Goal: Task Accomplishment & Management: Manage account settings

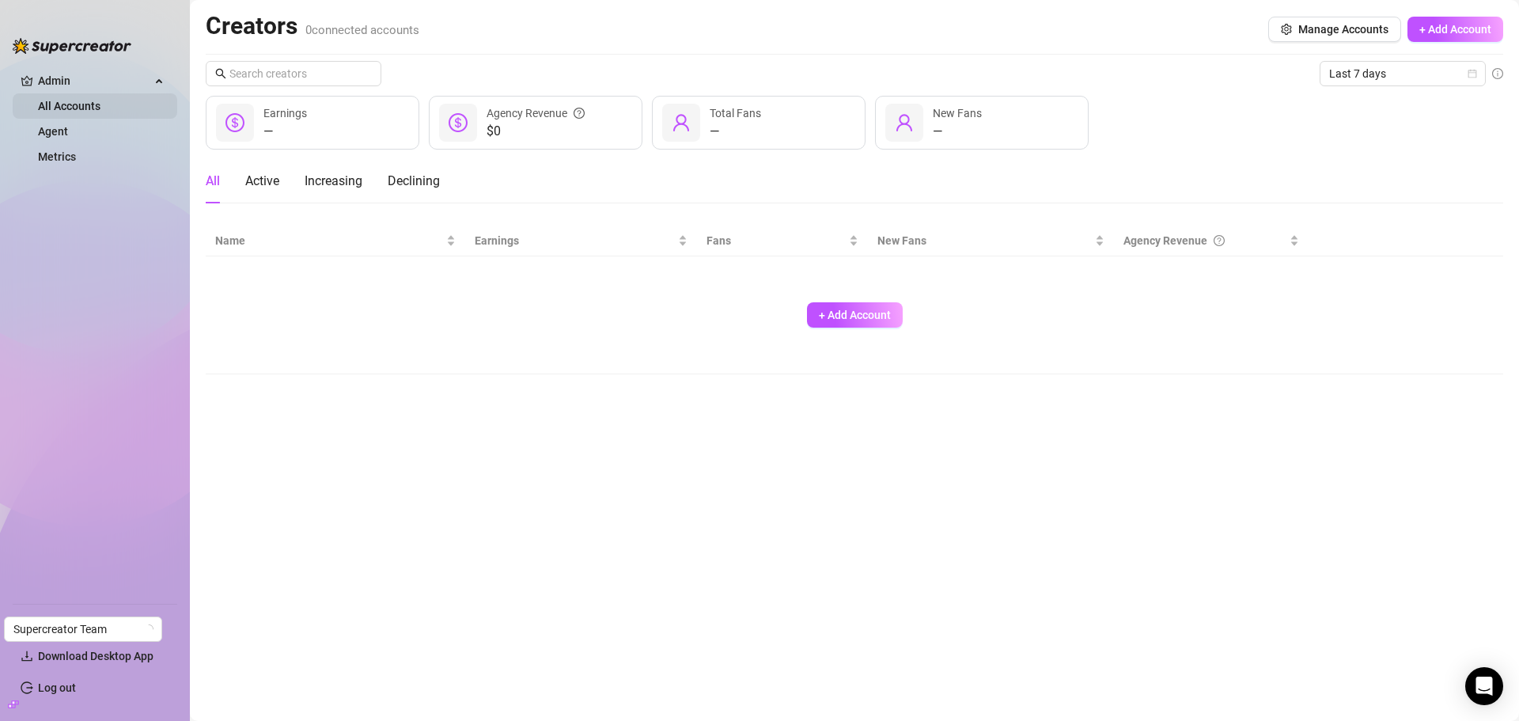
click at [97, 105] on link "All Accounts" at bounding box center [69, 106] width 62 height 13
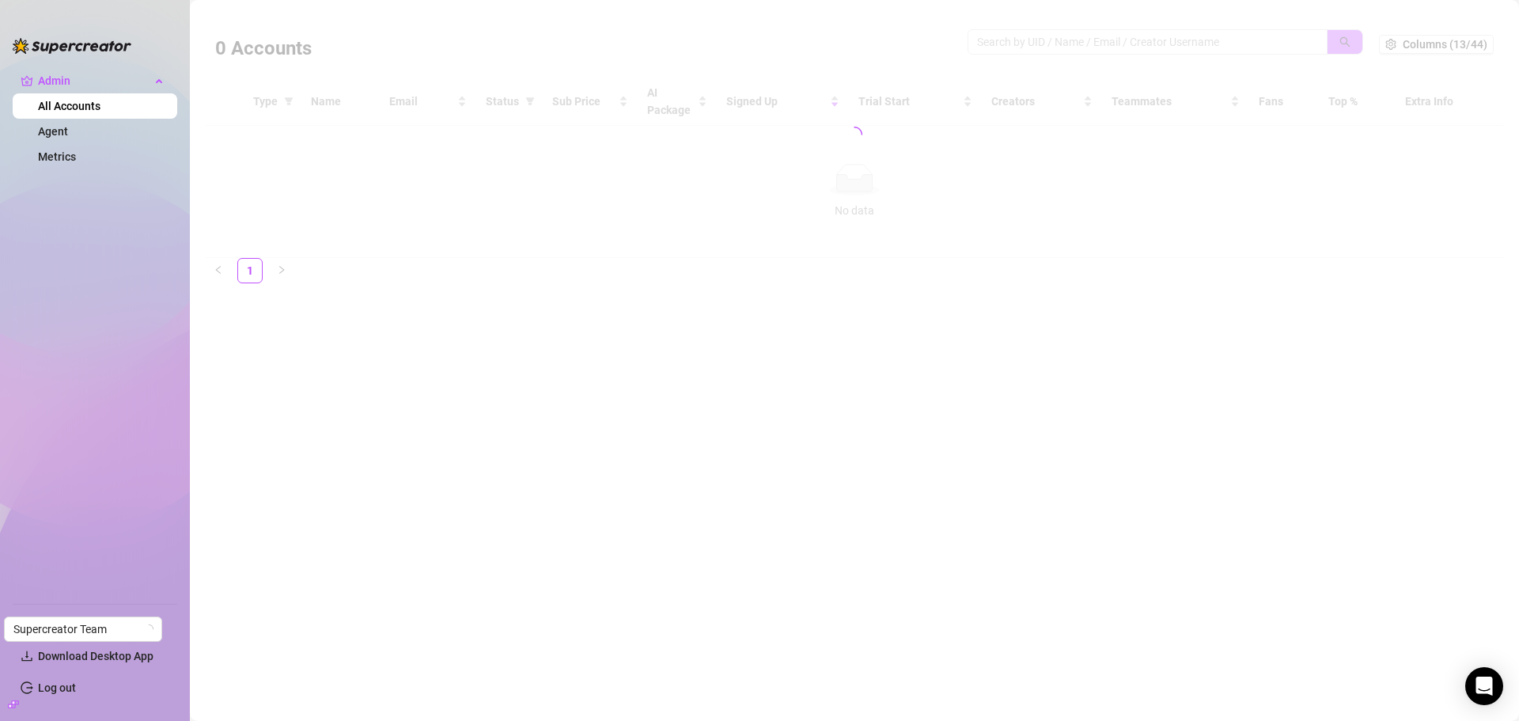
click at [1037, 44] on div at bounding box center [854, 134] width 1297 height 247
click at [1038, 40] on div at bounding box center [854, 134] width 1297 height 247
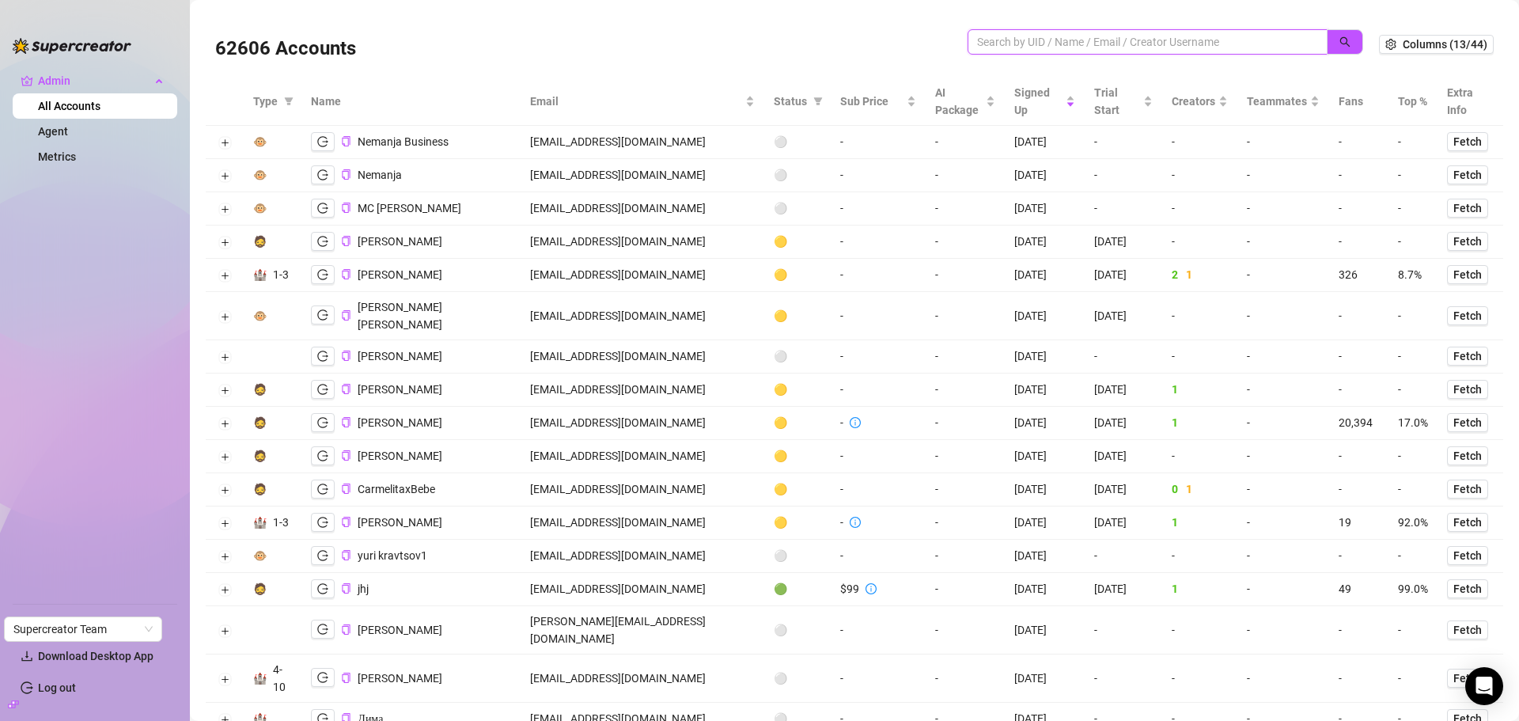
drag, startPoint x: 1043, startPoint y: 39, endPoint x: 1077, endPoint y: 36, distance: 34.9
click at [1043, 38] on input "search" at bounding box center [1141, 41] width 328 height 17
paste input "lando@sinfluence.vip"
click at [1339, 36] on icon "search" at bounding box center [1344, 41] width 11 height 11
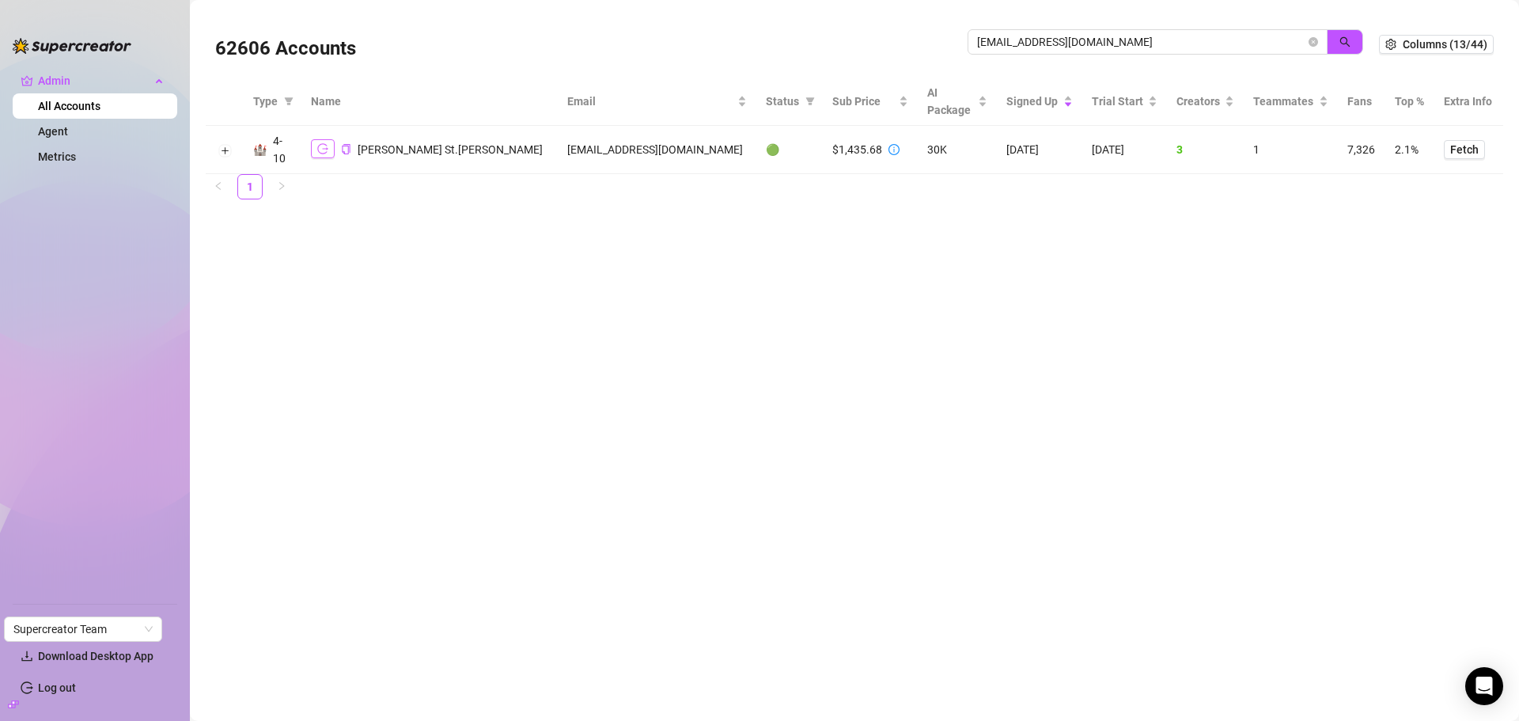
click at [324, 146] on icon "logout" at bounding box center [322, 148] width 11 height 11
click at [1109, 62] on div "62606 Accounts lando@sinfluence.vip Columns (13/44)" at bounding box center [854, 44] width 1297 height 66
drag, startPoint x: 1112, startPoint y: 43, endPoint x: 925, endPoint y: 44, distance: 187.5
click at [925, 44] on div "62606 Accounts lando@sinfluence.vip" at bounding box center [797, 44] width 1164 height 54
paste input "alexcucu@gmail.com"
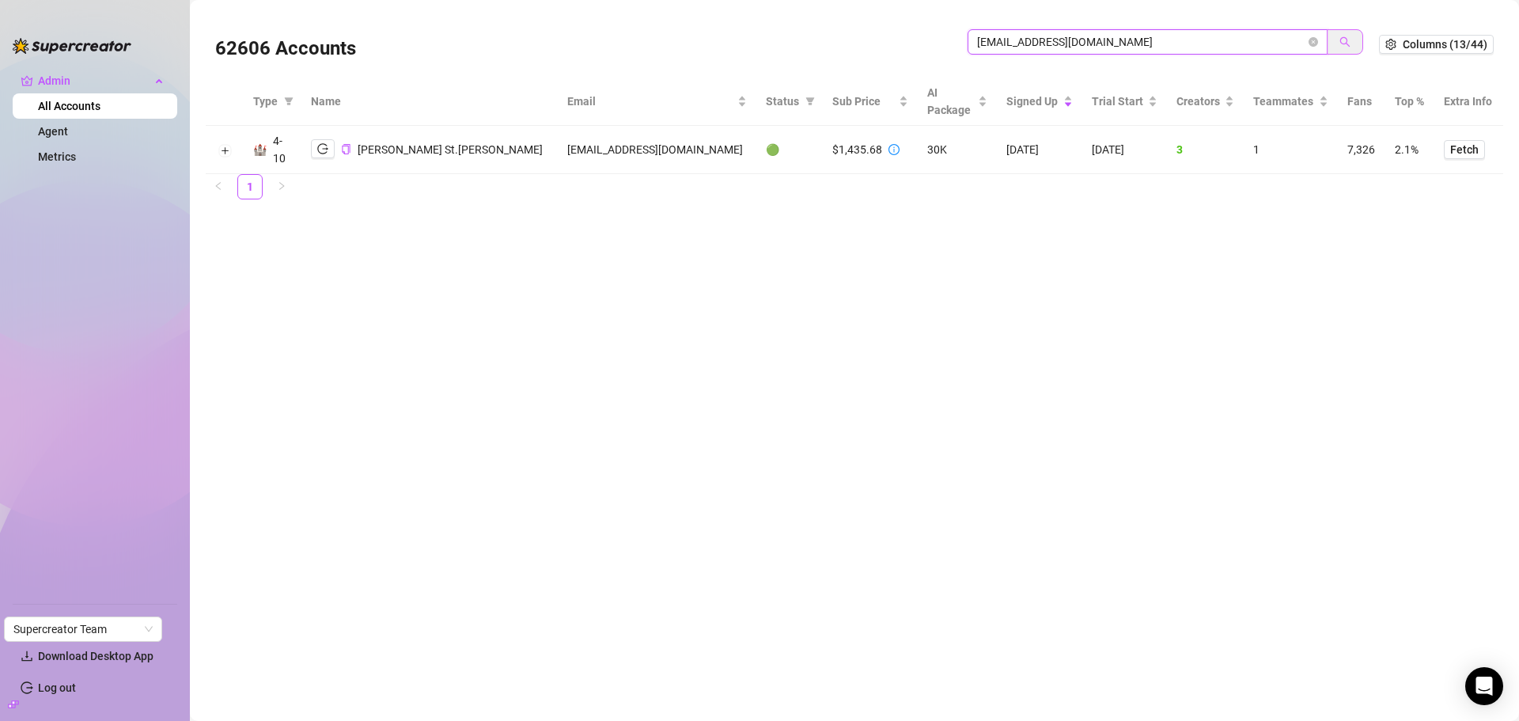
click at [1343, 42] on icon "search" at bounding box center [1344, 41] width 11 height 11
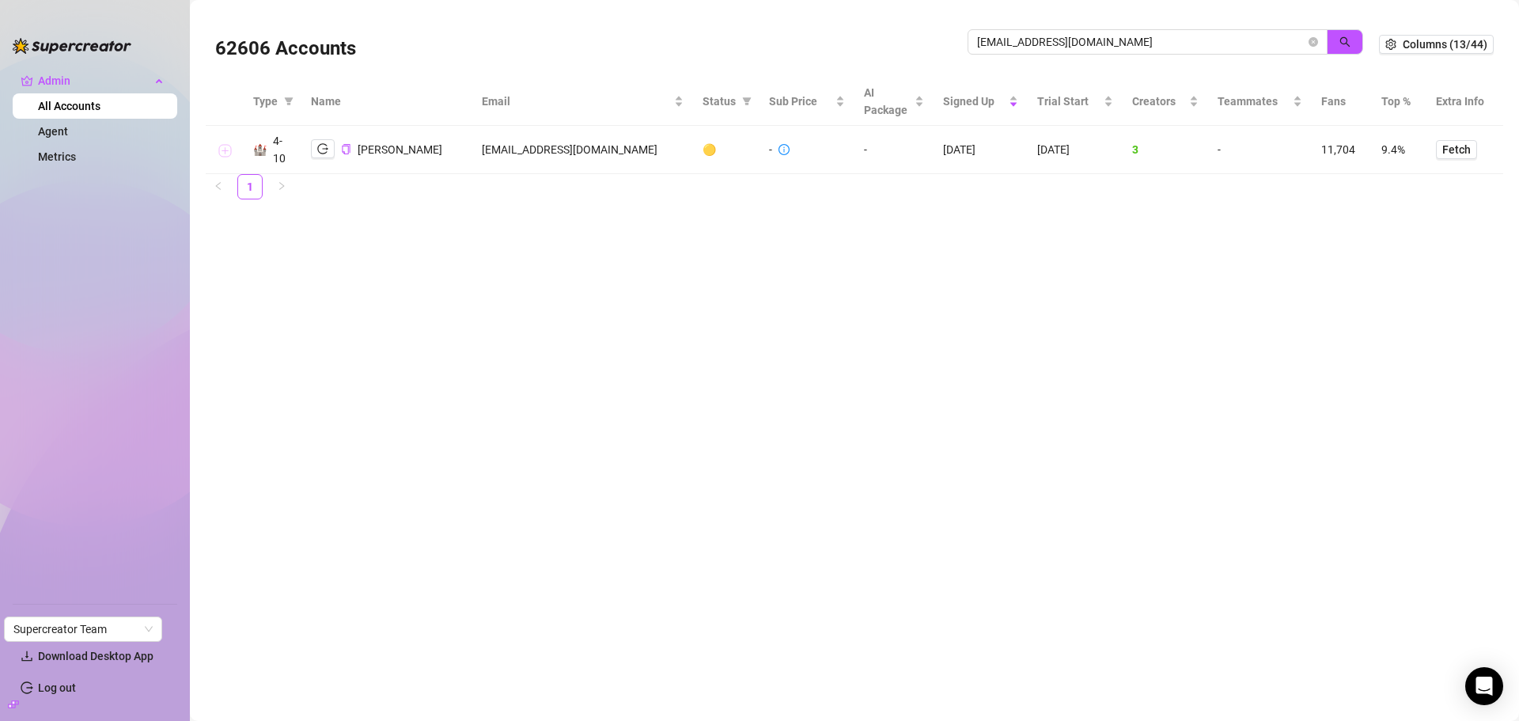
click at [229, 149] on button "Expand row" at bounding box center [224, 150] width 13 height 13
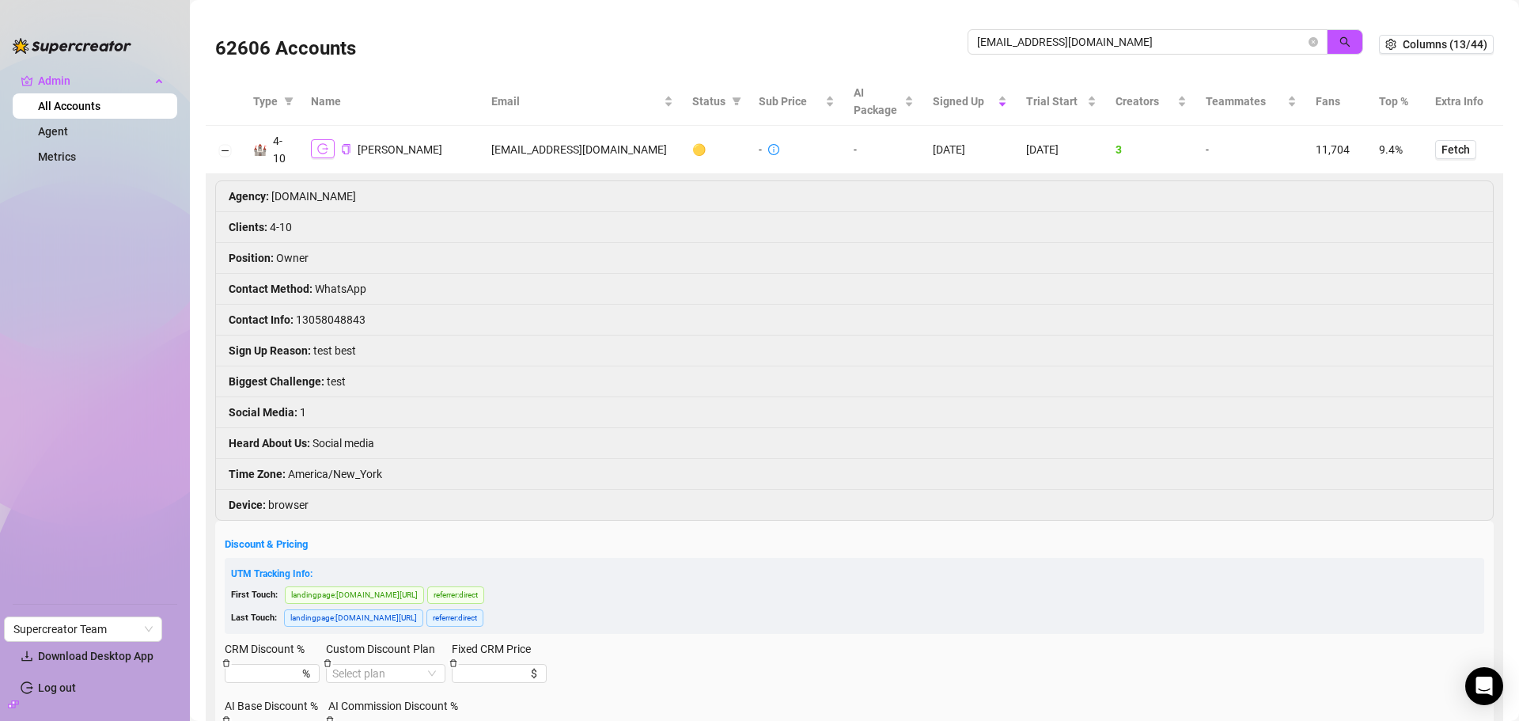
click at [322, 148] on icon "logout" at bounding box center [322, 148] width 11 height 11
drag, startPoint x: 1140, startPoint y: 38, endPoint x: 905, endPoint y: 45, distance: 235.0
click at [905, 45] on div "62606 Accounts alexcucu@gmail.com" at bounding box center [797, 44] width 1164 height 54
paste input "tsginger.sweets"
click at [1342, 44] on button "button" at bounding box center [1345, 41] width 36 height 25
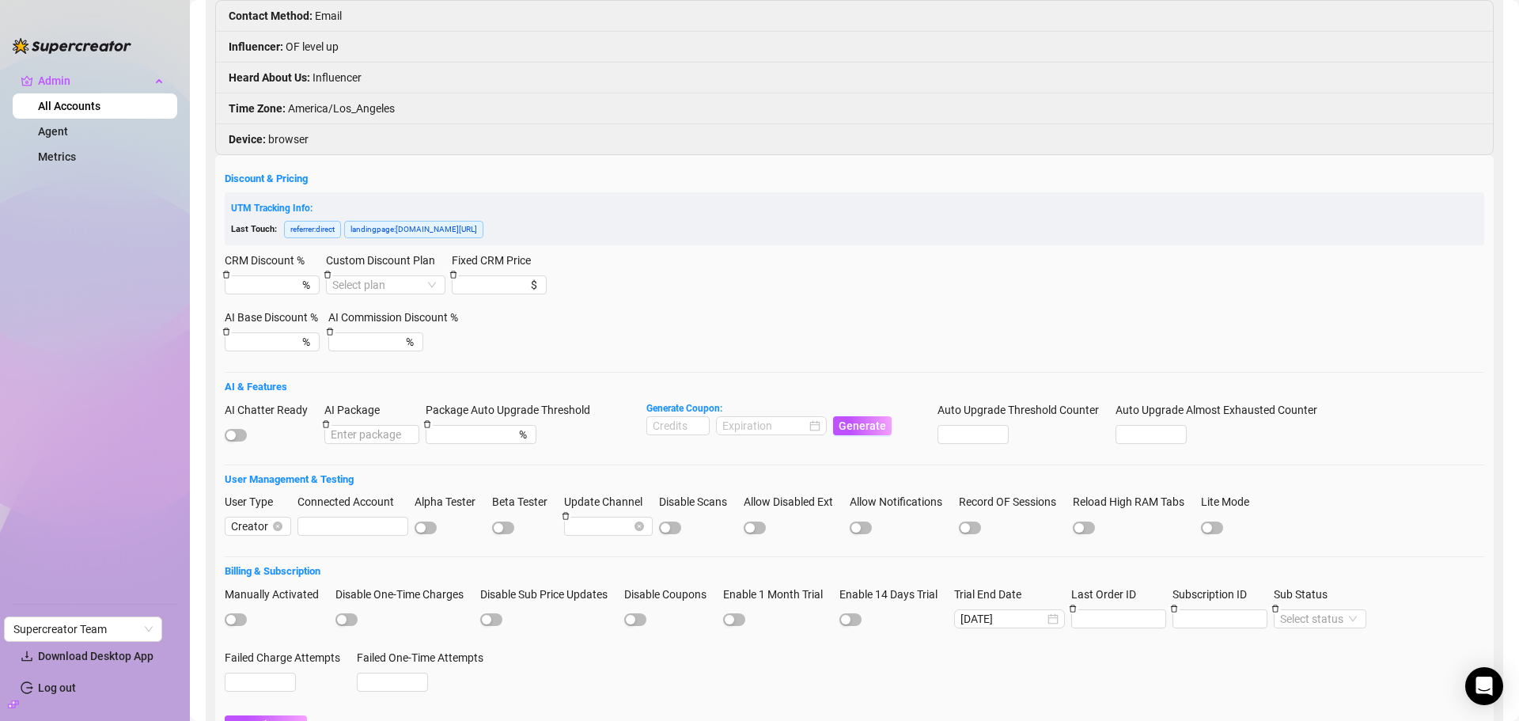
scroll to position [31, 0]
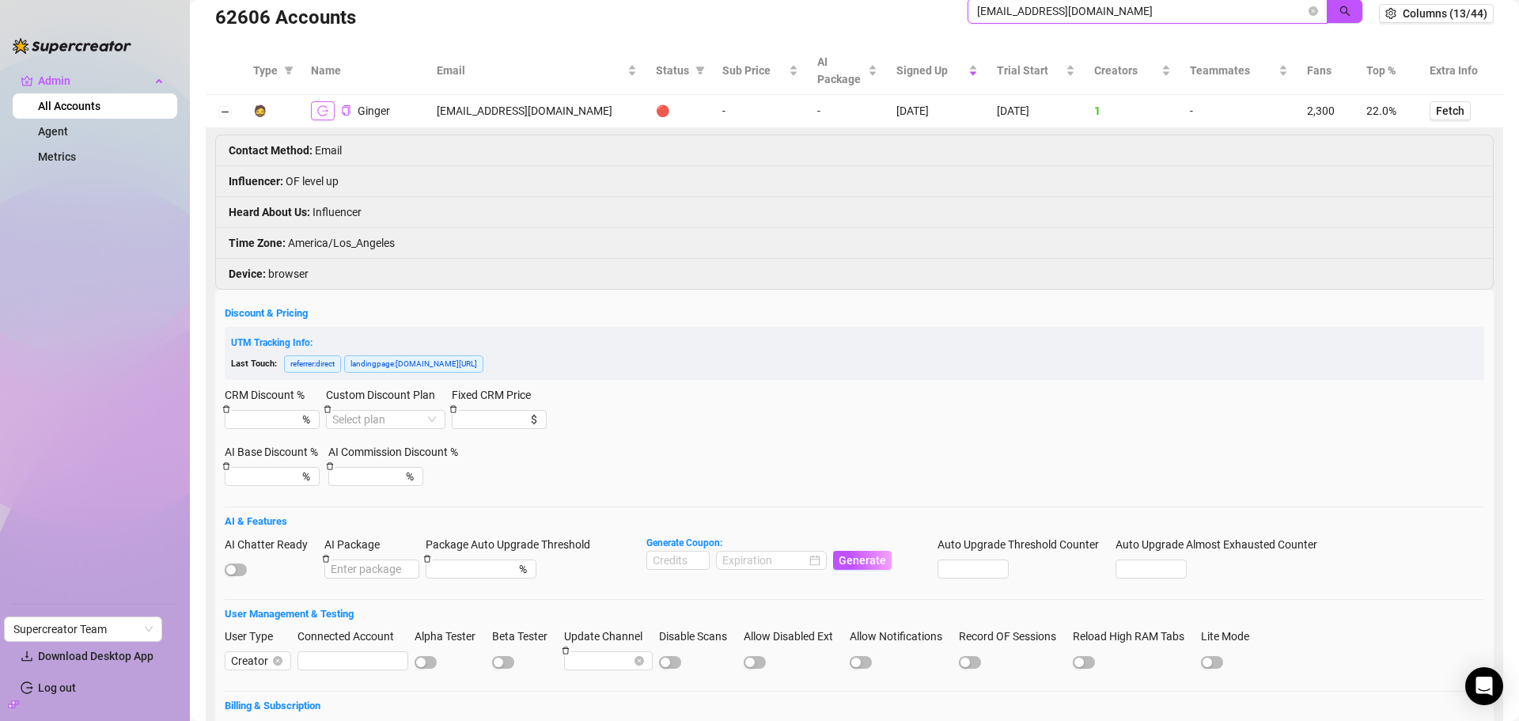
type input "tsginger.sweets@gmail.com"
click at [320, 112] on icon "logout" at bounding box center [322, 110] width 11 height 11
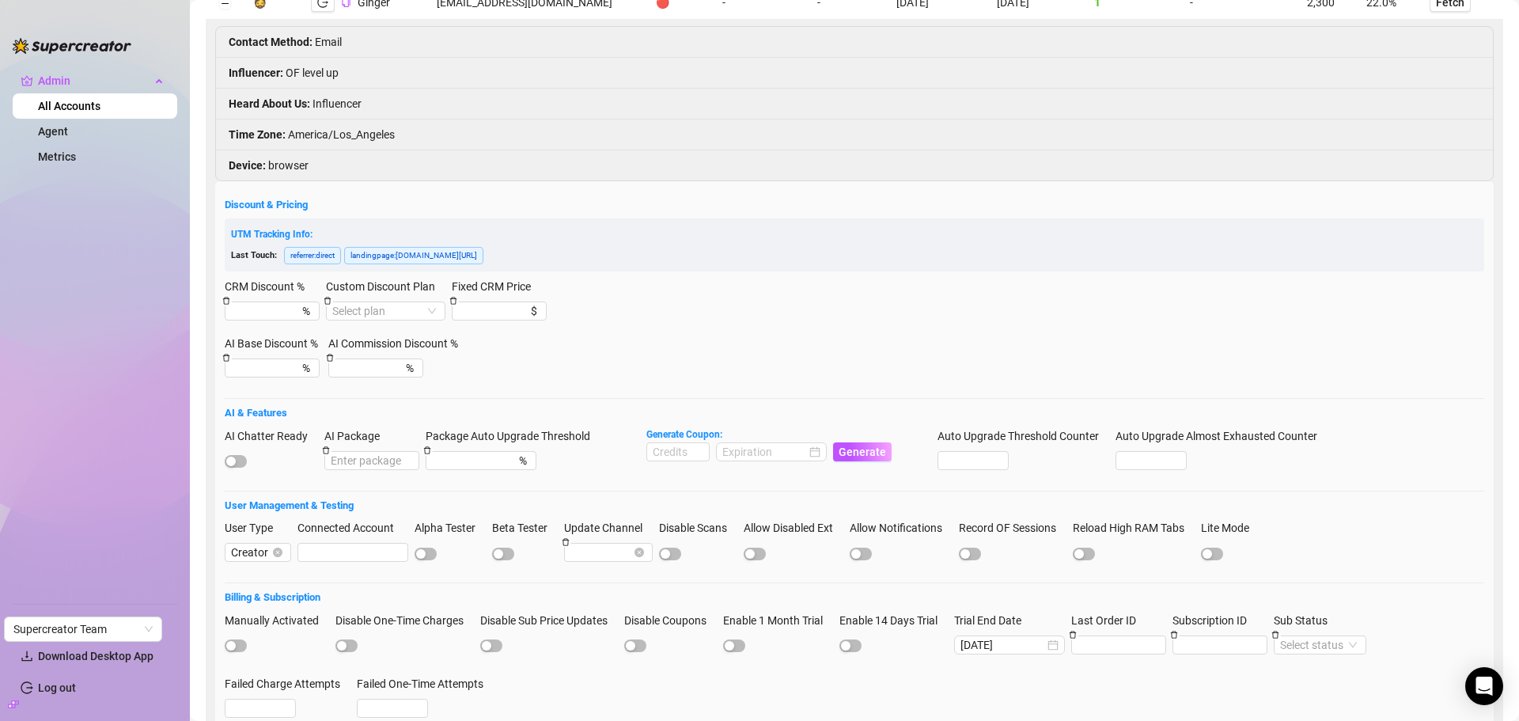
scroll to position [268, 0]
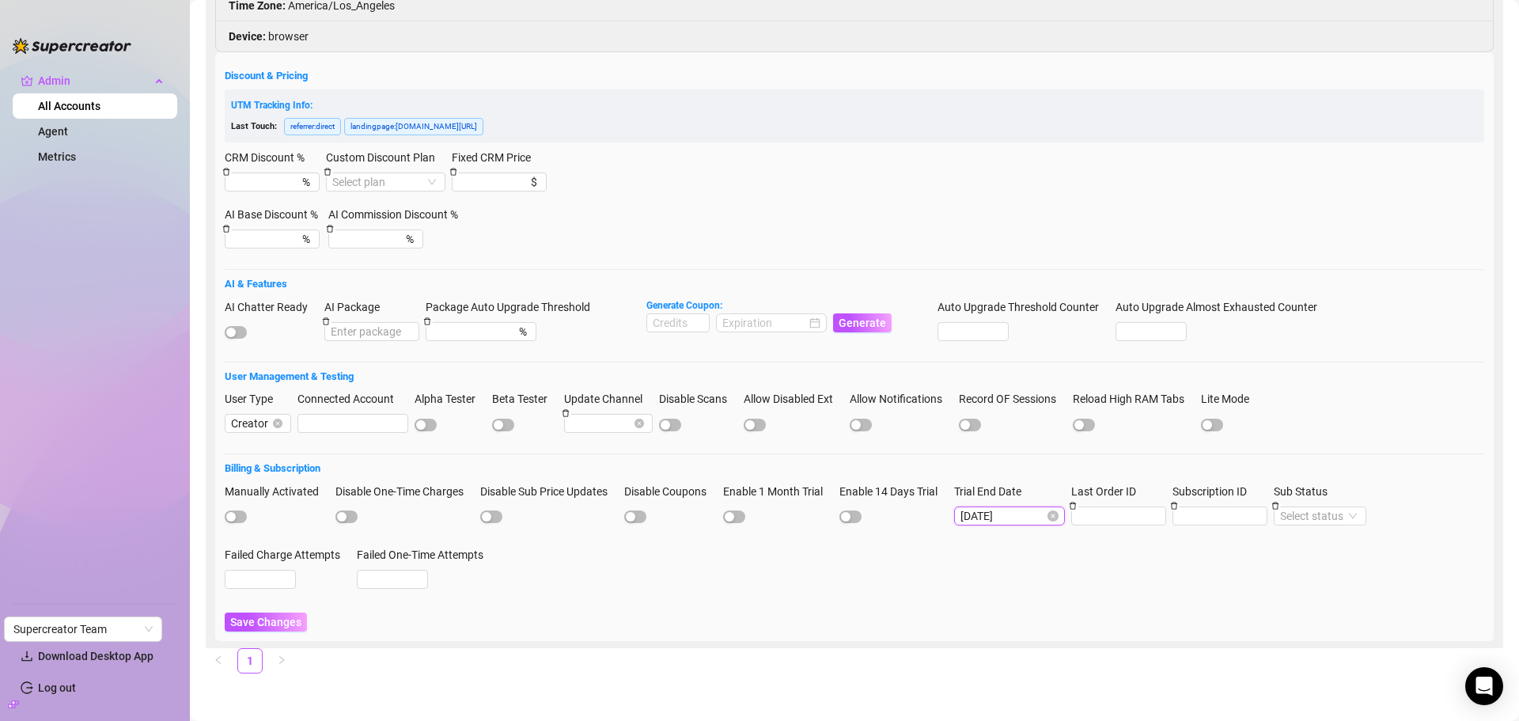
click at [1039, 514] on input "2024-09-23" at bounding box center [1002, 515] width 84 height 17
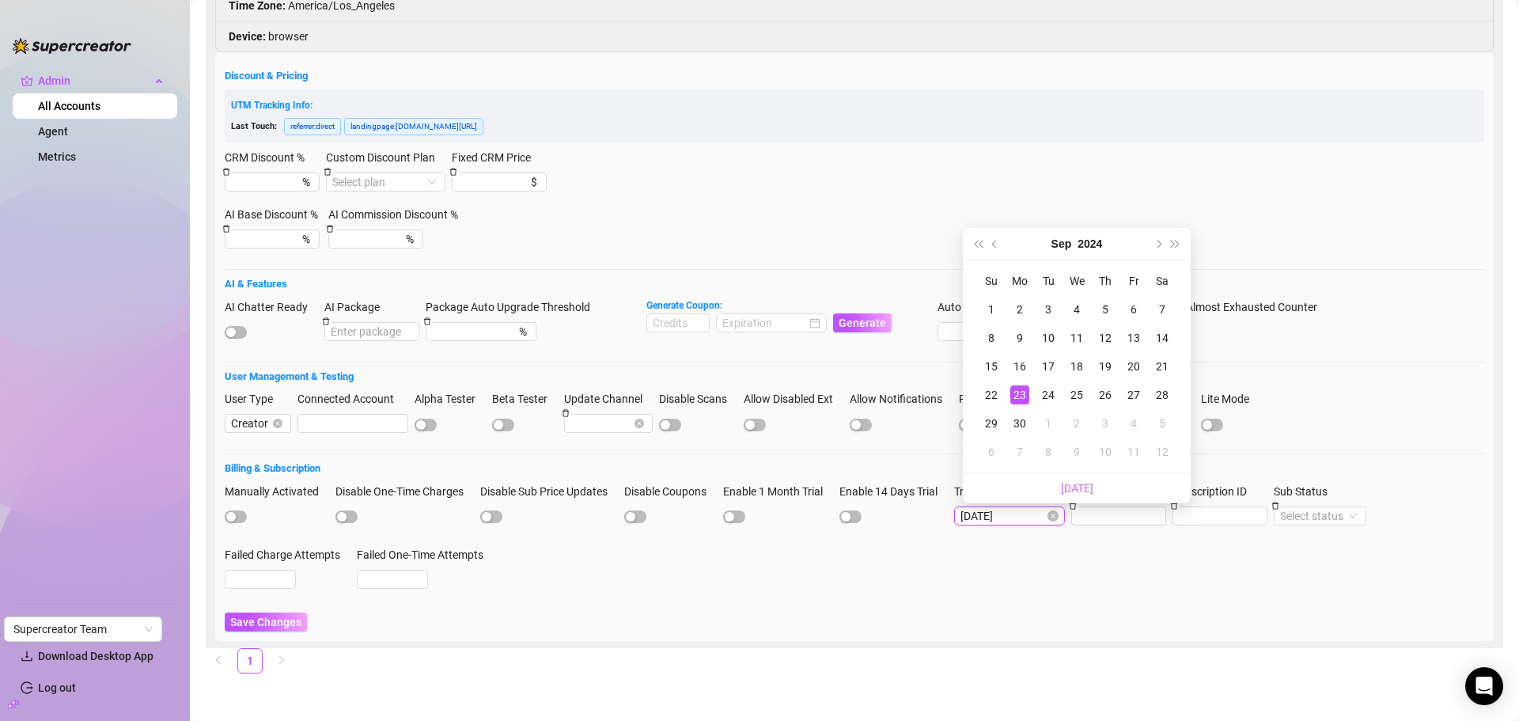
click at [996, 514] on input "2024-09-23" at bounding box center [1002, 515] width 84 height 17
click at [1001, 248] on button "Previous month (PageUp)" at bounding box center [994, 244] width 17 height 32
click at [1156, 244] on span "Next month (PageDown)" at bounding box center [1157, 244] width 8 height 8
type input "2025-09-11"
click at [1106, 333] on div "11" at bounding box center [1105, 337] width 19 height 19
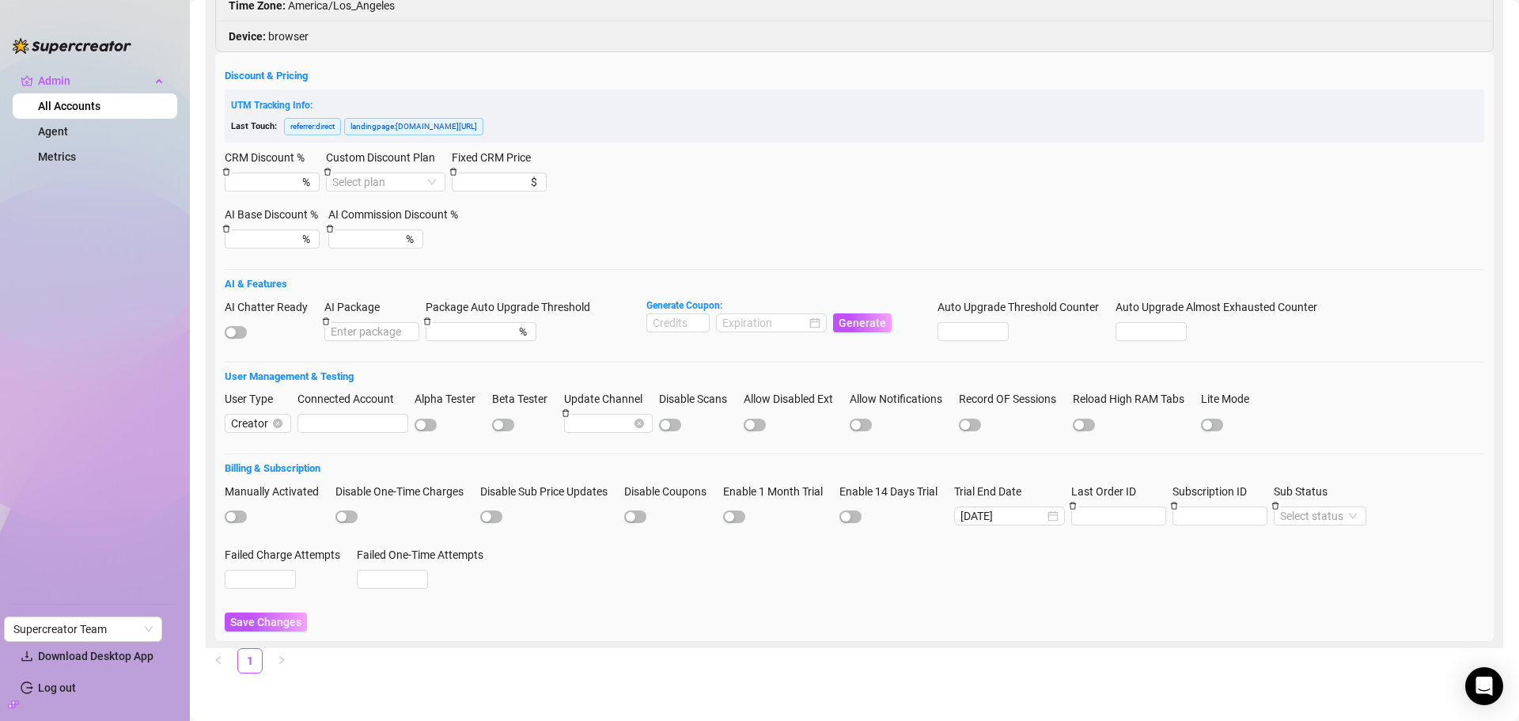
click at [1066, 562] on div "Manually Activated Disable One-Time Charges Disable Sub Price Updates Disable C…" at bounding box center [854, 543] width 1259 height 120
click at [263, 616] on span "Save Changes" at bounding box center [265, 621] width 71 height 13
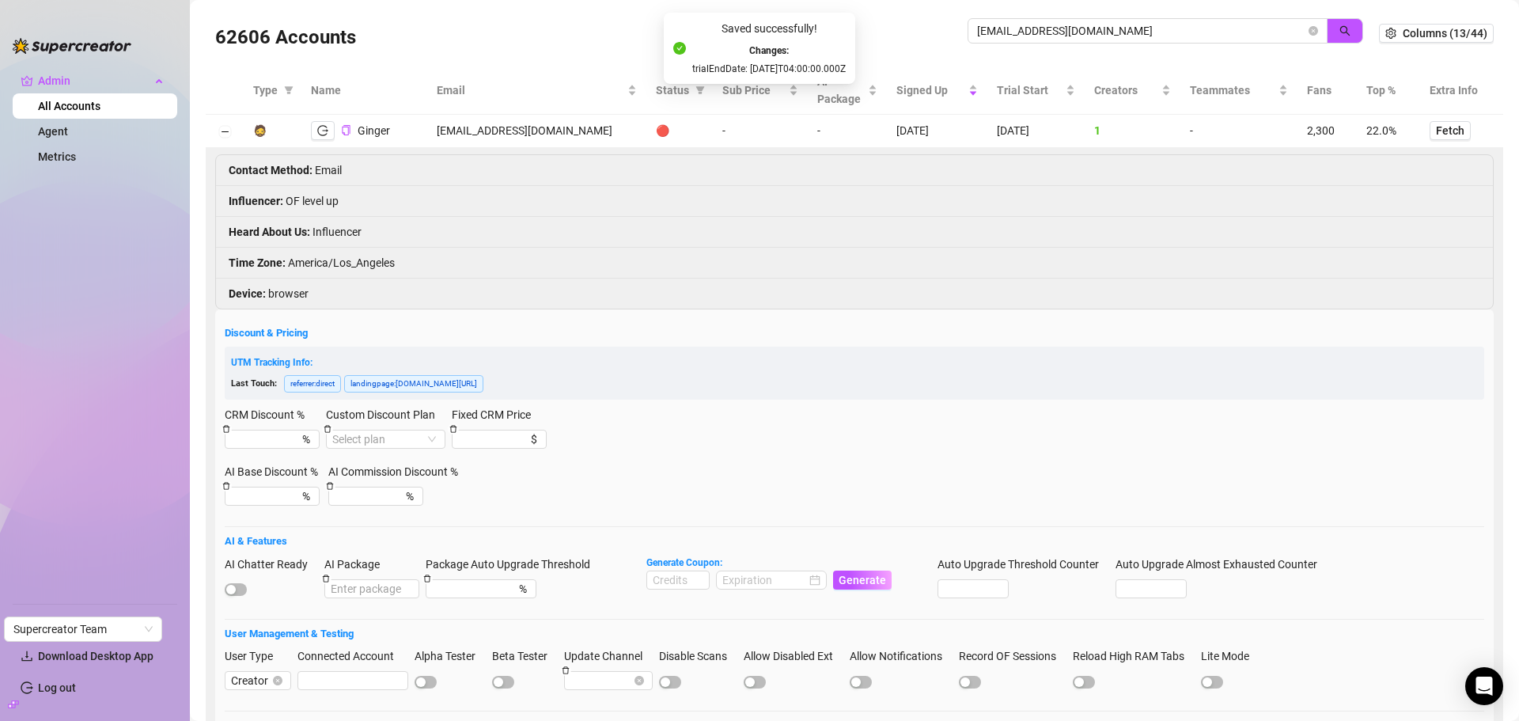
scroll to position [0, 0]
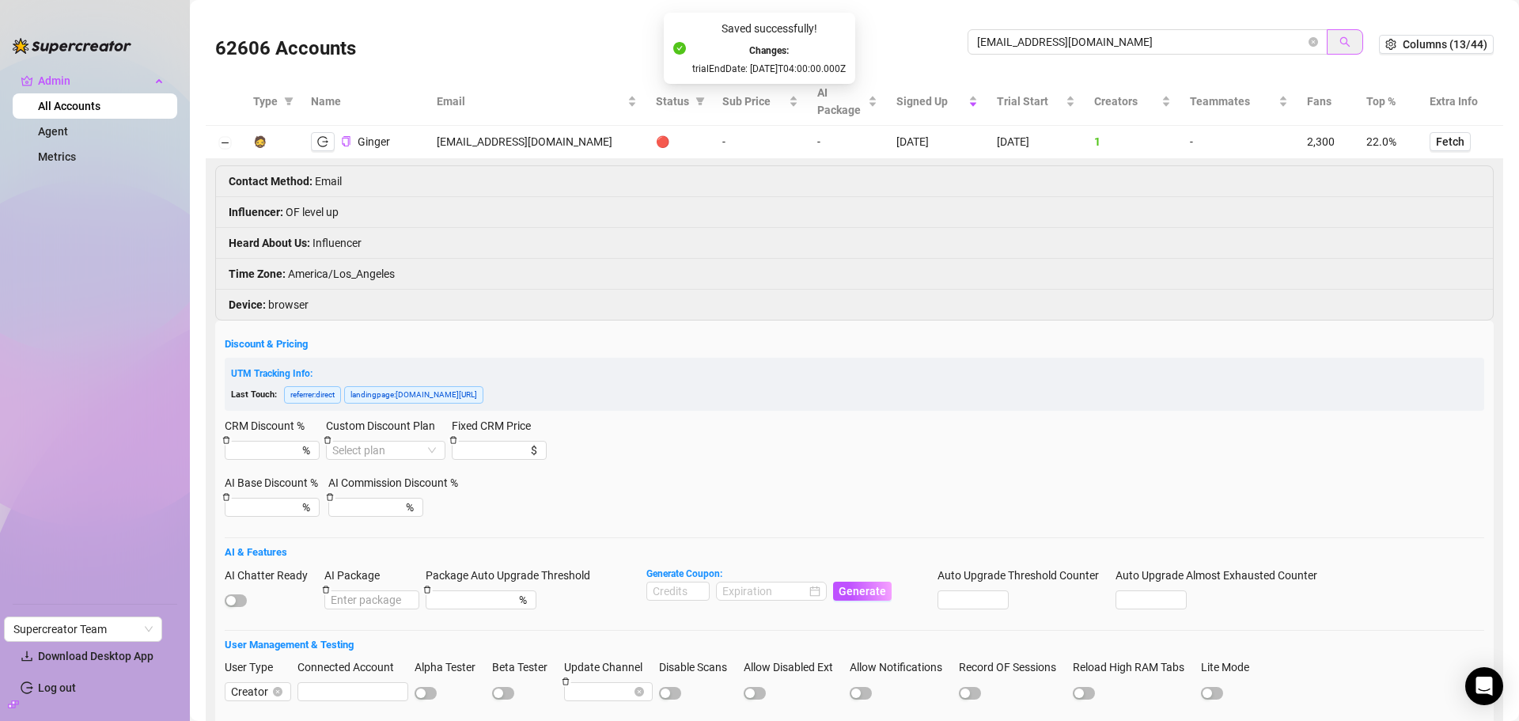
click at [1339, 40] on icon "search" at bounding box center [1344, 41] width 11 height 11
click at [1133, 36] on input "tsginger.sweets@gmail.com" at bounding box center [1141, 41] width 328 height 17
click at [1340, 44] on icon "search" at bounding box center [1345, 42] width 10 height 10
drag, startPoint x: 1122, startPoint y: 44, endPoint x: 918, endPoint y: 50, distance: 205.0
click at [918, 50] on div "62606 Accounts tsginger.sweets@gmail.com" at bounding box center [797, 44] width 1164 height 54
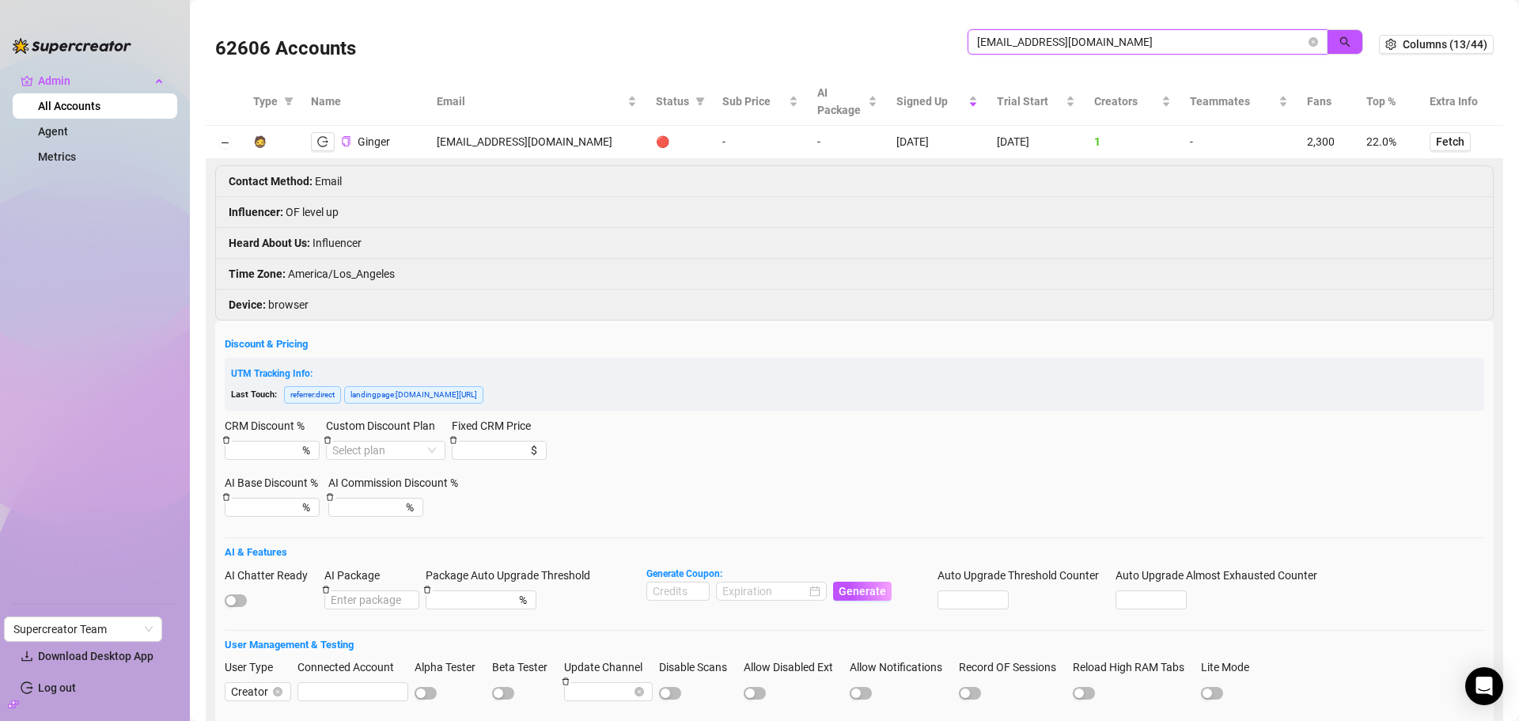
click at [1118, 44] on input "tsginger.sweets@gmail.com" at bounding box center [1141, 41] width 328 height 17
type input "tsginger.sweets@gmail.c"
click at [1363, 32] on div "62606 Accounts tsginger.sweets@gmail.c" at bounding box center [797, 44] width 1164 height 54
click at [1336, 32] on button "button" at bounding box center [1345, 41] width 36 height 25
drag, startPoint x: 1129, startPoint y: 46, endPoint x: 975, endPoint y: 47, distance: 153.5
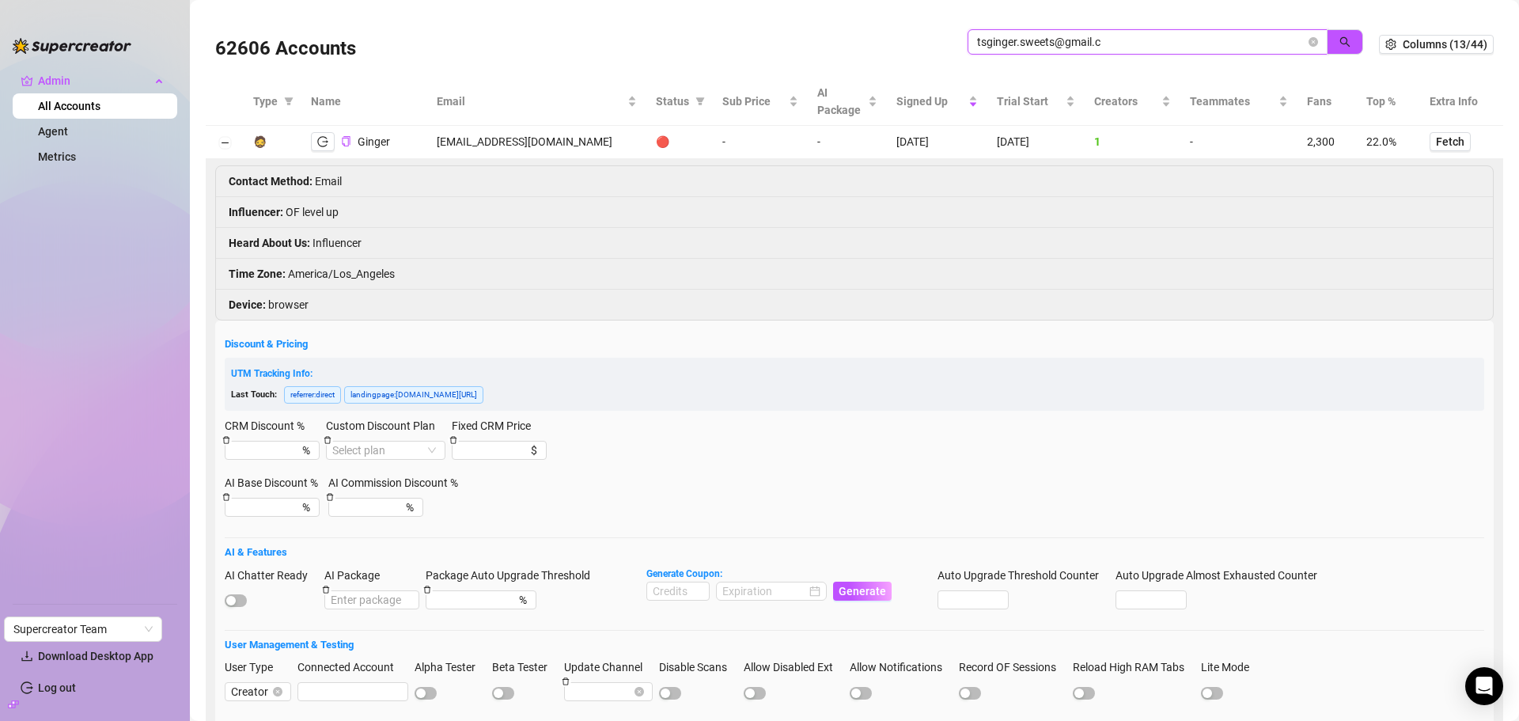
click at [977, 47] on input "tsginger.sweets@gmail.c" at bounding box center [1141, 41] width 328 height 17
click at [42, 127] on link "Agent" at bounding box center [53, 131] width 30 height 13
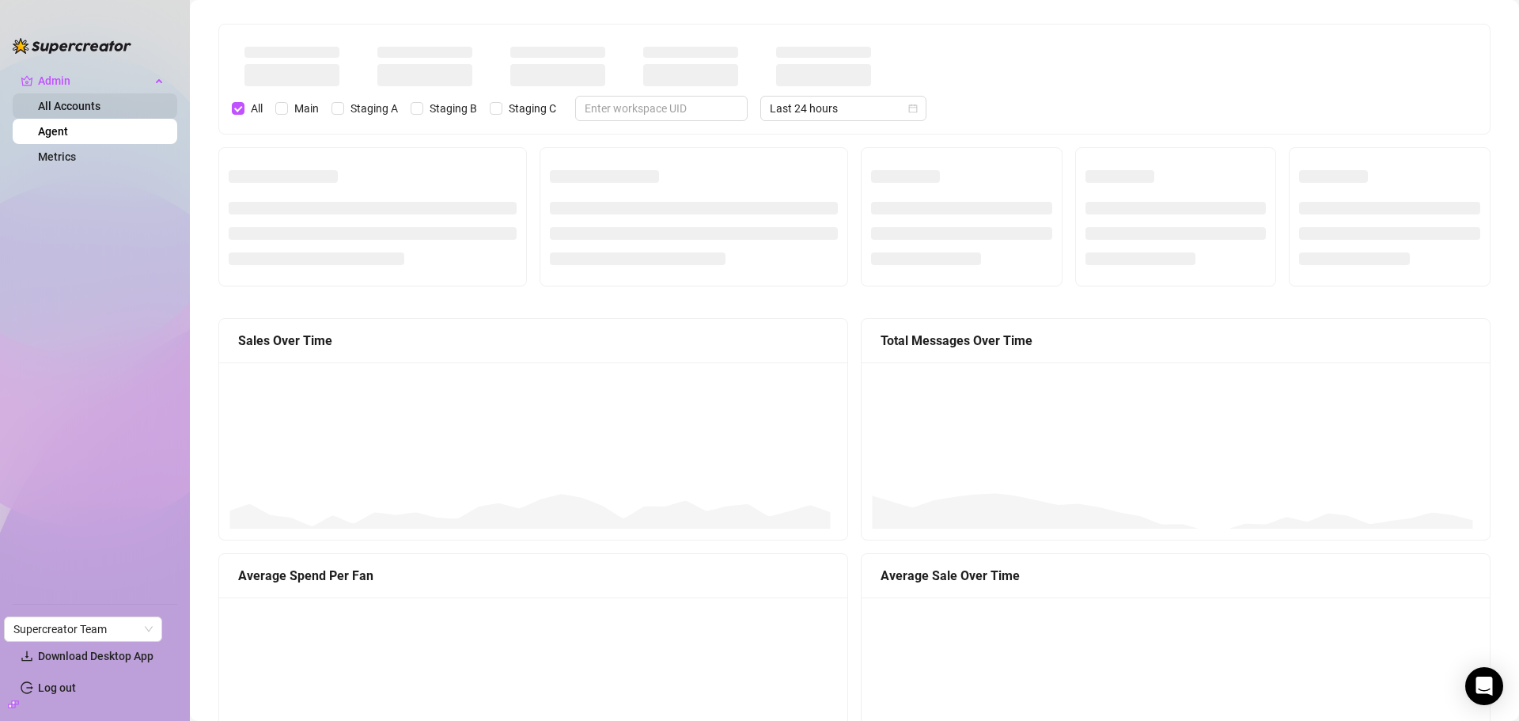
click at [81, 108] on link "All Accounts" at bounding box center [69, 106] width 62 height 13
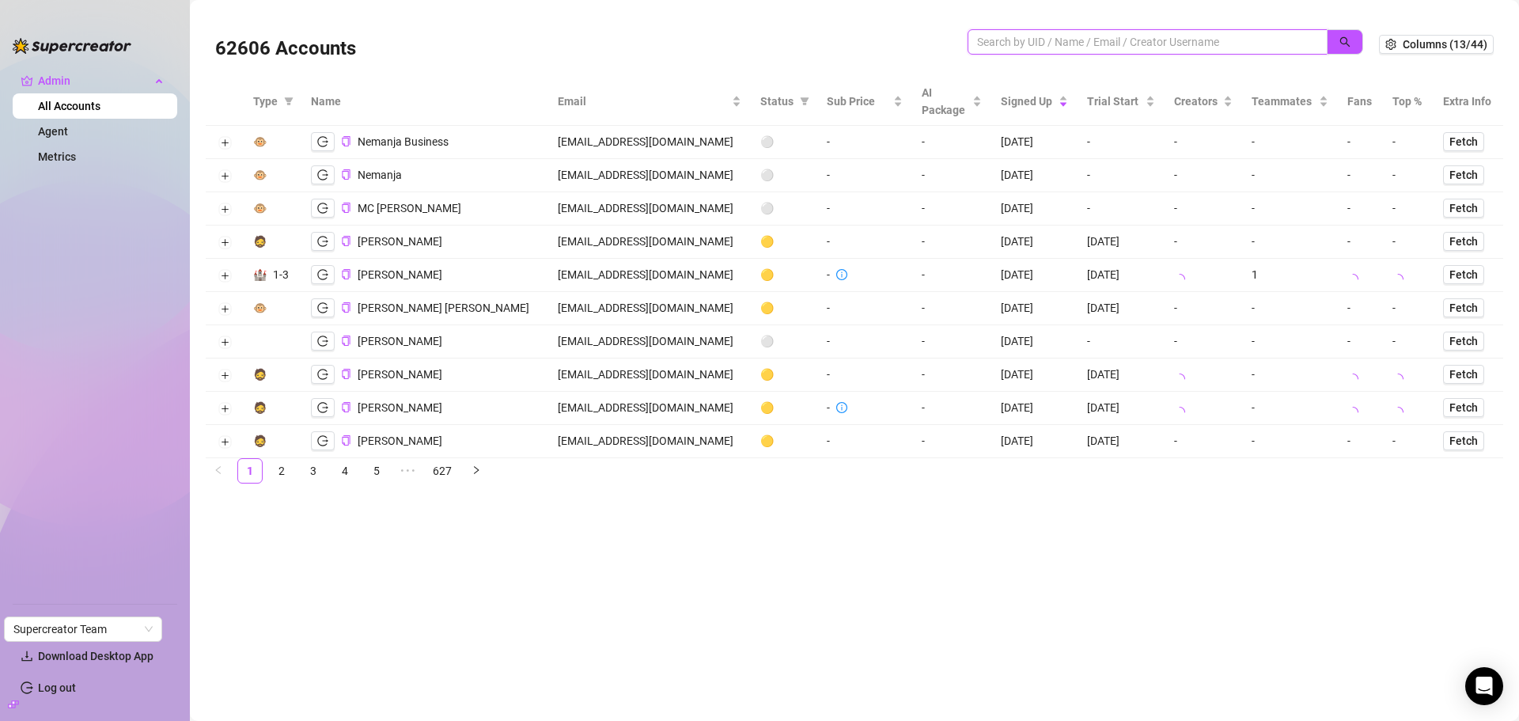
click at [1101, 45] on input "search" at bounding box center [1141, 41] width 328 height 17
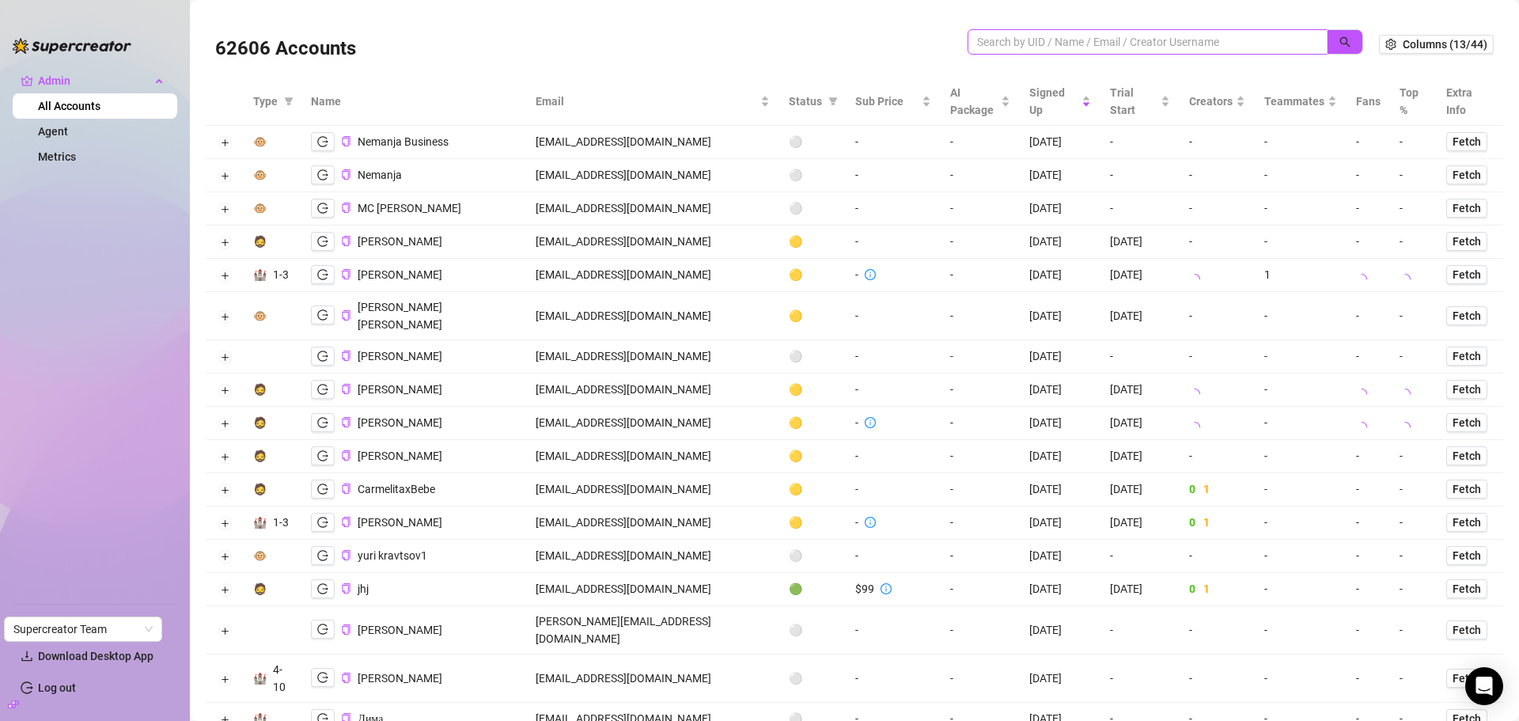
paste input "You’re welcome to complete it yourself by following these steps."
type input "You’re welcome to complete it yourself by following these steps."
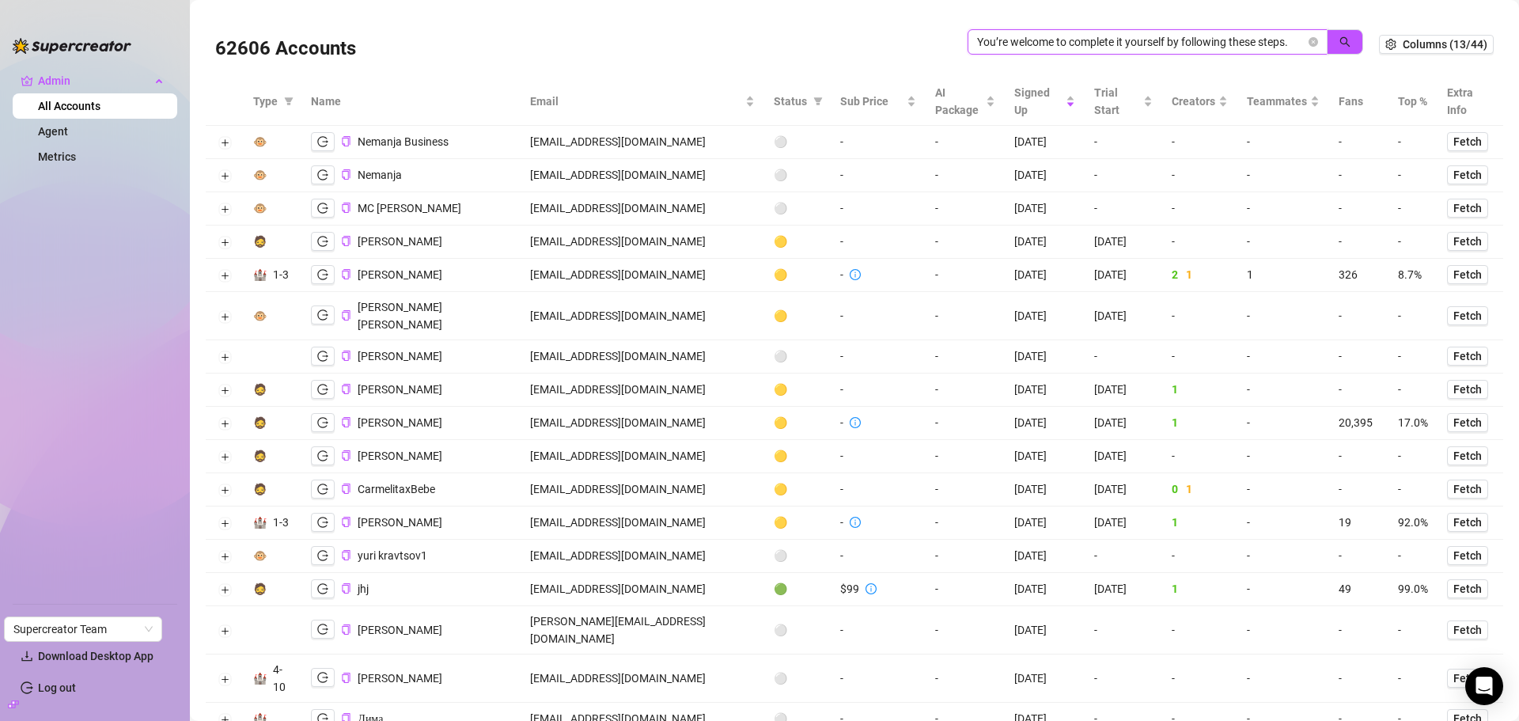
click at [1236, 39] on input "You’re welcome to complete it yourself by following these steps." at bounding box center [1141, 41] width 328 height 17
click at [1308, 44] on icon "close-circle" at bounding box center [1312, 41] width 9 height 9
click at [1010, 36] on input "search" at bounding box center [1141, 41] width 328 height 17
paste input "tsginger.sweets@gmail.com"
click at [1341, 41] on button "button" at bounding box center [1345, 41] width 36 height 25
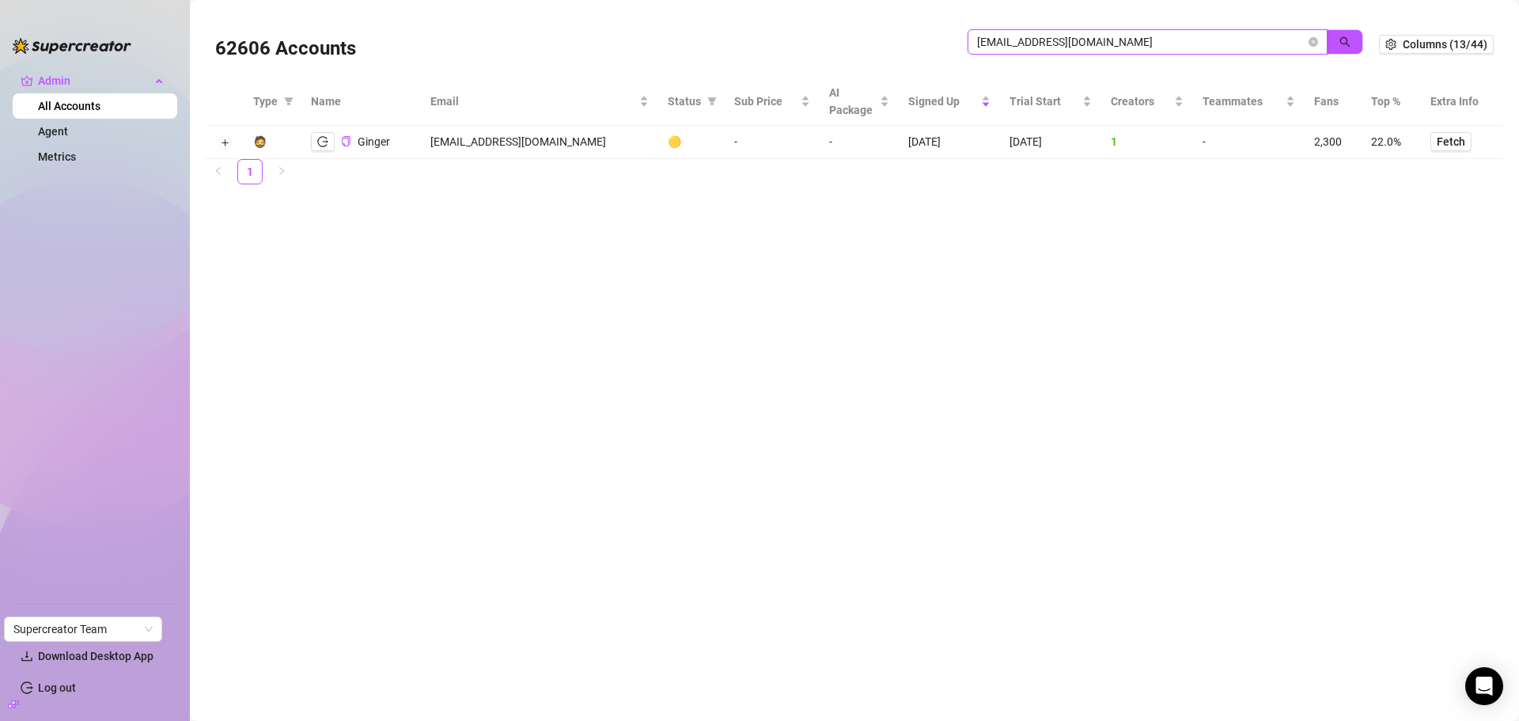
drag, startPoint x: 1151, startPoint y: 45, endPoint x: 867, endPoint y: 51, distance: 284.0
click at [867, 51] on div "62606 Accounts tsginger.sweets@gmail.com" at bounding box center [797, 44] width 1164 height 54
paste input "mel_morristown@yahoo"
click at [1352, 49] on button "button" at bounding box center [1345, 41] width 36 height 25
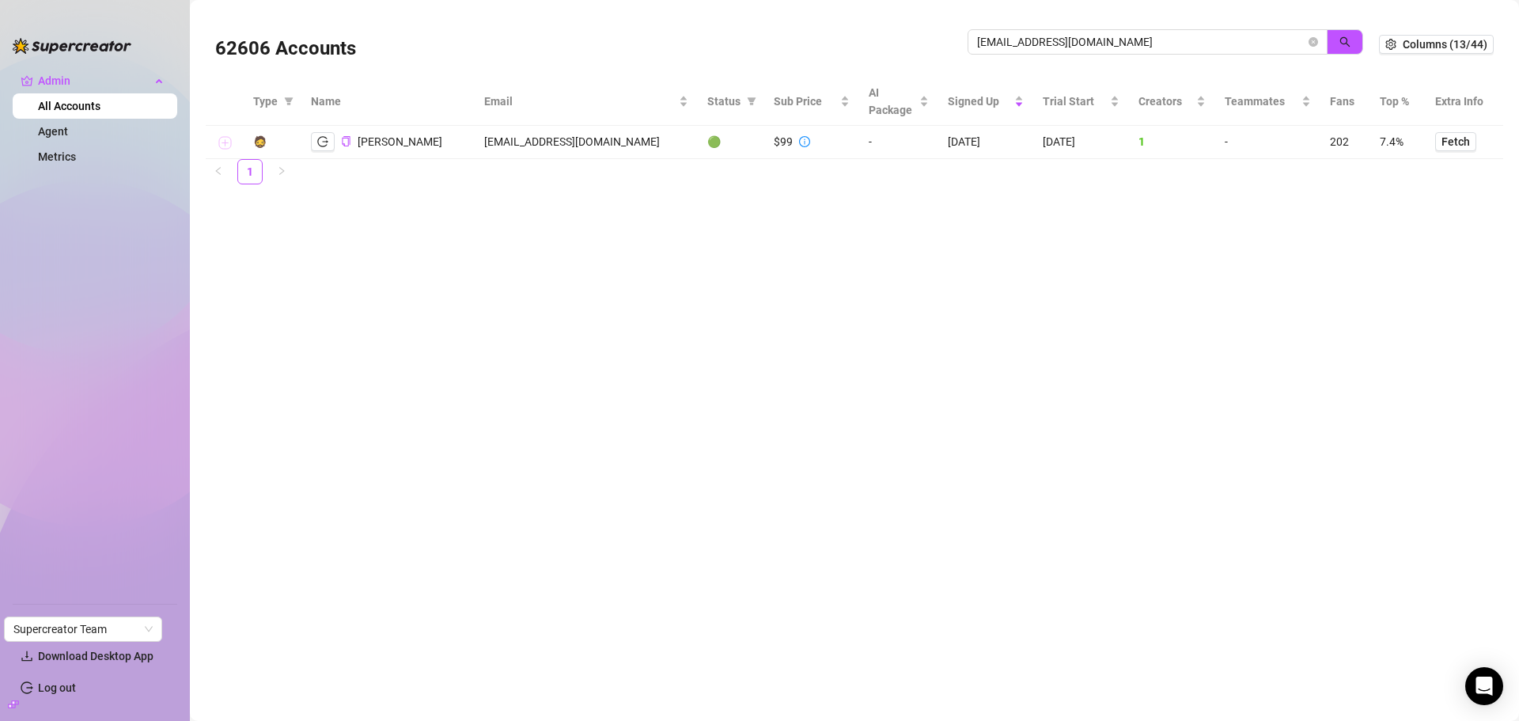
click at [221, 137] on button "Expand row" at bounding box center [224, 143] width 13 height 13
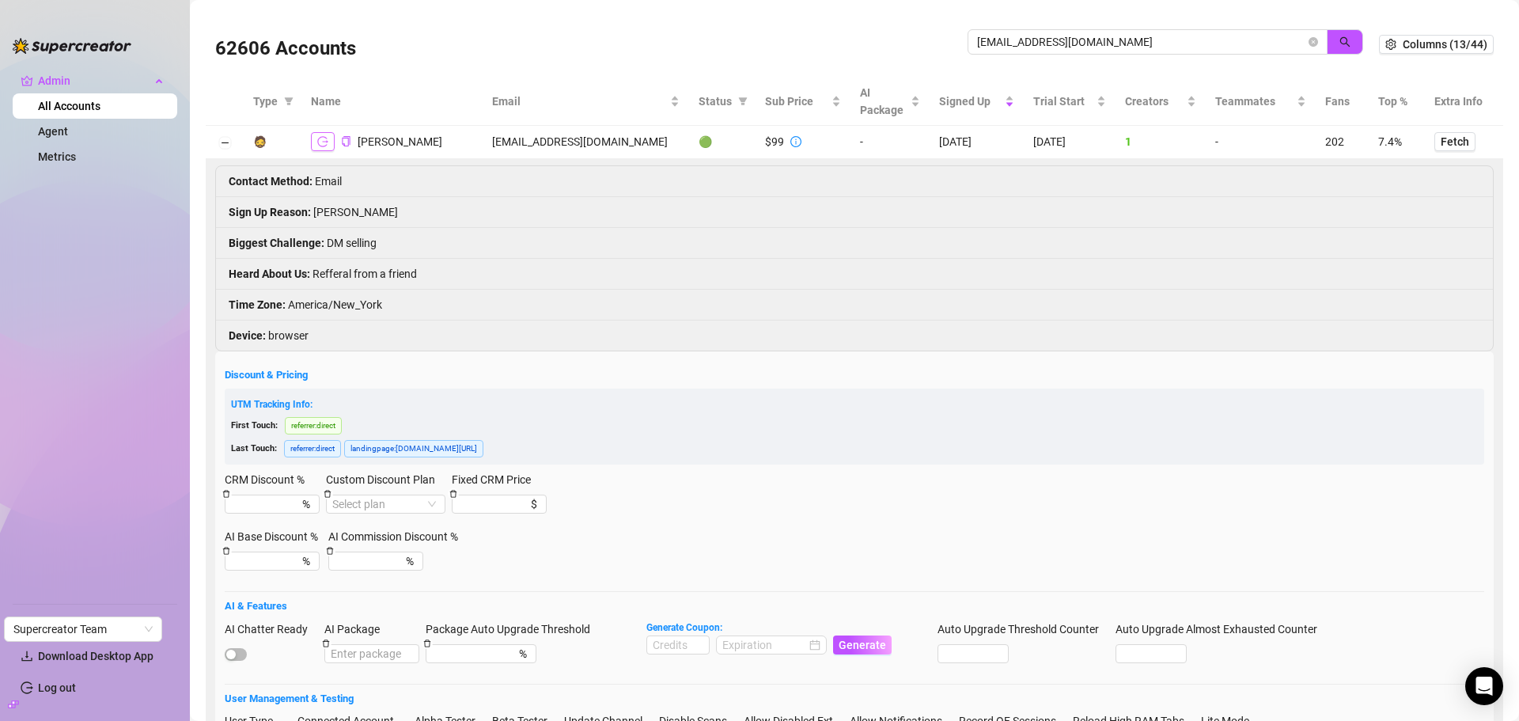
click at [317, 138] on icon "logout" at bounding box center [322, 141] width 11 height 11
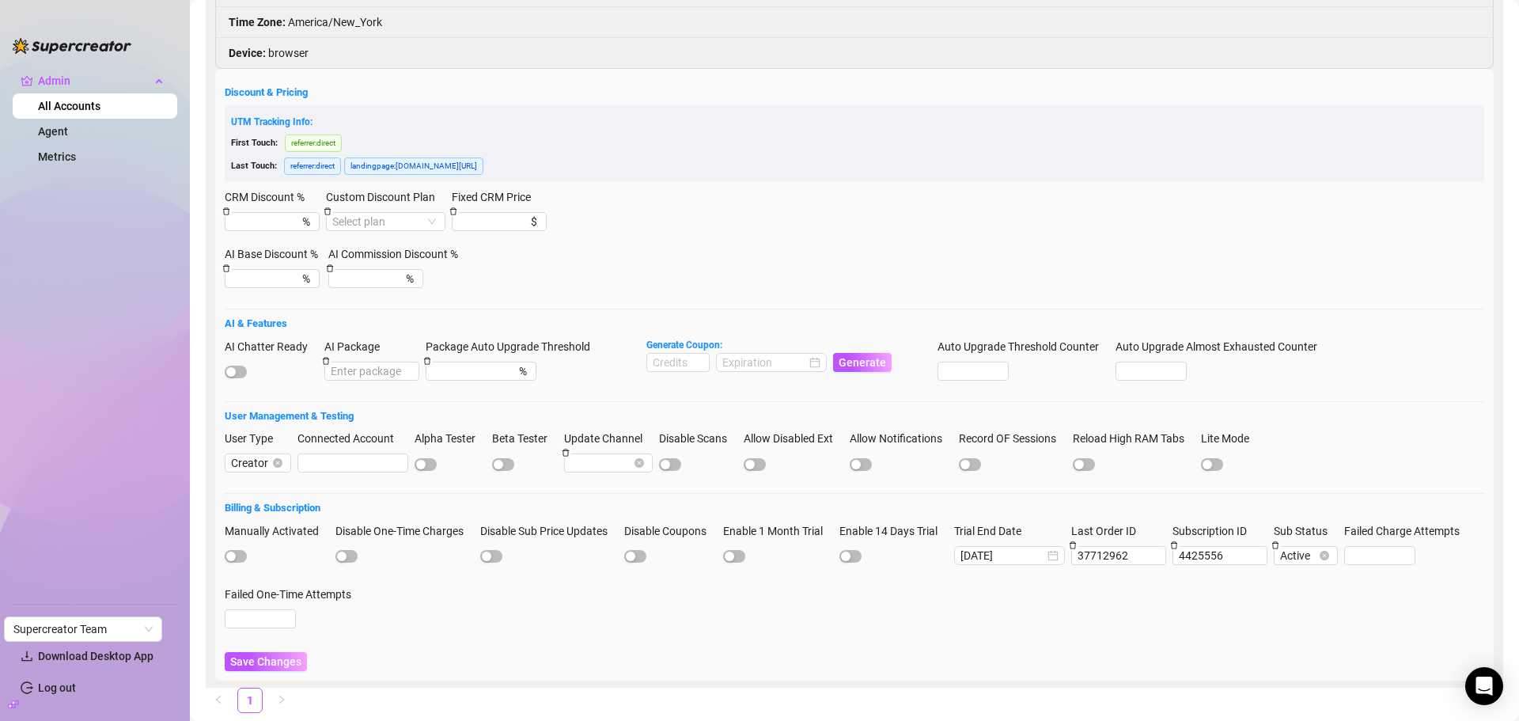
scroll to position [321, 0]
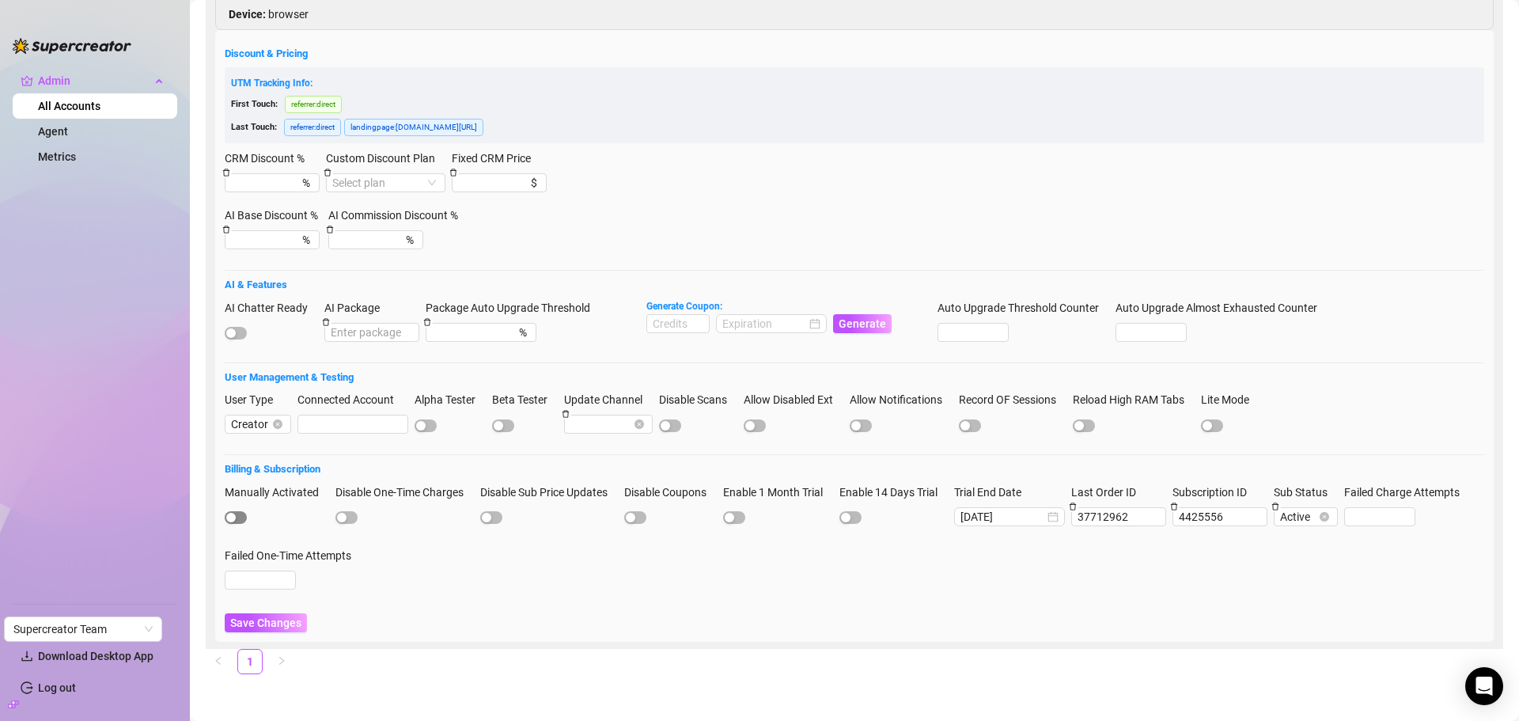
click at [240, 517] on span "button" at bounding box center [236, 517] width 22 height 13
click at [230, 517] on span "button" at bounding box center [236, 517] width 22 height 13
click at [238, 336] on span "button" at bounding box center [236, 333] width 22 height 13
click at [282, 619] on span "Save Changes" at bounding box center [265, 622] width 71 height 13
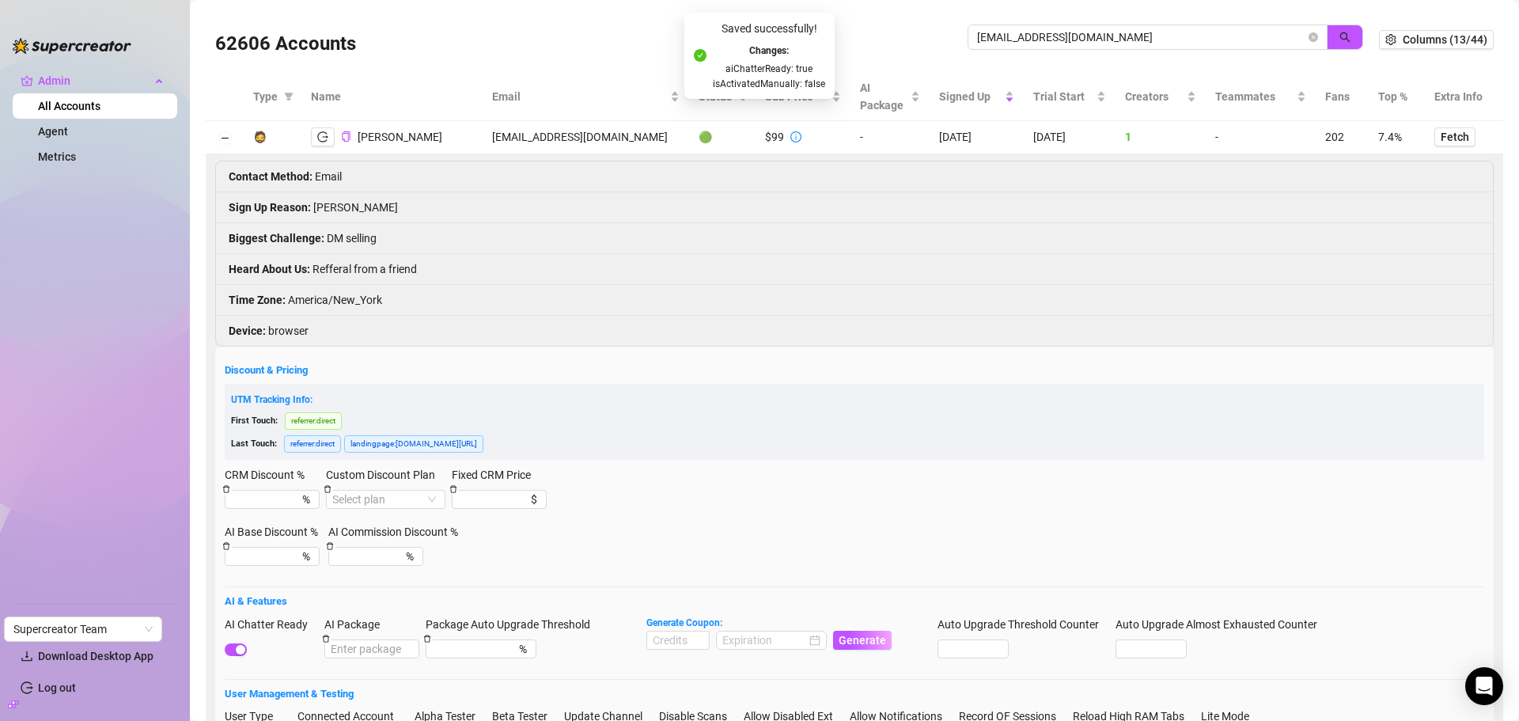
scroll to position [0, 0]
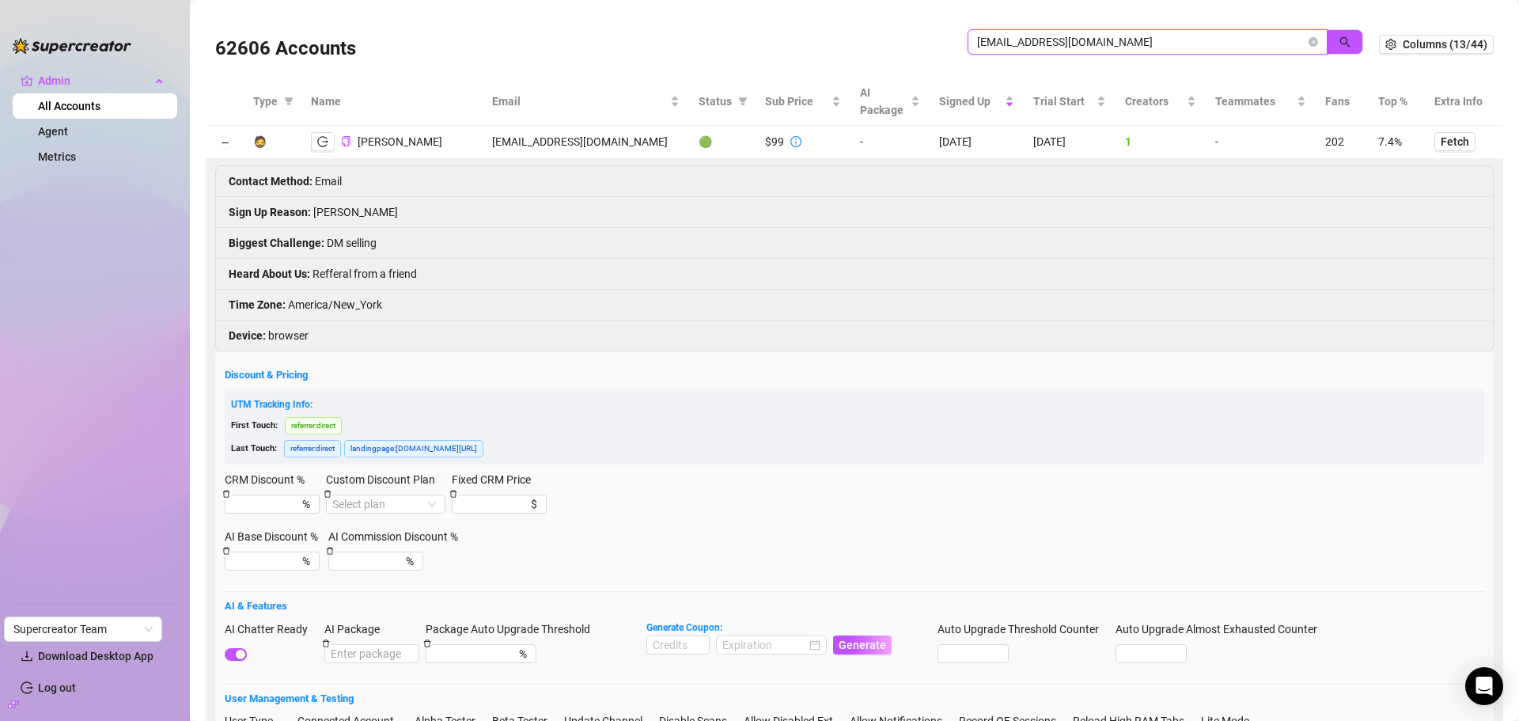
drag, startPoint x: 1103, startPoint y: 47, endPoint x: 884, endPoint y: 40, distance: 219.2
click at [884, 40] on div "62606 Accounts mel_morristown@yahoo.com" at bounding box center [797, 44] width 1164 height 54
paste input "namapiaezakmi@gmail"
drag, startPoint x: 1328, startPoint y: 43, endPoint x: 1154, endPoint y: 71, distance: 176.3
click at [1327, 43] on button "button" at bounding box center [1345, 41] width 36 height 25
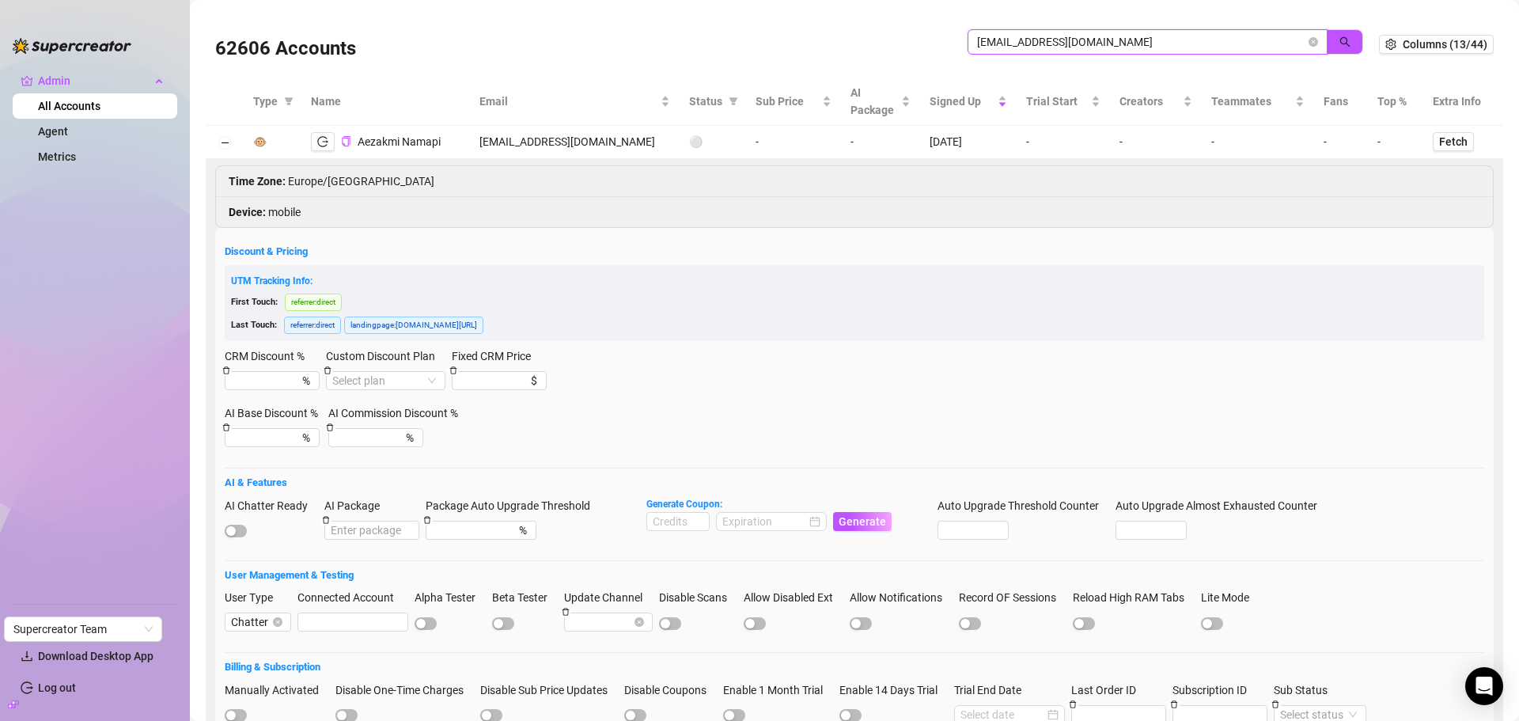
drag, startPoint x: 1135, startPoint y: 47, endPoint x: 882, endPoint y: 48, distance: 253.1
click at [882, 48] on div "62606 Accounts namapiaezakmi@gmail.com" at bounding box center [797, 44] width 1164 height 54
paste input "enhancedrides"
drag, startPoint x: 1327, startPoint y: 44, endPoint x: 1028, endPoint y: 94, distance: 304.0
click at [1339, 43] on icon "search" at bounding box center [1344, 41] width 11 height 11
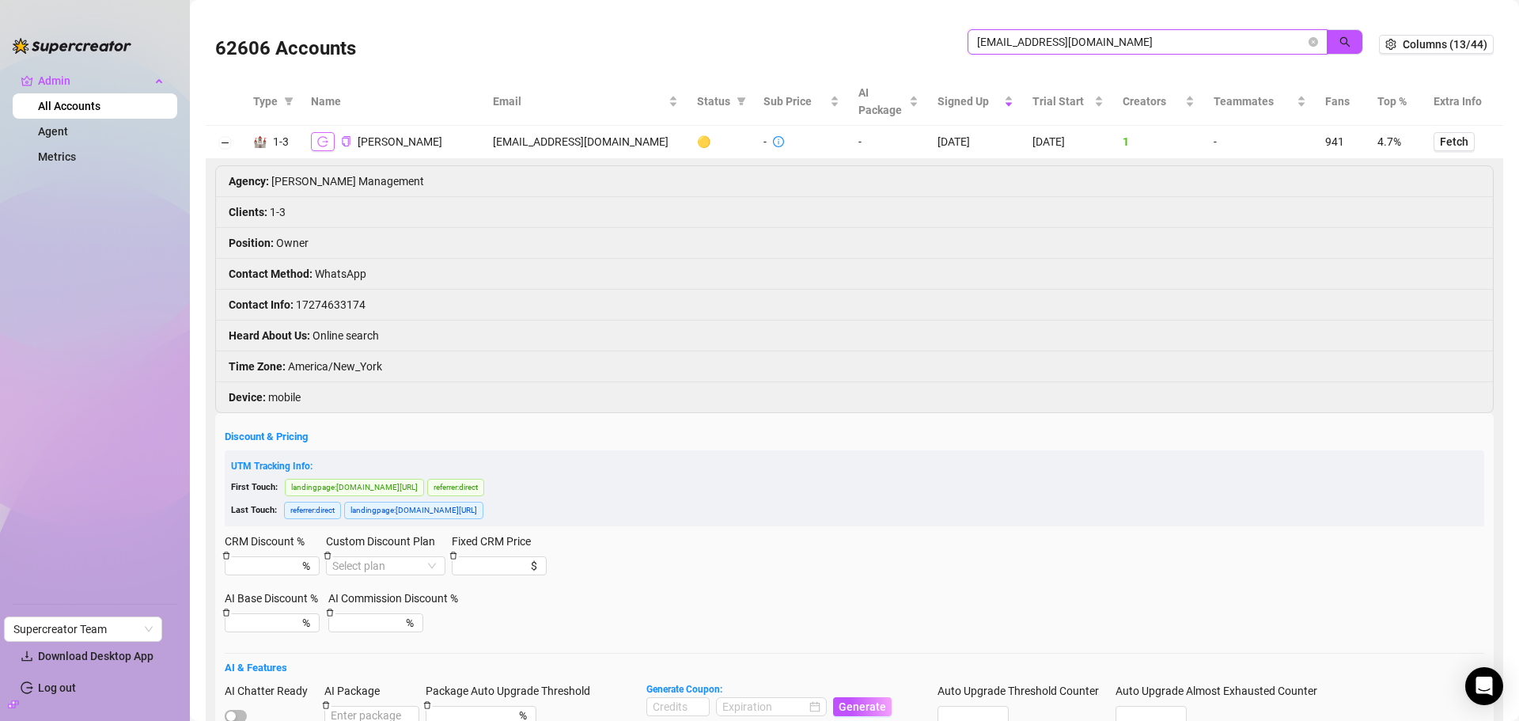
type input "enhancedrides@gmail.com"
click at [324, 141] on icon "logout" at bounding box center [322, 141] width 11 height 11
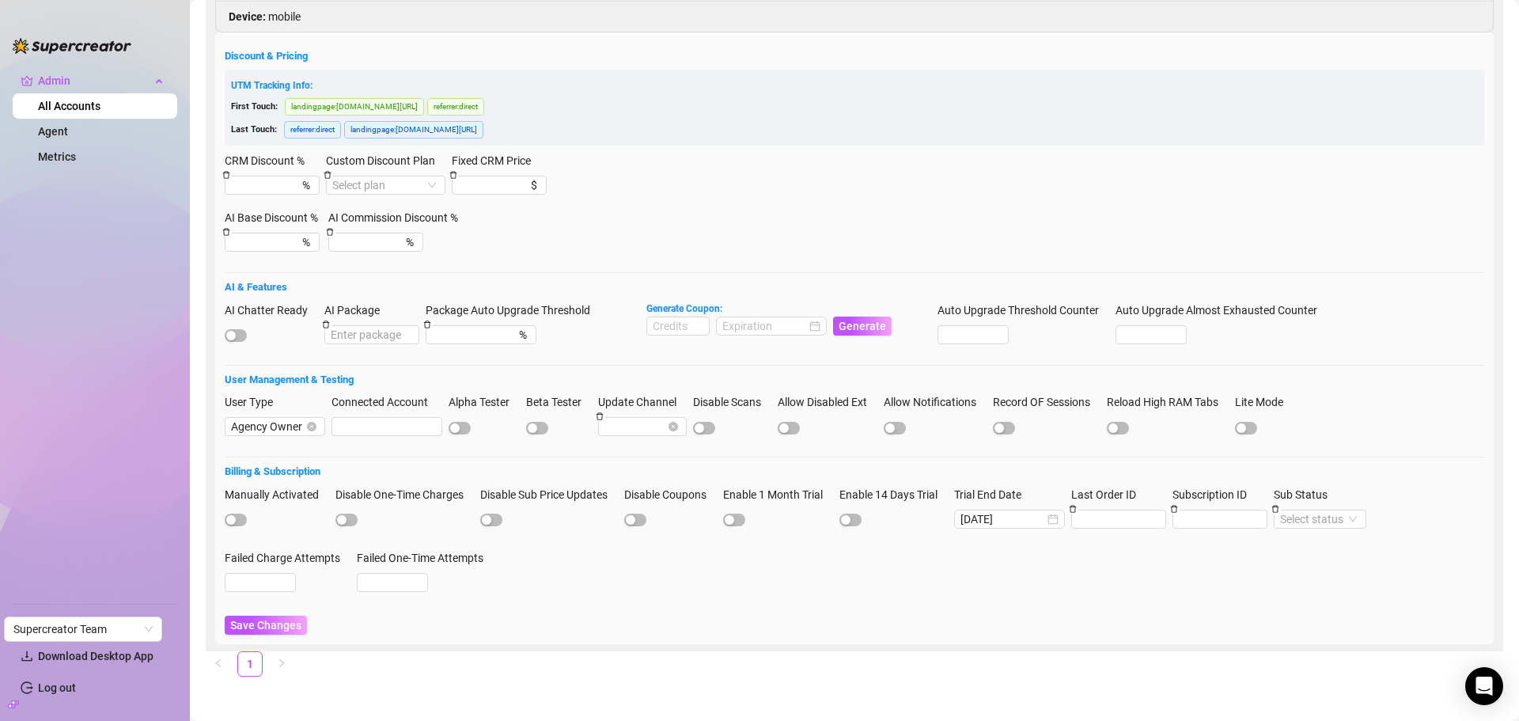
scroll to position [383, 0]
click at [242, 328] on span "button" at bounding box center [236, 333] width 22 height 13
click at [683, 316] on input at bounding box center [678, 323] width 62 height 17
click at [808, 324] on div at bounding box center [771, 323] width 98 height 17
type input "1000"
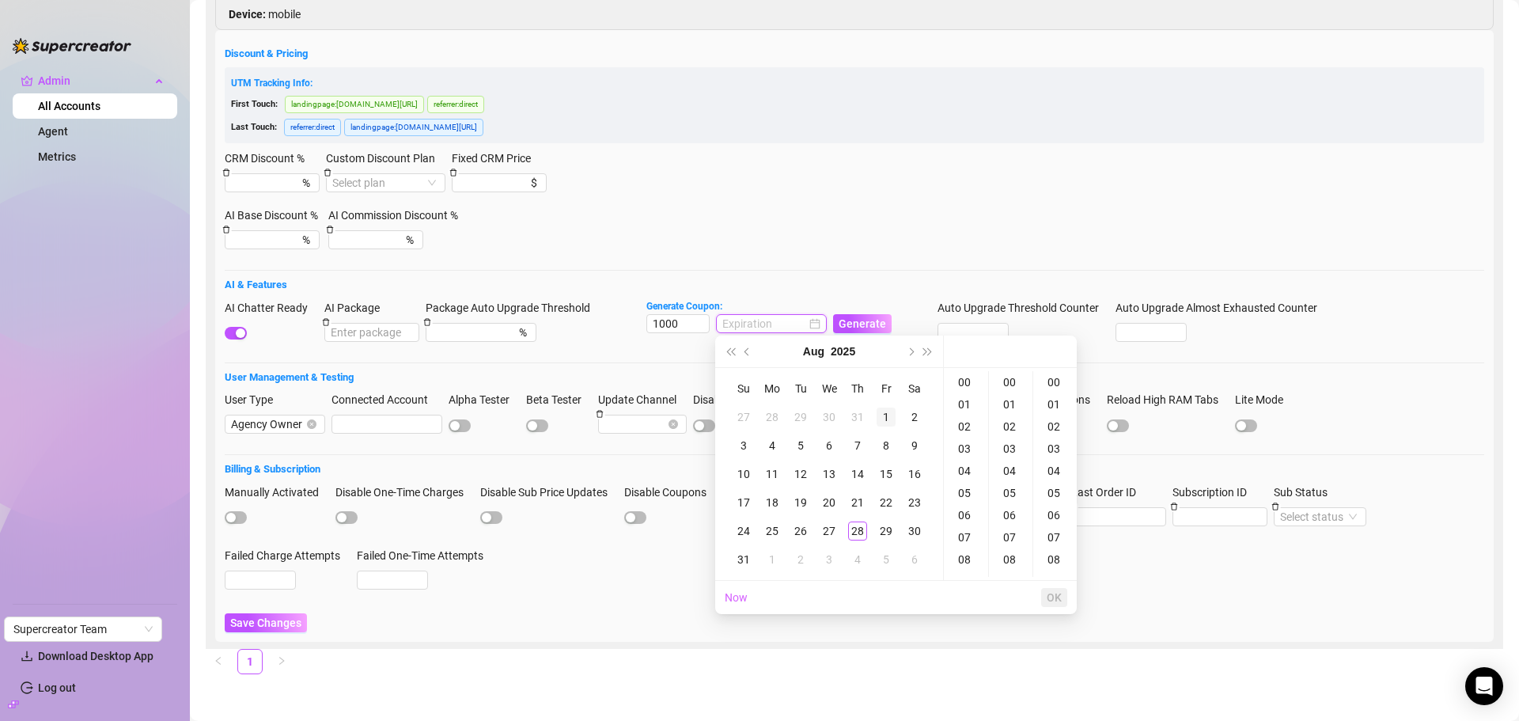
type input "2025-08-01 00:00:00"
click at [908, 358] on button "Next month (PageDown)" at bounding box center [909, 351] width 17 height 32
click at [749, 533] on div "28" at bounding box center [743, 530] width 19 height 19
type input "2025-09-28 00:00:00"
drag, startPoint x: 1060, startPoint y: 600, endPoint x: 1037, endPoint y: 583, distance: 28.3
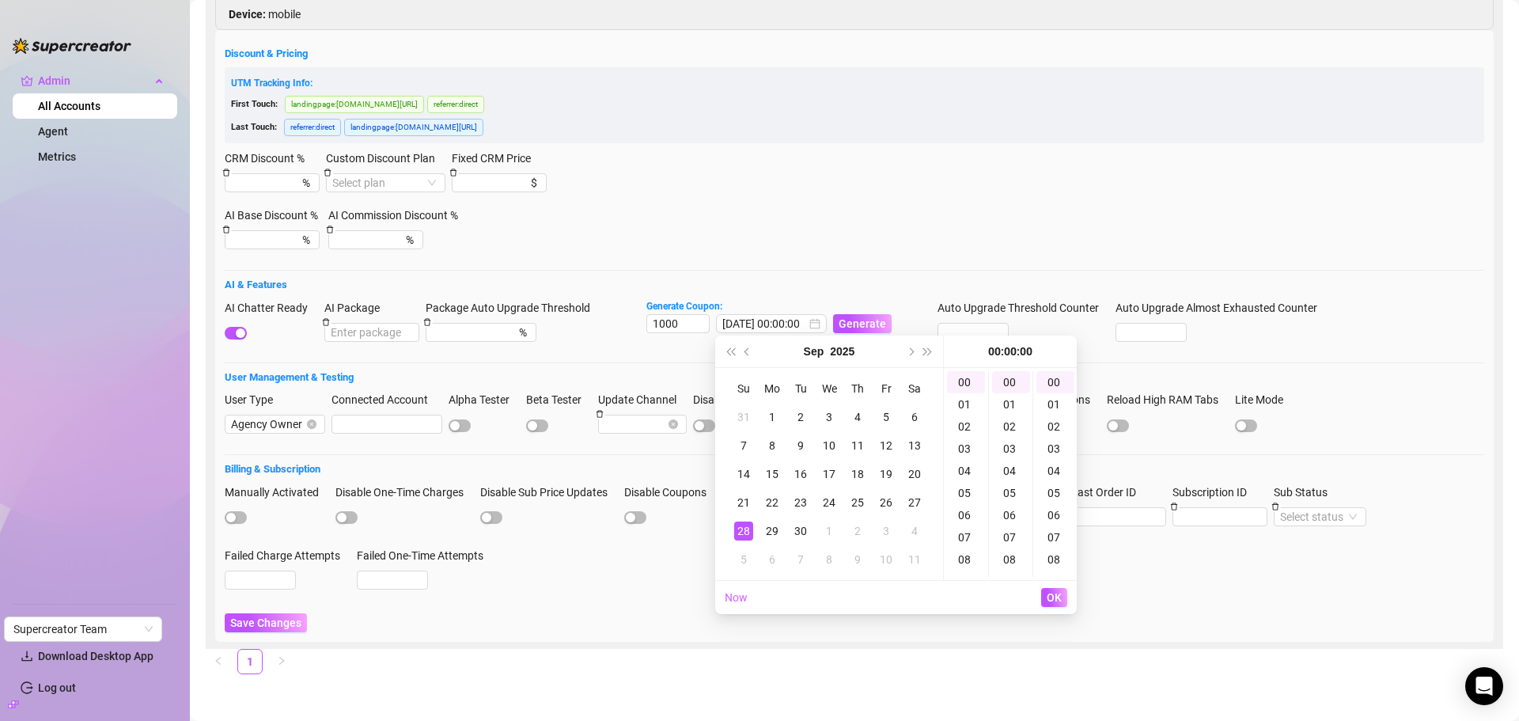
click at [1058, 600] on span "OK" at bounding box center [1054, 597] width 15 height 13
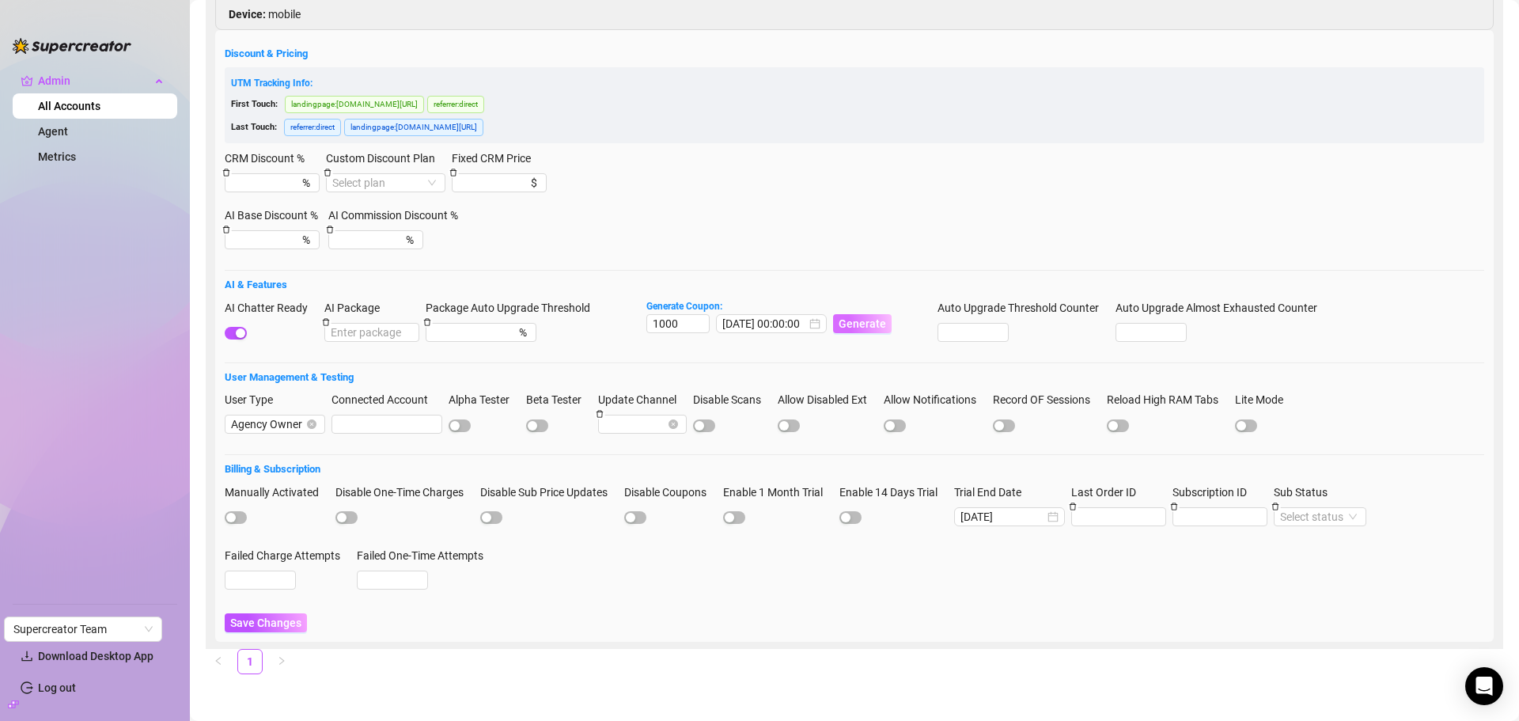
click at [852, 319] on span "Generate" at bounding box center [861, 323] width 47 height 13
click at [271, 616] on span "Save Changes" at bounding box center [265, 622] width 71 height 13
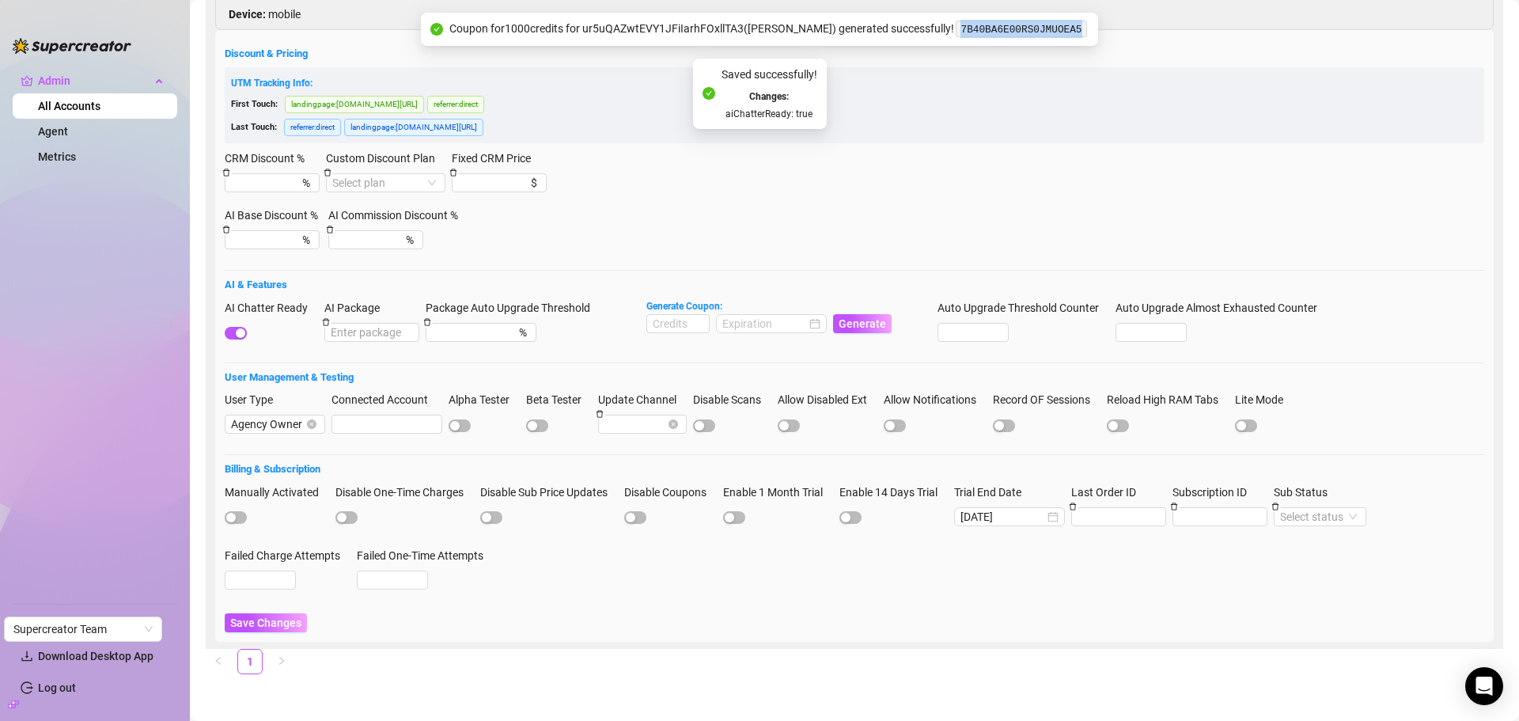
drag, startPoint x: 1066, startPoint y: 29, endPoint x: 956, endPoint y: 38, distance: 110.3
click at [956, 38] on div "Coupon for 1000 credits for ur5uQAZwtEVY1JFiIarhFOxllTA3 ( John McGuire ) gener…" at bounding box center [768, 29] width 639 height 19
copy code "7B40BA6E00RS0JMUOEA5"
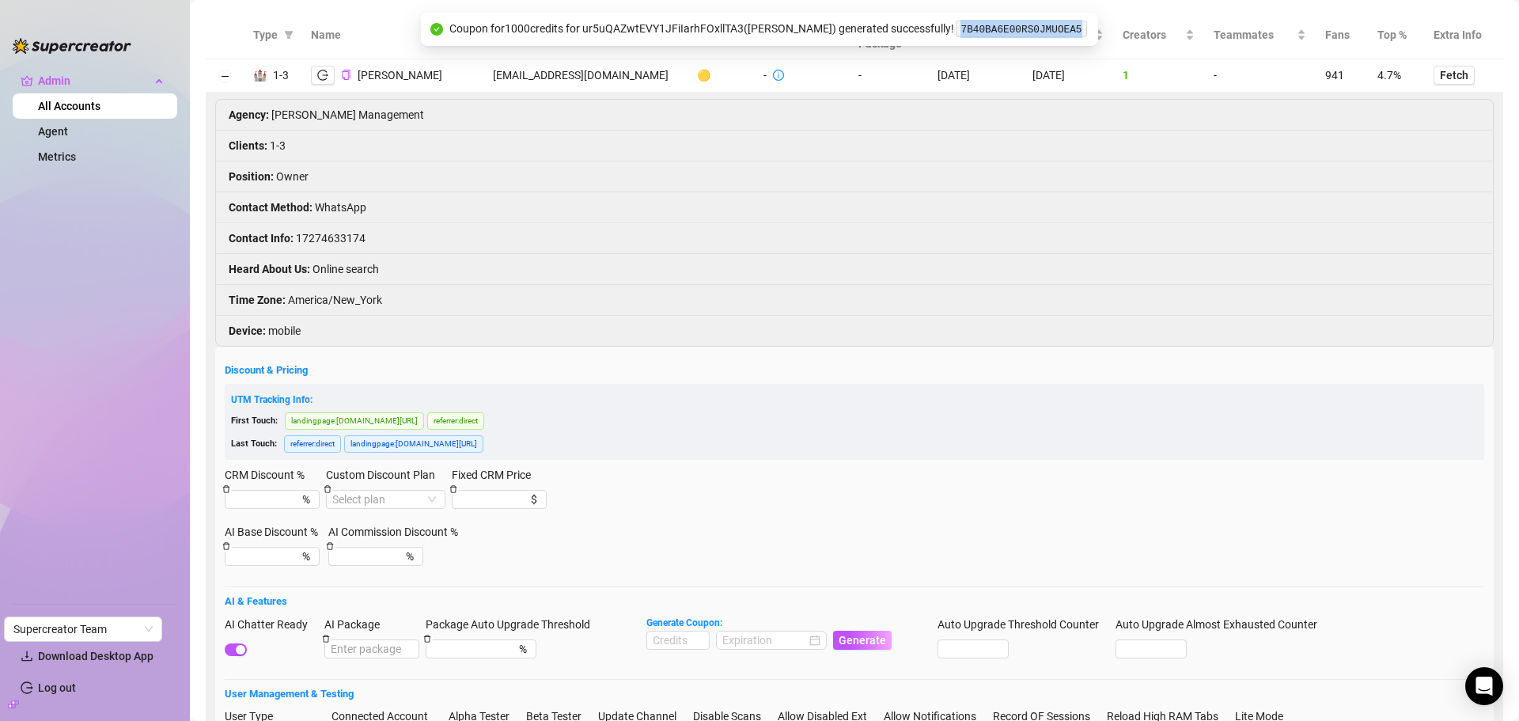
scroll to position [0, 0]
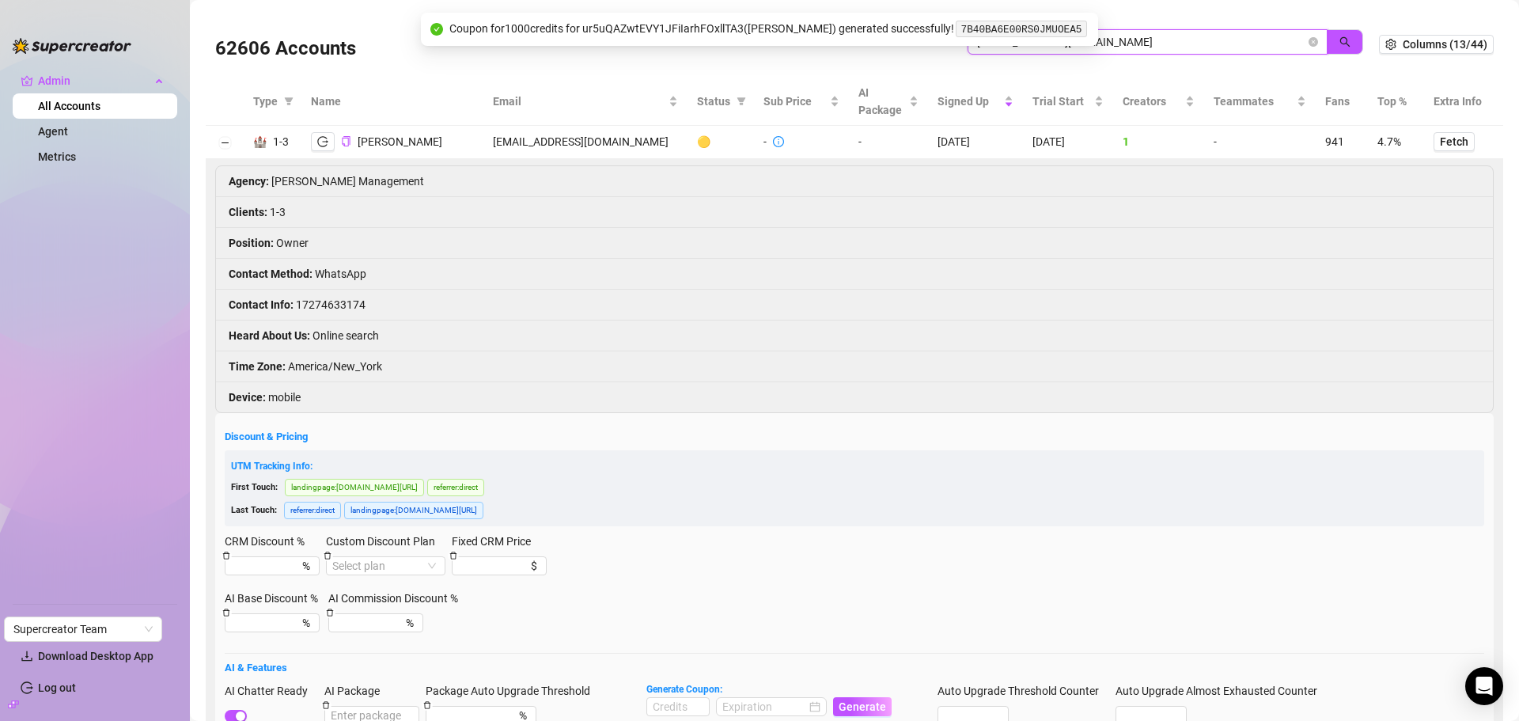
drag, startPoint x: 1138, startPoint y: 47, endPoint x: 854, endPoint y: 48, distance: 284.8
click at [854, 48] on div "62606 Accounts enhancedrides@gmail.com" at bounding box center [797, 44] width 1164 height 54
paste input "saintyuziry"
click at [1340, 38] on button "button" at bounding box center [1345, 41] width 36 height 25
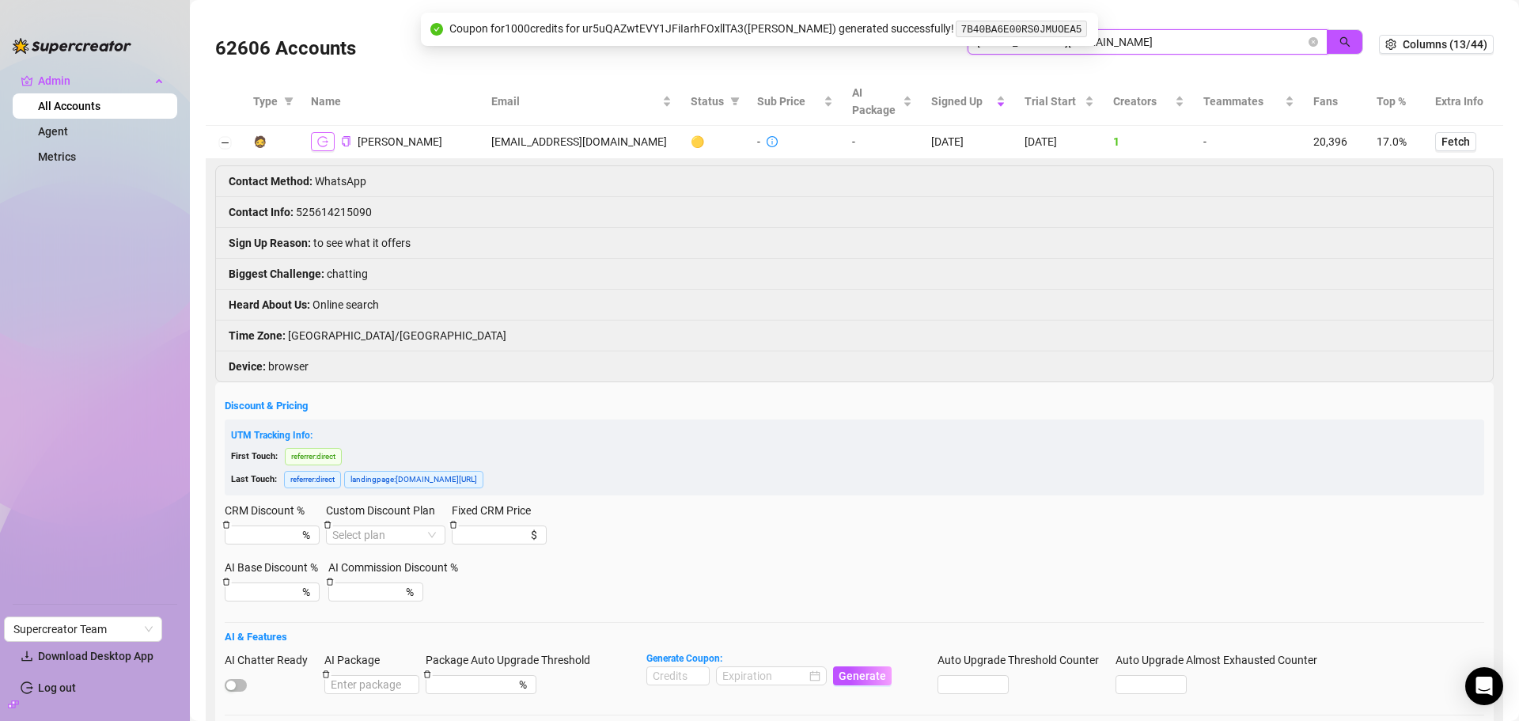
type input "saintyuziry@gmail.com"
click at [328, 142] on button "button" at bounding box center [323, 141] width 24 height 19
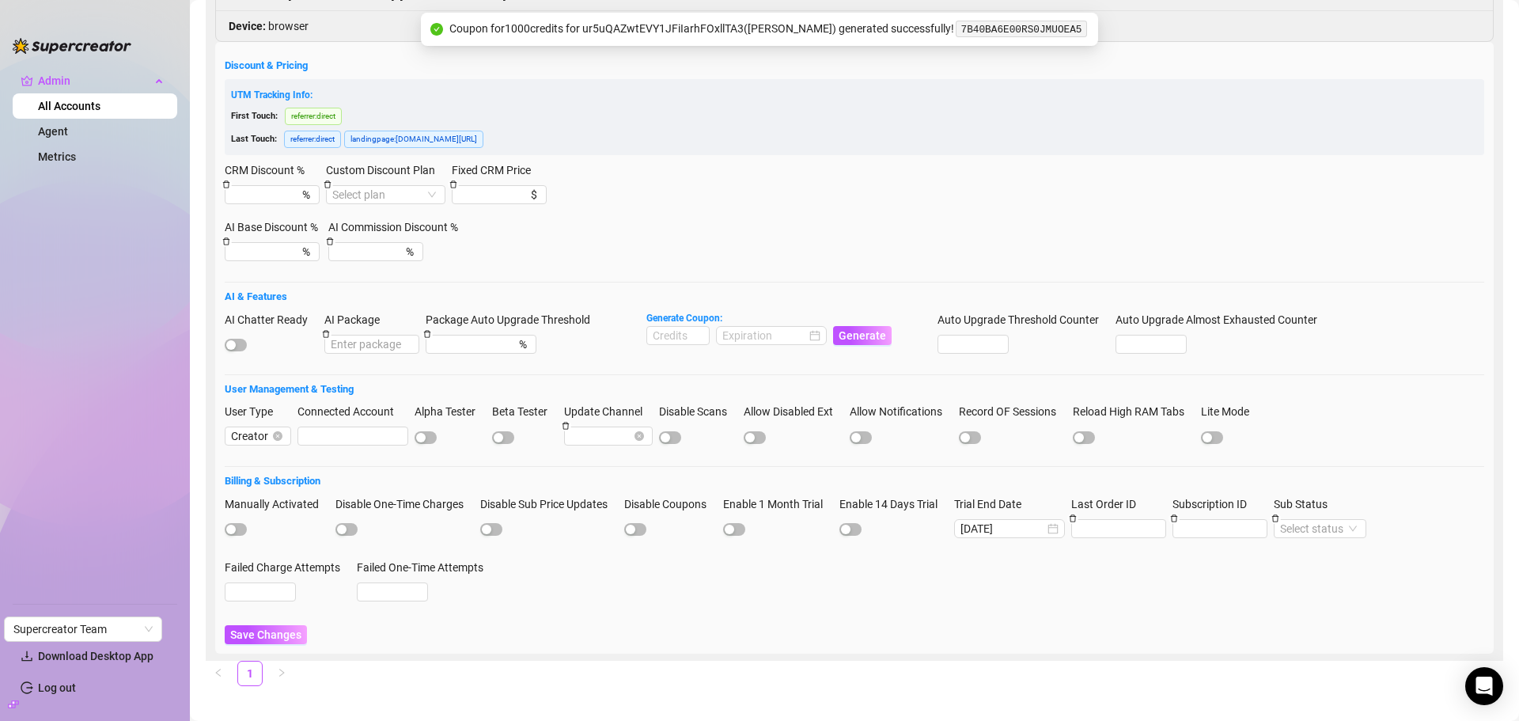
scroll to position [352, 0]
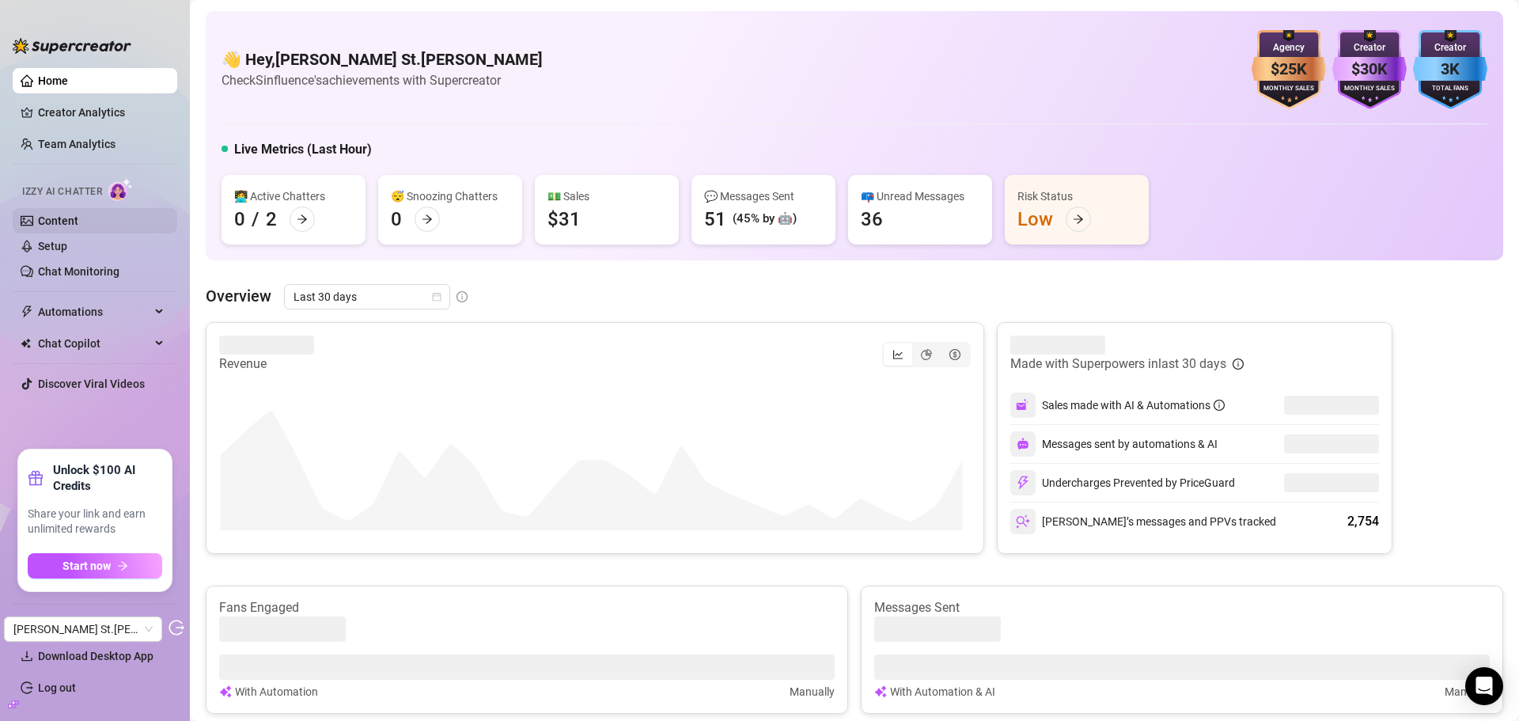
click at [70, 227] on link "Content" at bounding box center [58, 220] width 40 height 13
click at [71, 227] on link "Content" at bounding box center [58, 220] width 40 height 13
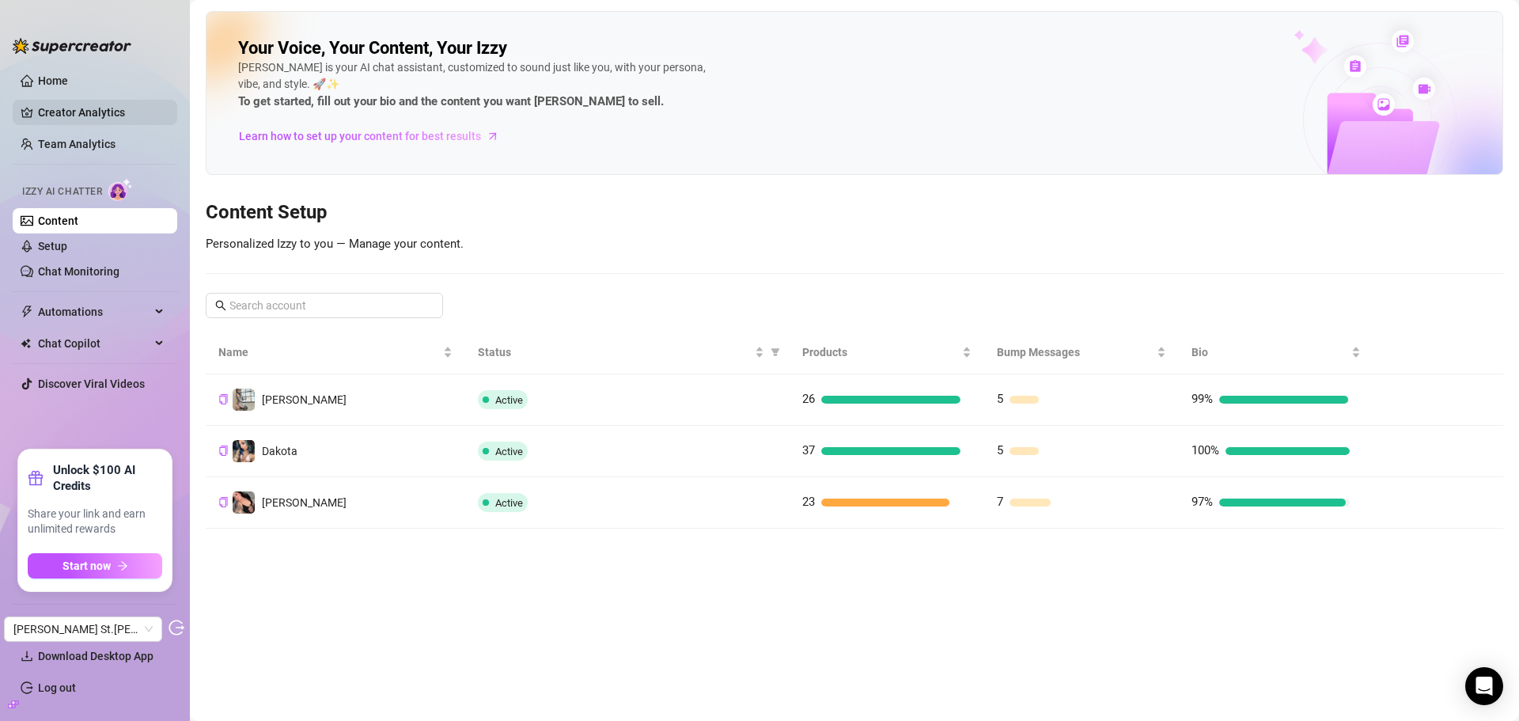
click at [78, 100] on link "Creator Analytics" at bounding box center [101, 112] width 127 height 25
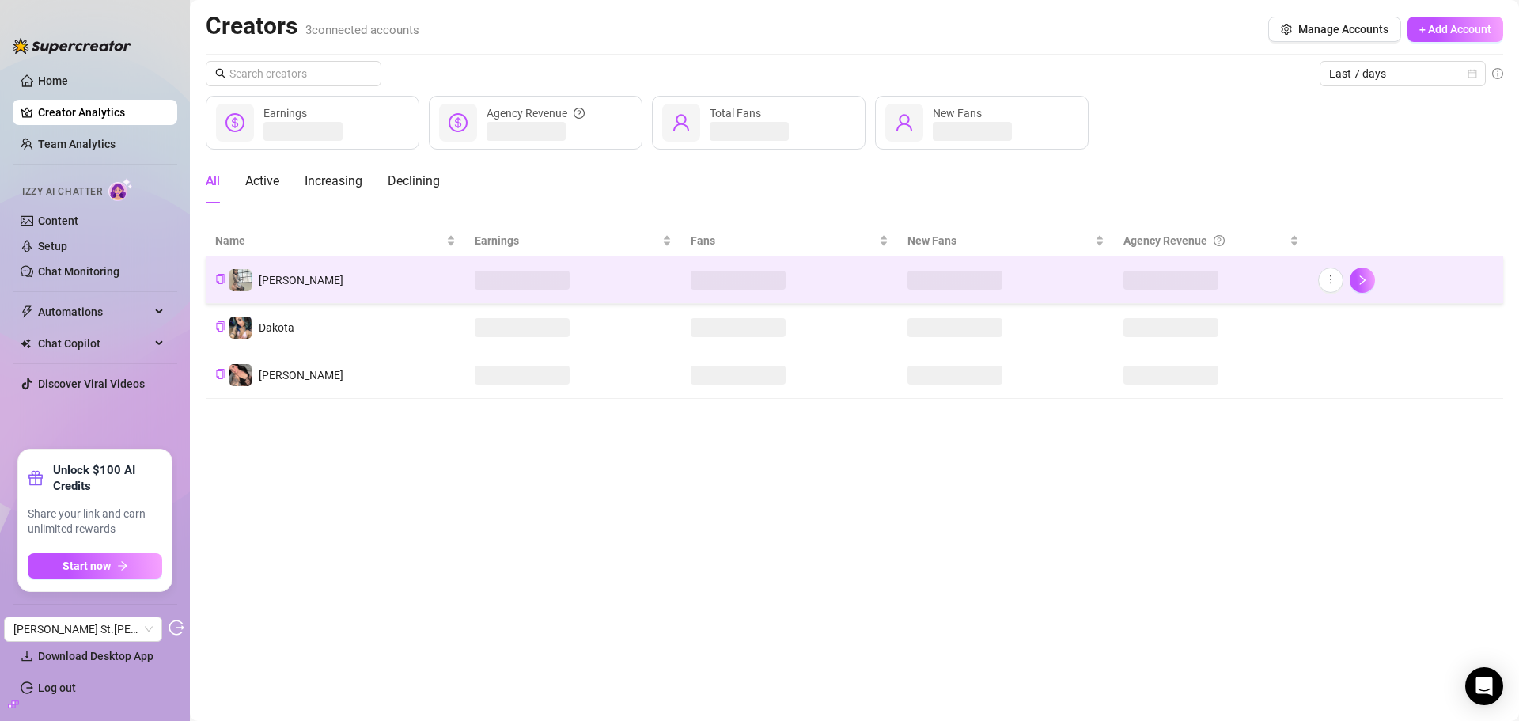
click at [368, 278] on td "Erika" at bounding box center [335, 279] width 259 height 47
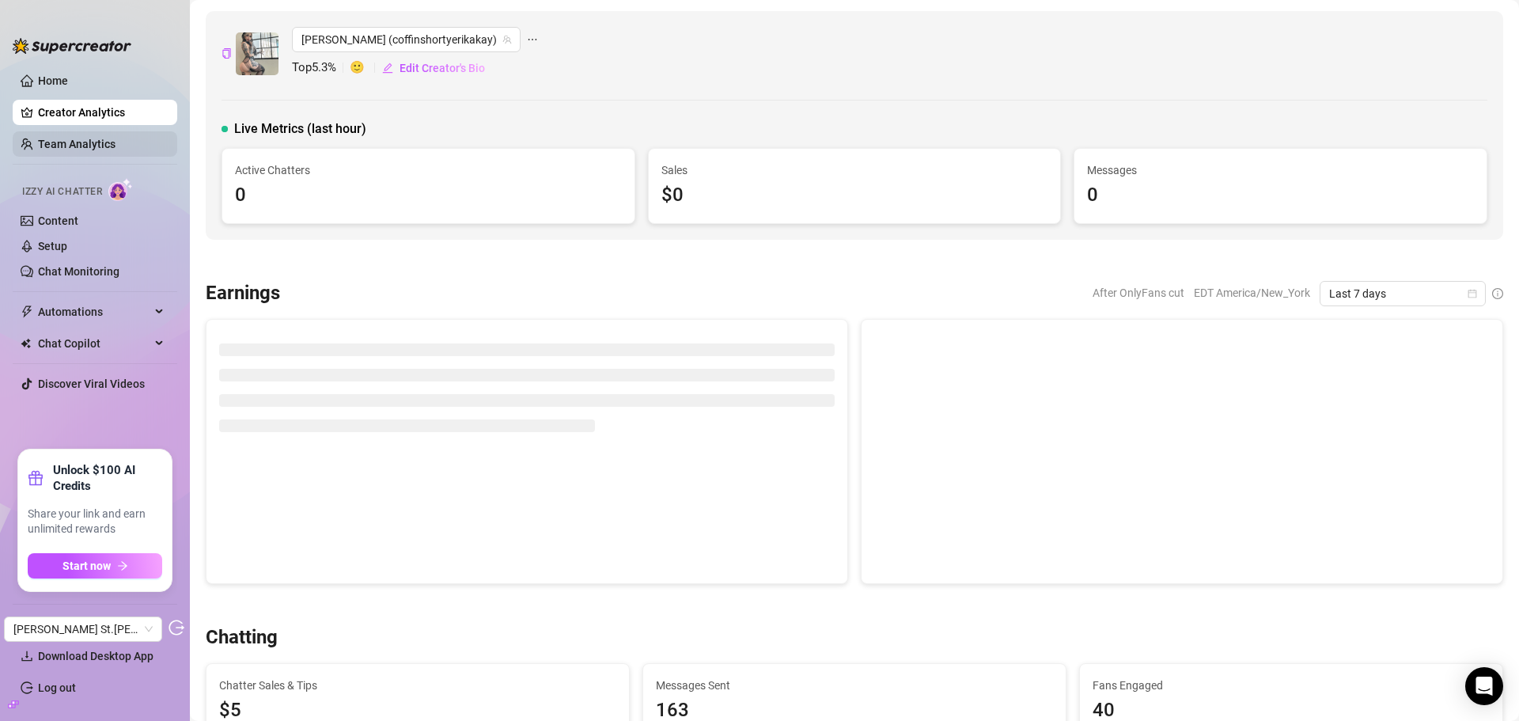
click at [110, 138] on link "Team Analytics" at bounding box center [77, 144] width 78 height 13
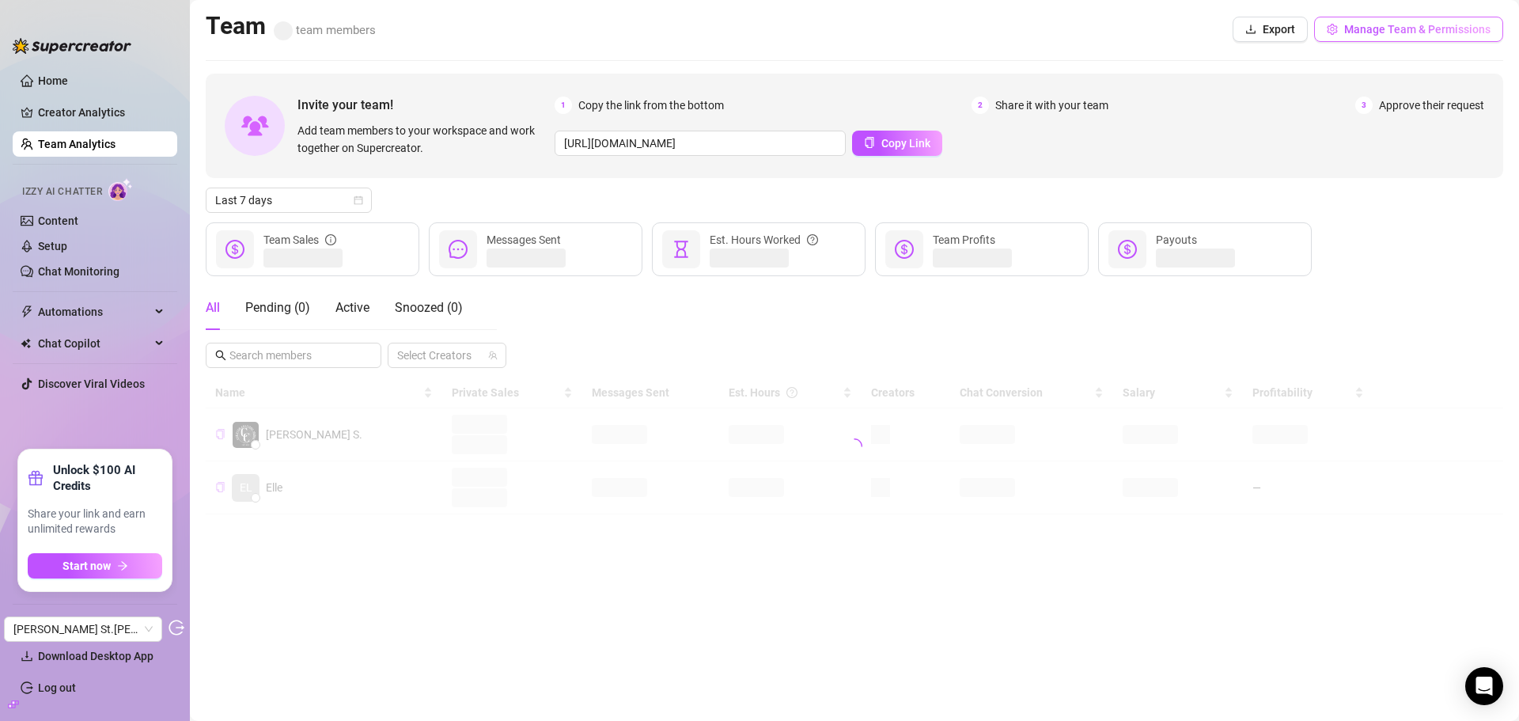
click at [1403, 21] on button "Manage Team & Permissions" at bounding box center [1408, 29] width 189 height 25
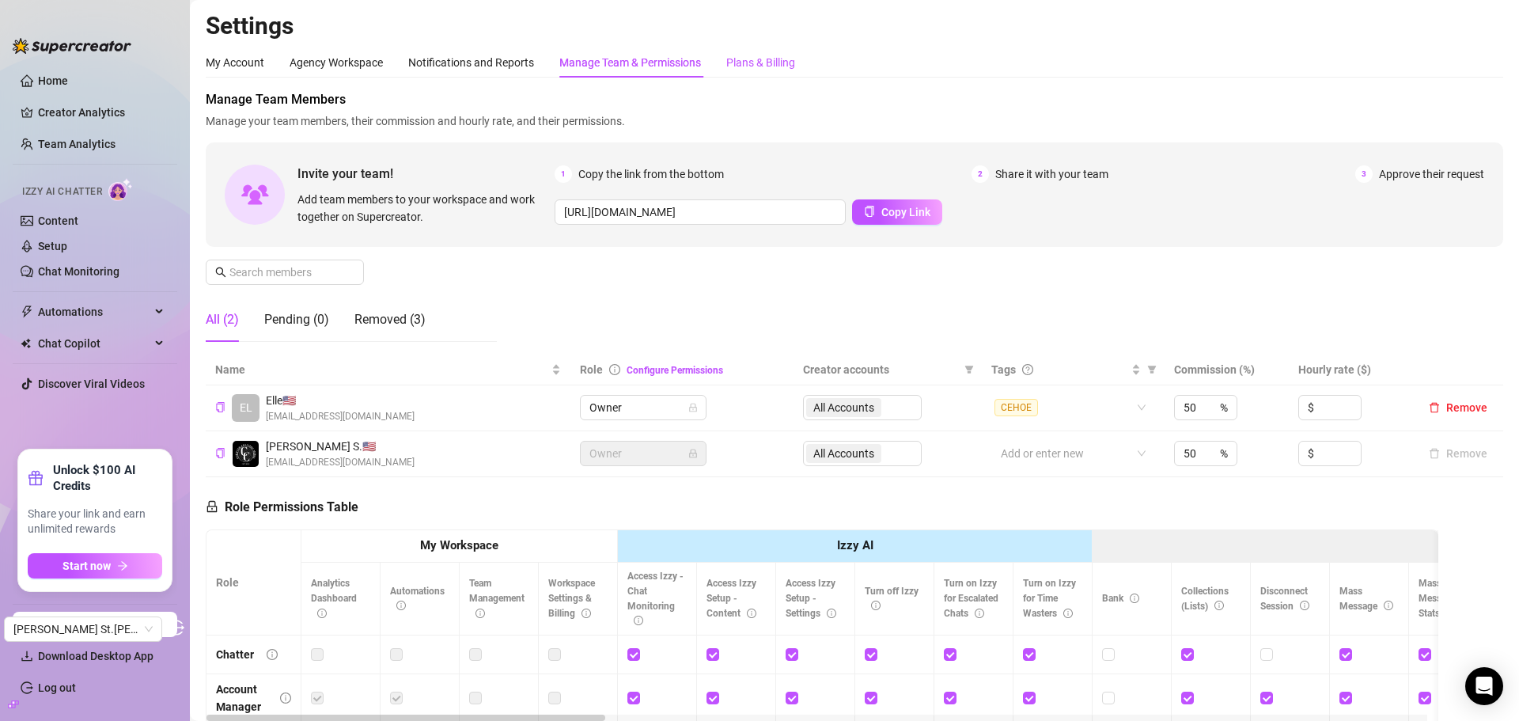
click at [756, 58] on div "Plans & Billing" at bounding box center [760, 62] width 69 height 17
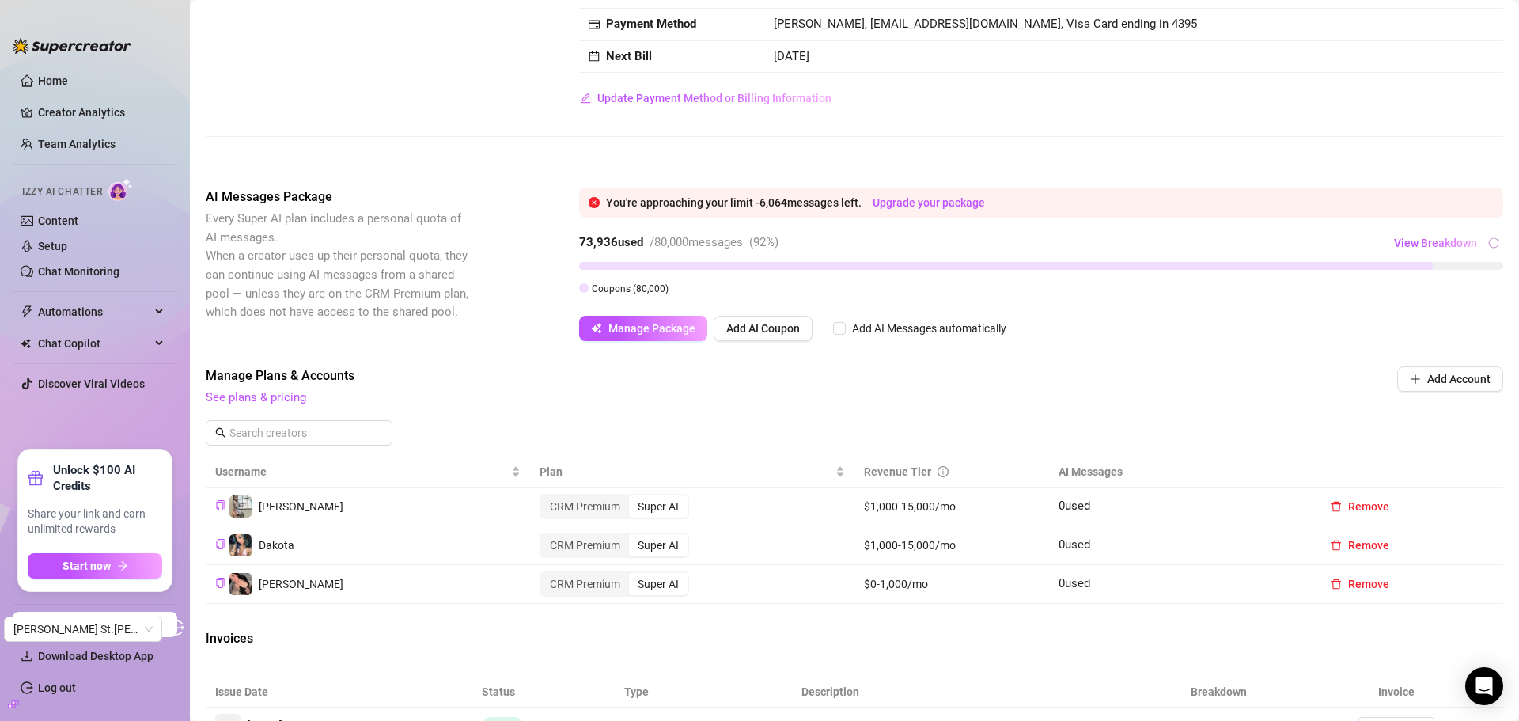
scroll to position [44, 0]
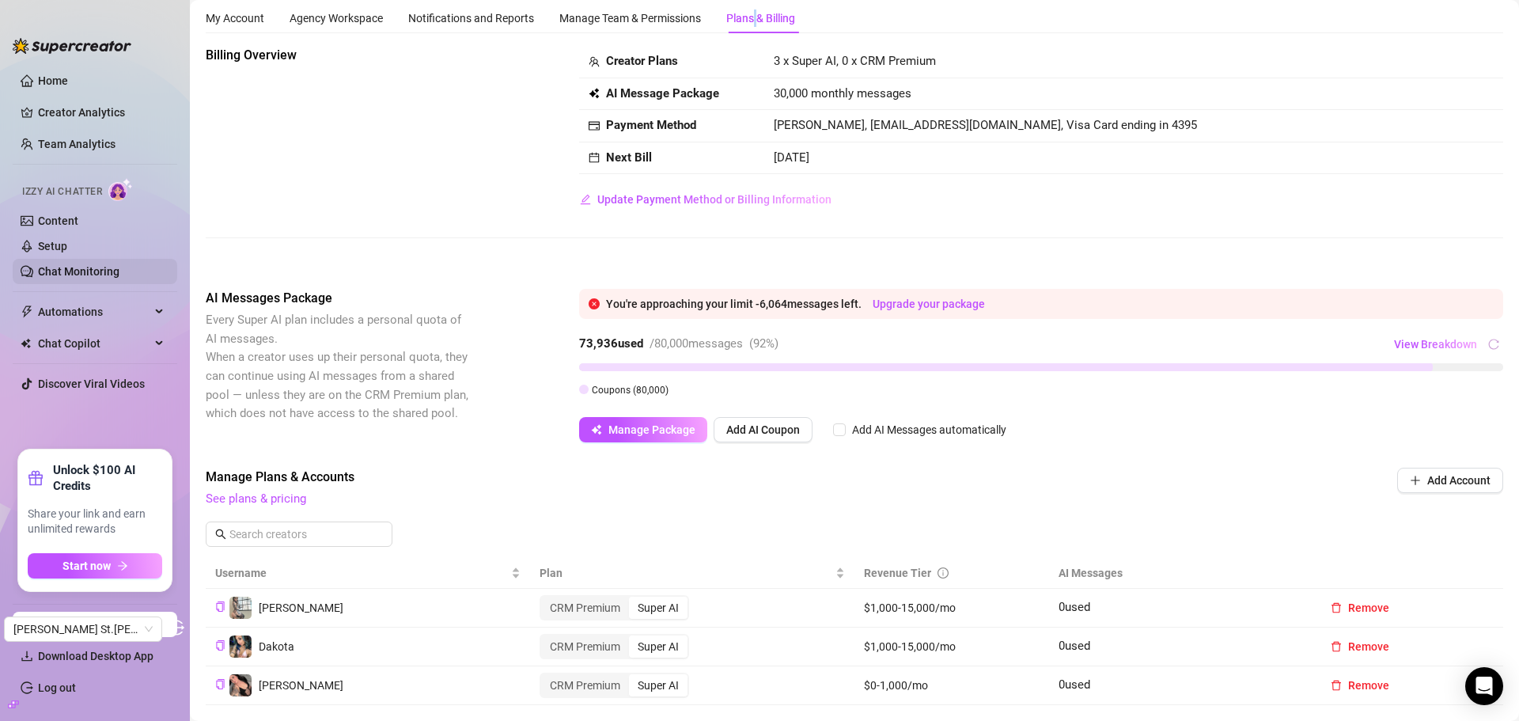
click at [97, 273] on link "Chat Monitoring" at bounding box center [78, 271] width 81 height 13
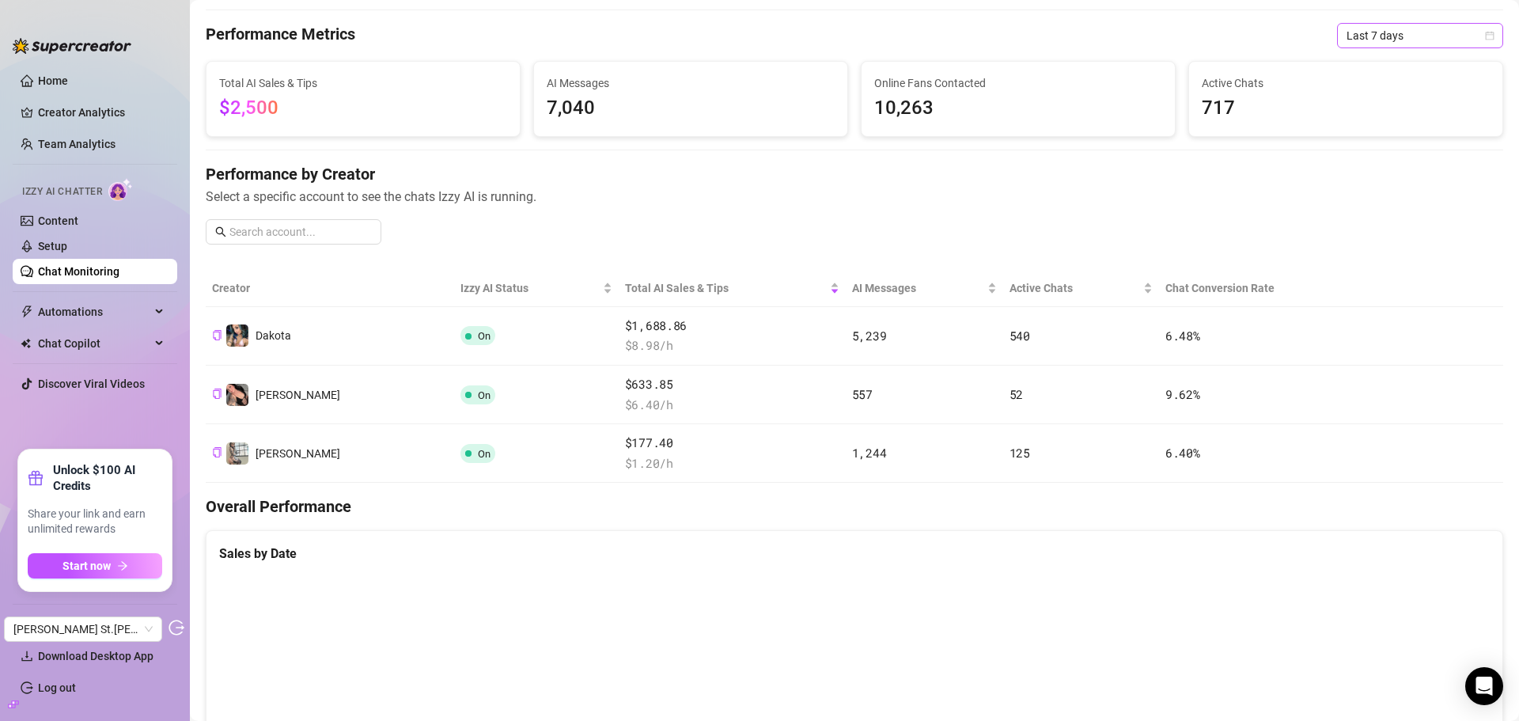
click at [1402, 44] on span "Last 7 days" at bounding box center [1419, 36] width 147 height 24
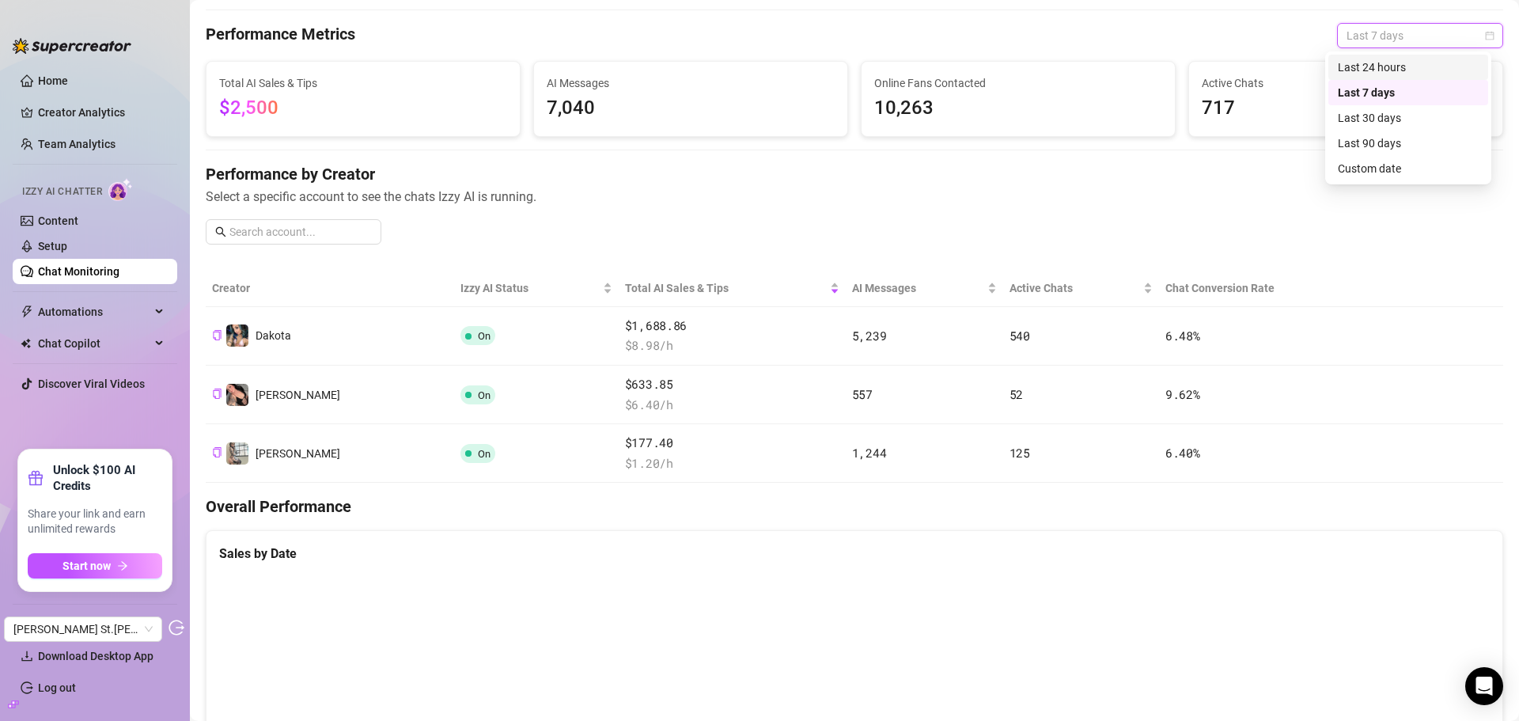
click at [1395, 74] on div "Last 24 hours" at bounding box center [1408, 67] width 141 height 17
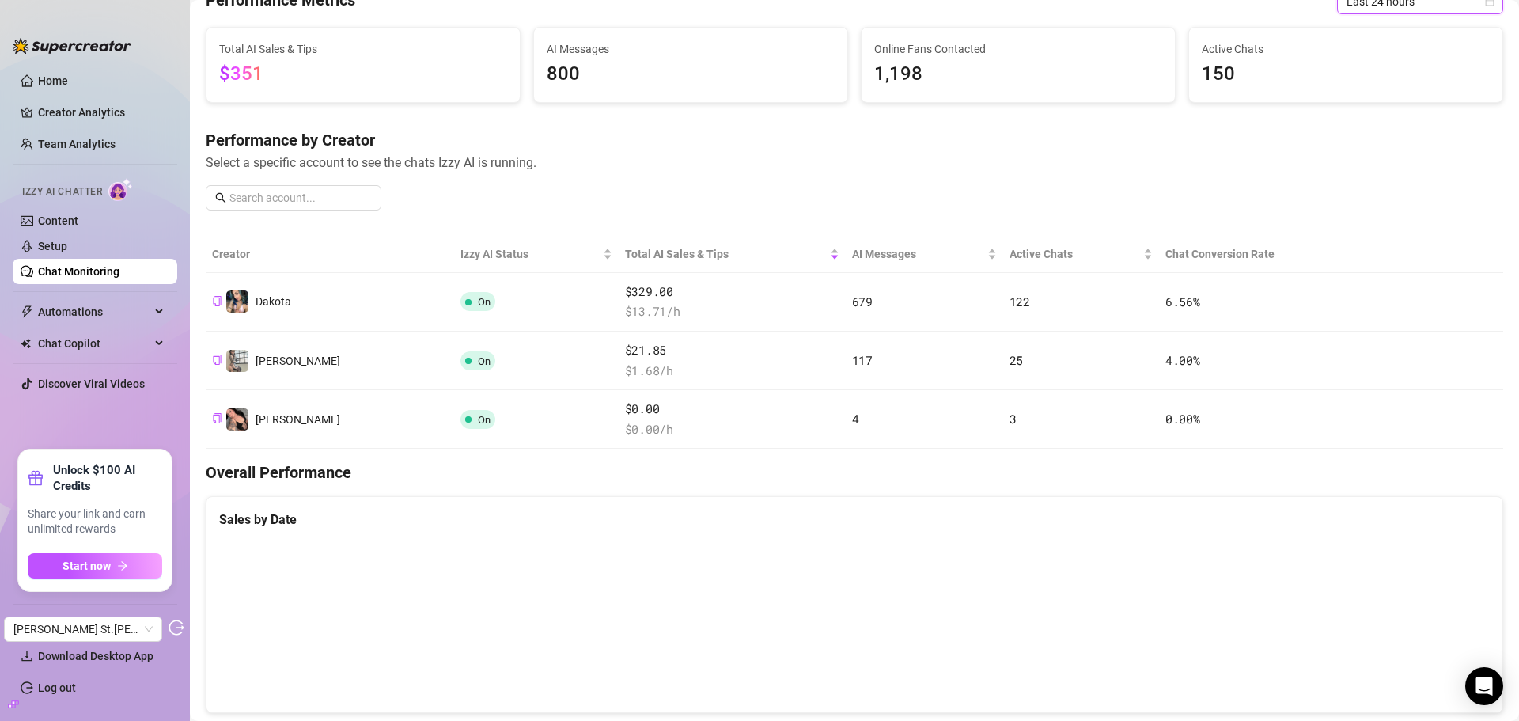
scroll to position [40, 0]
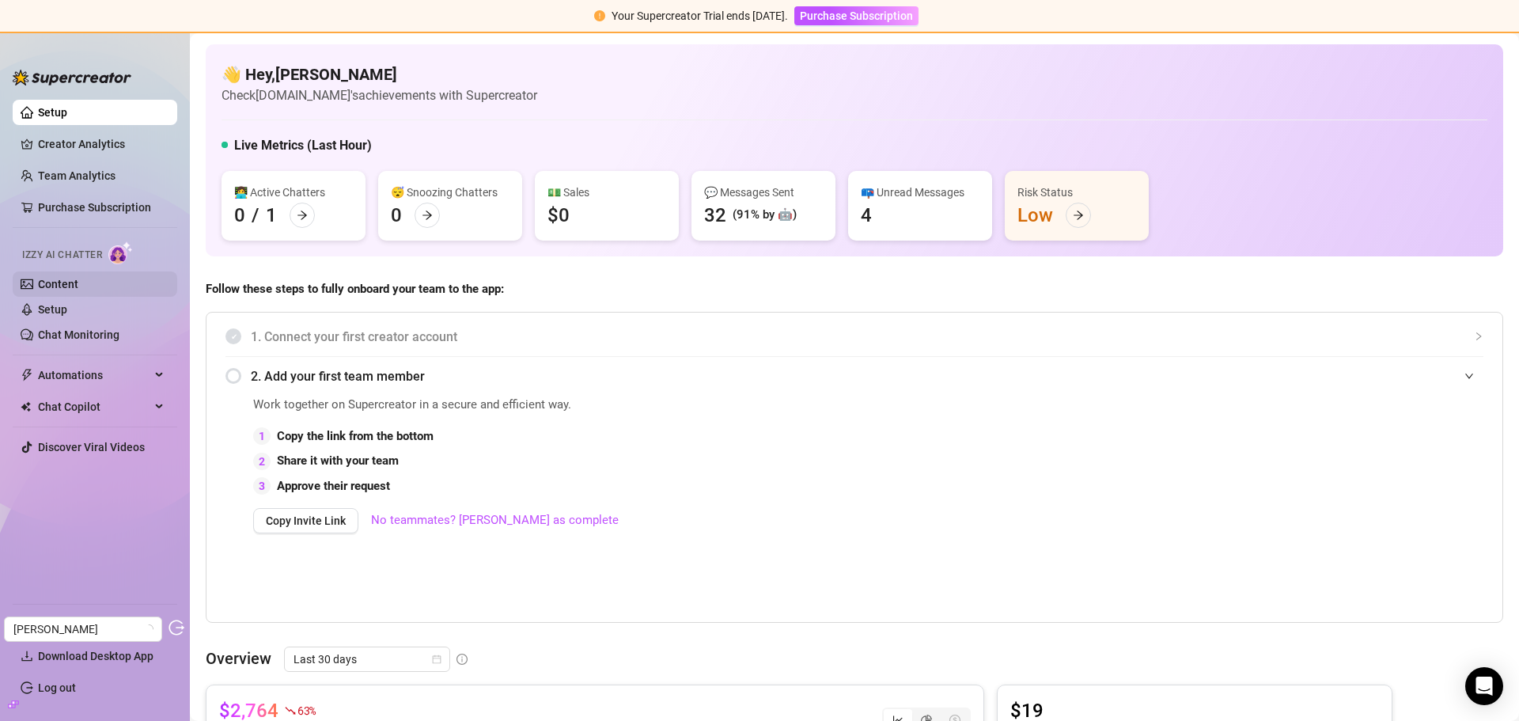
click at [78, 287] on link "Content" at bounding box center [58, 284] width 40 height 13
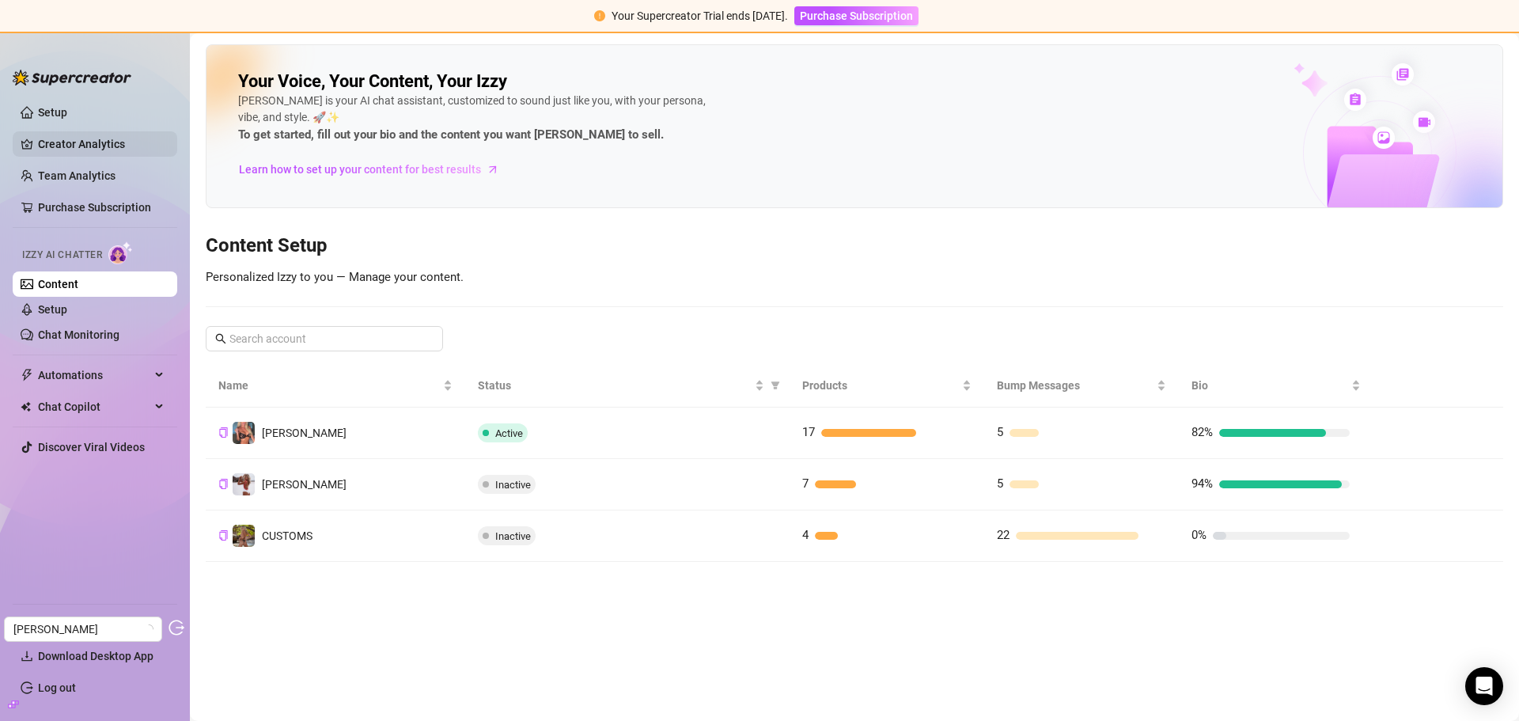
click at [100, 146] on link "Creator Analytics" at bounding box center [101, 143] width 127 height 25
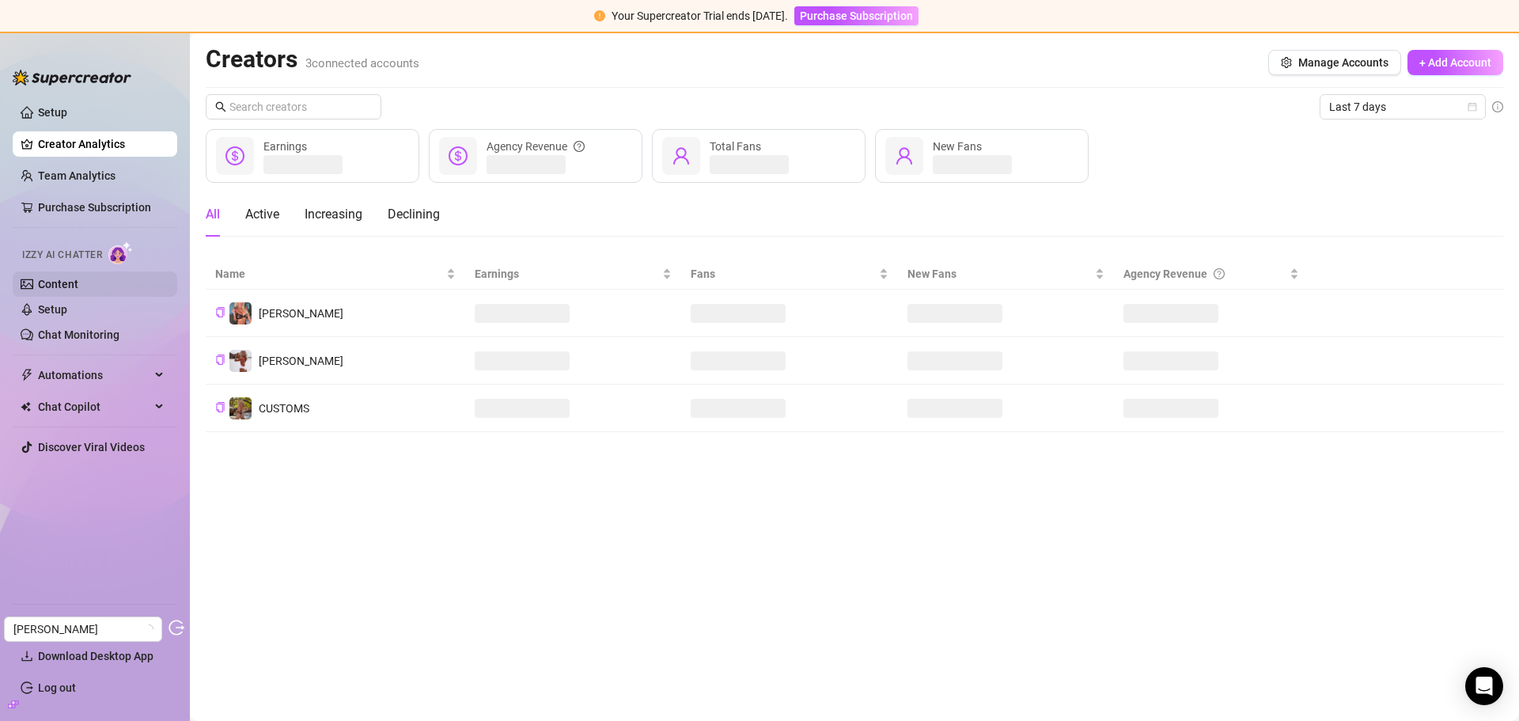
click at [57, 282] on link "Content" at bounding box center [58, 284] width 40 height 13
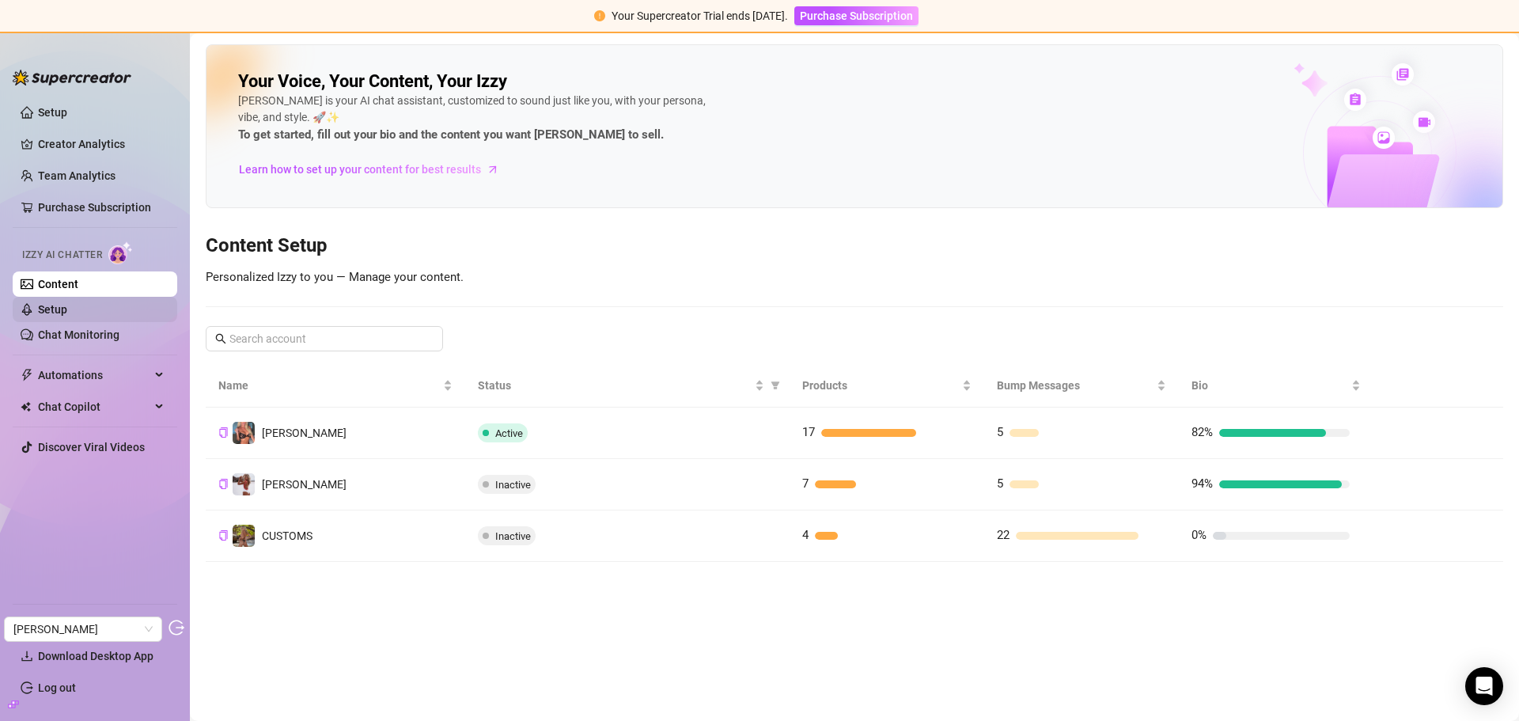
click at [67, 303] on link "Setup" at bounding box center [52, 309] width 29 height 13
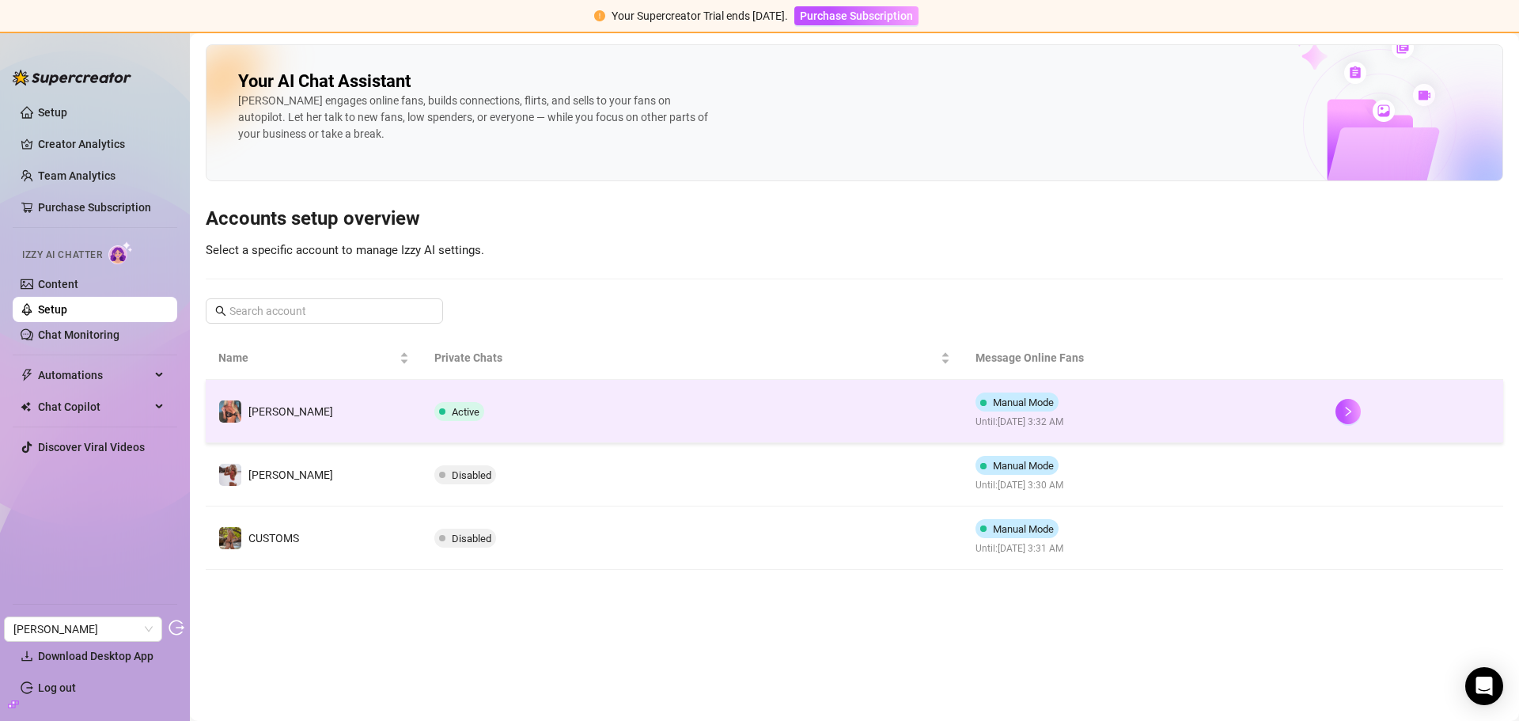
click at [625, 406] on td "Active" at bounding box center [692, 411] width 540 height 63
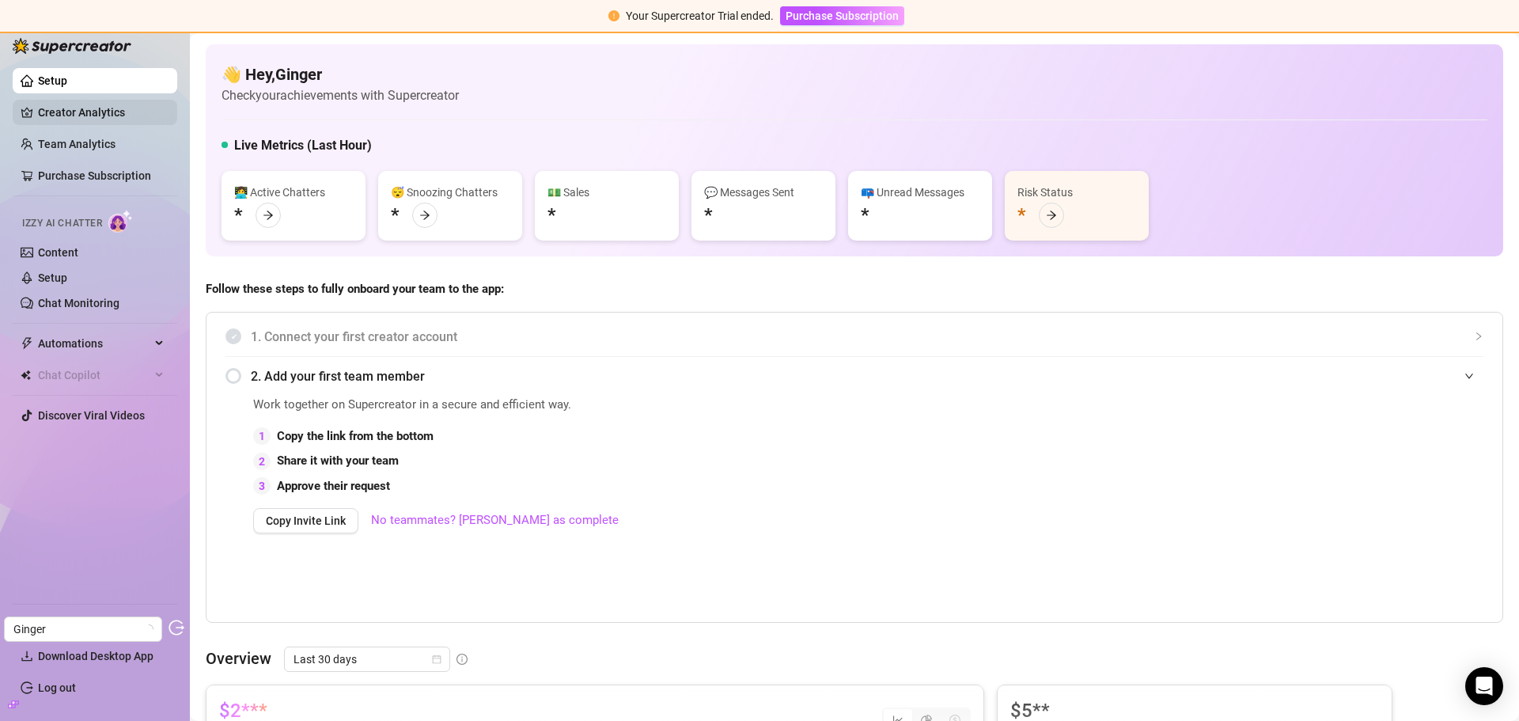
click at [111, 109] on link "Creator Analytics" at bounding box center [101, 112] width 127 height 25
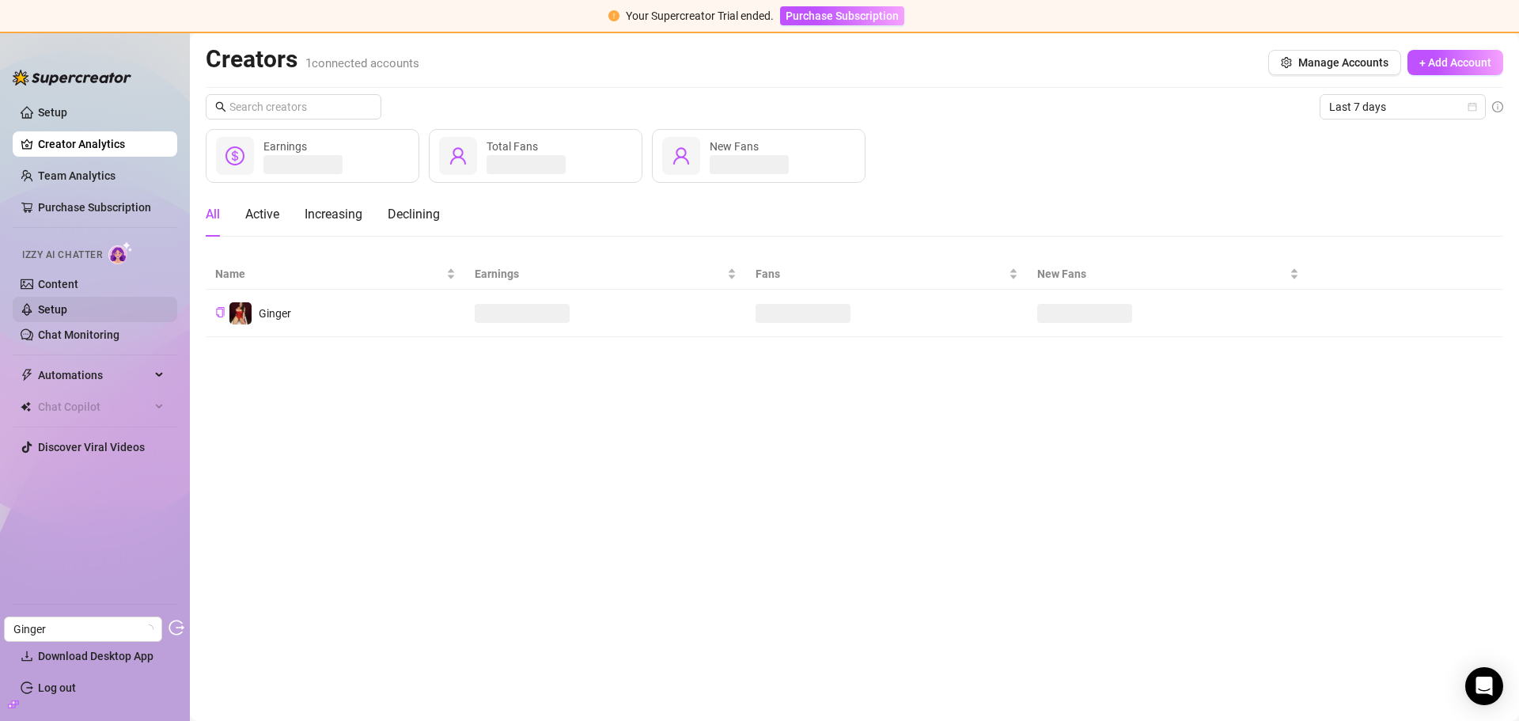
click at [66, 309] on link "Setup" at bounding box center [52, 309] width 29 height 13
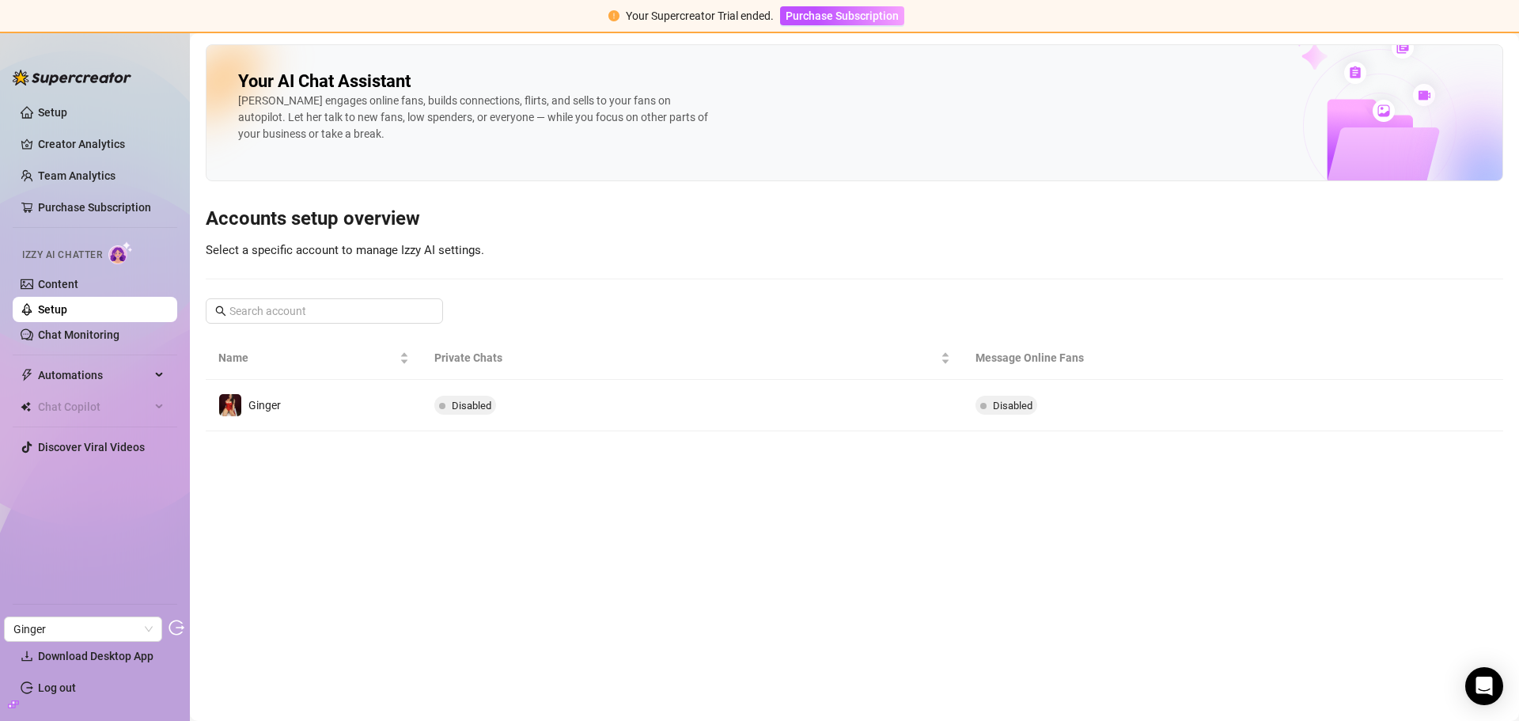
click at [77, 269] on div "Izzy AI Chatter" at bounding box center [93, 253] width 168 height 36
click at [66, 285] on link "Content" at bounding box center [58, 284] width 40 height 13
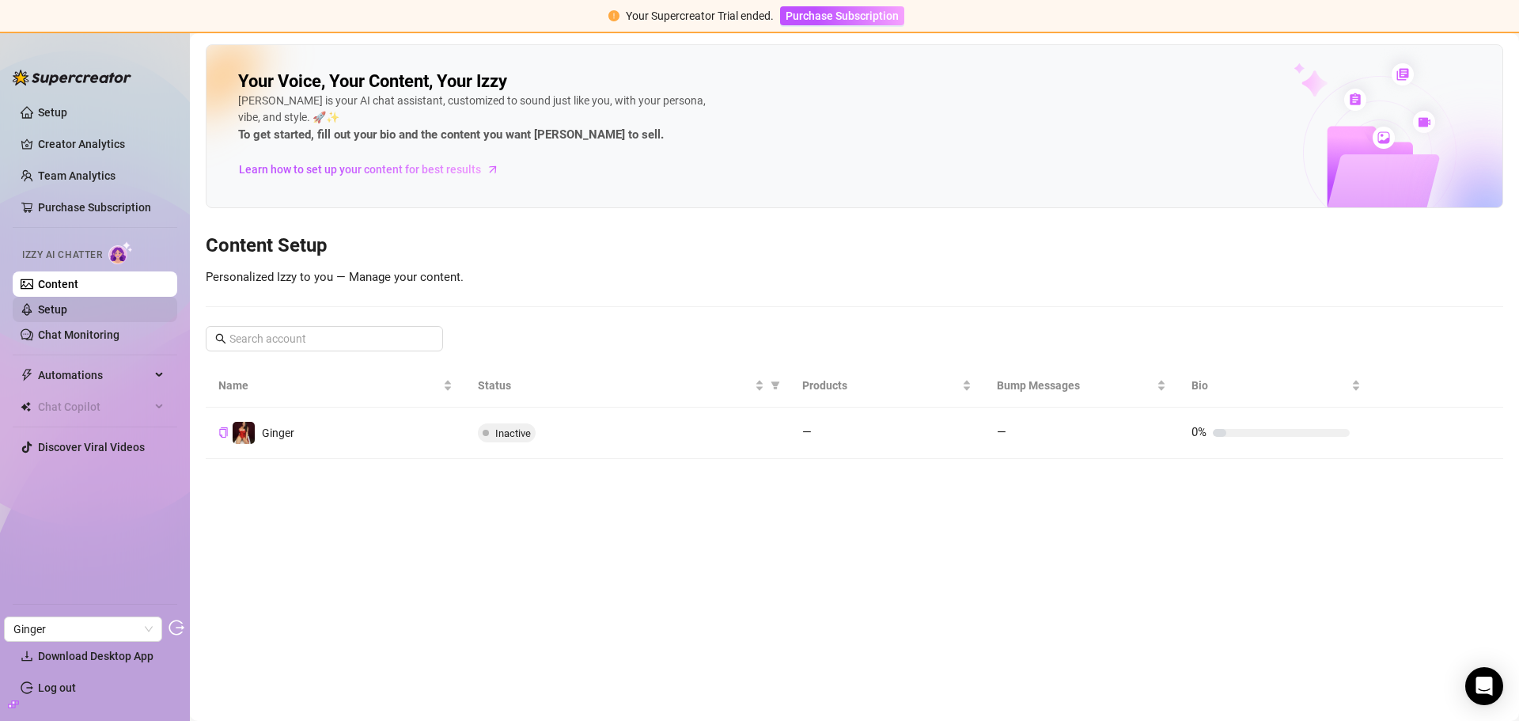
click at [67, 308] on link "Setup" at bounding box center [52, 309] width 29 height 13
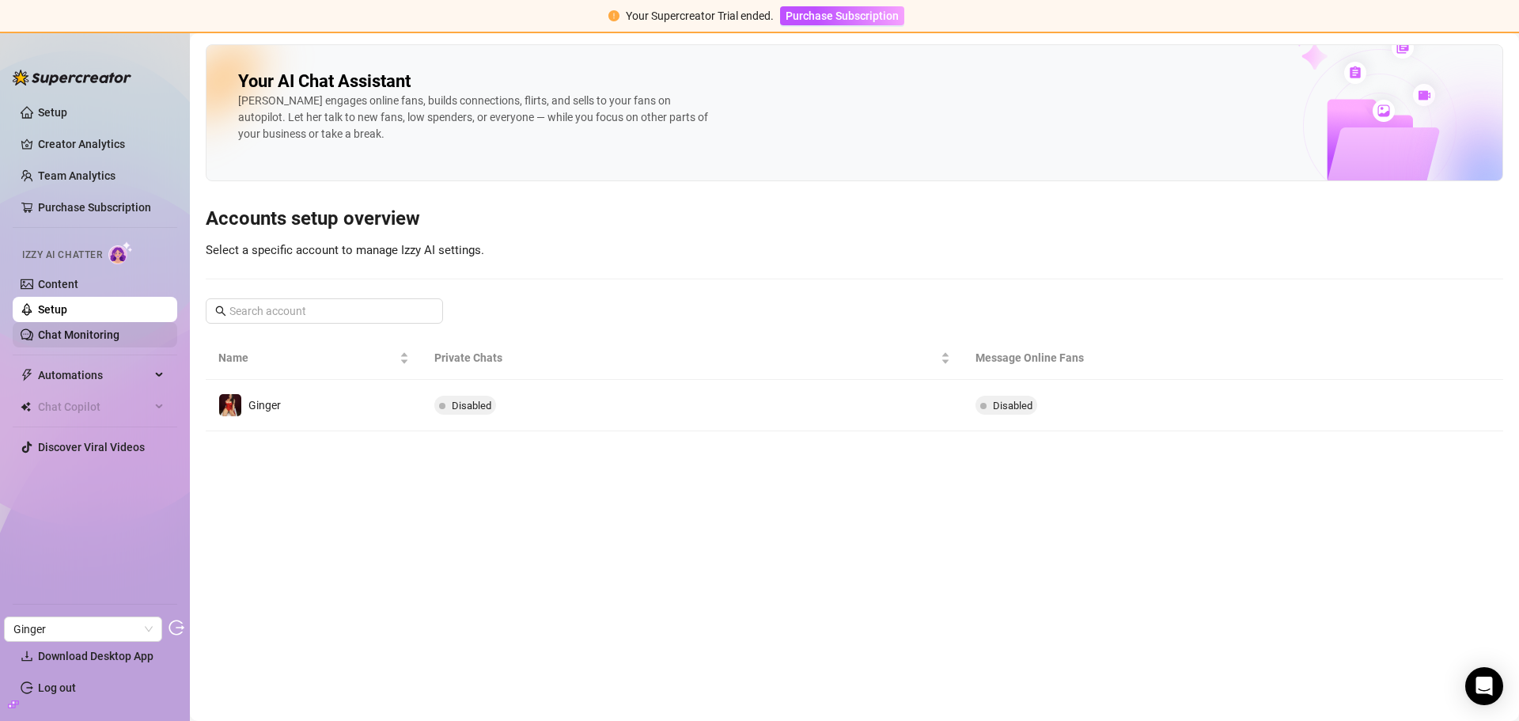
click at [89, 337] on link "Chat Monitoring" at bounding box center [78, 334] width 81 height 13
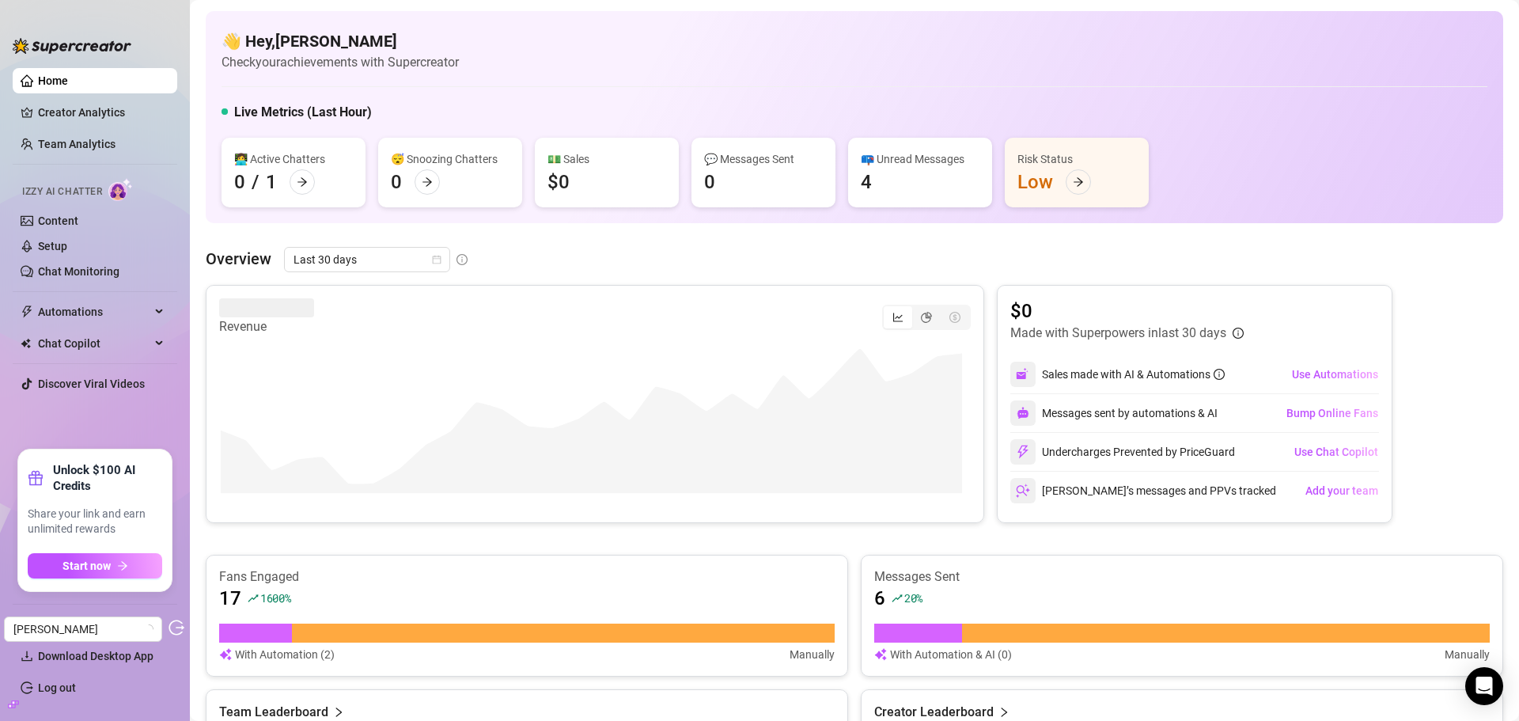
click at [73, 207] on div "Izzy AI Chatter" at bounding box center [93, 190] width 168 height 36
click at [66, 221] on link "Content" at bounding box center [58, 220] width 40 height 13
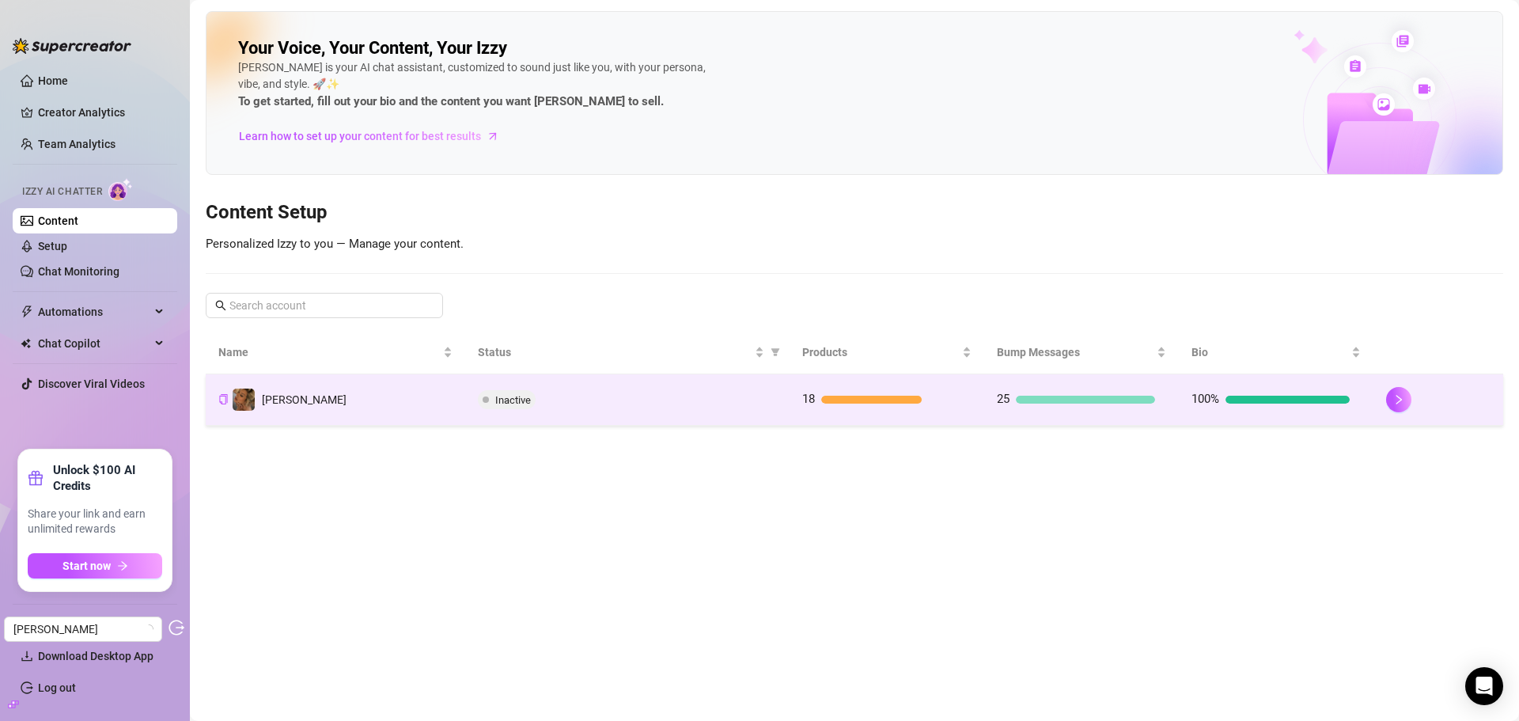
click at [726, 397] on div "Inactive" at bounding box center [627, 399] width 299 height 19
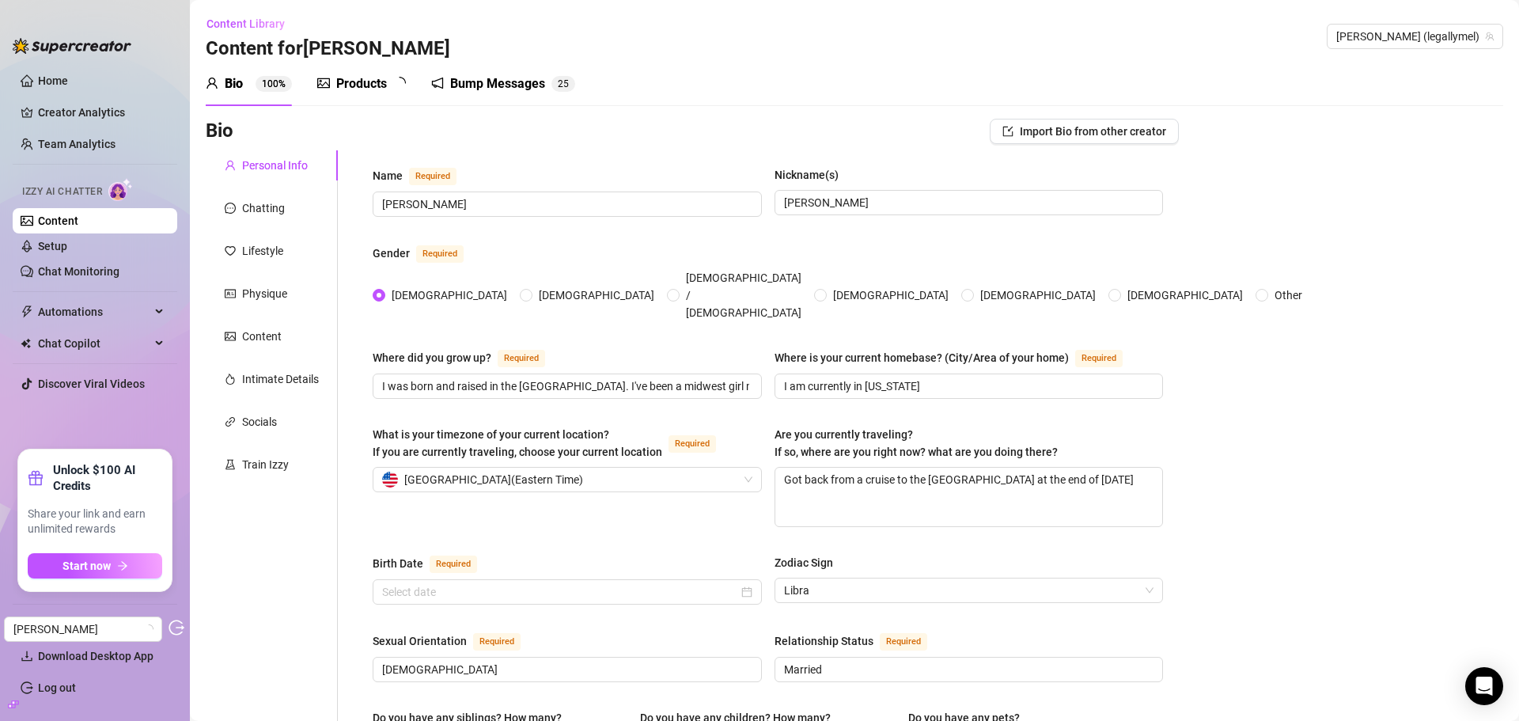
radio input "true"
type input "[DATE]"
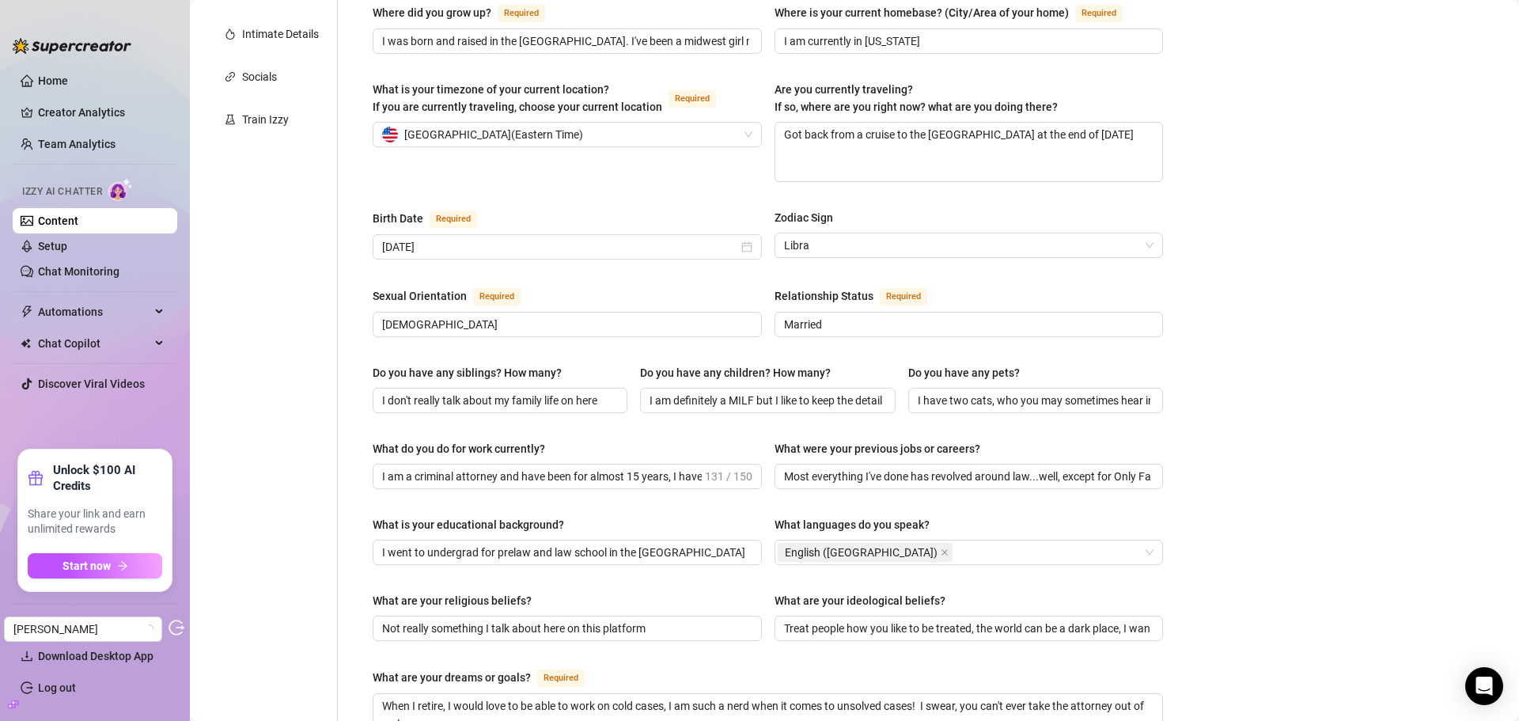
scroll to position [290, 0]
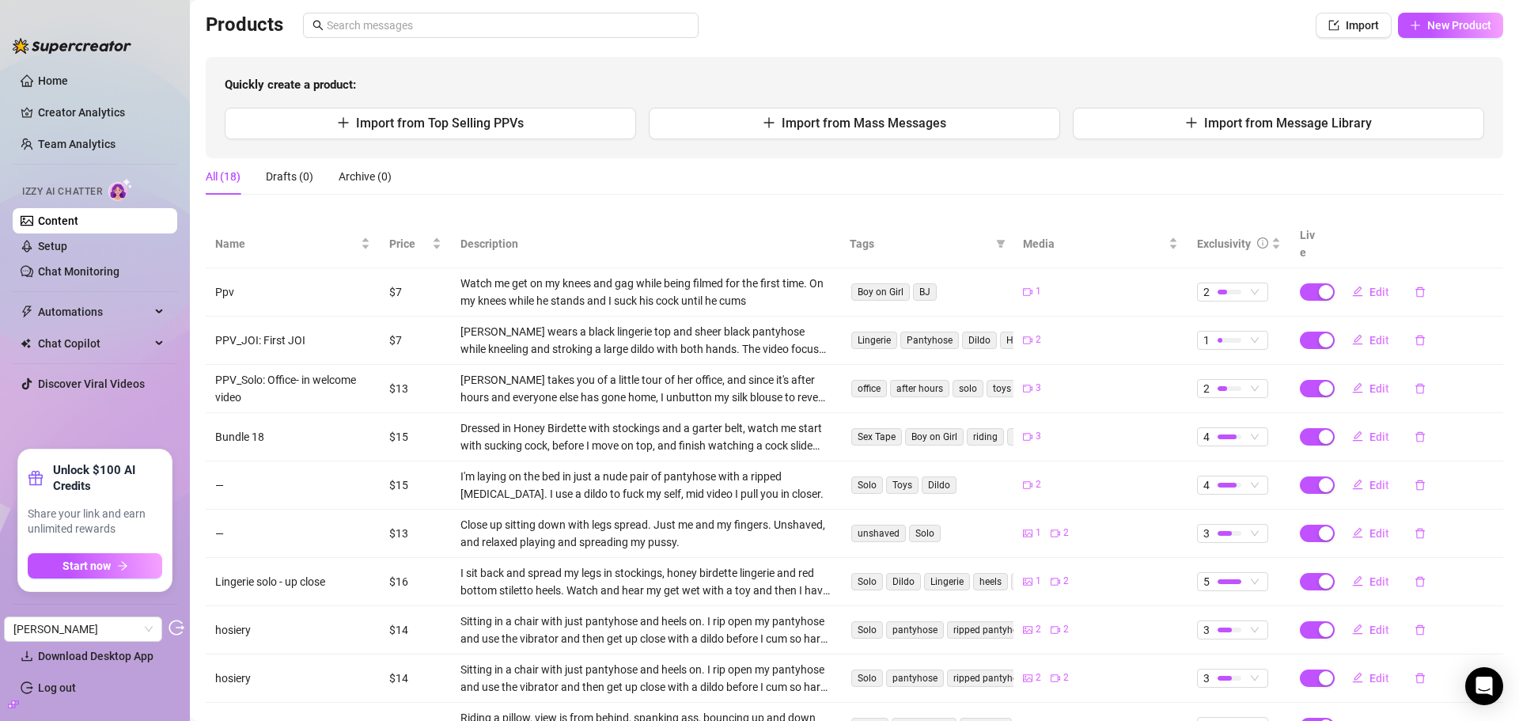
scroll to position [210, 0]
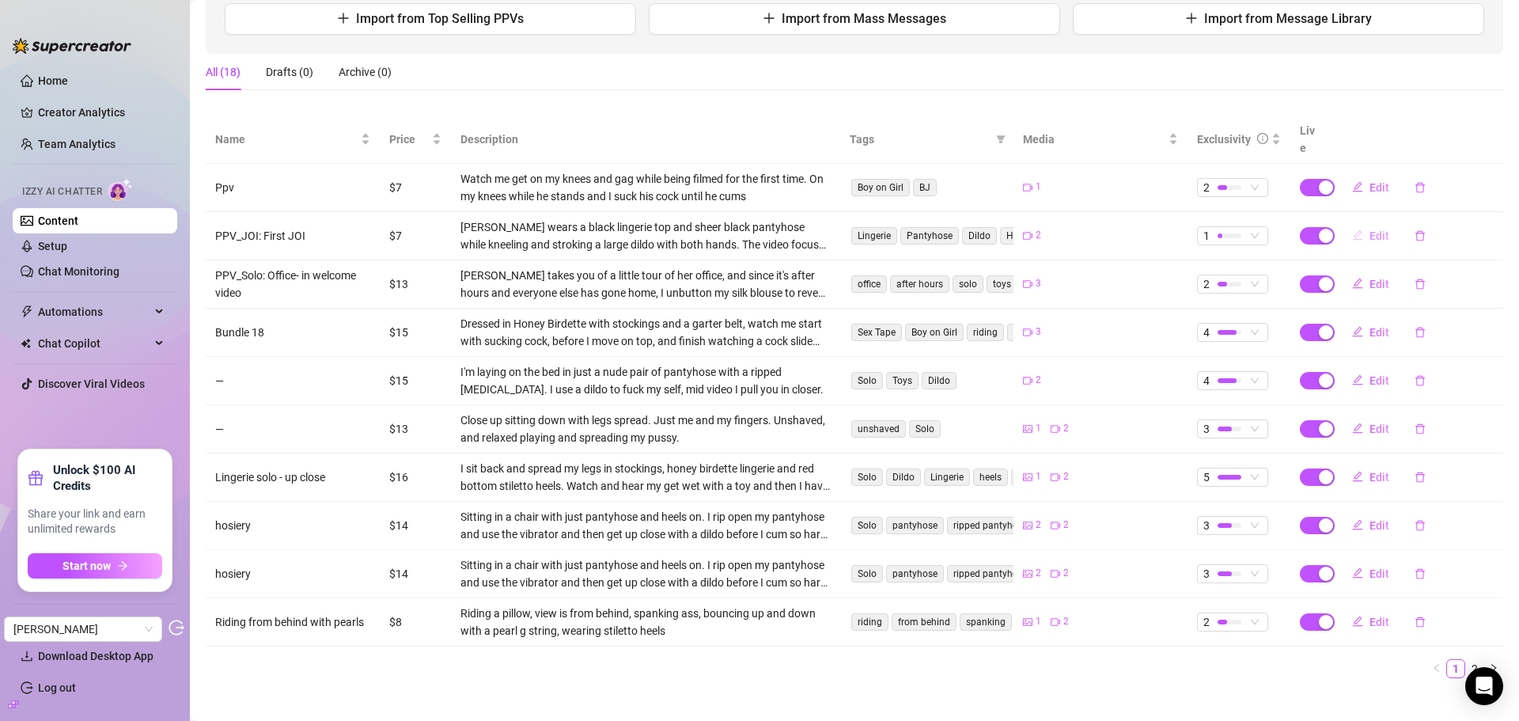
click at [1354, 223] on button "Edit" at bounding box center [1370, 235] width 62 height 25
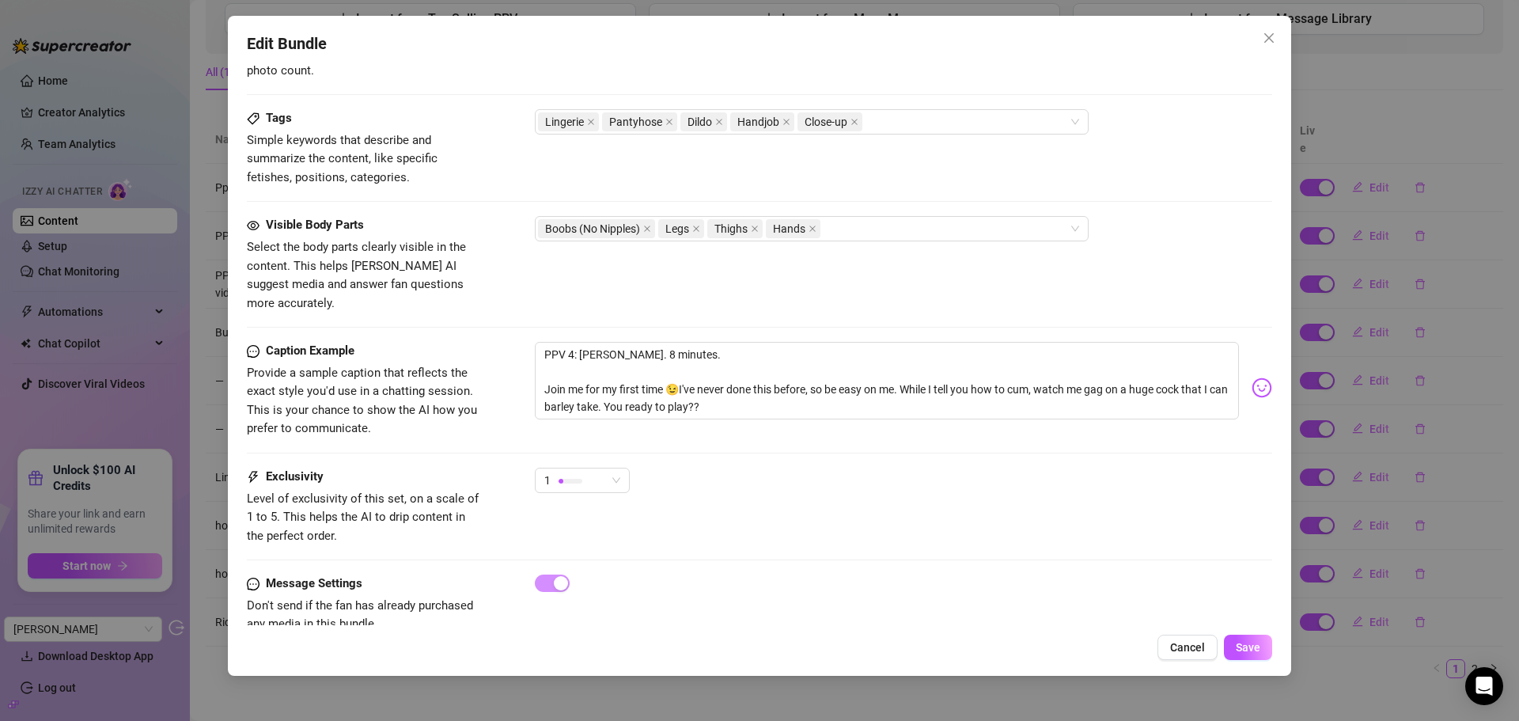
scroll to position [766, 0]
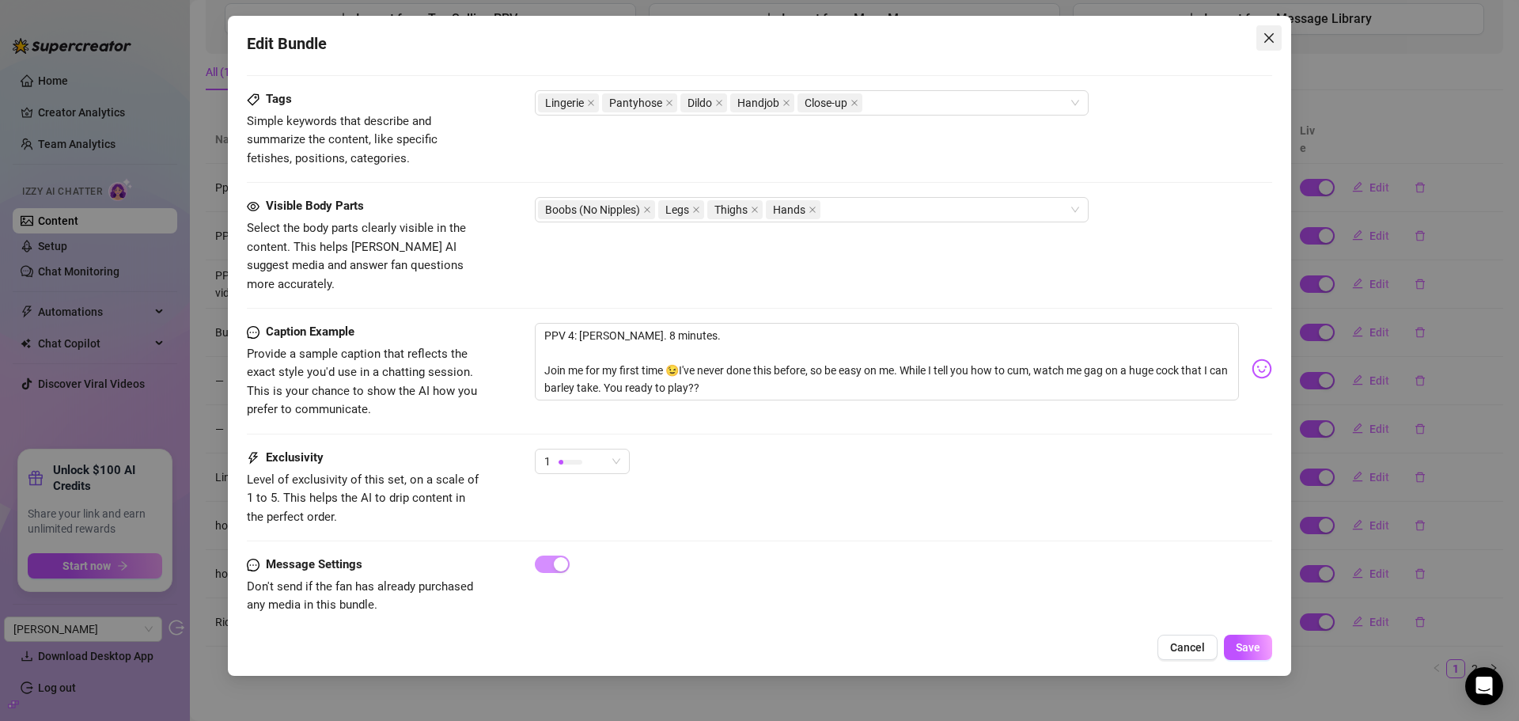
click at [1271, 37] on icon "close" at bounding box center [1268, 38] width 13 height 13
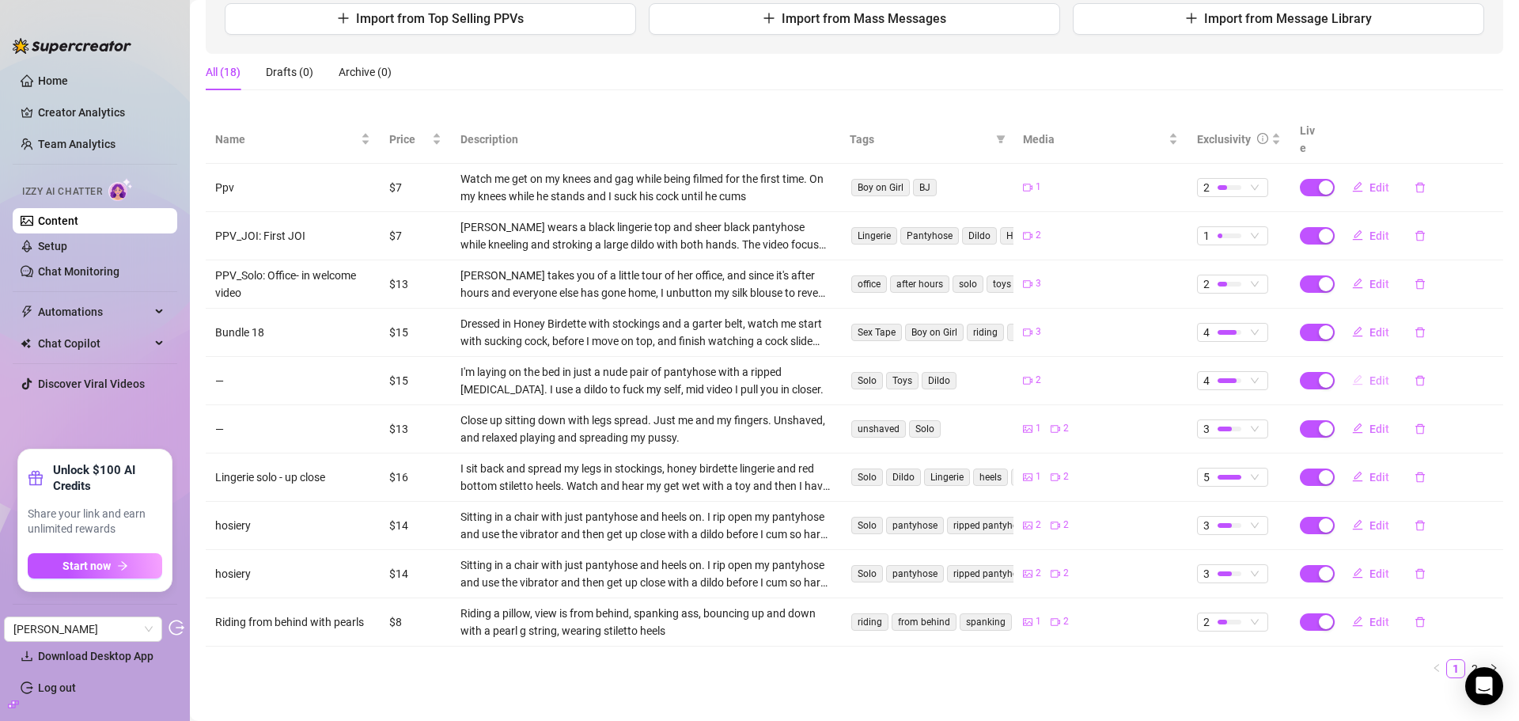
click at [1354, 368] on button "Edit" at bounding box center [1370, 380] width 62 height 25
type textarea "It's Freaky [DATE]...and I got freaky for you😈....wearing just a pair of crotch…"
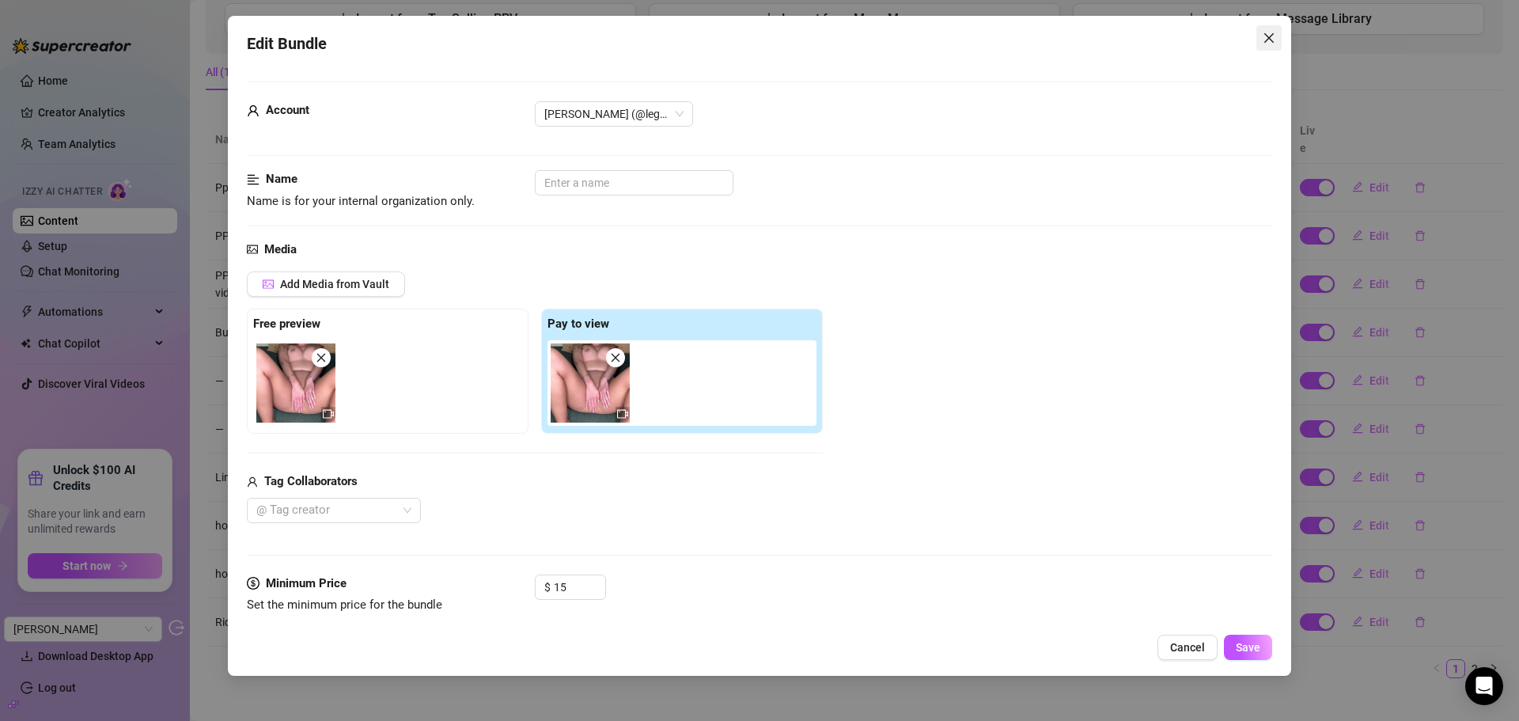
click at [1272, 41] on icon "close" at bounding box center [1268, 37] width 9 height 9
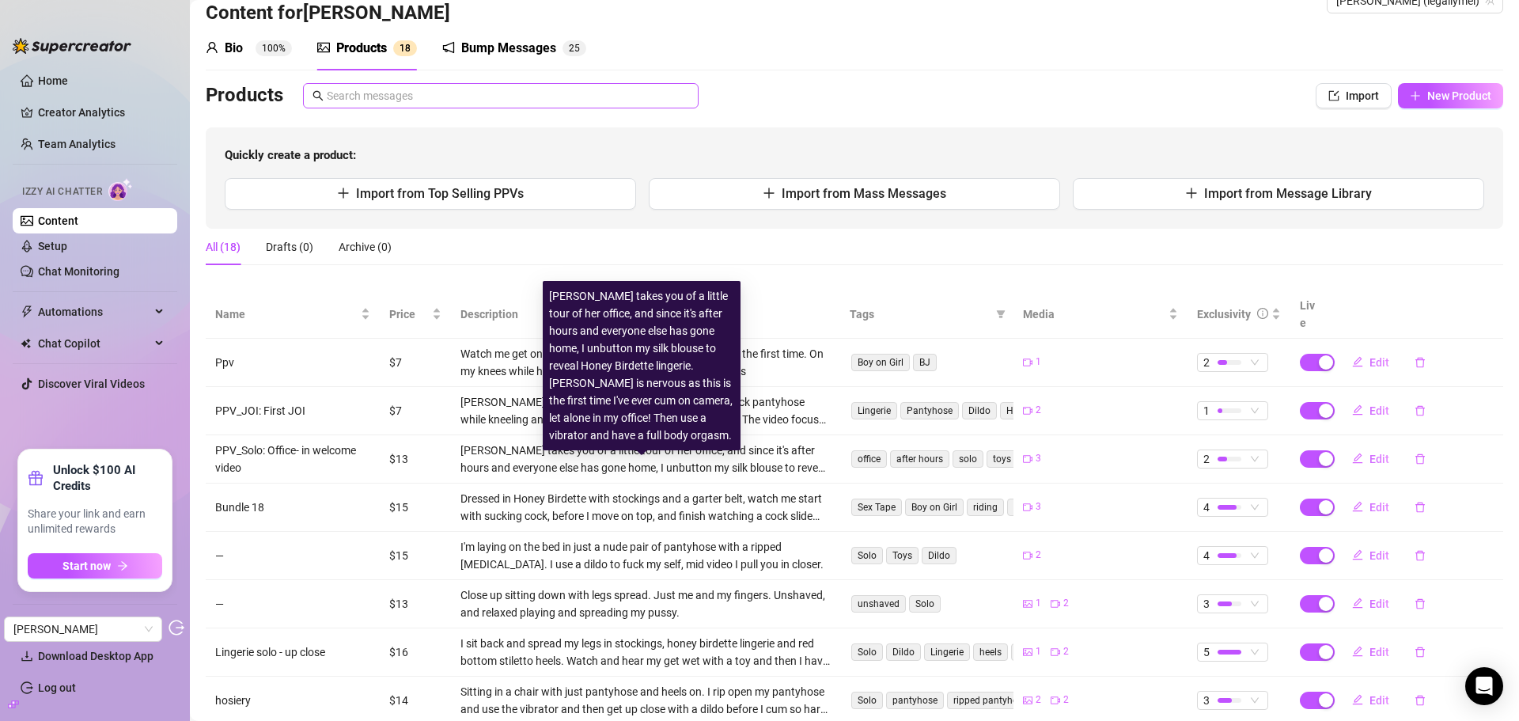
scroll to position [0, 0]
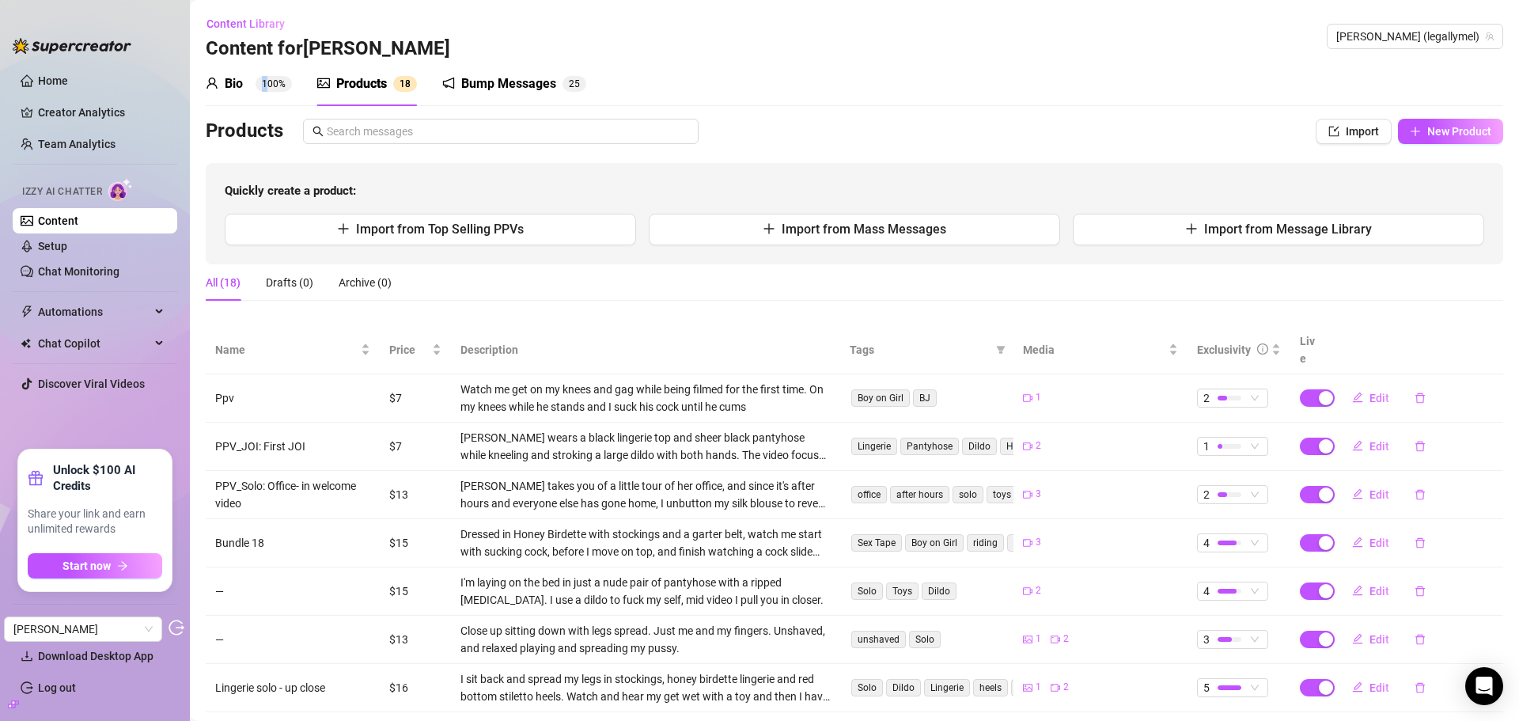
drag, startPoint x: 266, startPoint y: 86, endPoint x: 620, endPoint y: 161, distance: 362.3
click at [264, 86] on sup "100%" at bounding box center [273, 84] width 36 height 16
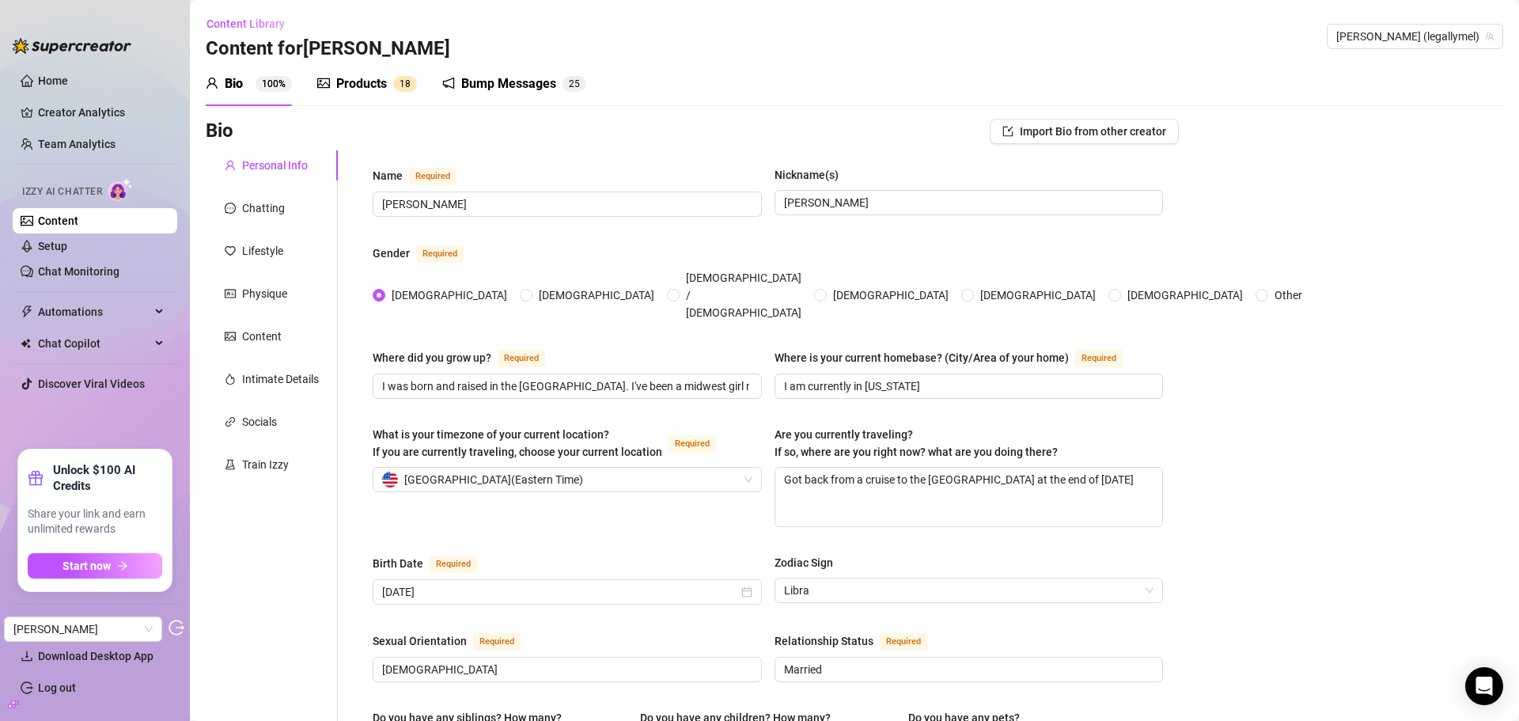
click at [477, 94] on div "Bump Messages 2 5" at bounding box center [514, 84] width 144 height 44
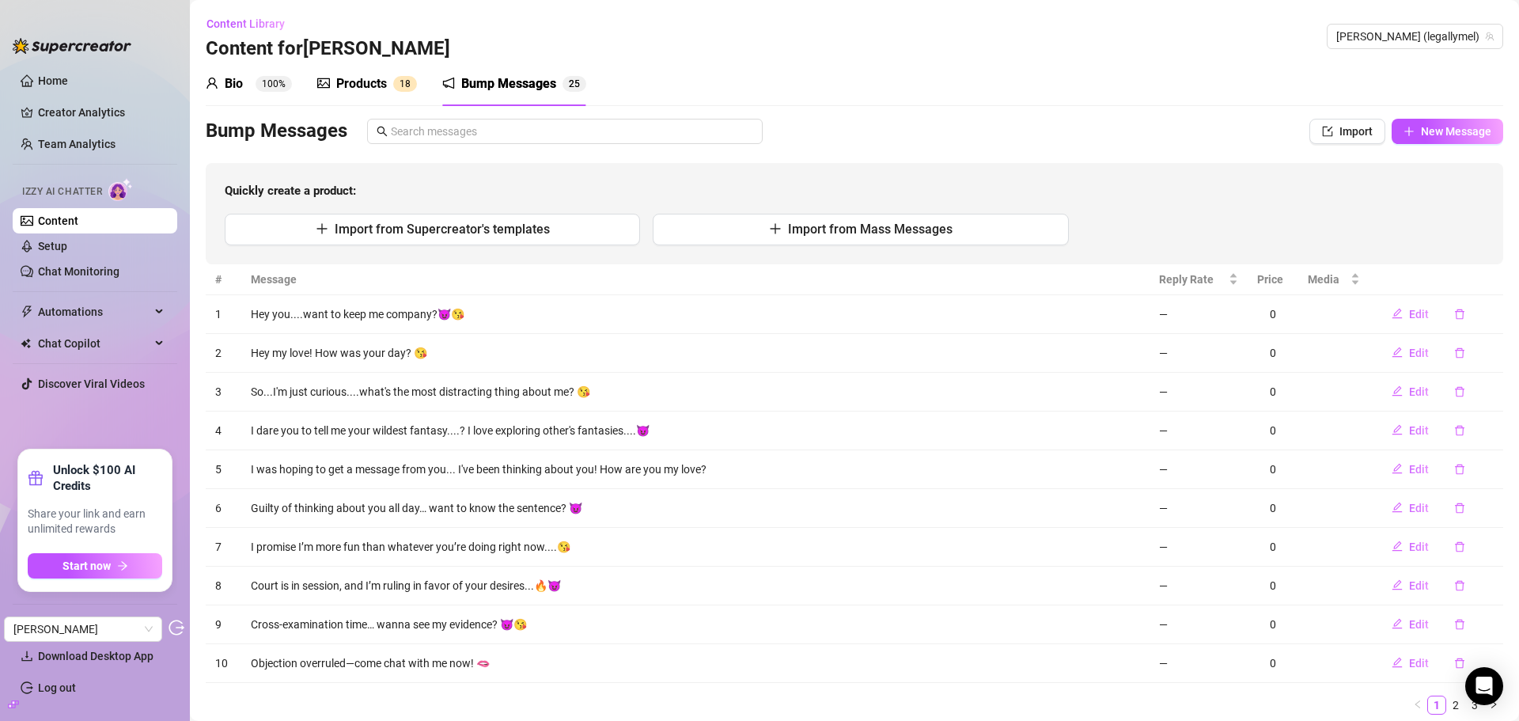
drag, startPoint x: 243, startPoint y: 63, endPoint x: 245, endPoint y: 81, distance: 17.6
click at [243, 62] on div "Bio 100%" at bounding box center [249, 84] width 86 height 44
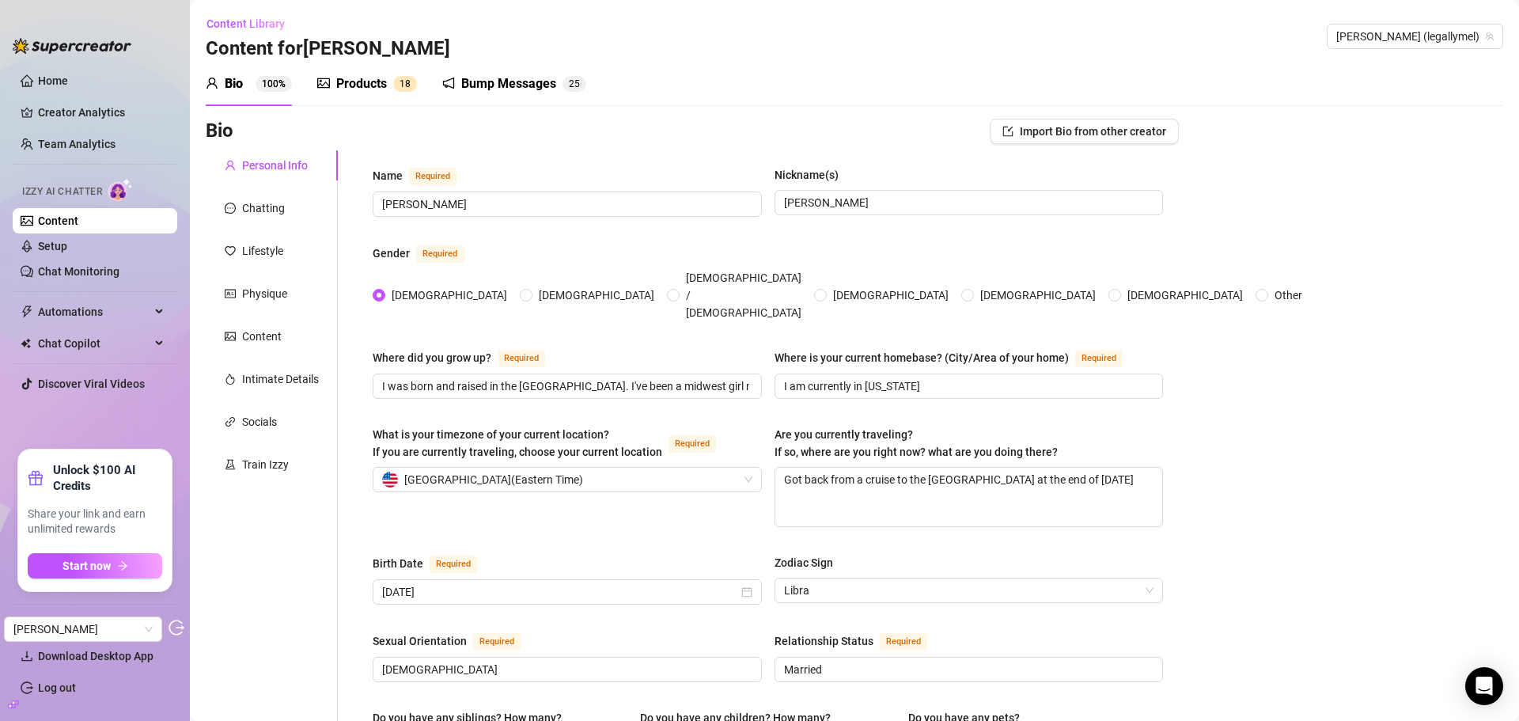
click at [61, 240] on link "Setup" at bounding box center [52, 246] width 29 height 13
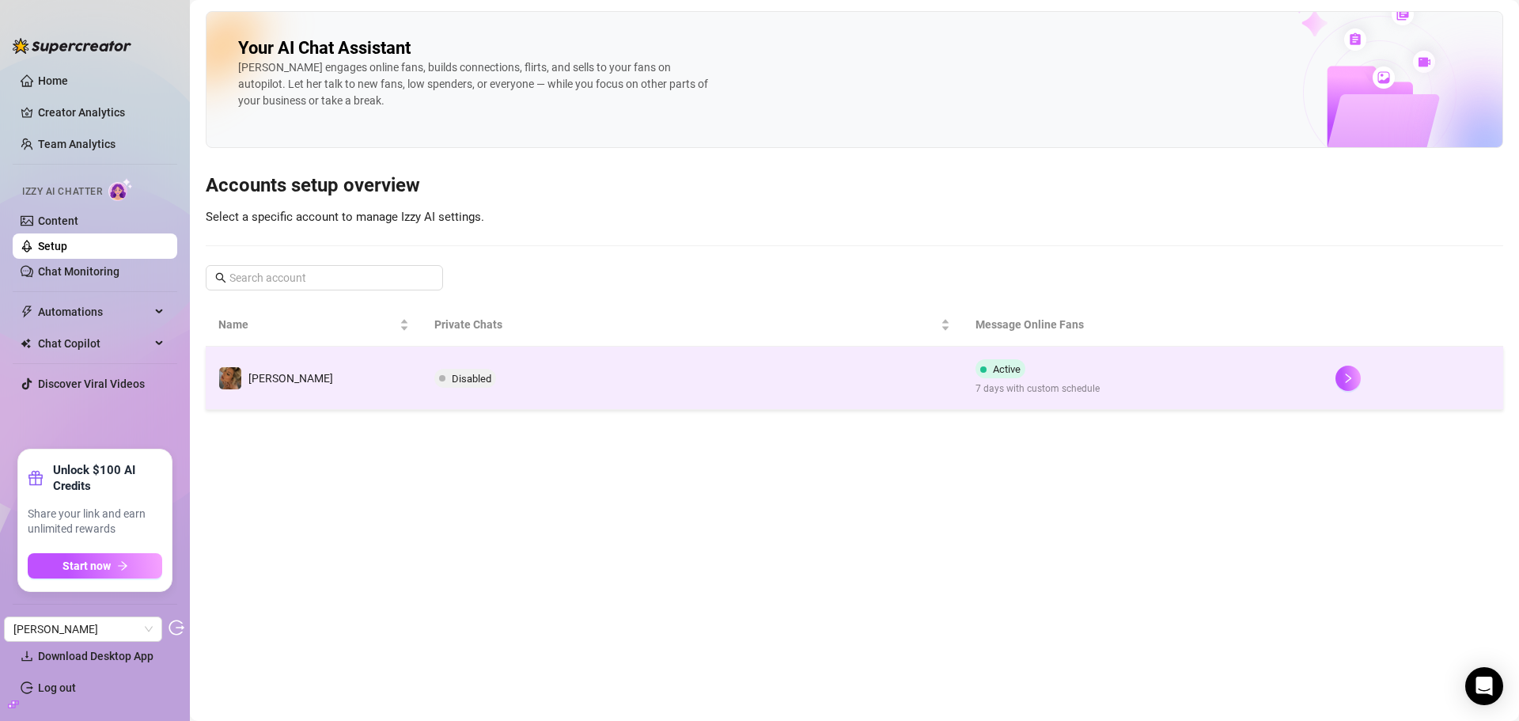
click at [770, 373] on td "Disabled" at bounding box center [692, 377] width 540 height 63
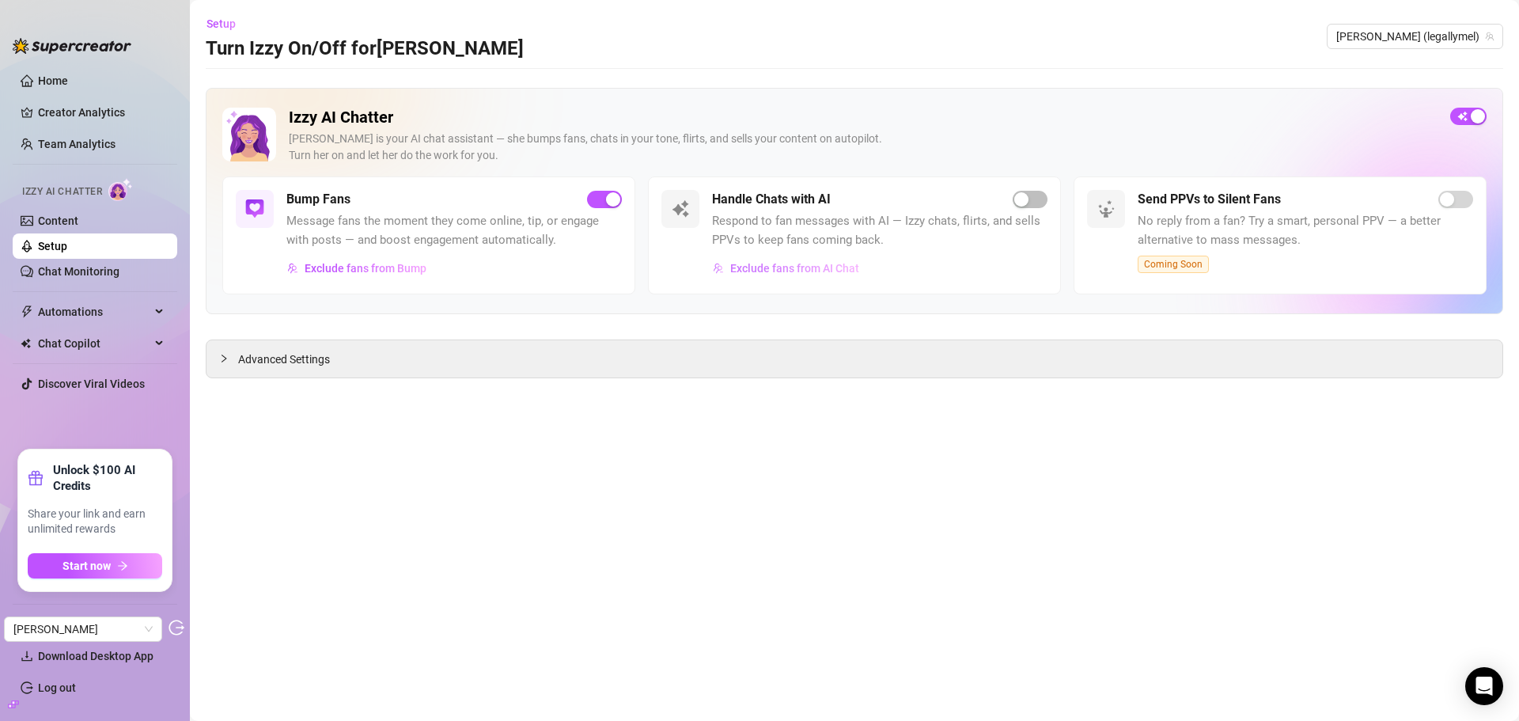
click at [770, 264] on span "Exclude fans from AI Chat" at bounding box center [794, 268] width 129 height 13
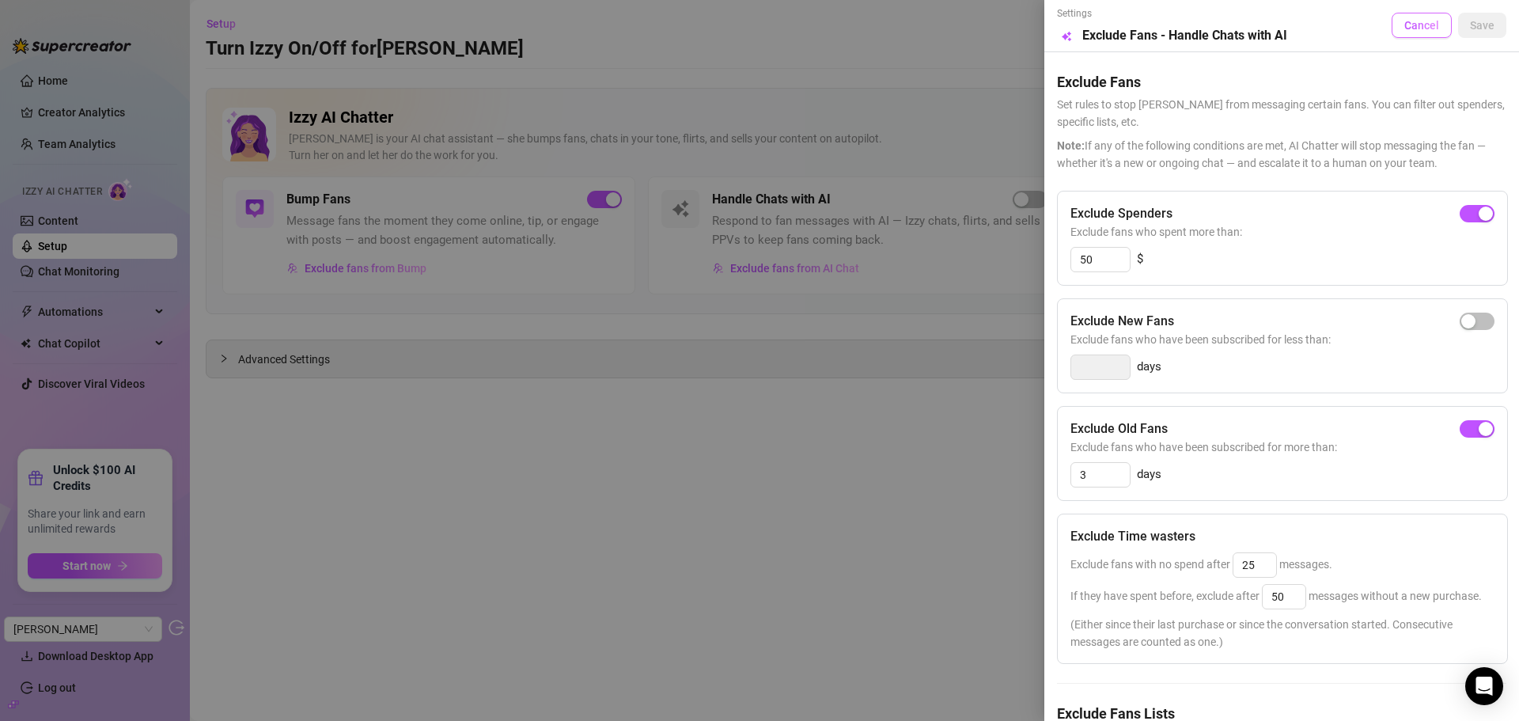
click at [1412, 17] on button "Cancel" at bounding box center [1421, 25] width 60 height 25
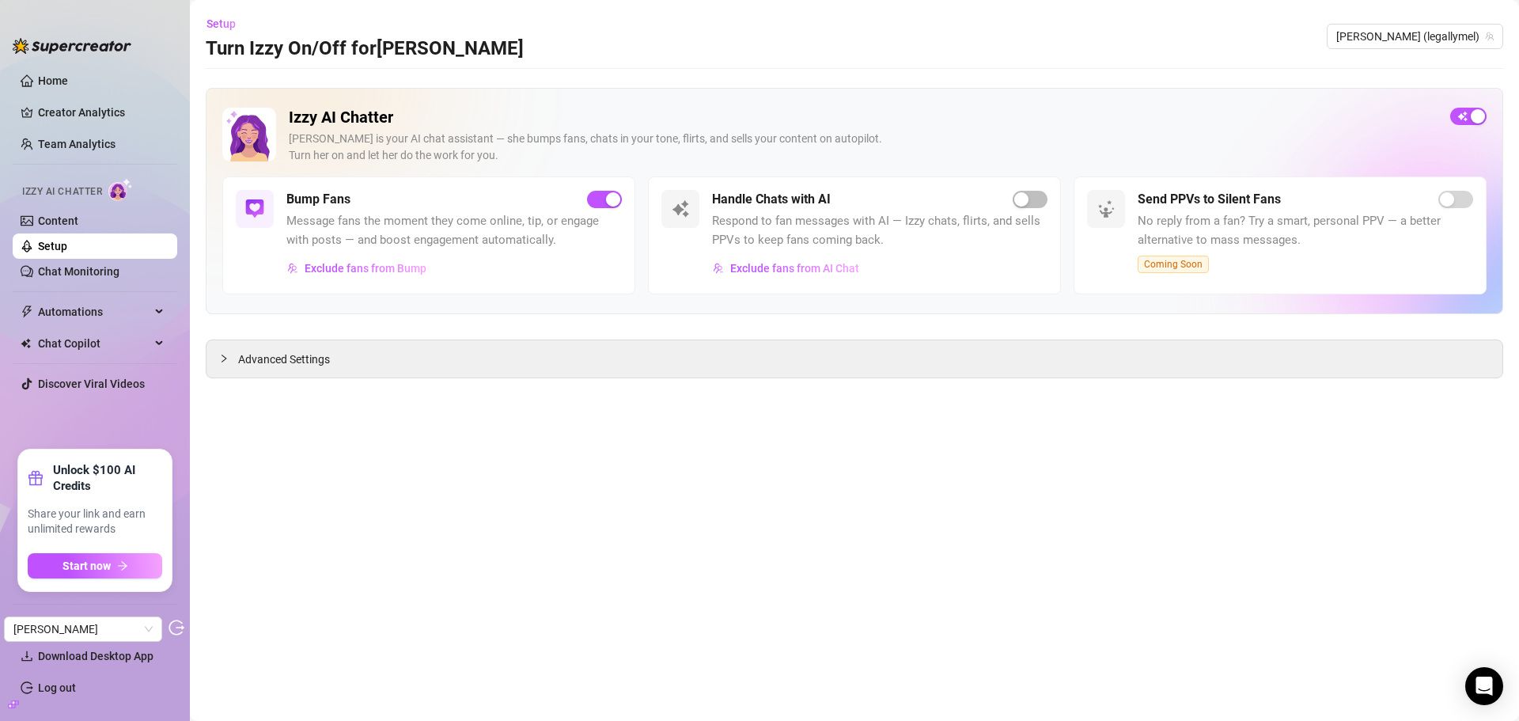
click at [548, 261] on div "Exclude fans from Bump" at bounding box center [453, 267] width 335 height 25
click at [398, 262] on span "Exclude fans from Bump" at bounding box center [366, 268] width 122 height 13
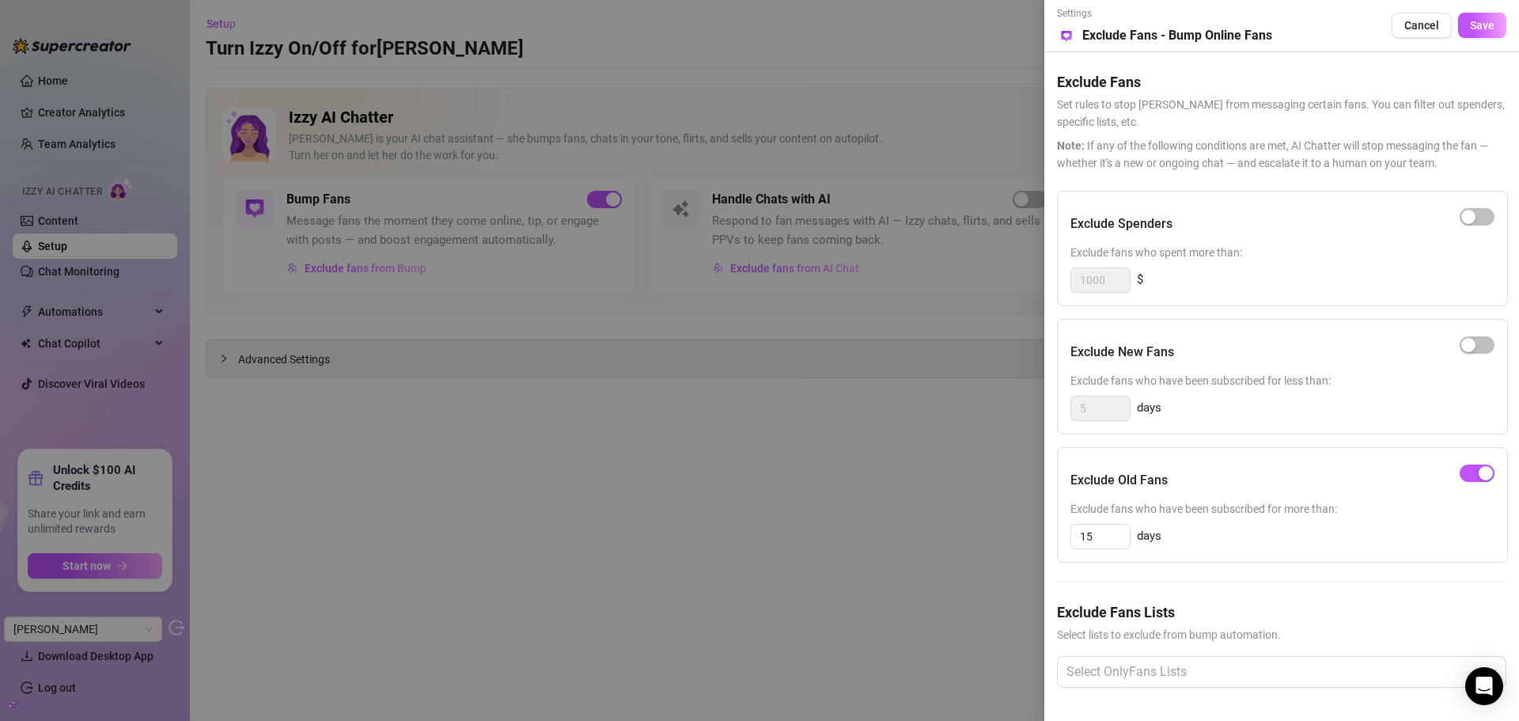
click at [1429, 29] on span "Cancel" at bounding box center [1421, 25] width 35 height 13
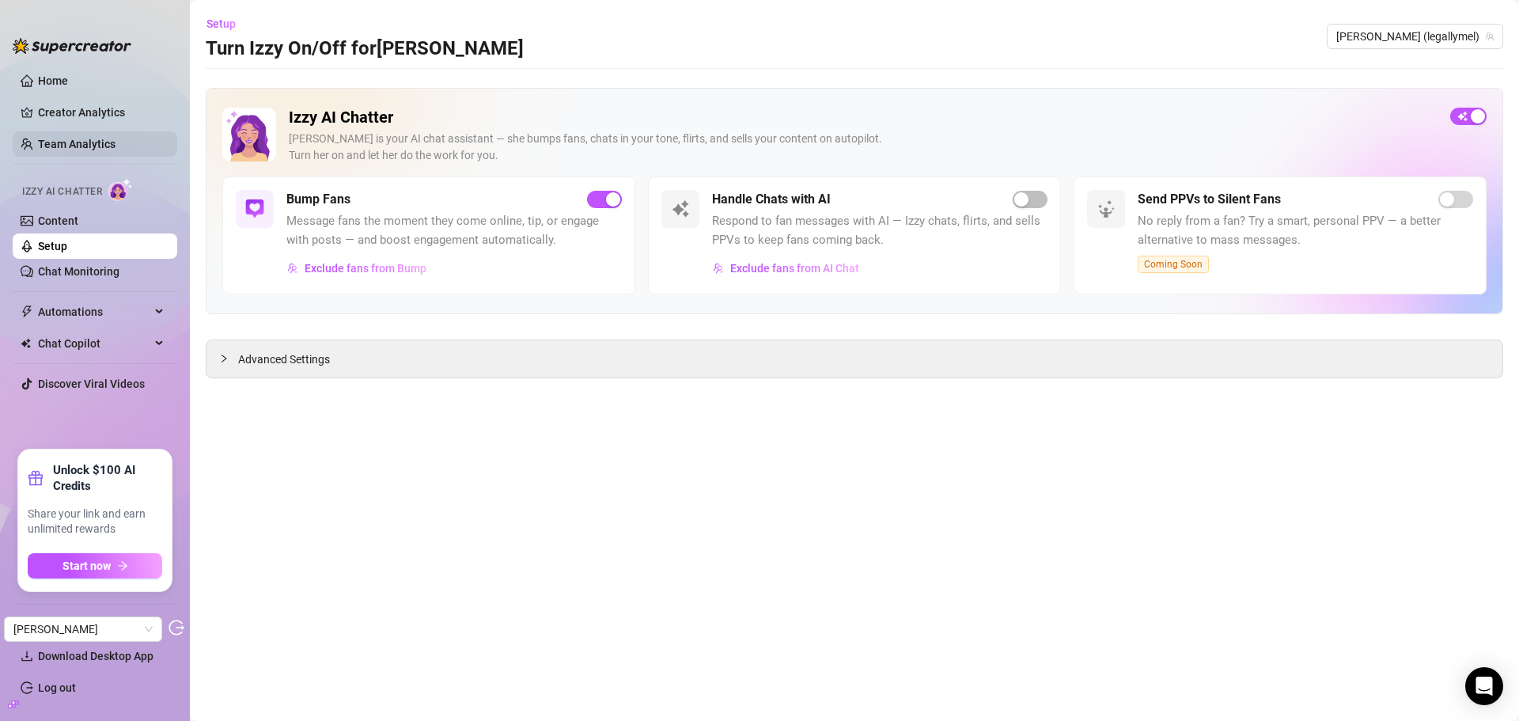
click at [89, 138] on link "Team Analytics" at bounding box center [77, 144] width 78 height 13
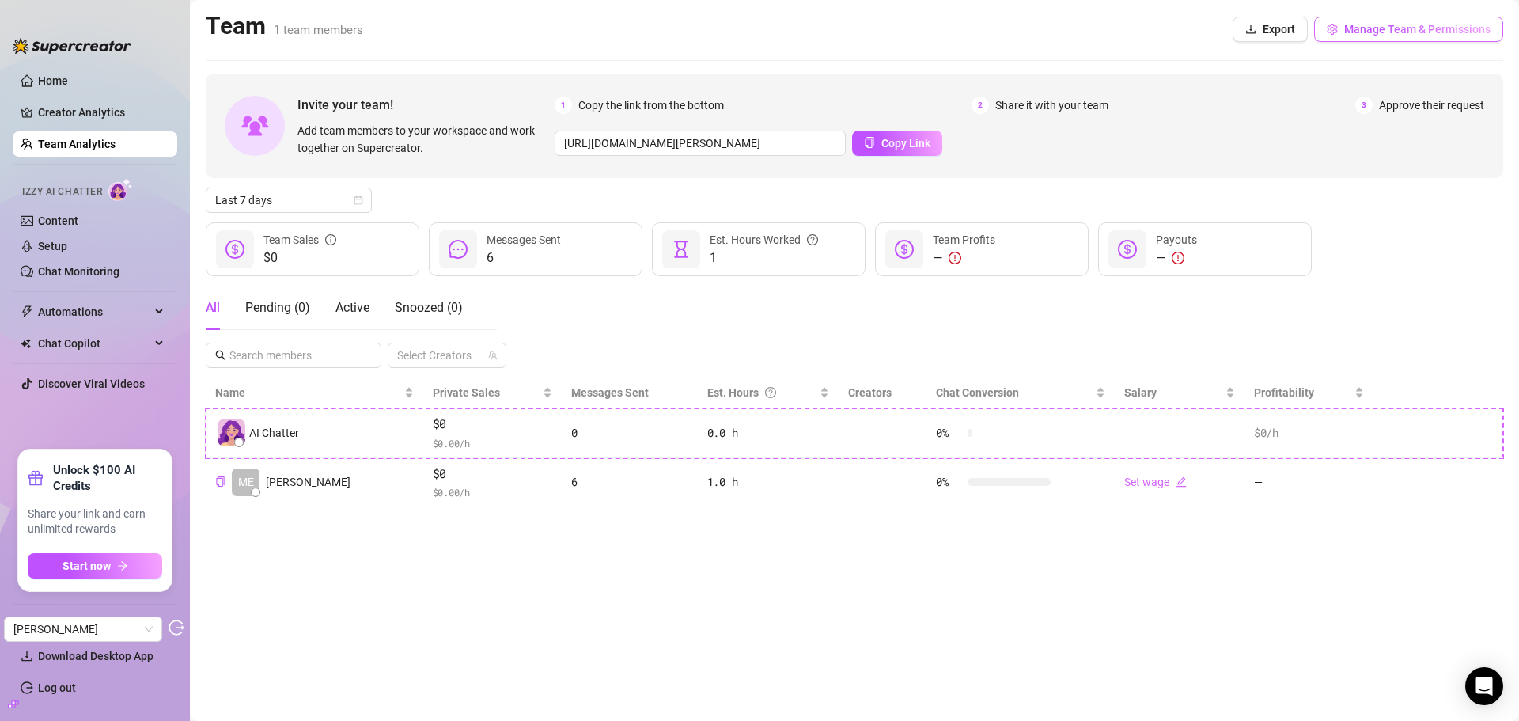
click at [1391, 19] on button "Manage Team & Permissions" at bounding box center [1408, 29] width 189 height 25
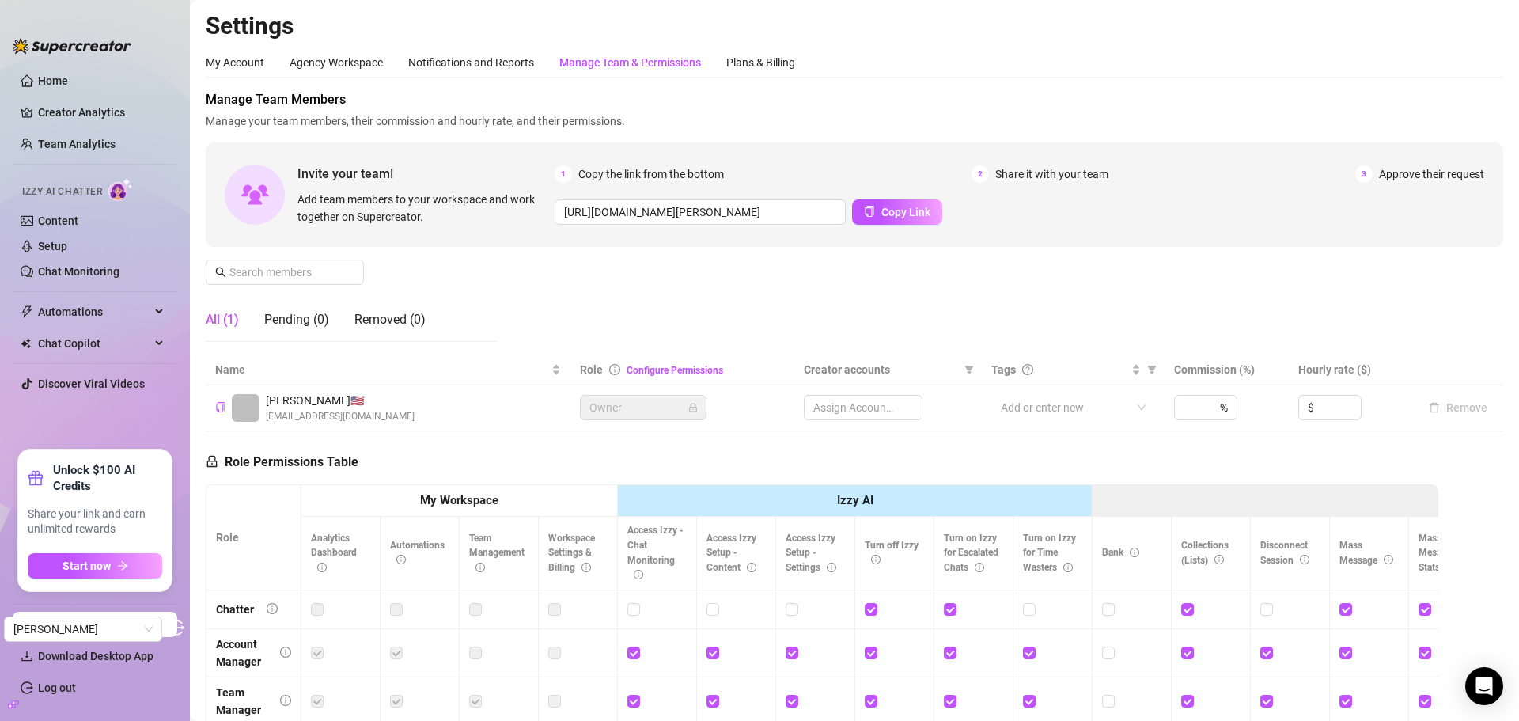
click at [800, 52] on div "My Account Agency Workspace Notifications and Reports Manage Team & Permissions…" at bounding box center [854, 62] width 1297 height 30
click at [774, 59] on div "Plans & Billing" at bounding box center [760, 62] width 69 height 17
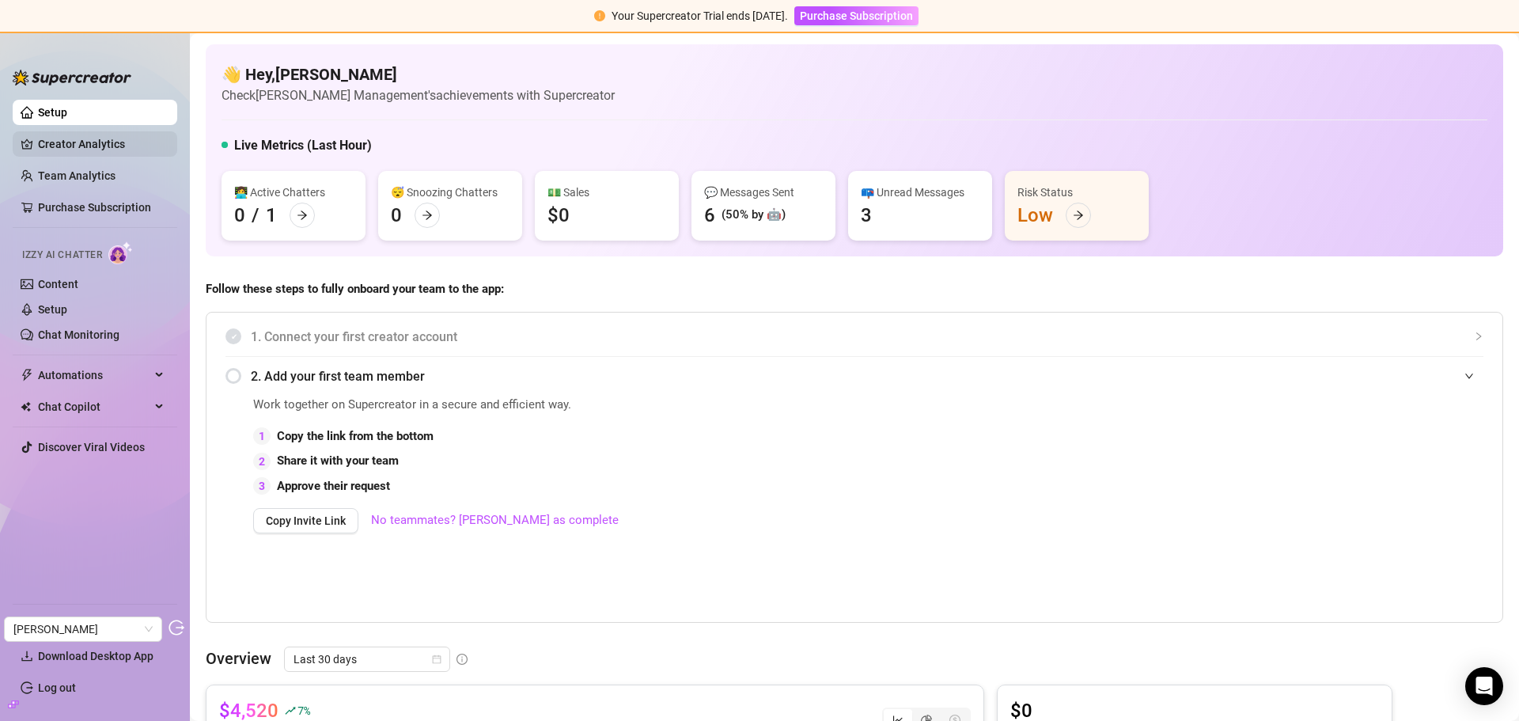
click at [79, 137] on link "Creator Analytics" at bounding box center [101, 143] width 127 height 25
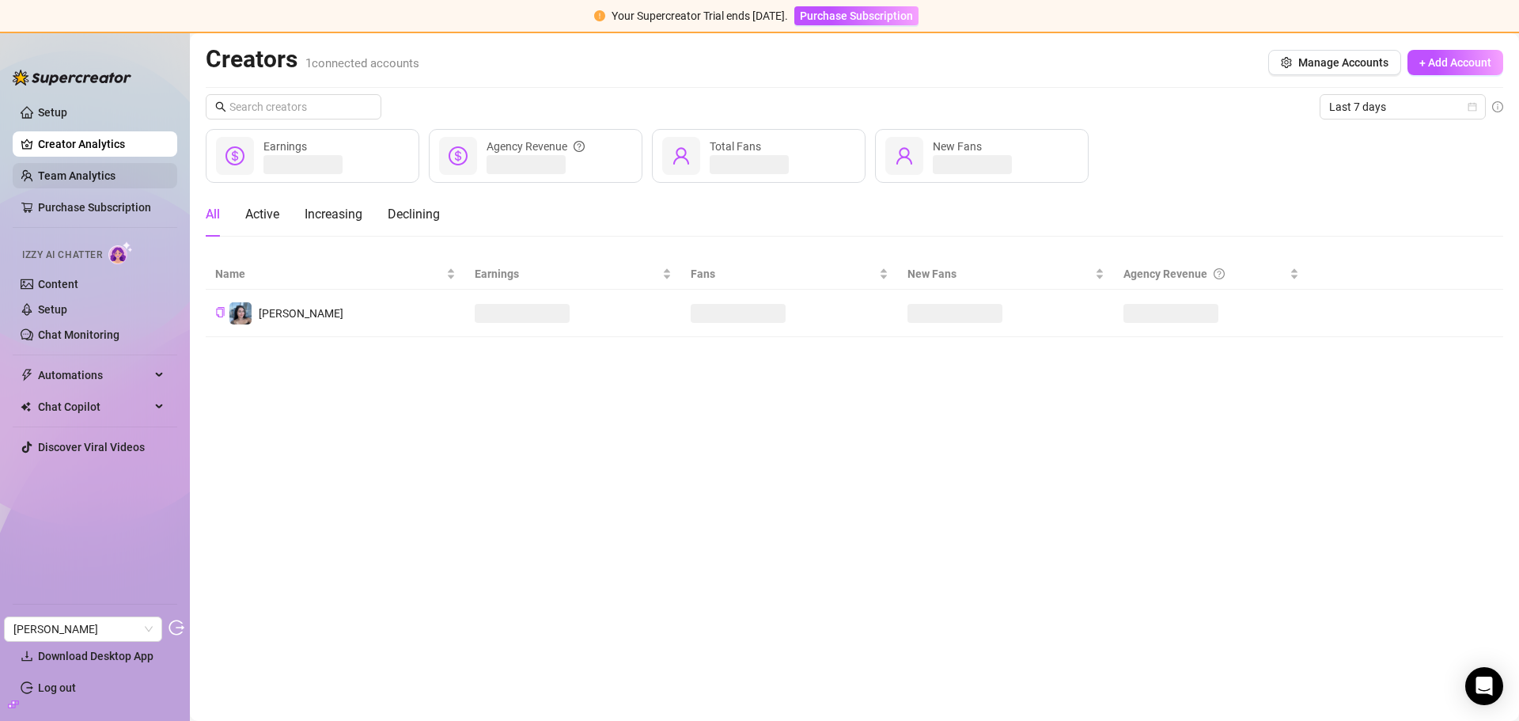
click at [90, 170] on link "Team Analytics" at bounding box center [77, 175] width 78 height 13
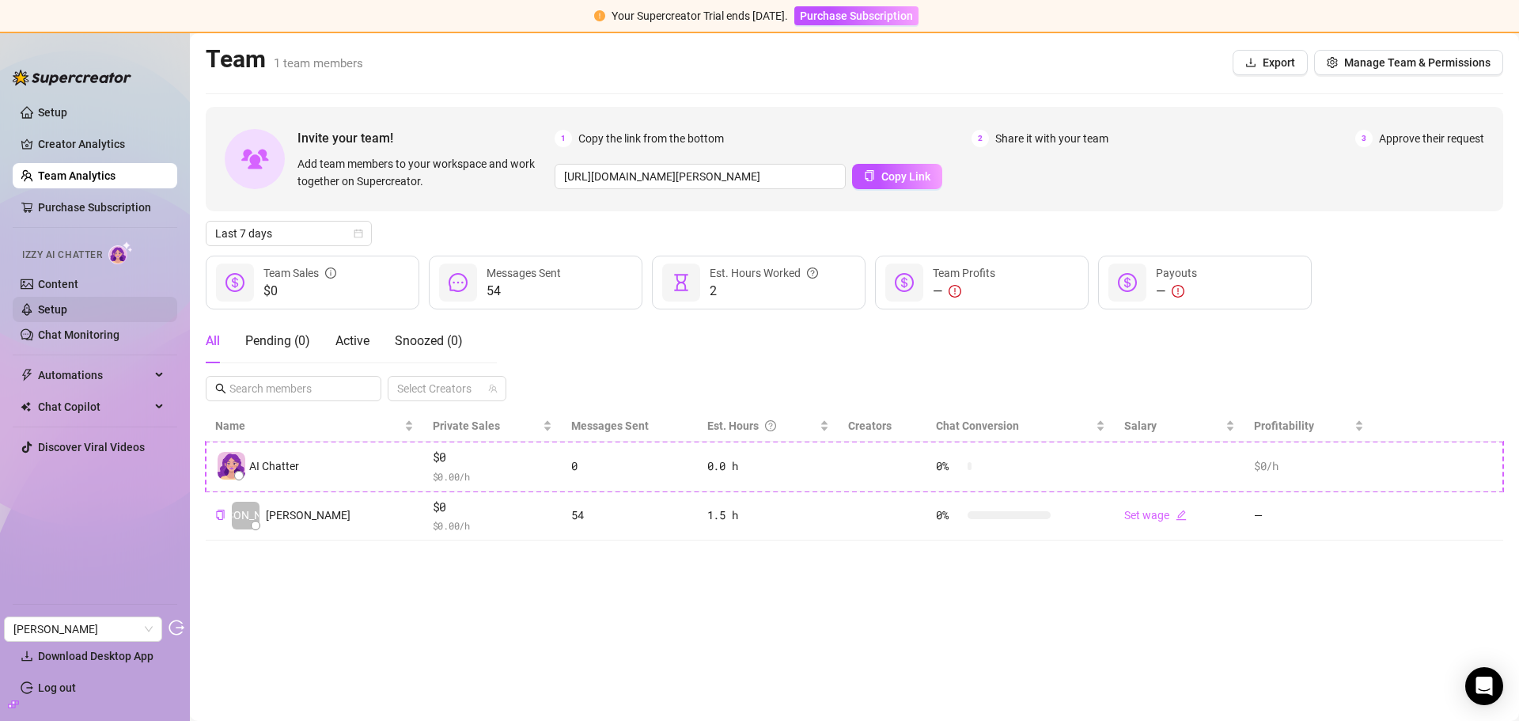
click at [67, 305] on link "Setup" at bounding box center [52, 309] width 29 height 13
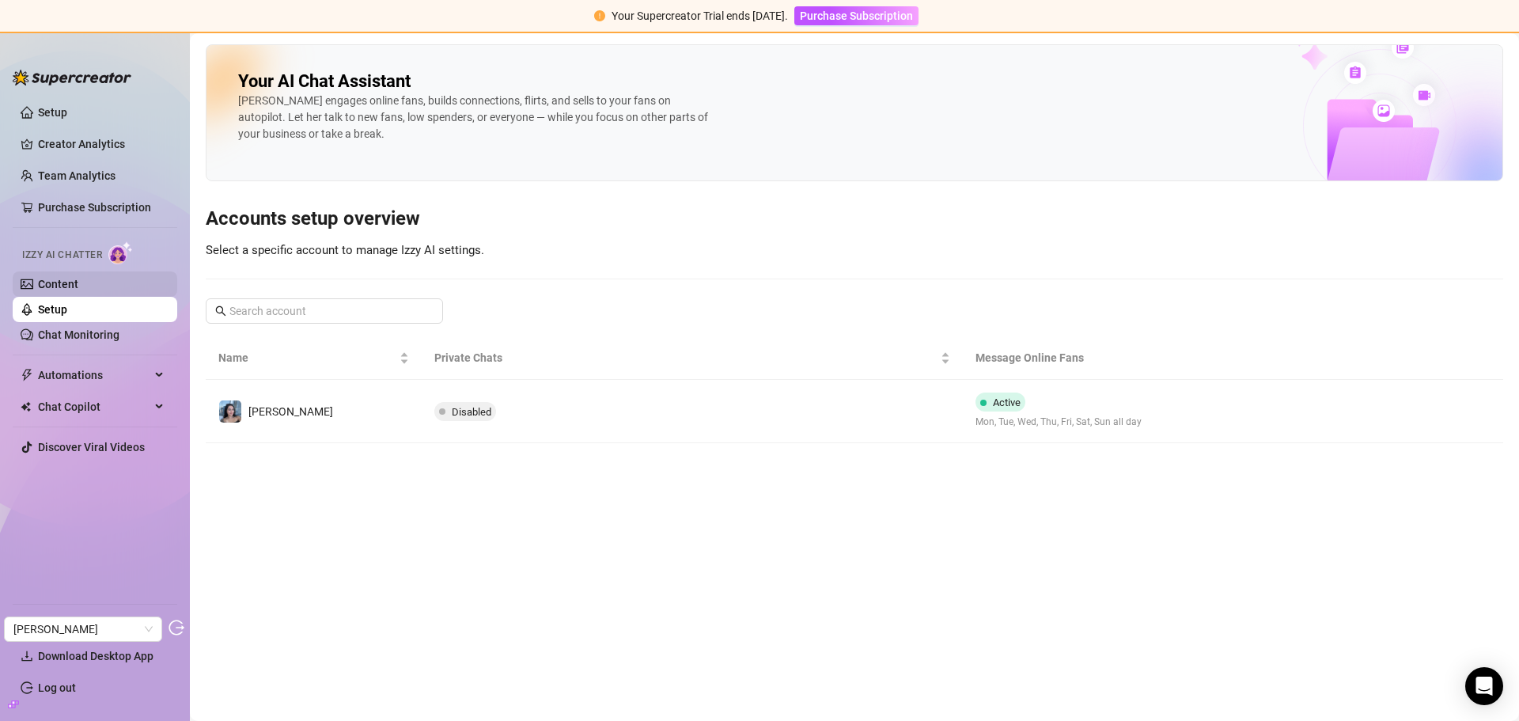
click at [78, 278] on link "Content" at bounding box center [58, 284] width 40 height 13
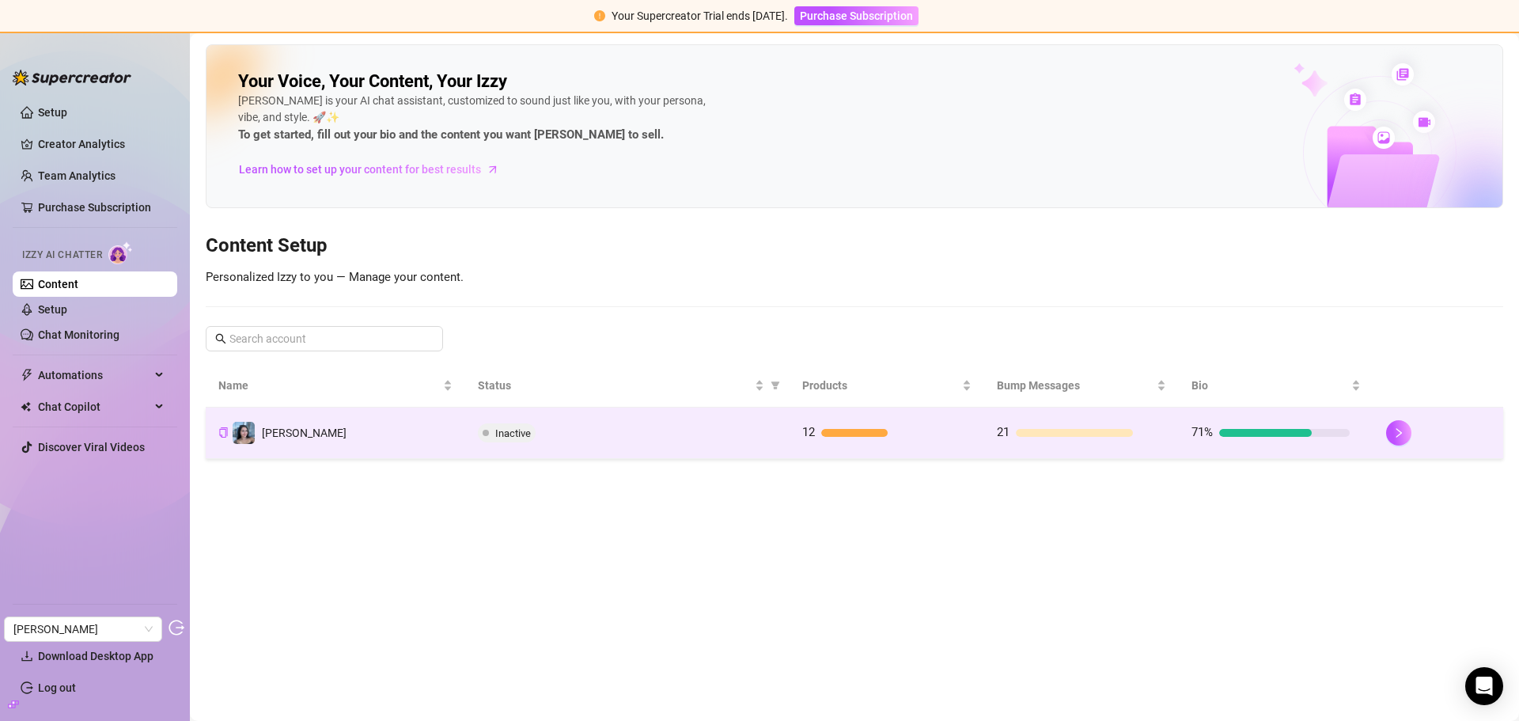
click at [763, 441] on div "Inactive" at bounding box center [627, 432] width 299 height 19
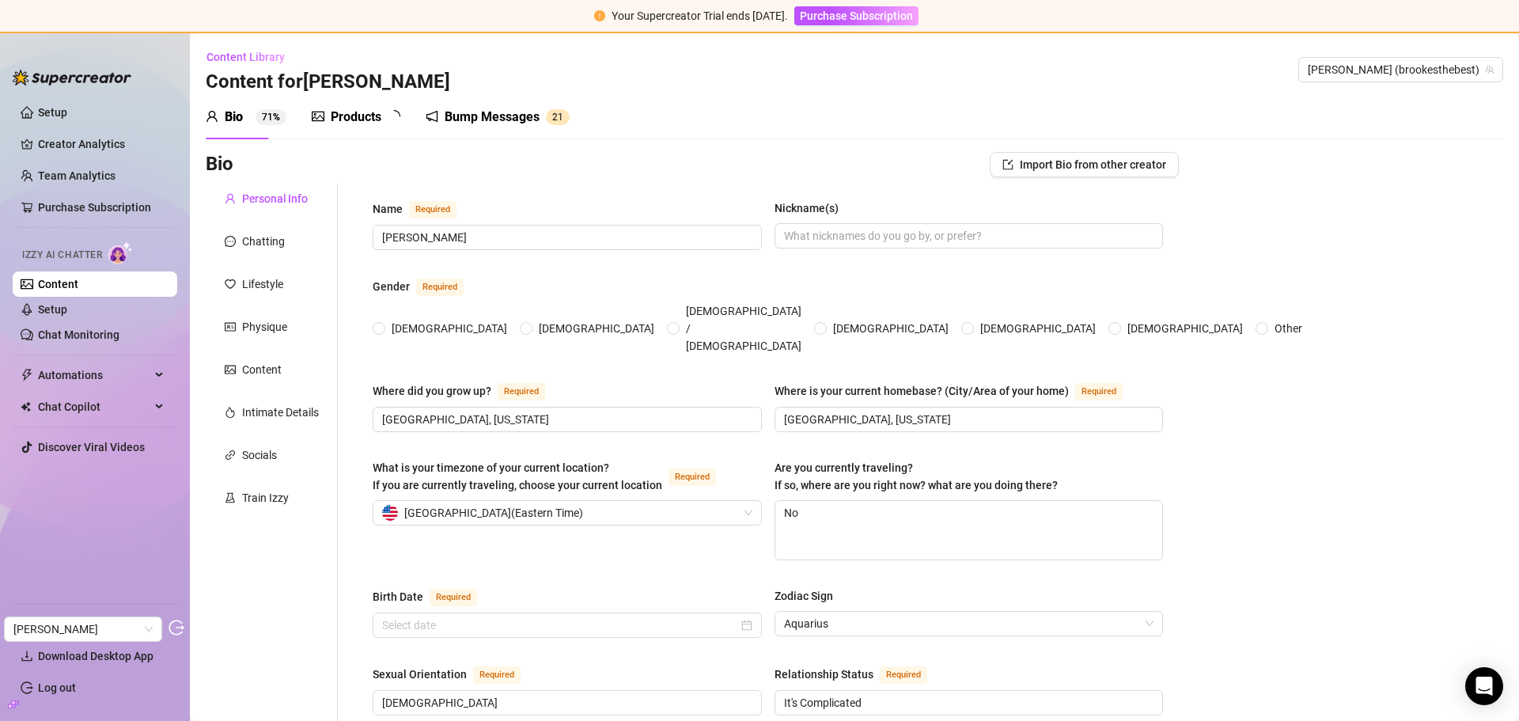
radio input "true"
type input "[DATE]"
drag, startPoint x: 335, startPoint y: 121, endPoint x: 426, endPoint y: 121, distance: 90.2
click at [336, 121] on div "Products" at bounding box center [356, 117] width 51 height 19
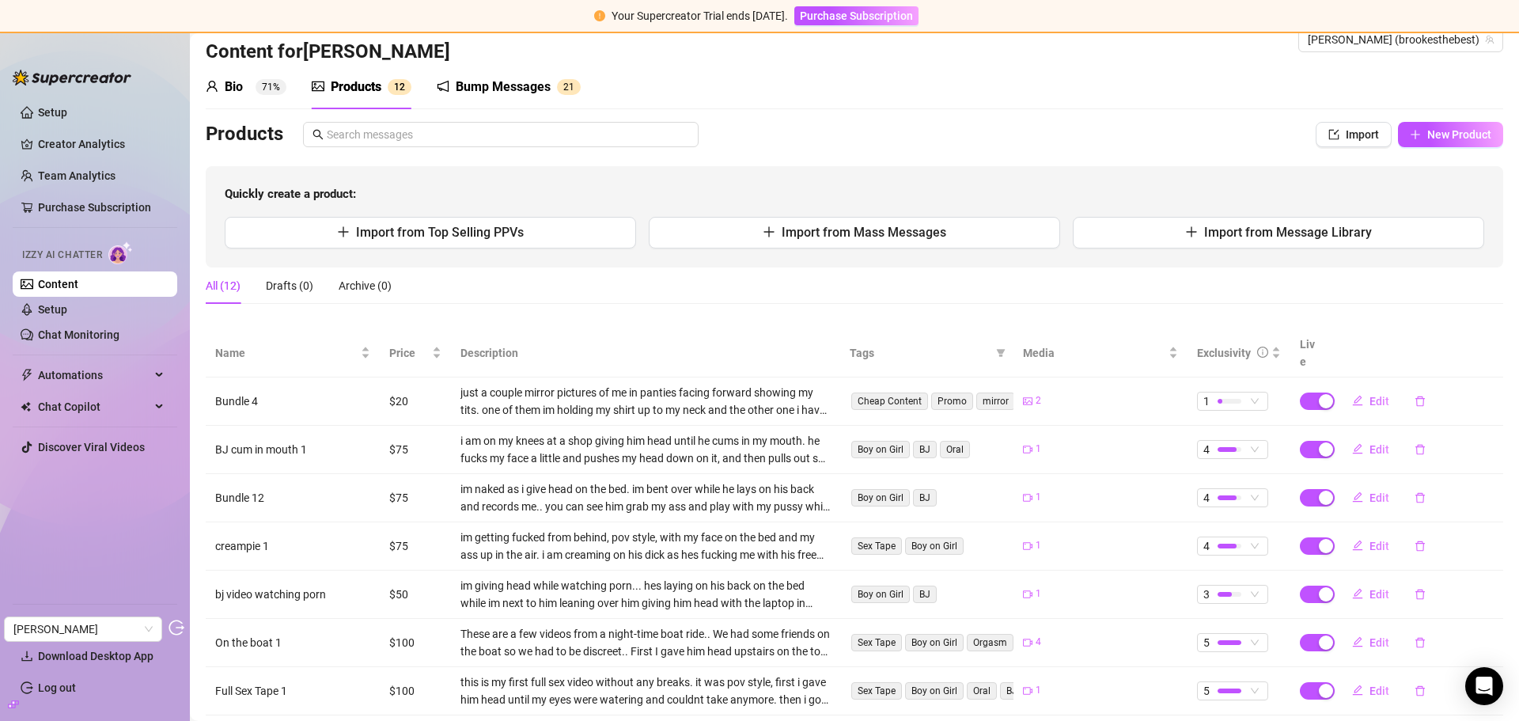
scroll to position [6, 0]
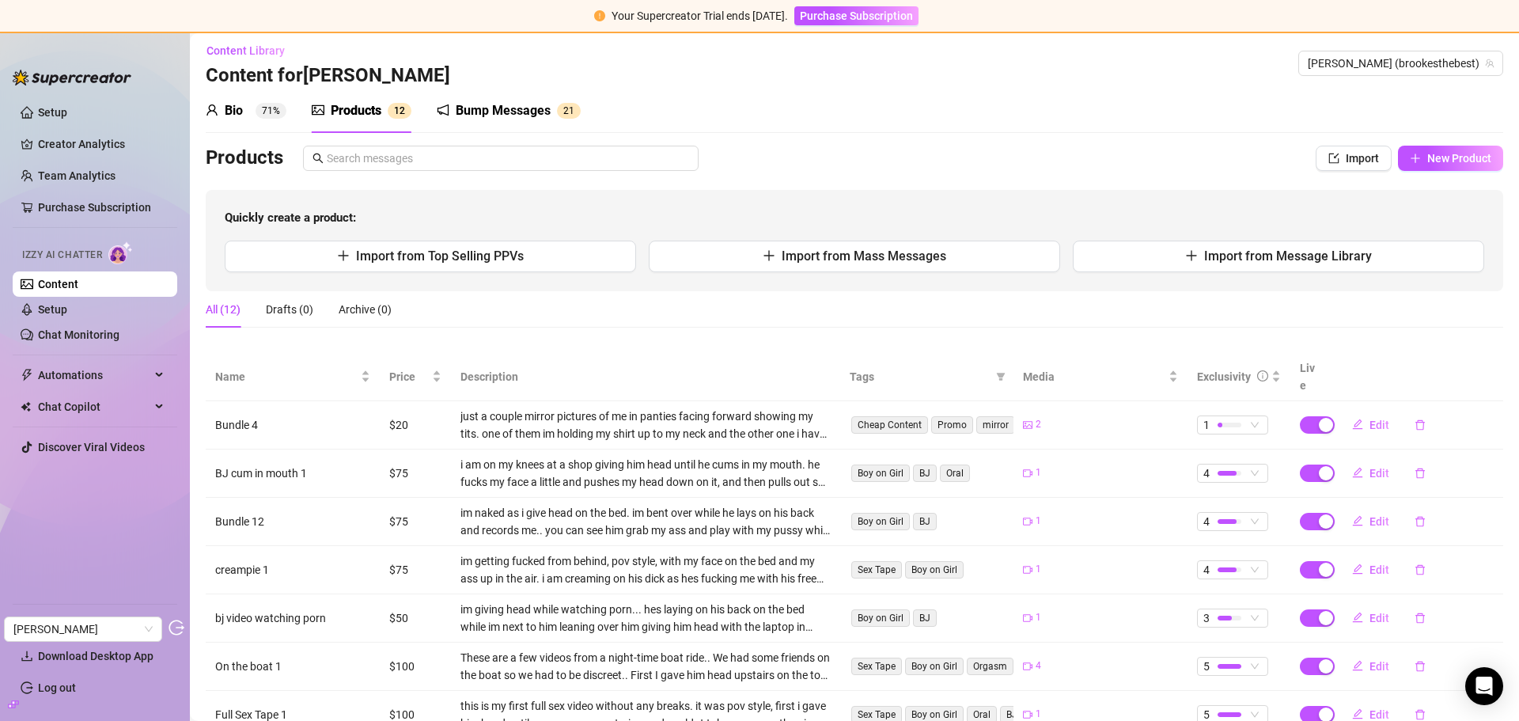
click at [254, 114] on div "Bio 71%" at bounding box center [246, 110] width 81 height 19
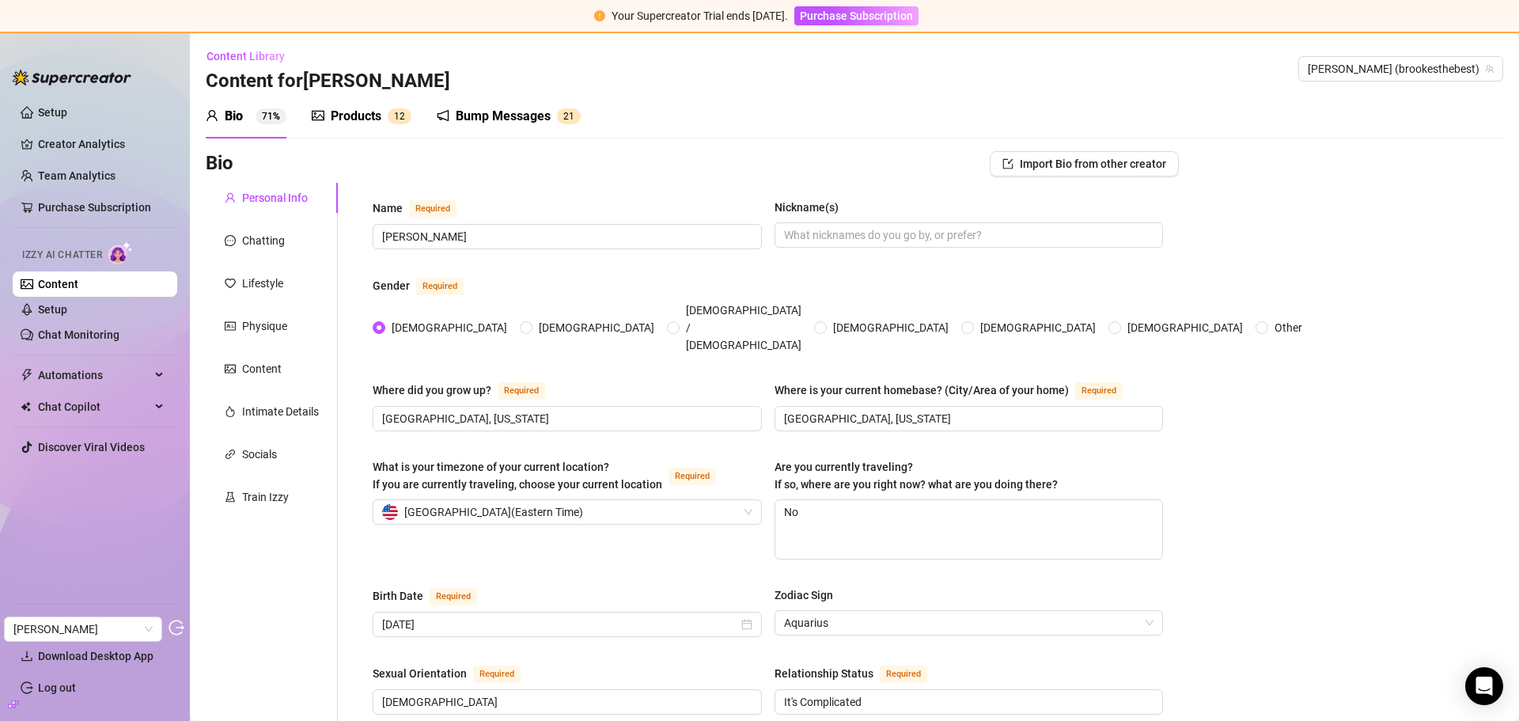
scroll to position [0, 0]
click at [266, 242] on div "Chatting" at bounding box center [263, 241] width 43 height 17
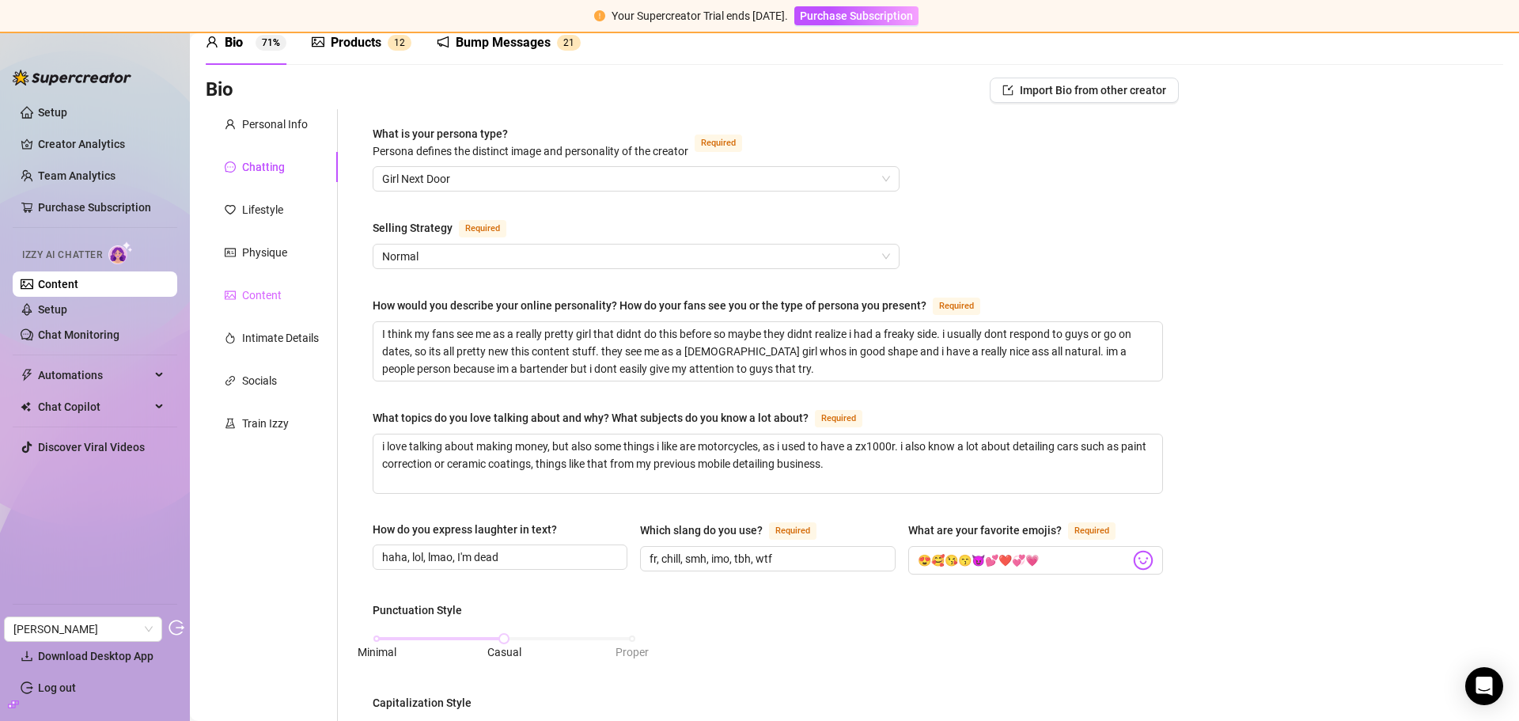
scroll to position [158, 0]
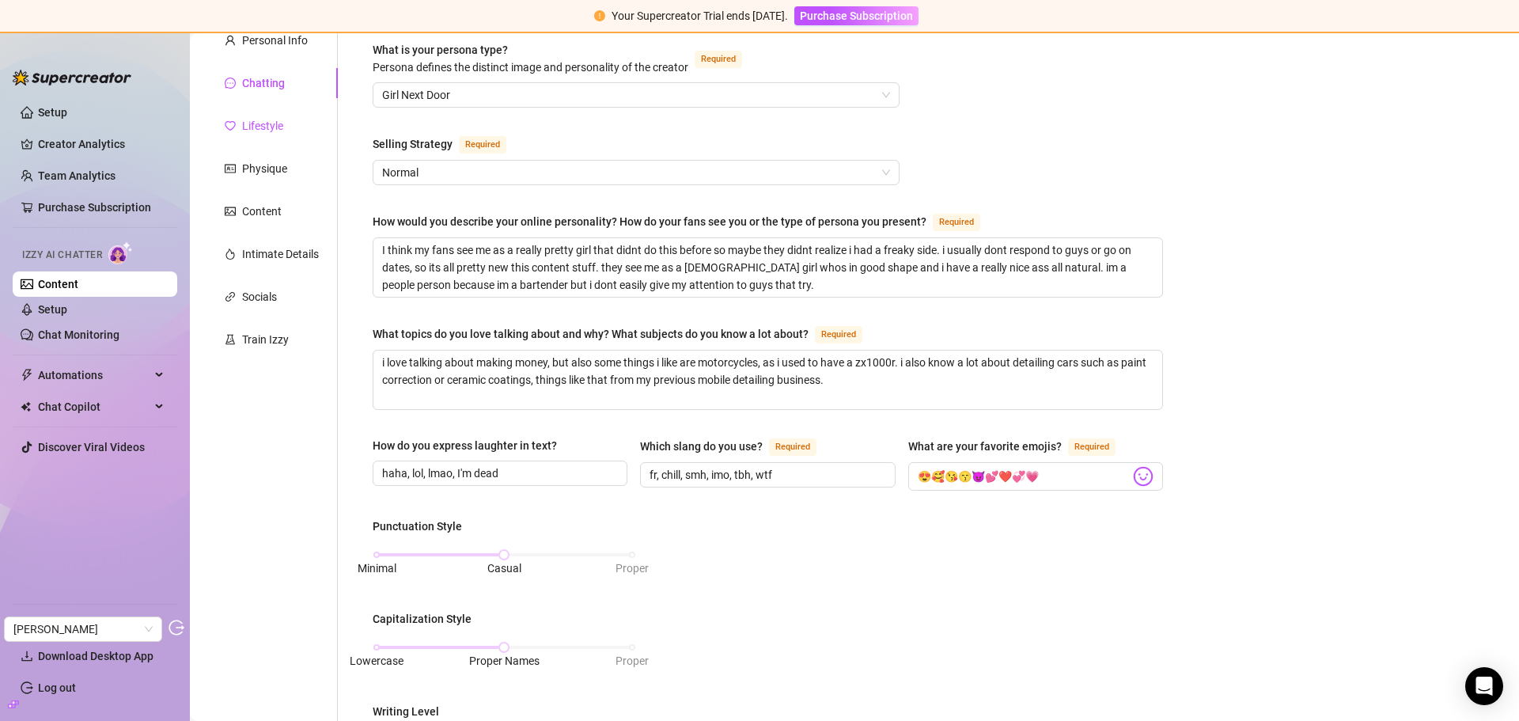
click at [273, 126] on div "Lifestyle" at bounding box center [262, 125] width 41 height 17
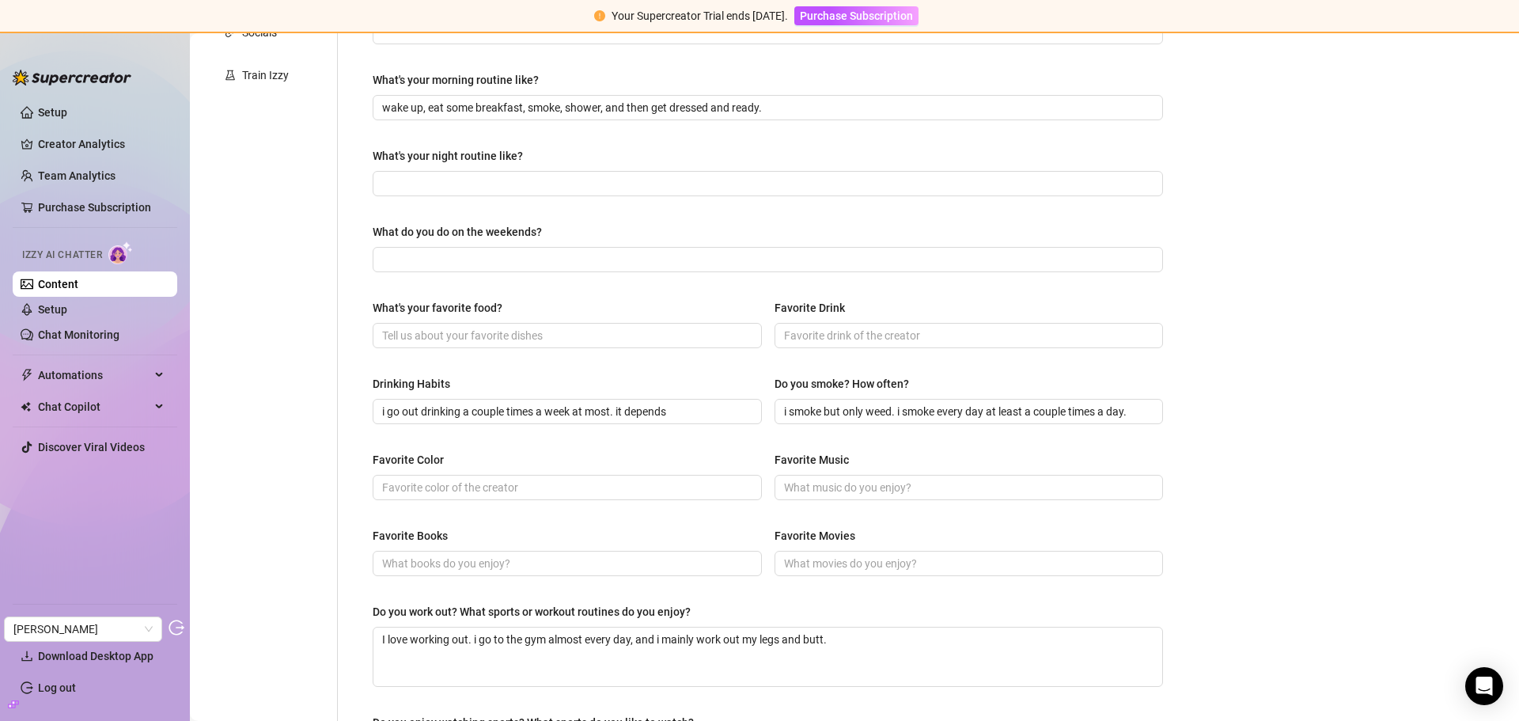
scroll to position [554, 0]
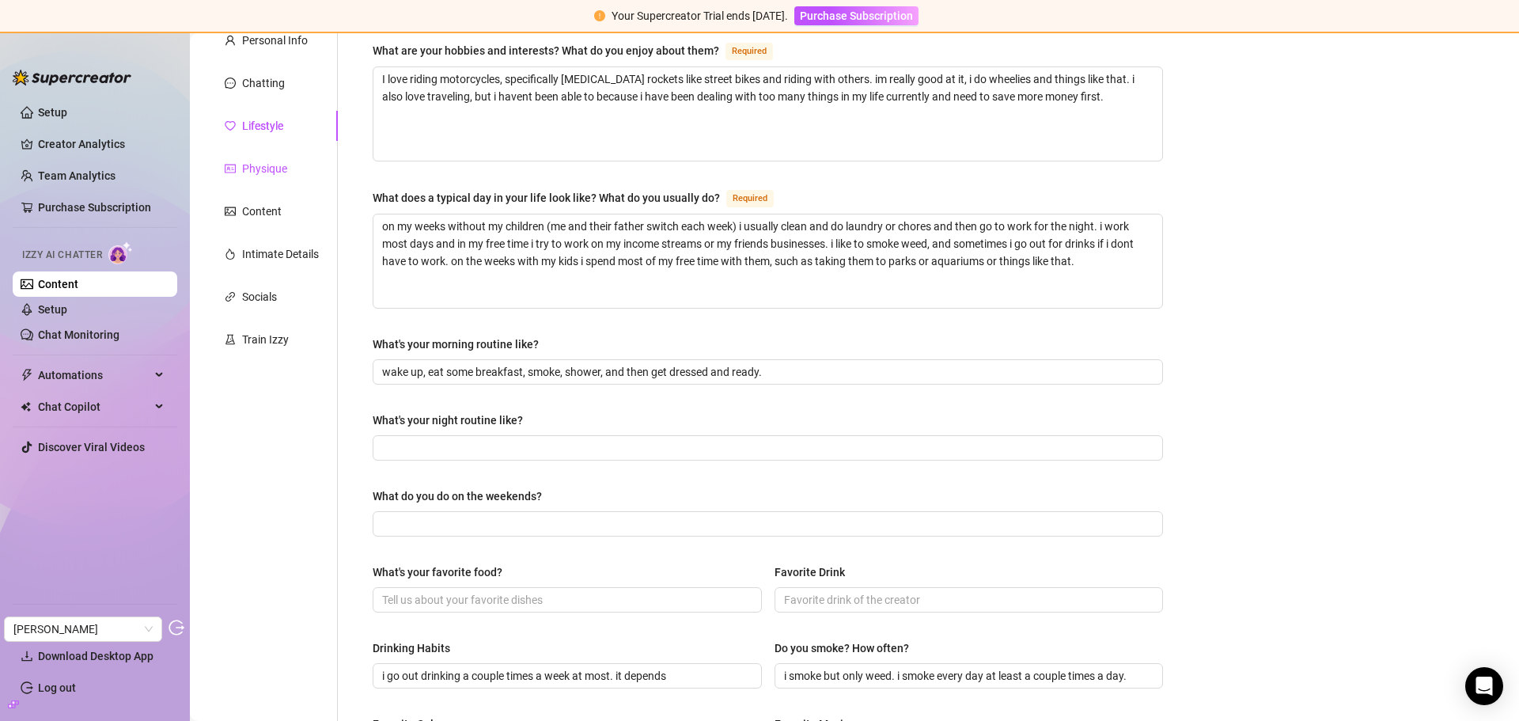
click at [274, 169] on div "Physique" at bounding box center [264, 168] width 45 height 17
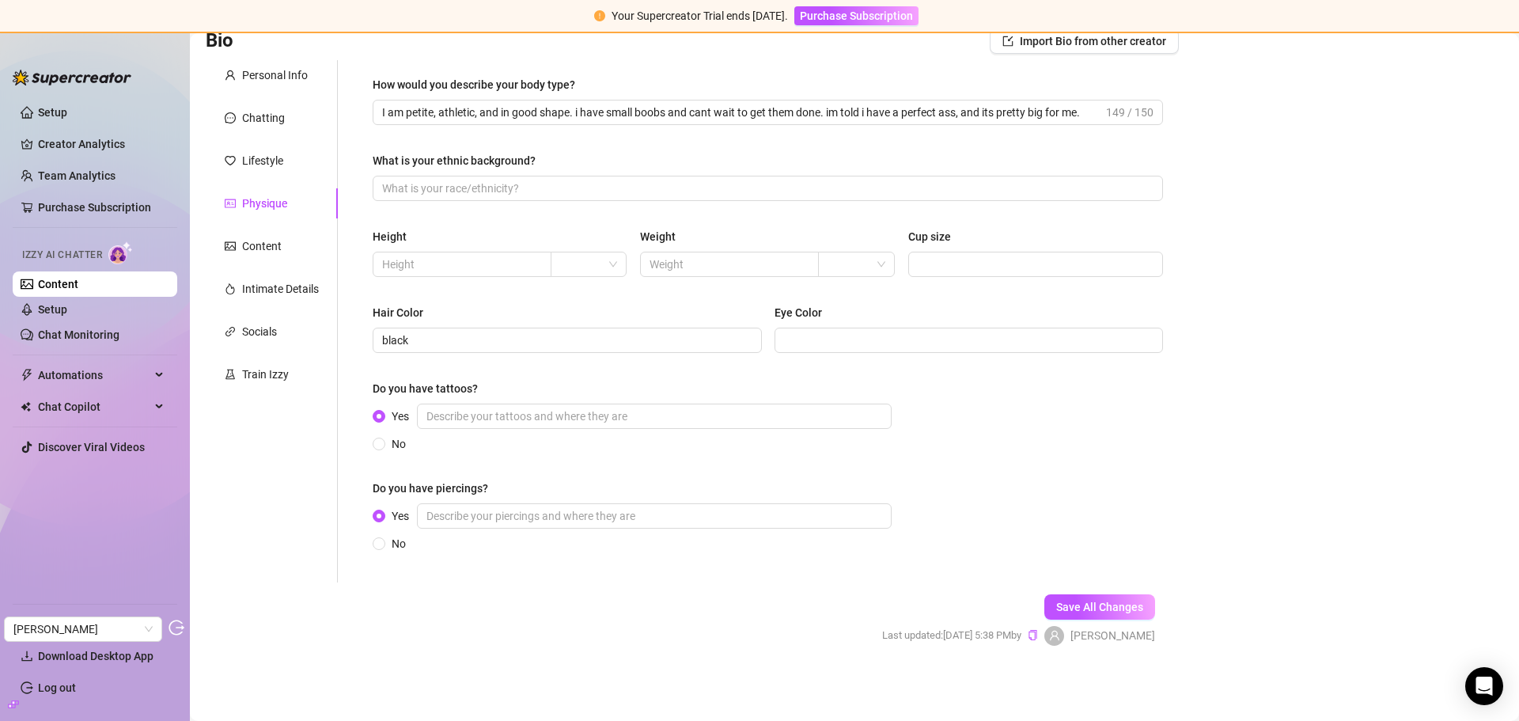
scroll to position [123, 0]
click at [274, 257] on div "Content" at bounding box center [272, 246] width 132 height 30
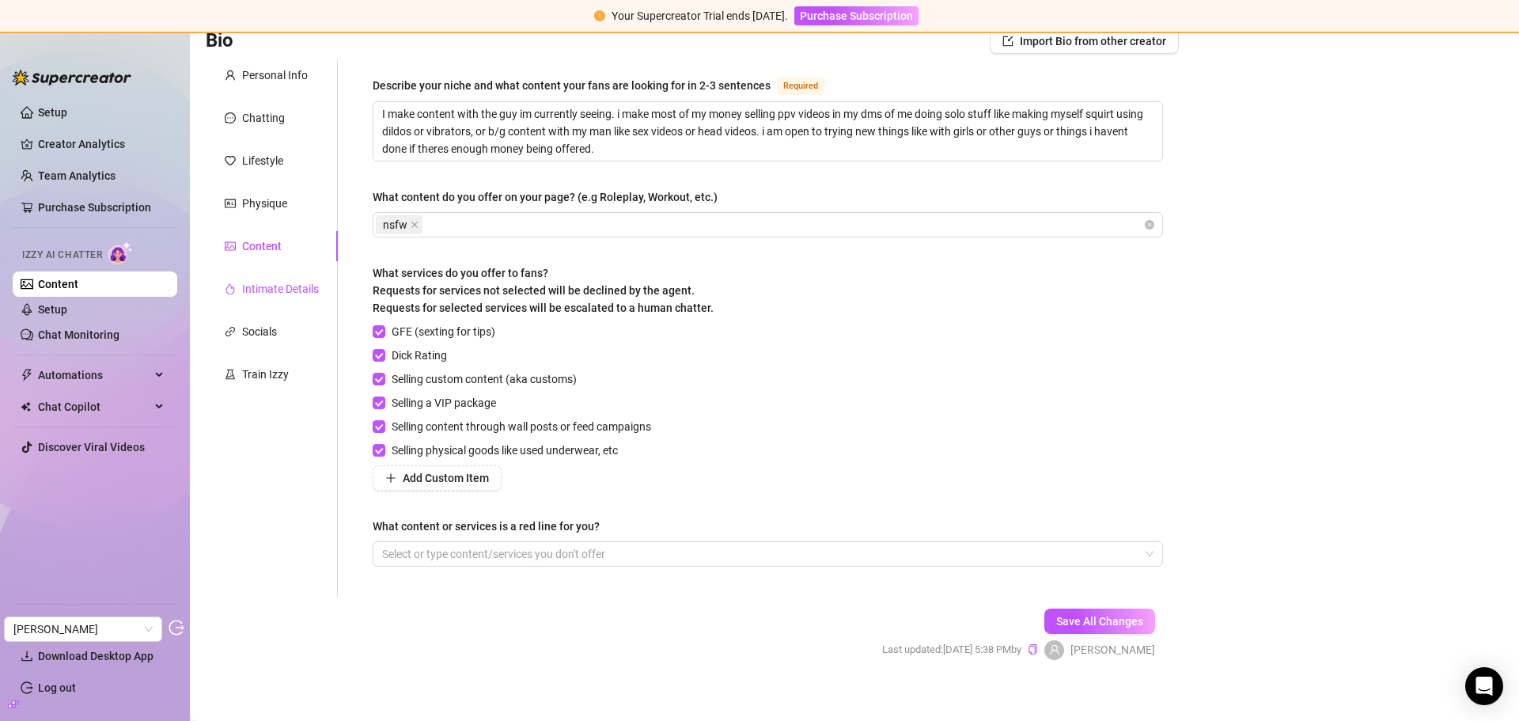
click at [288, 285] on div "Intimate Details" at bounding box center [280, 288] width 77 height 17
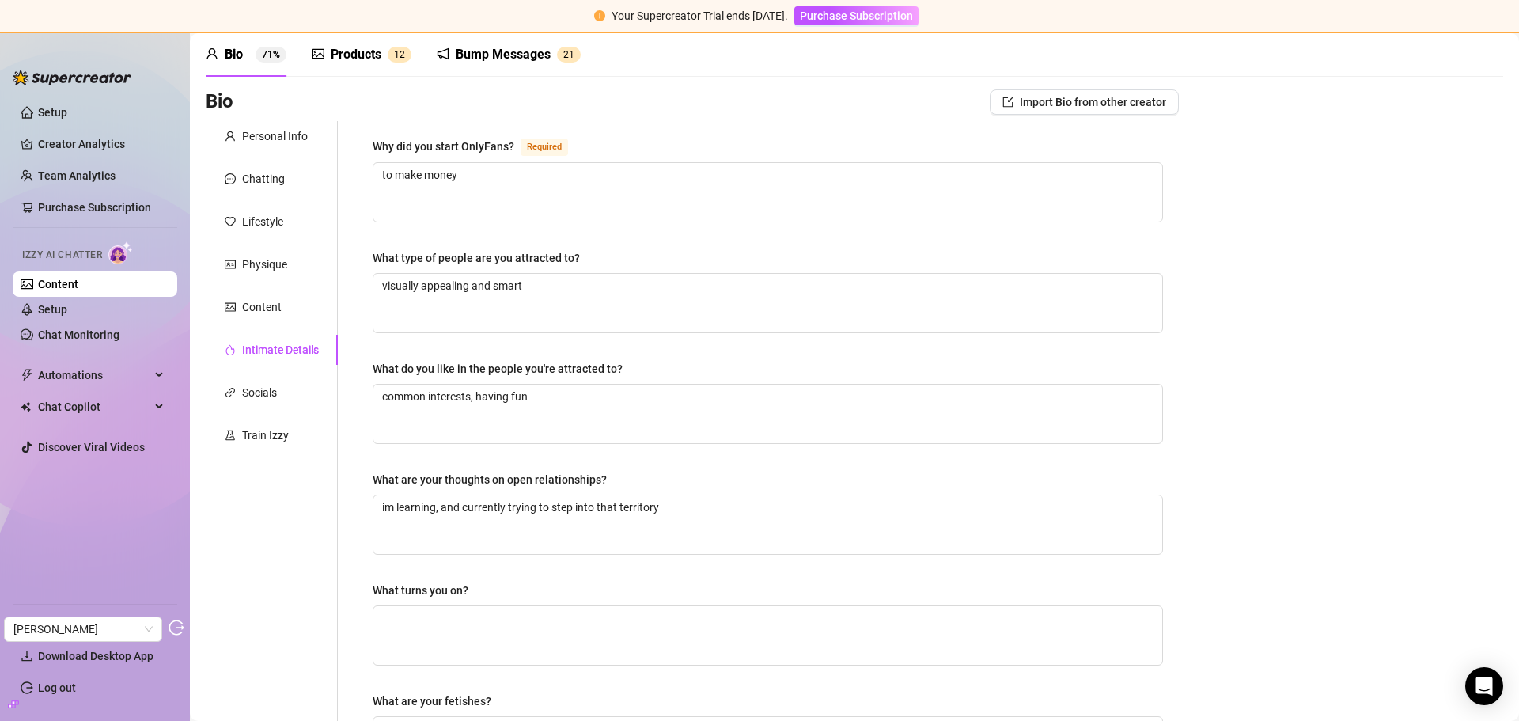
scroll to position [44, 0]
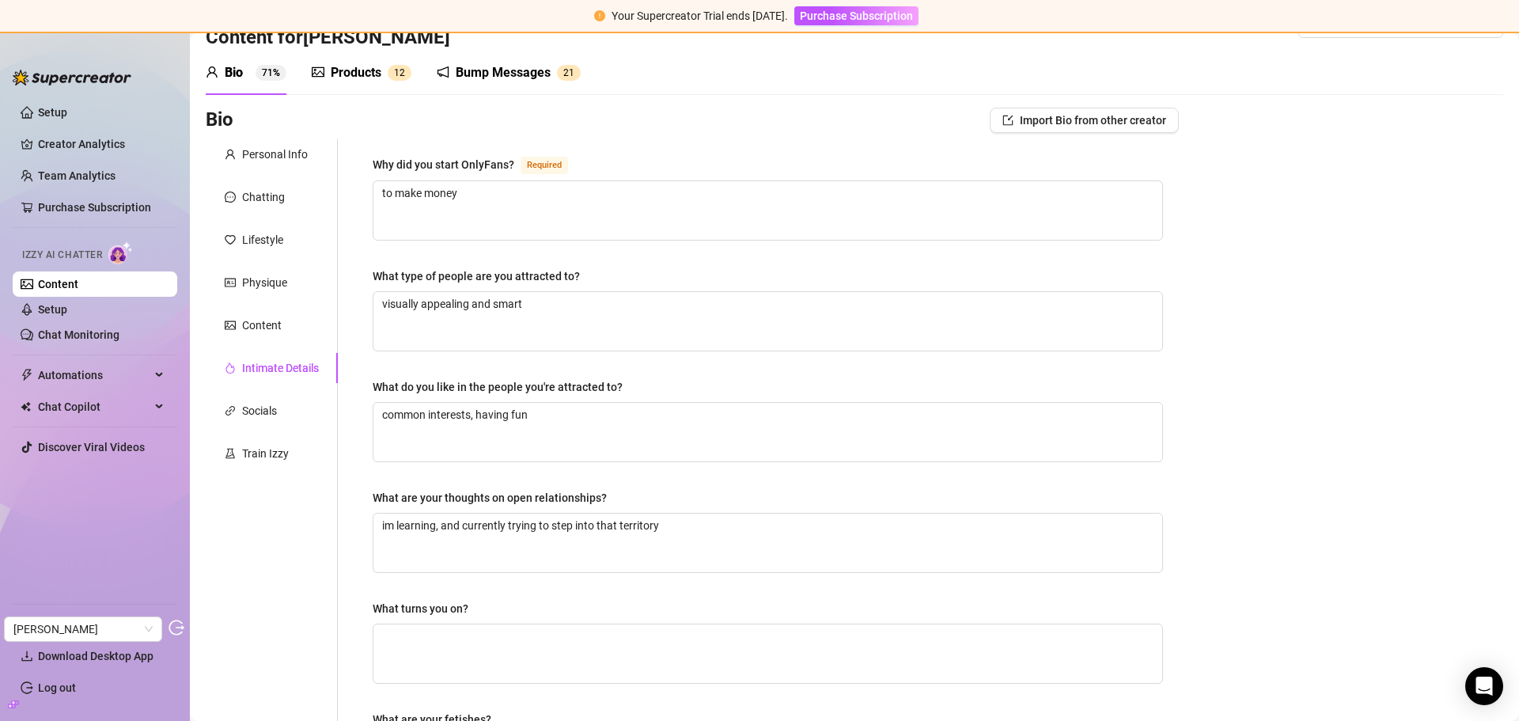
click at [265, 392] on div "Personal Info Chatting Lifestyle Physique Content Intimate Details Socials Trai…" at bounding box center [272, 537] width 132 height 796
click at [259, 420] on div "Socials" at bounding box center [272, 411] width 132 height 30
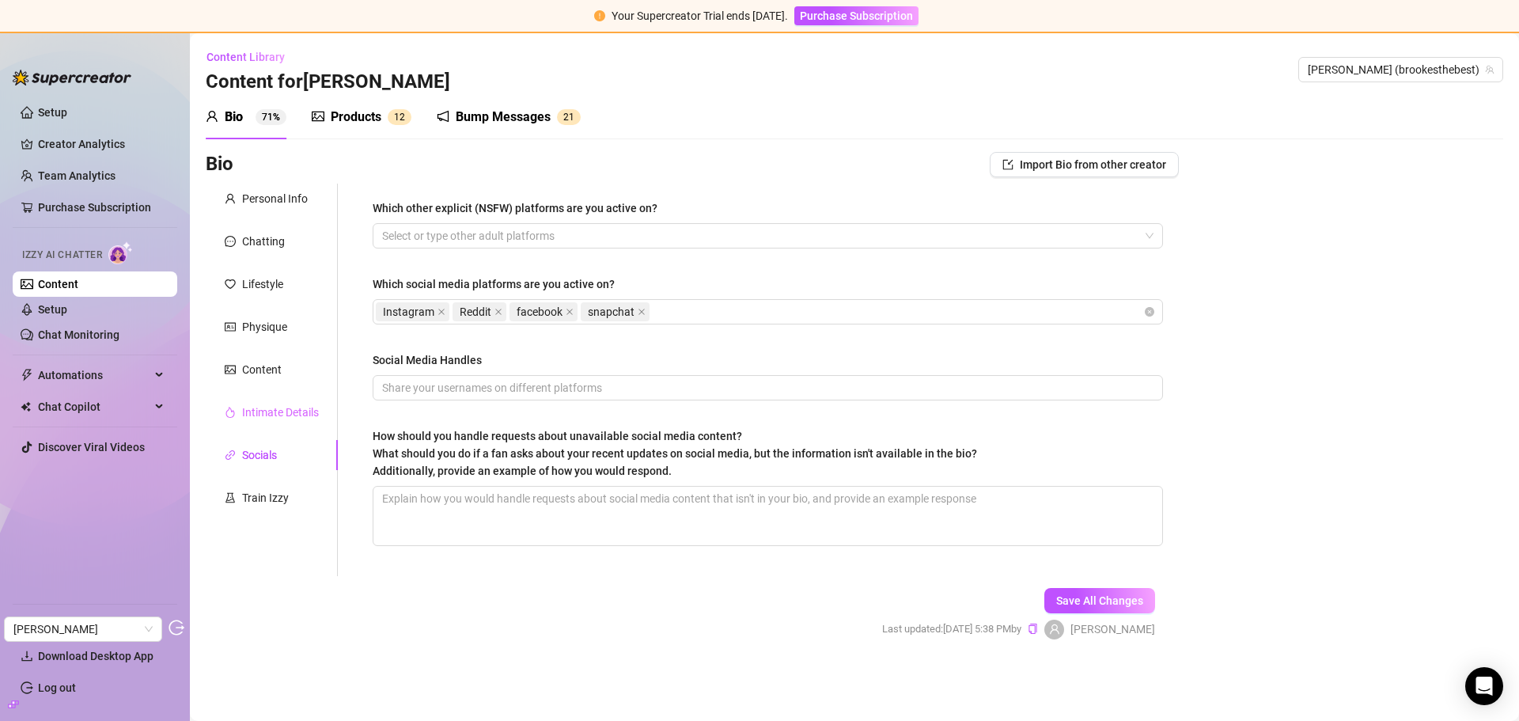
scroll to position [0, 0]
click at [258, 490] on div "Train Izzy" at bounding box center [265, 497] width 47 height 17
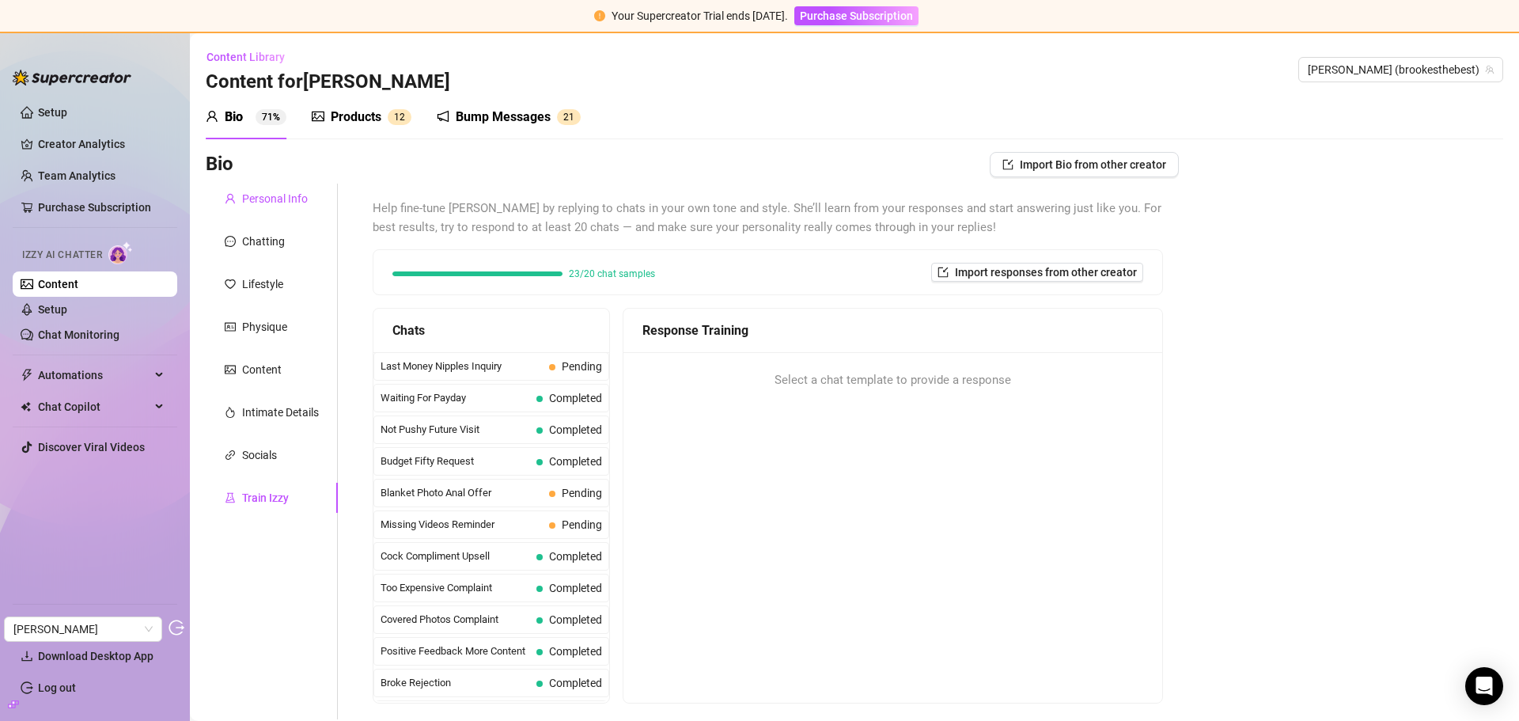
click at [265, 201] on div "Personal Info" at bounding box center [275, 198] width 66 height 17
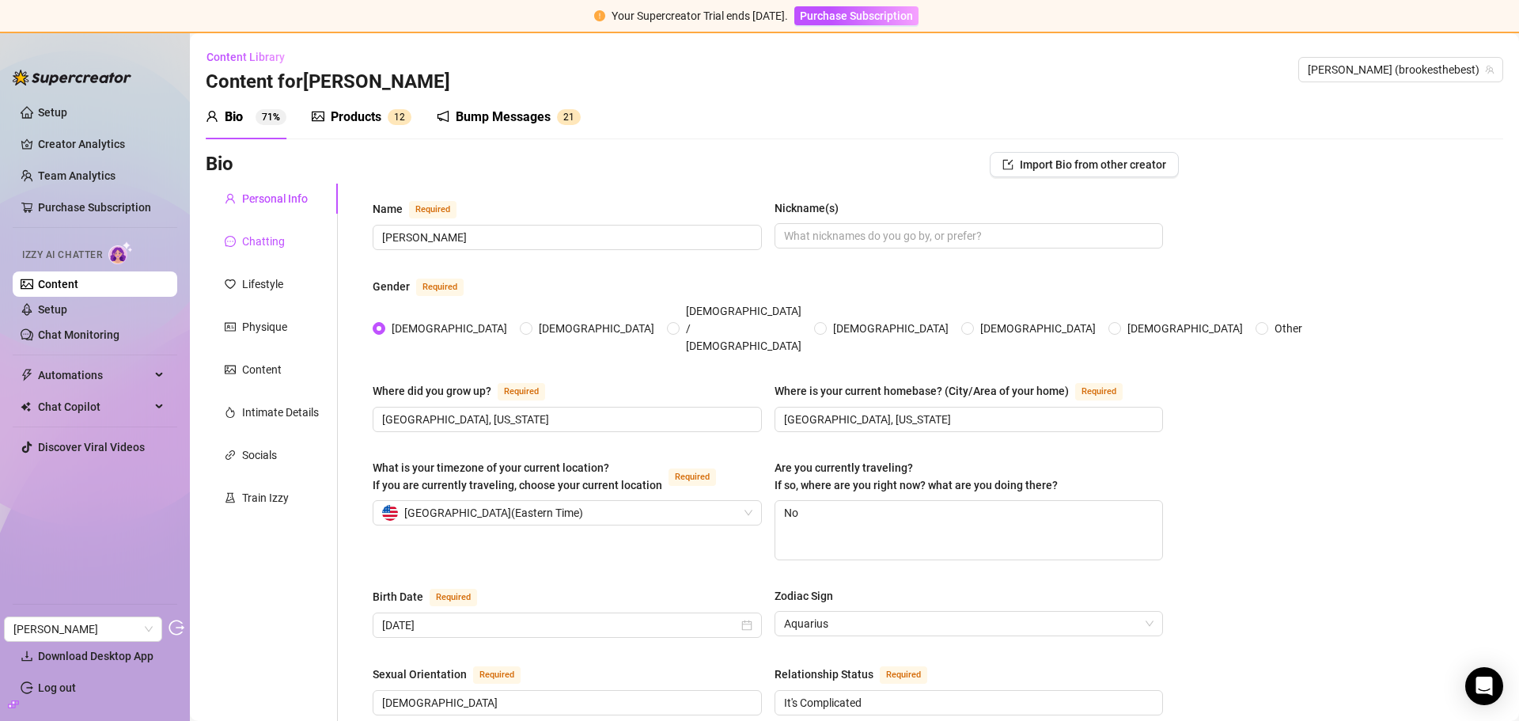
click at [263, 244] on div "Chatting" at bounding box center [263, 241] width 43 height 17
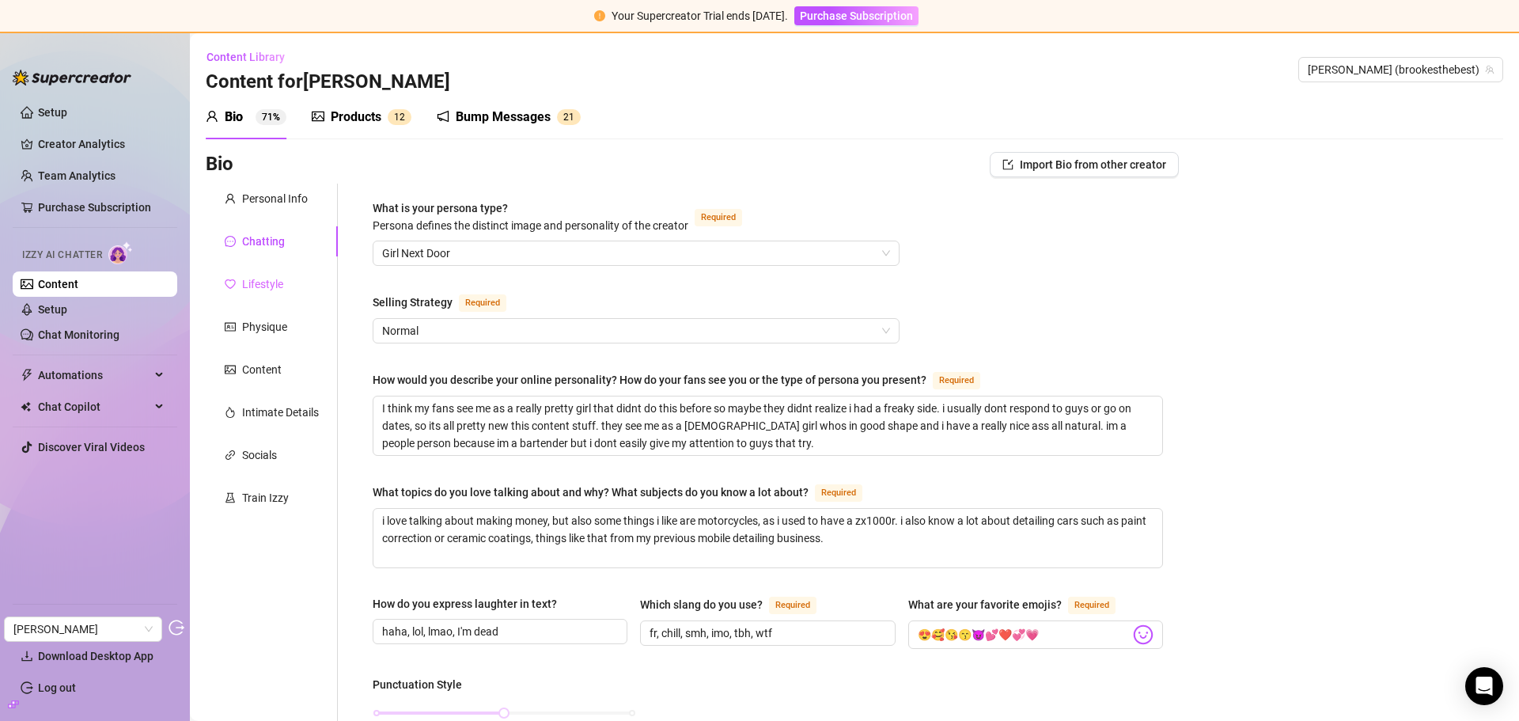
click at [263, 293] on div "Lifestyle" at bounding box center [272, 284] width 132 height 30
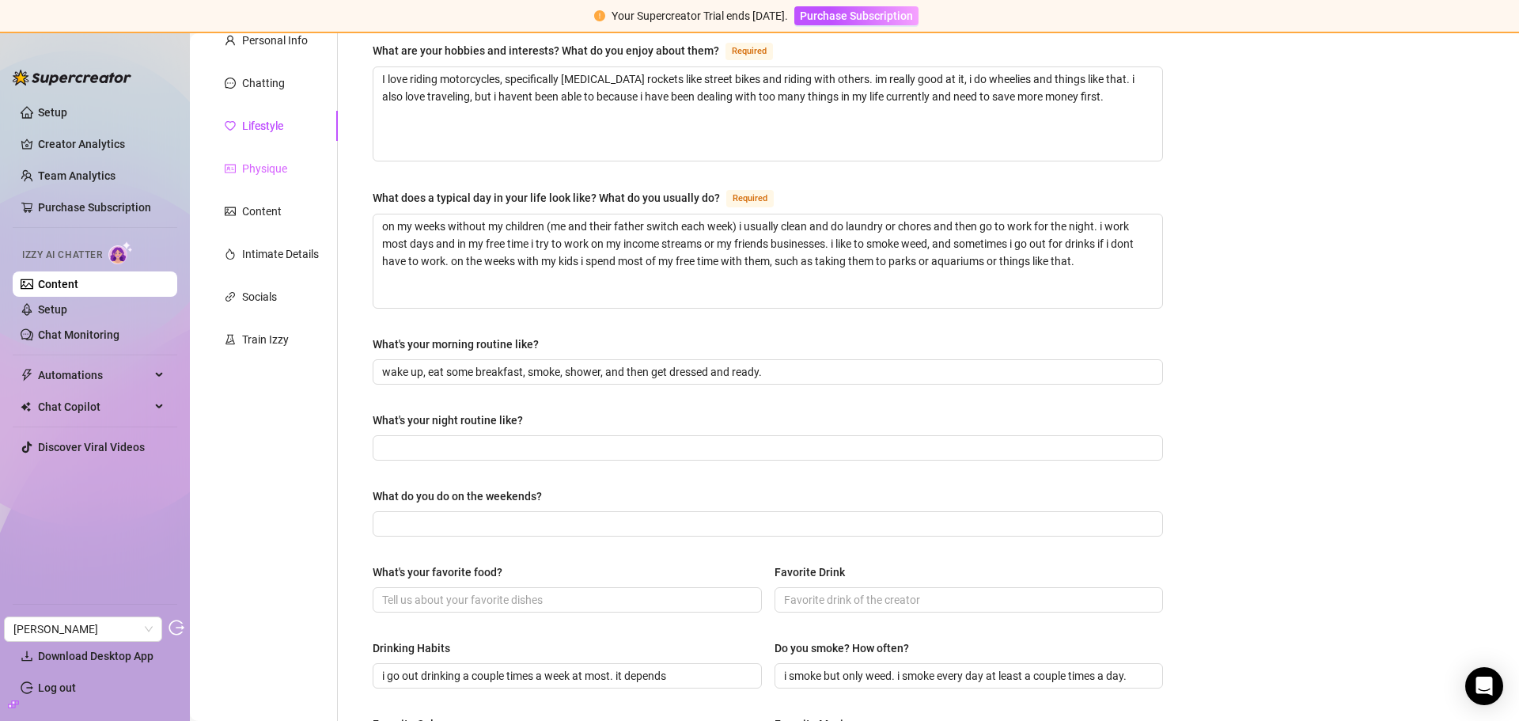
click at [263, 180] on div "Physique" at bounding box center [272, 168] width 132 height 30
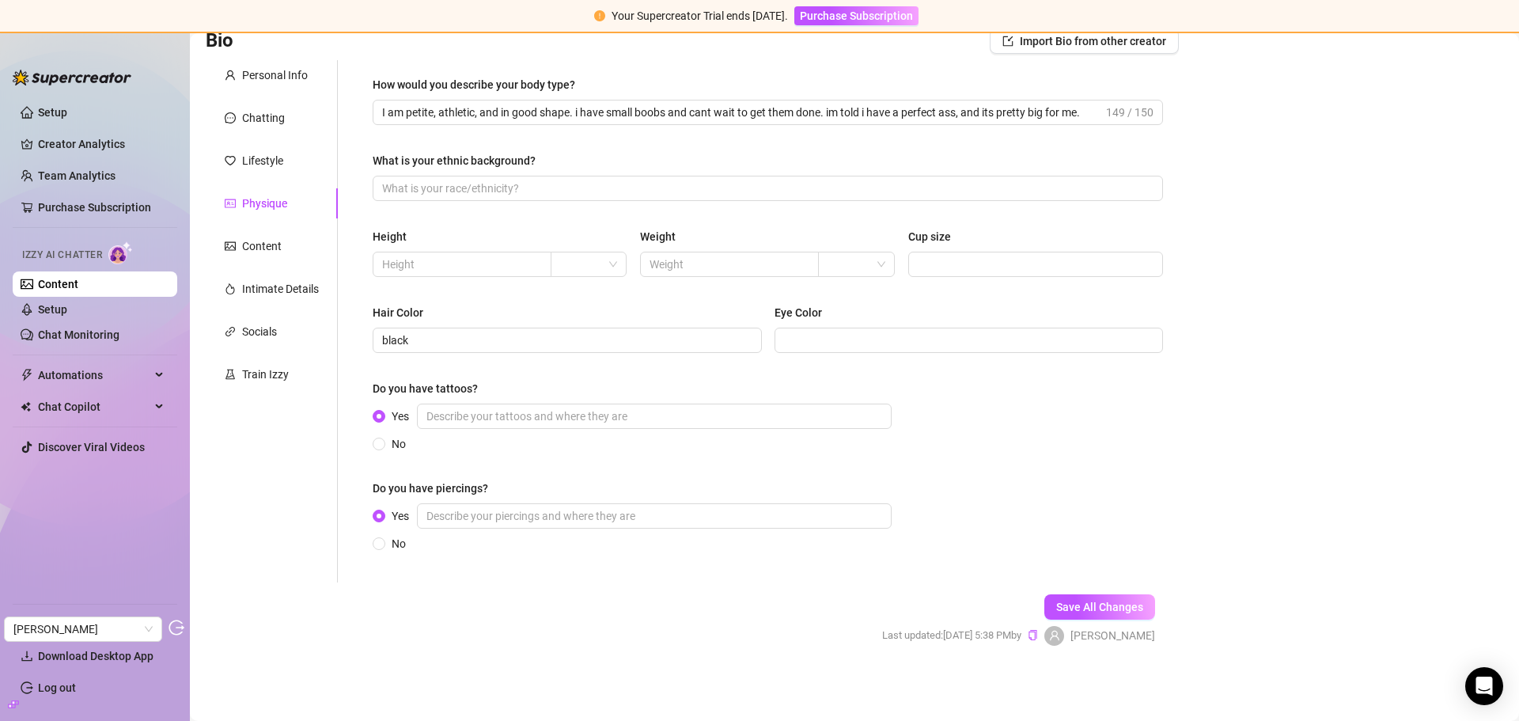
scroll to position [123, 0]
click at [271, 240] on div "Content" at bounding box center [262, 245] width 40 height 17
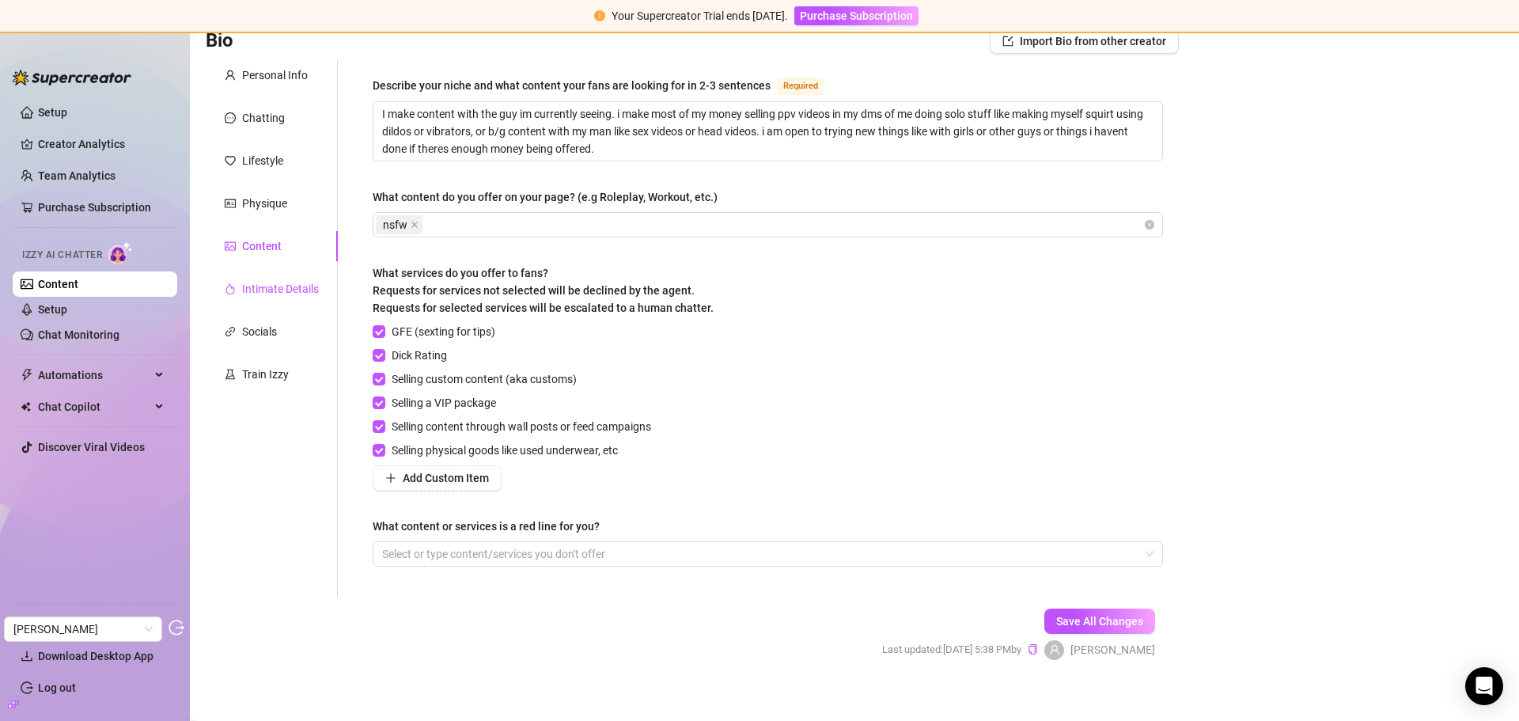
click at [266, 282] on div "Intimate Details" at bounding box center [280, 288] width 77 height 17
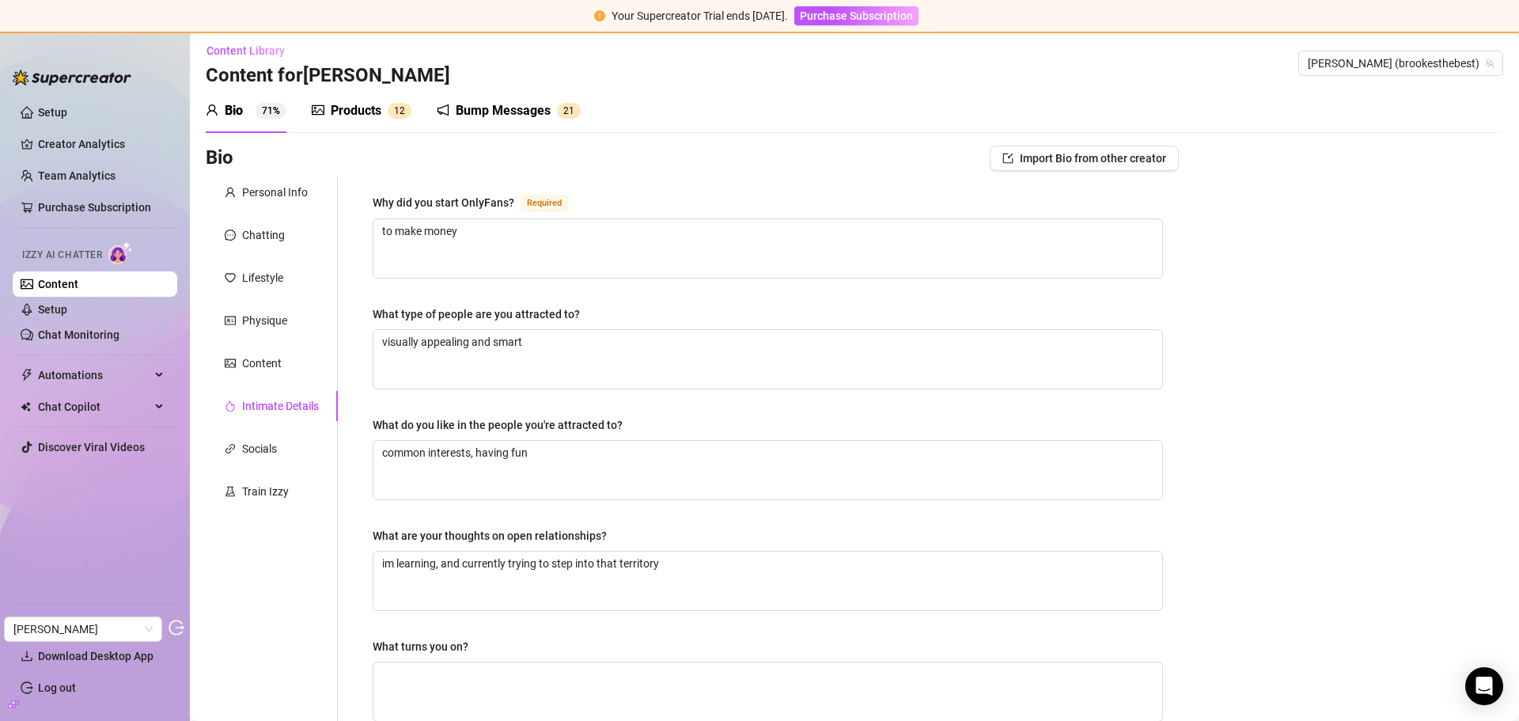
scroll to position [0, 0]
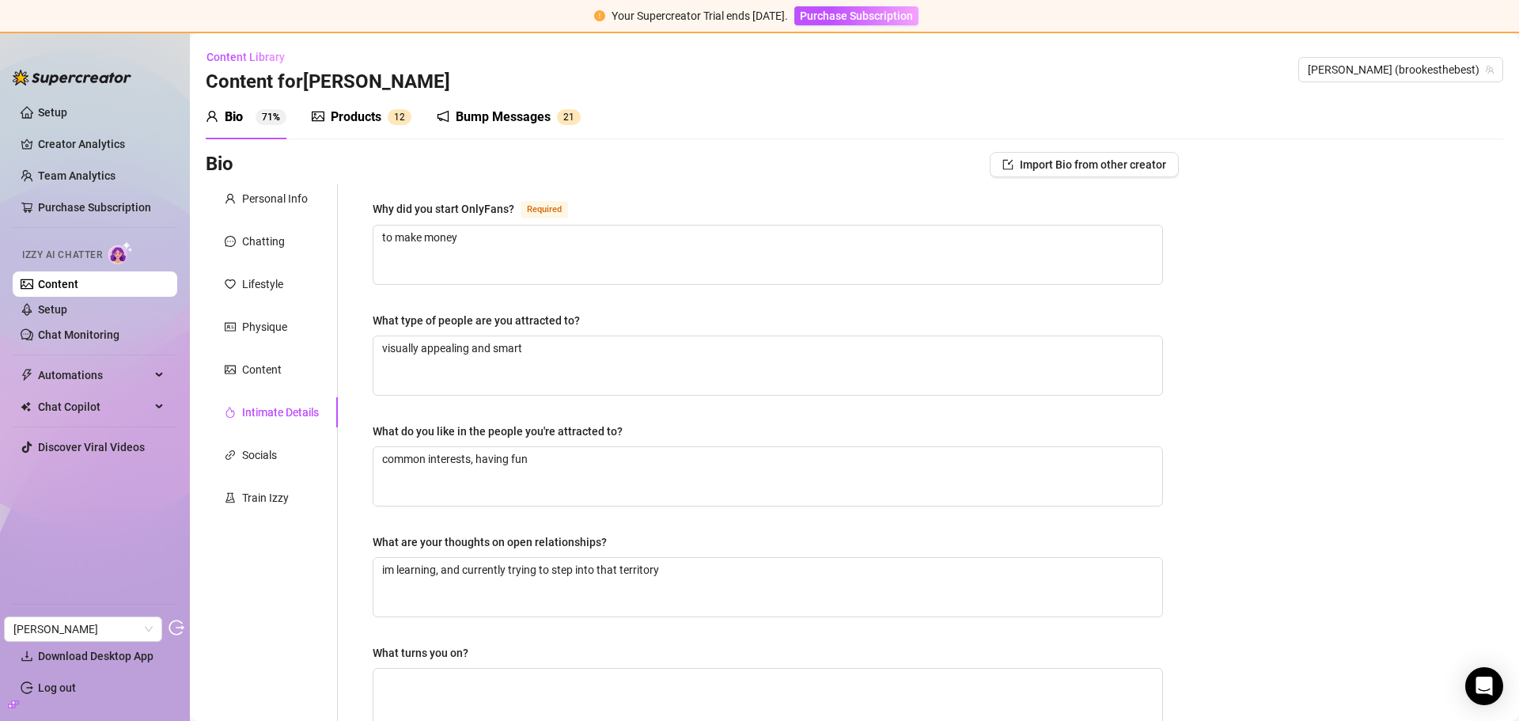
click at [346, 104] on div "Products 1 2" at bounding box center [362, 117] width 100 height 44
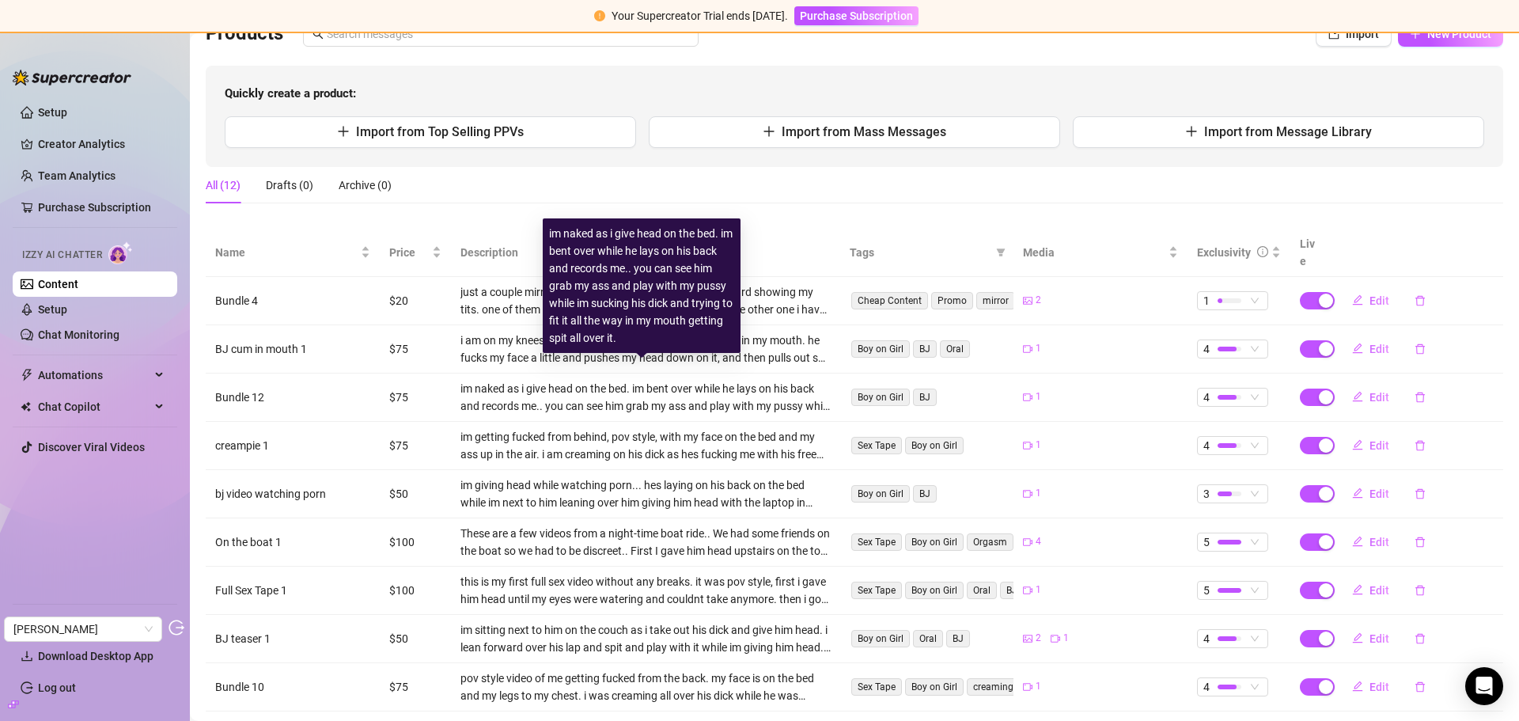
scroll to position [79, 0]
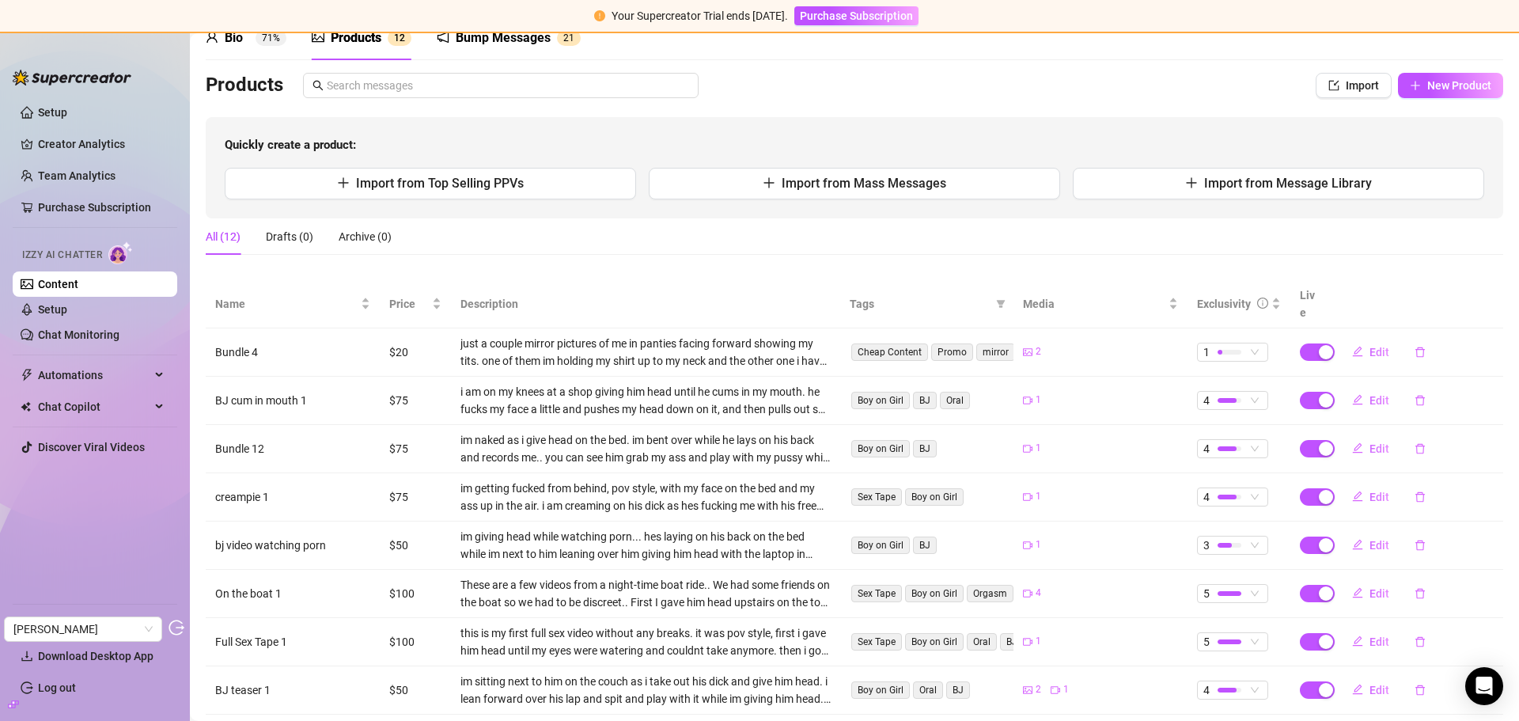
click at [529, 35] on div "Bump Messages" at bounding box center [503, 37] width 95 height 19
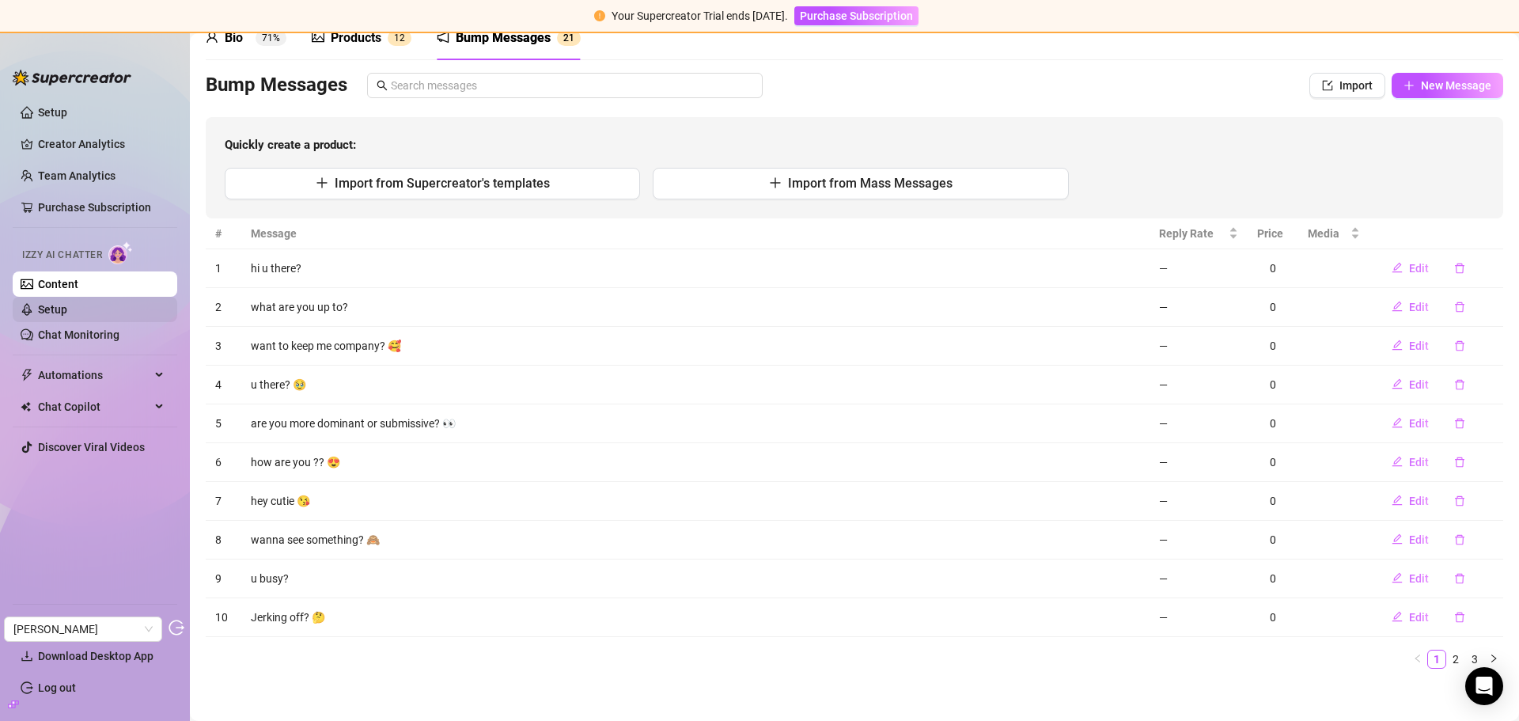
click at [67, 303] on link "Setup" at bounding box center [52, 309] width 29 height 13
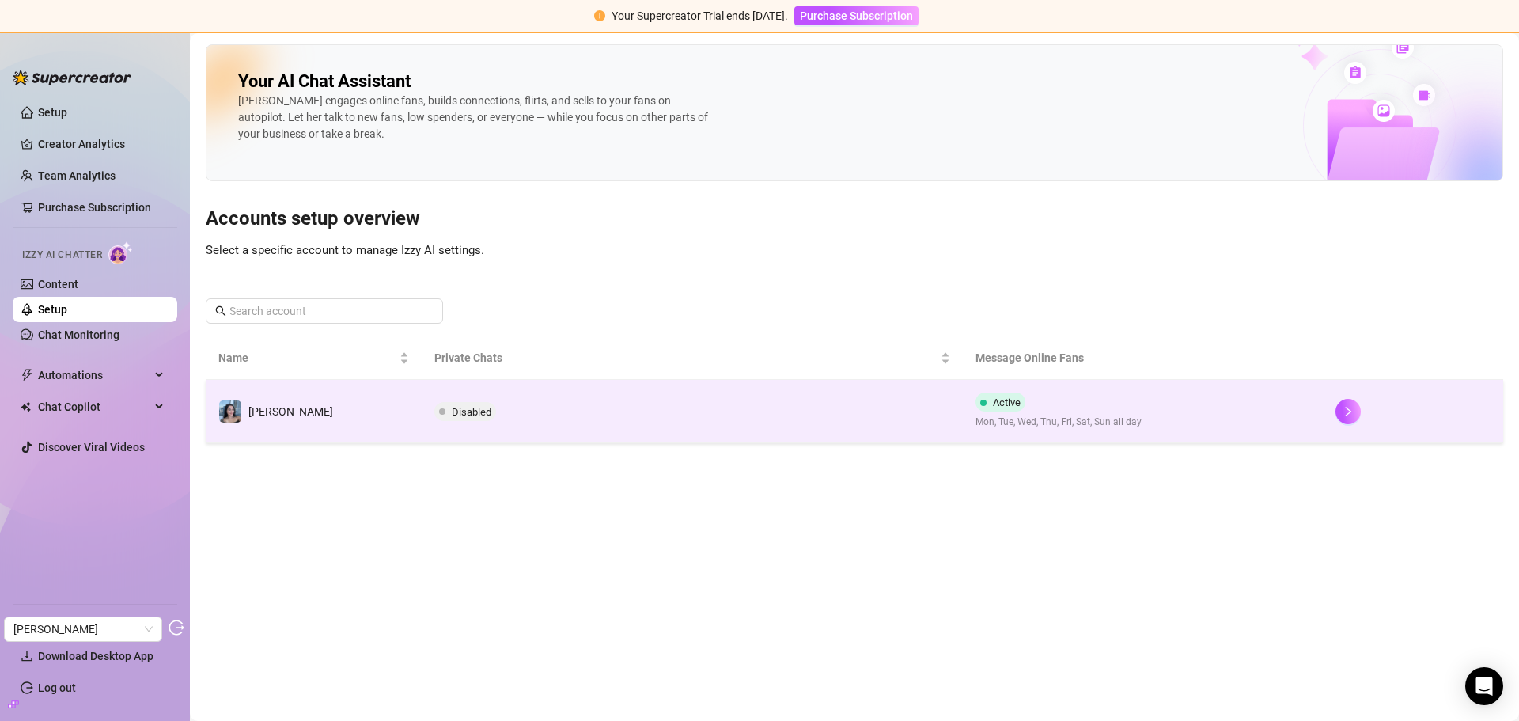
click at [735, 420] on td "Disabled" at bounding box center [692, 411] width 540 height 63
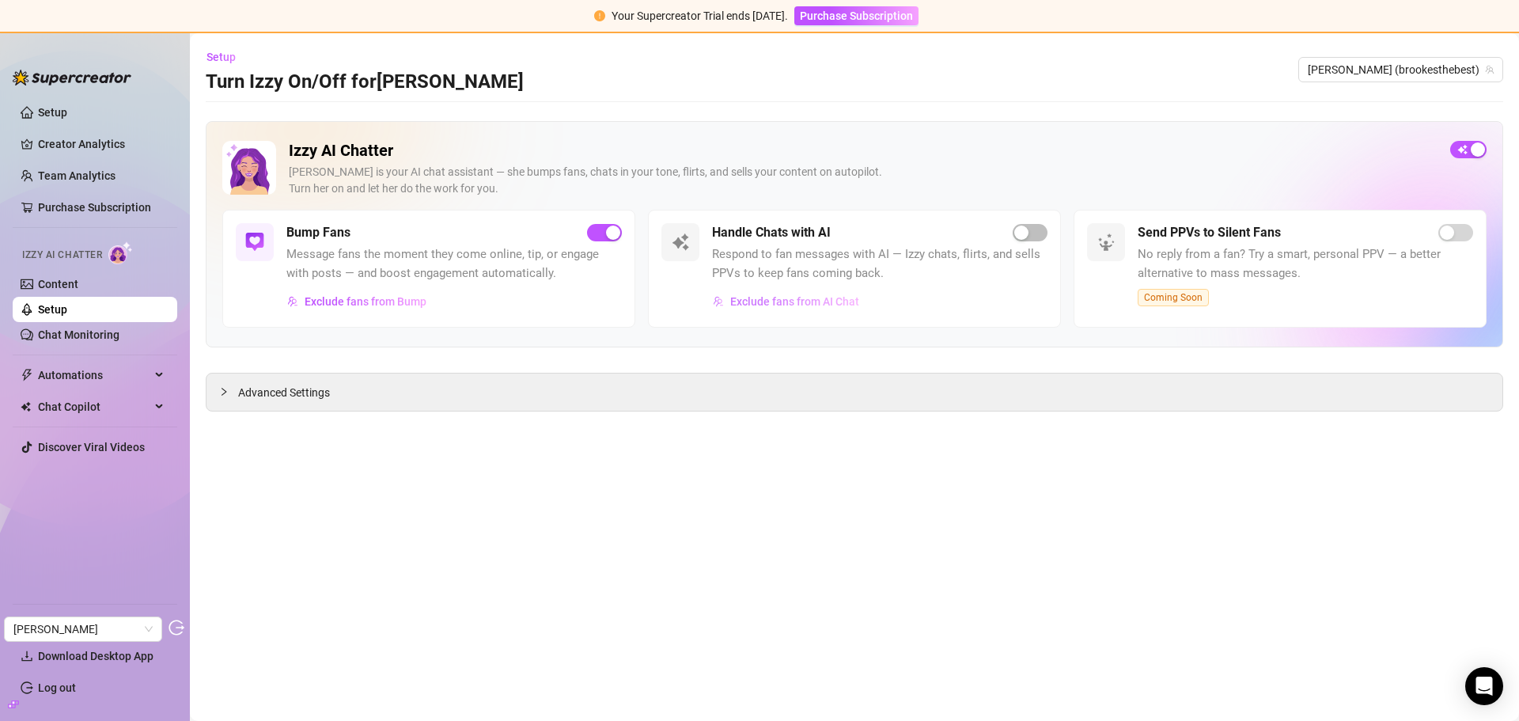
click at [820, 301] on span "Exclude fans from AI Chat" at bounding box center [794, 301] width 129 height 13
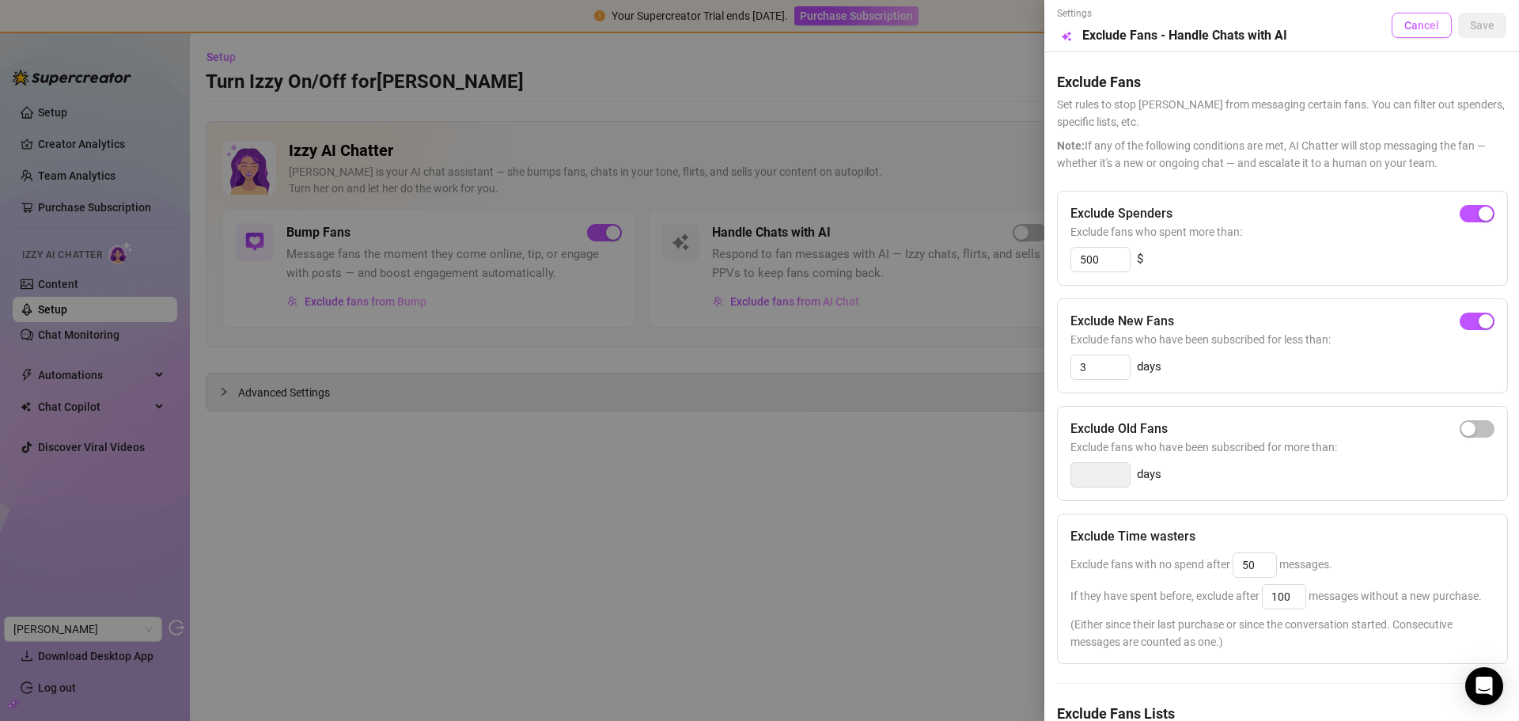
click at [1404, 32] on span "Cancel" at bounding box center [1421, 25] width 35 height 13
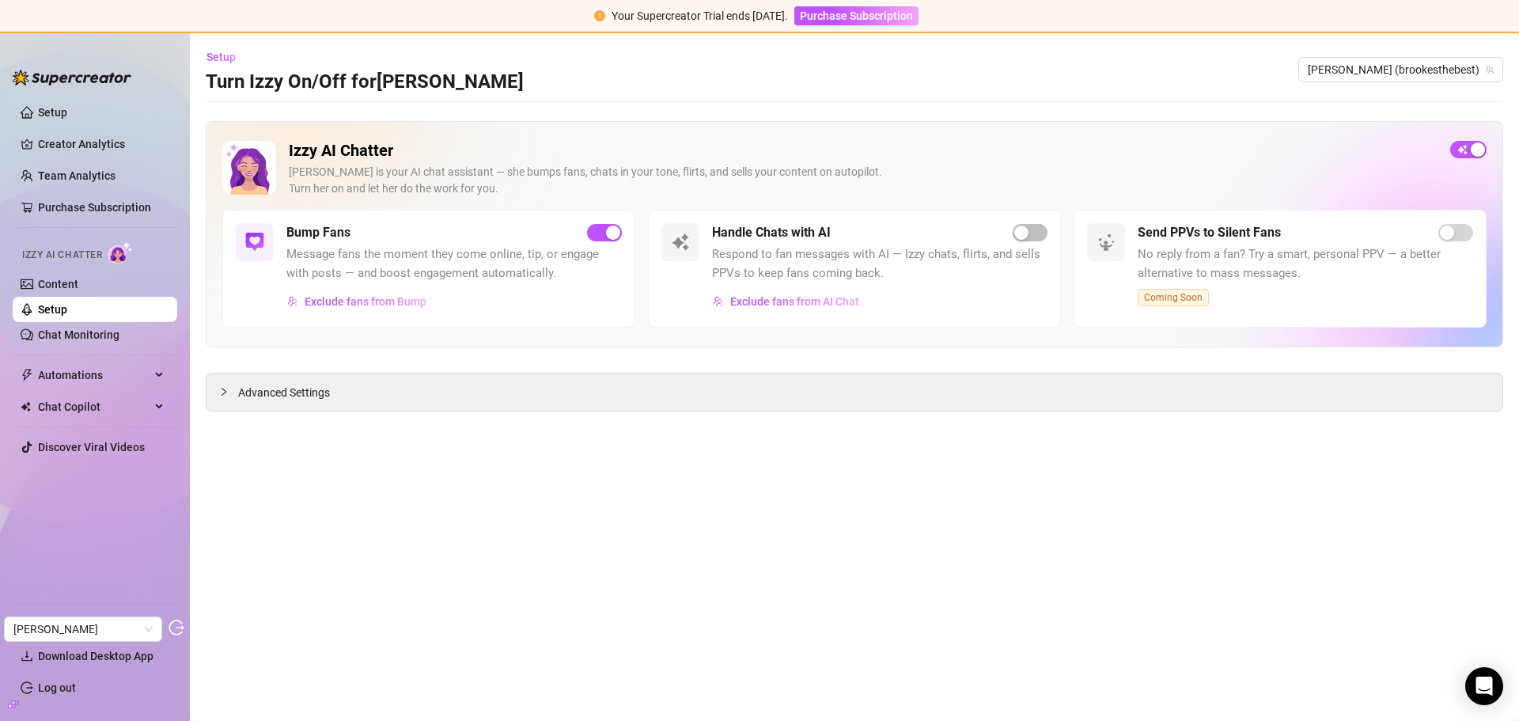
drag, startPoint x: 91, startPoint y: 153, endPoint x: 84, endPoint y: 162, distance: 11.2
click at [91, 153] on link "Creator Analytics" at bounding box center [101, 143] width 127 height 25
click at [84, 162] on ul "Setup Creator Analytics Team Analytics Purchase Subscription Izzy AI Chatter Co…" at bounding box center [95, 344] width 165 height 503
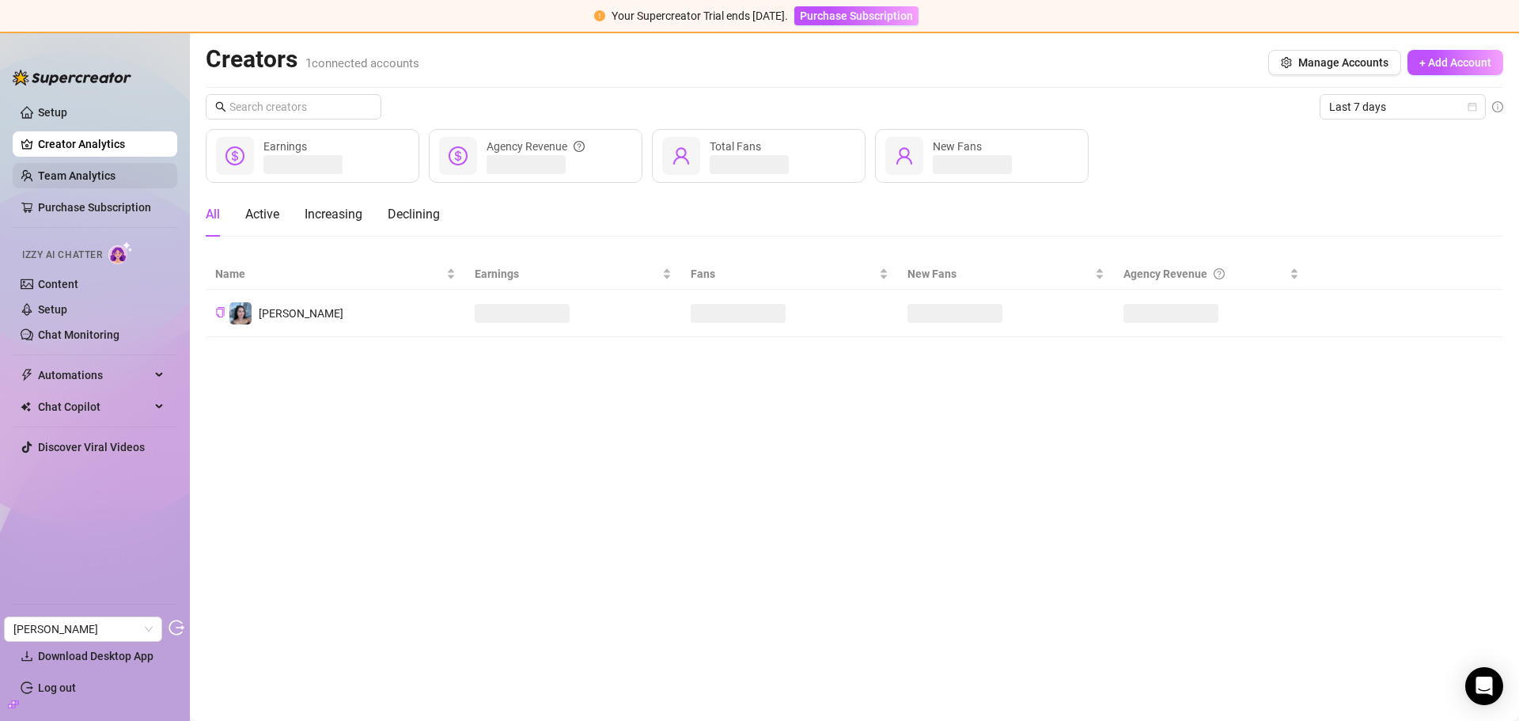
click at [115, 172] on link "Team Analytics" at bounding box center [77, 175] width 78 height 13
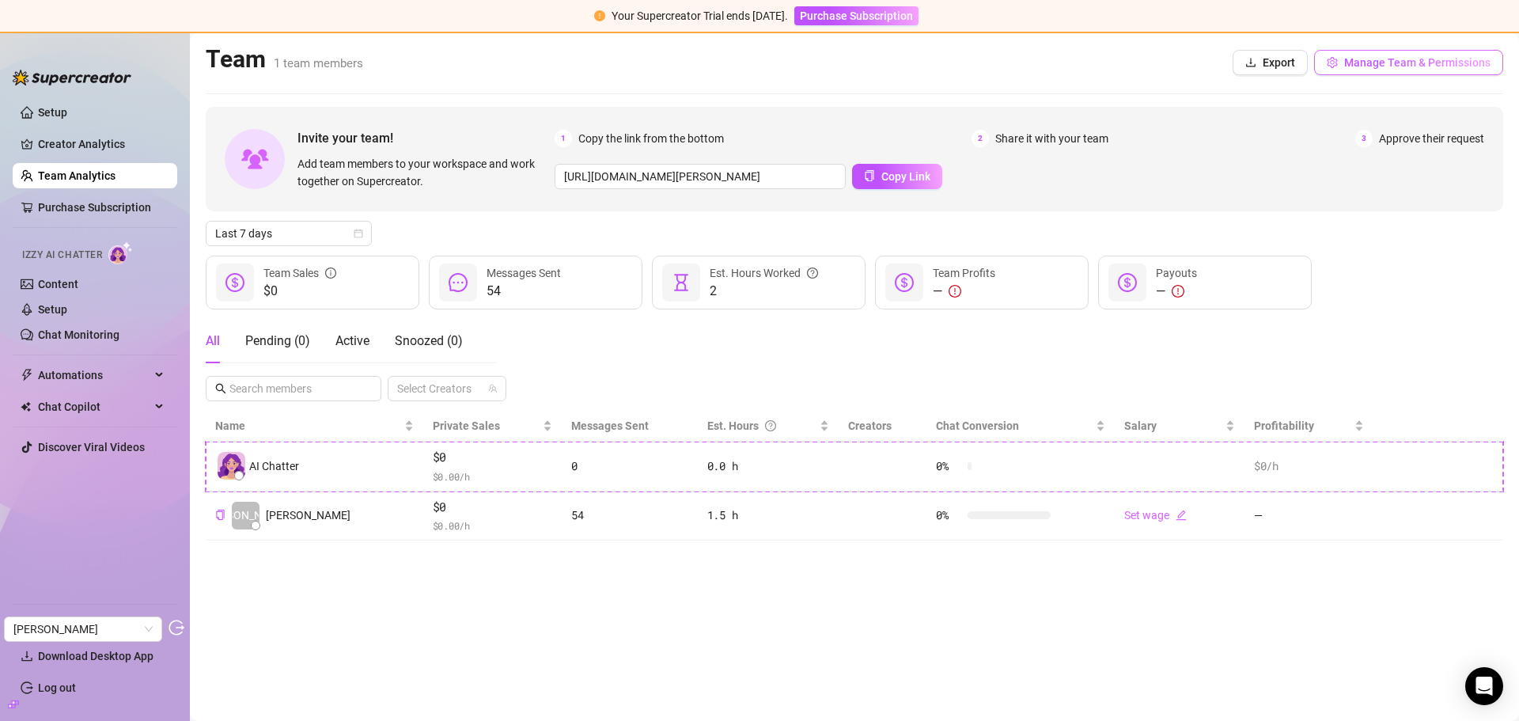
click at [1403, 56] on span "Manage Team & Permissions" at bounding box center [1417, 62] width 146 height 13
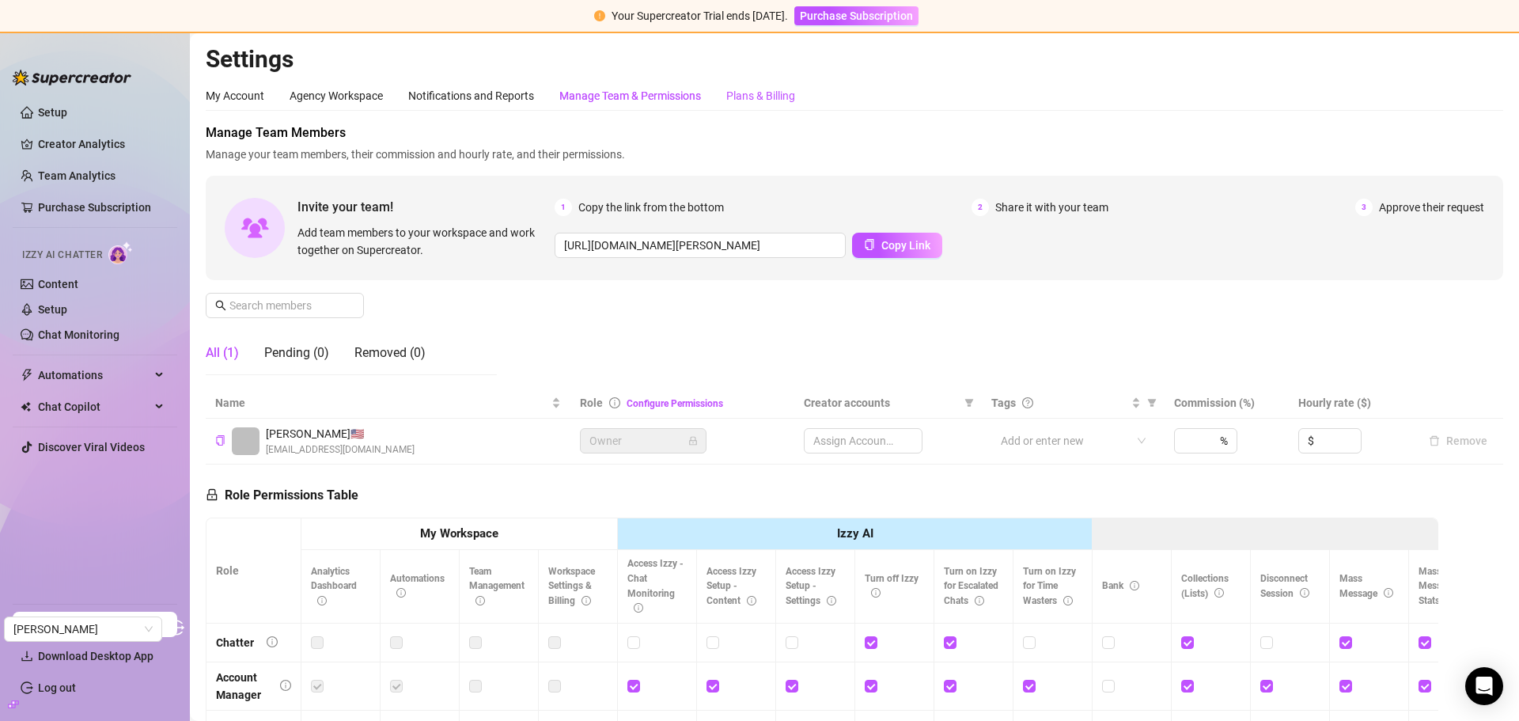
click at [773, 90] on div "Plans & Billing" at bounding box center [760, 95] width 69 height 17
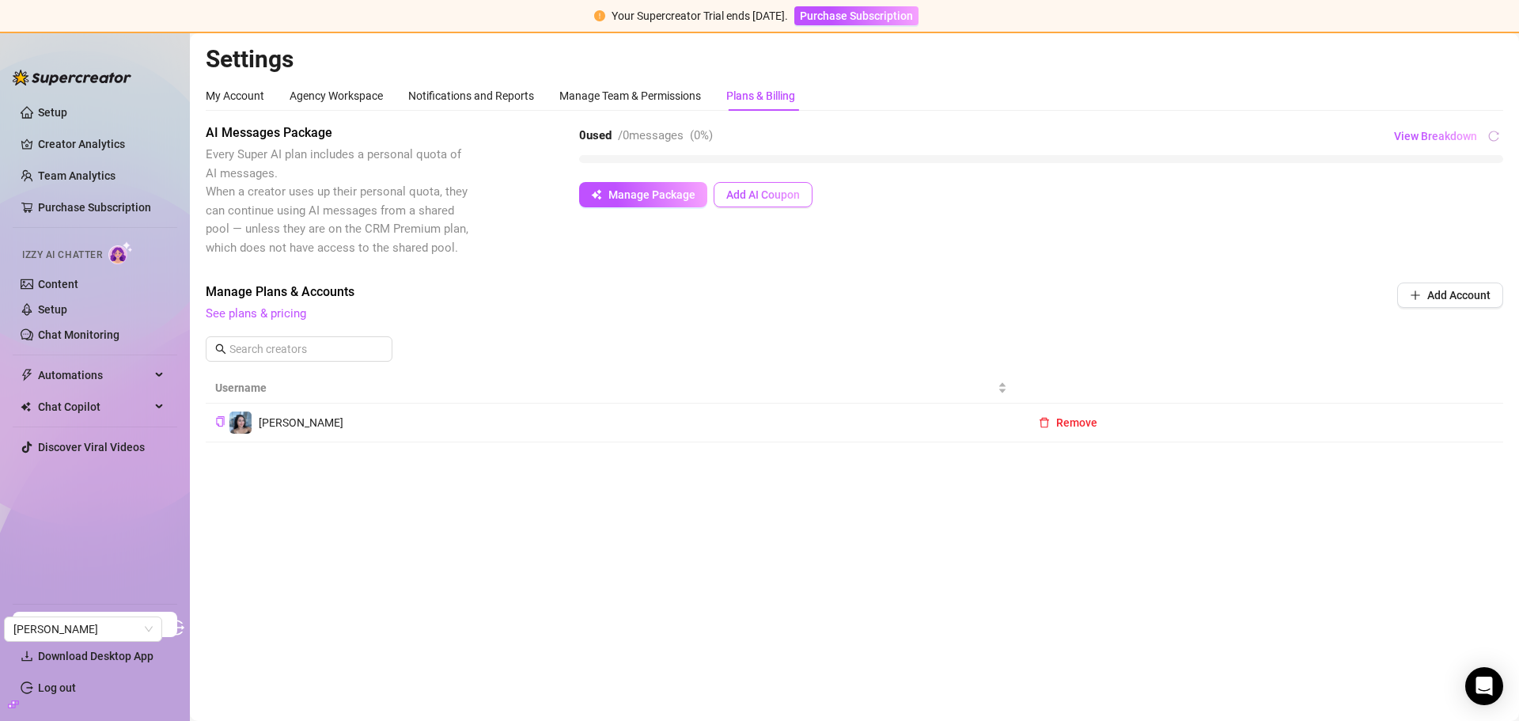
click at [763, 194] on span "Add AI Coupon" at bounding box center [763, 194] width 74 height 13
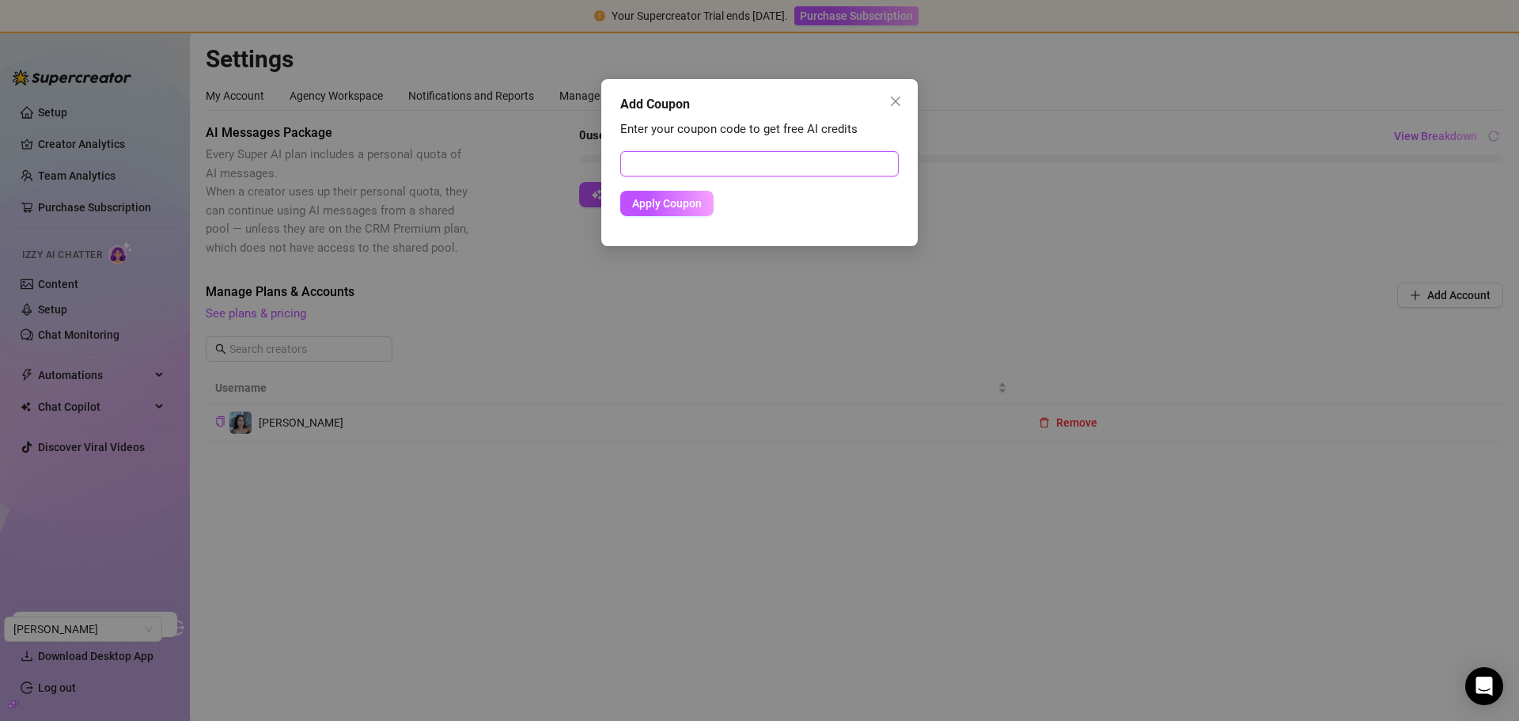
click at [740, 172] on input "text" at bounding box center [759, 163] width 278 height 25
paste input "7B40BA6E00RS0JMUOEA5"
type input "7B40BA6E00RS0JMUOEA5"
click at [672, 204] on span "Apply Coupon" at bounding box center [667, 203] width 70 height 13
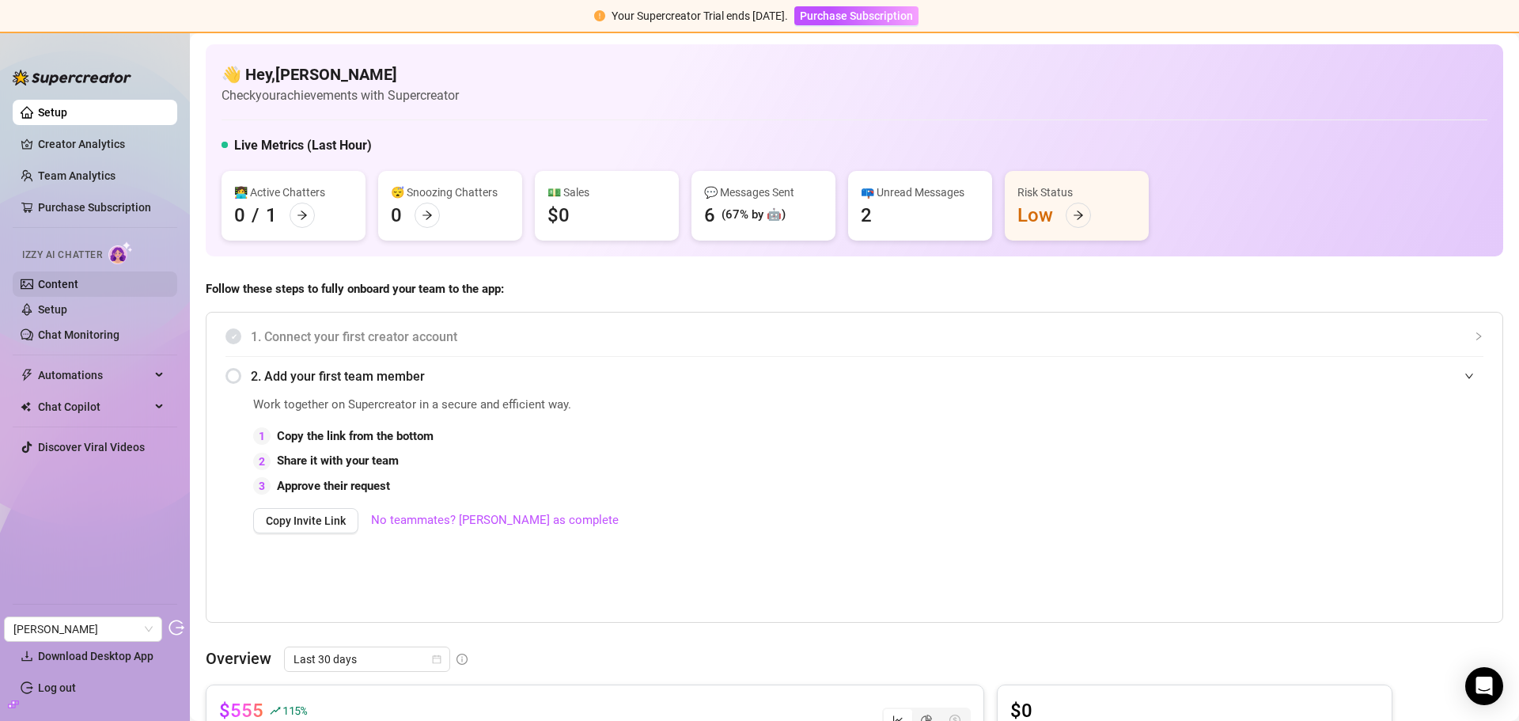
click at [78, 278] on link "Content" at bounding box center [58, 284] width 40 height 13
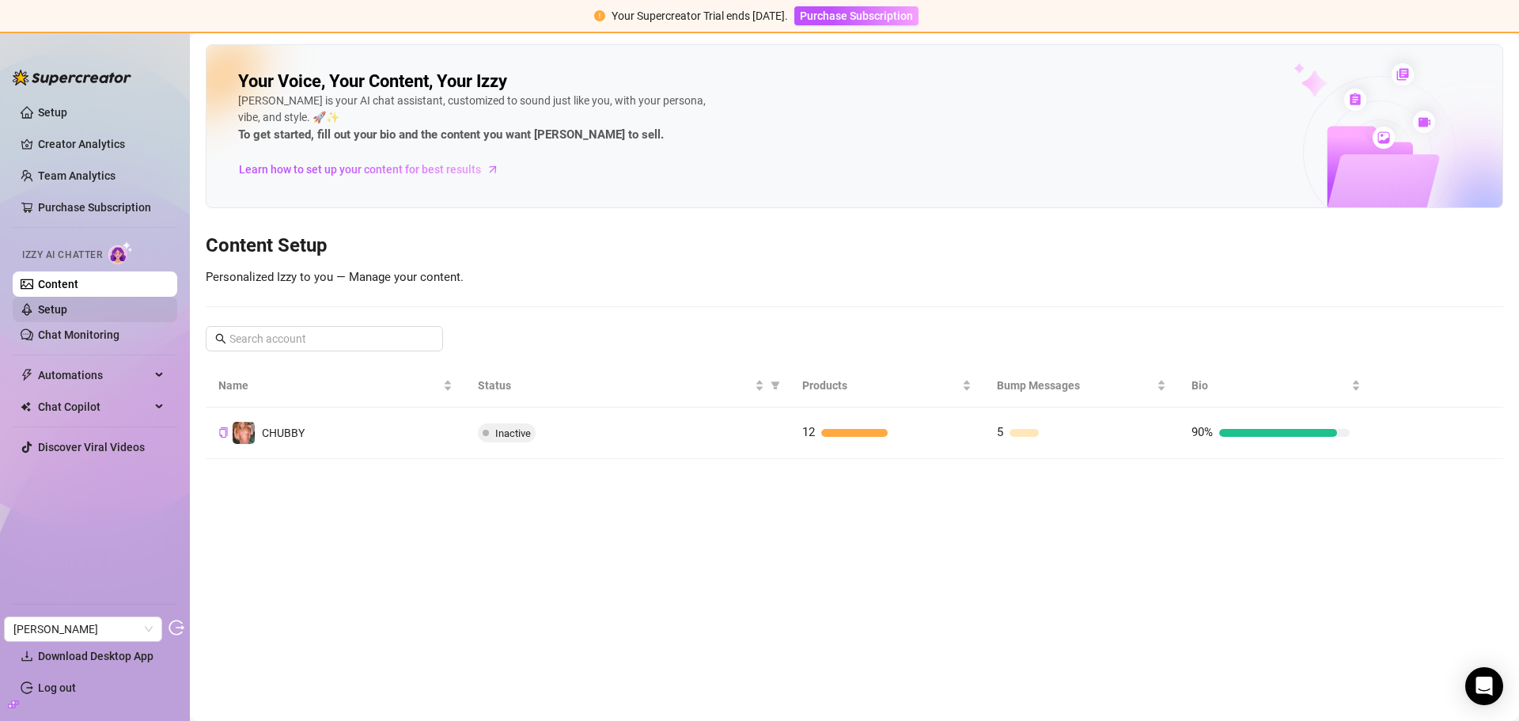
click at [67, 312] on link "Setup" at bounding box center [52, 309] width 29 height 13
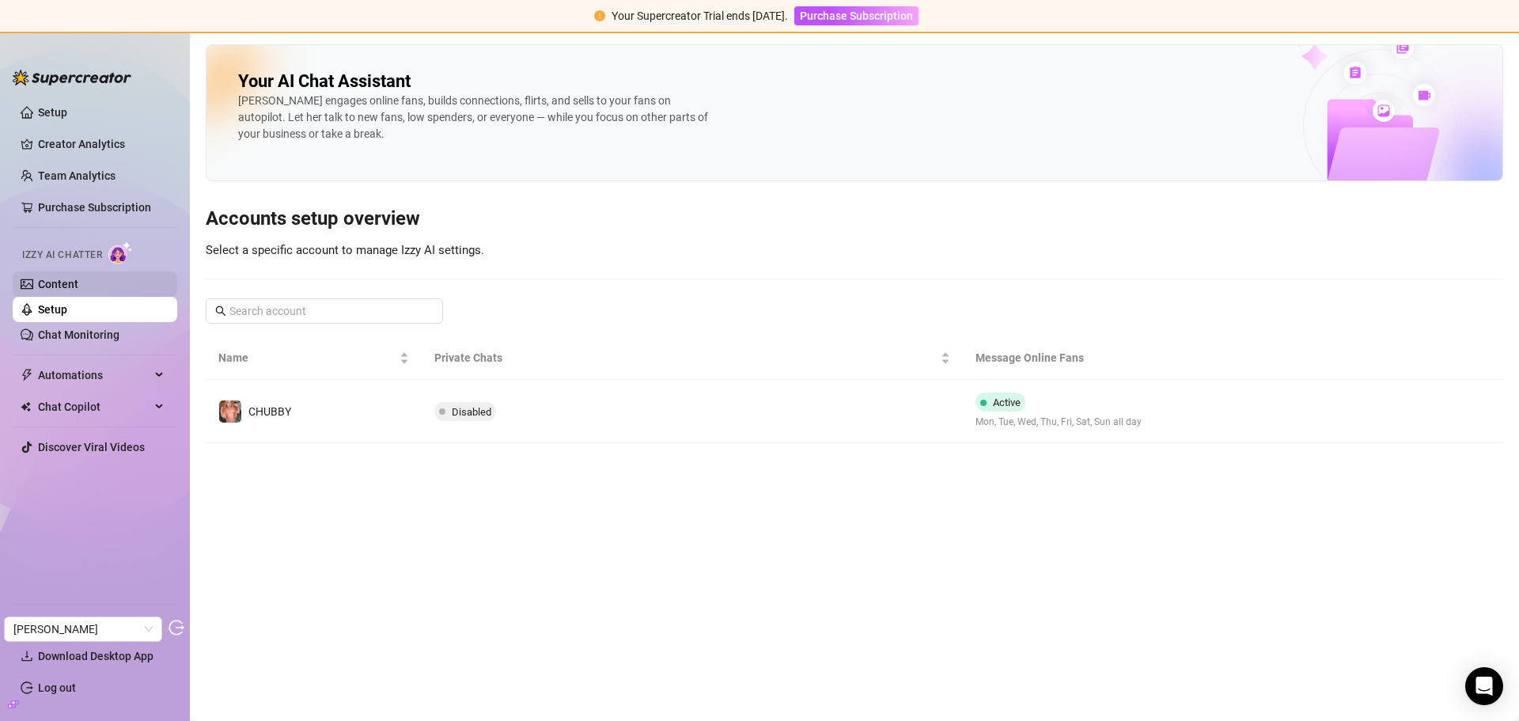
click at [69, 279] on link "Content" at bounding box center [58, 284] width 40 height 13
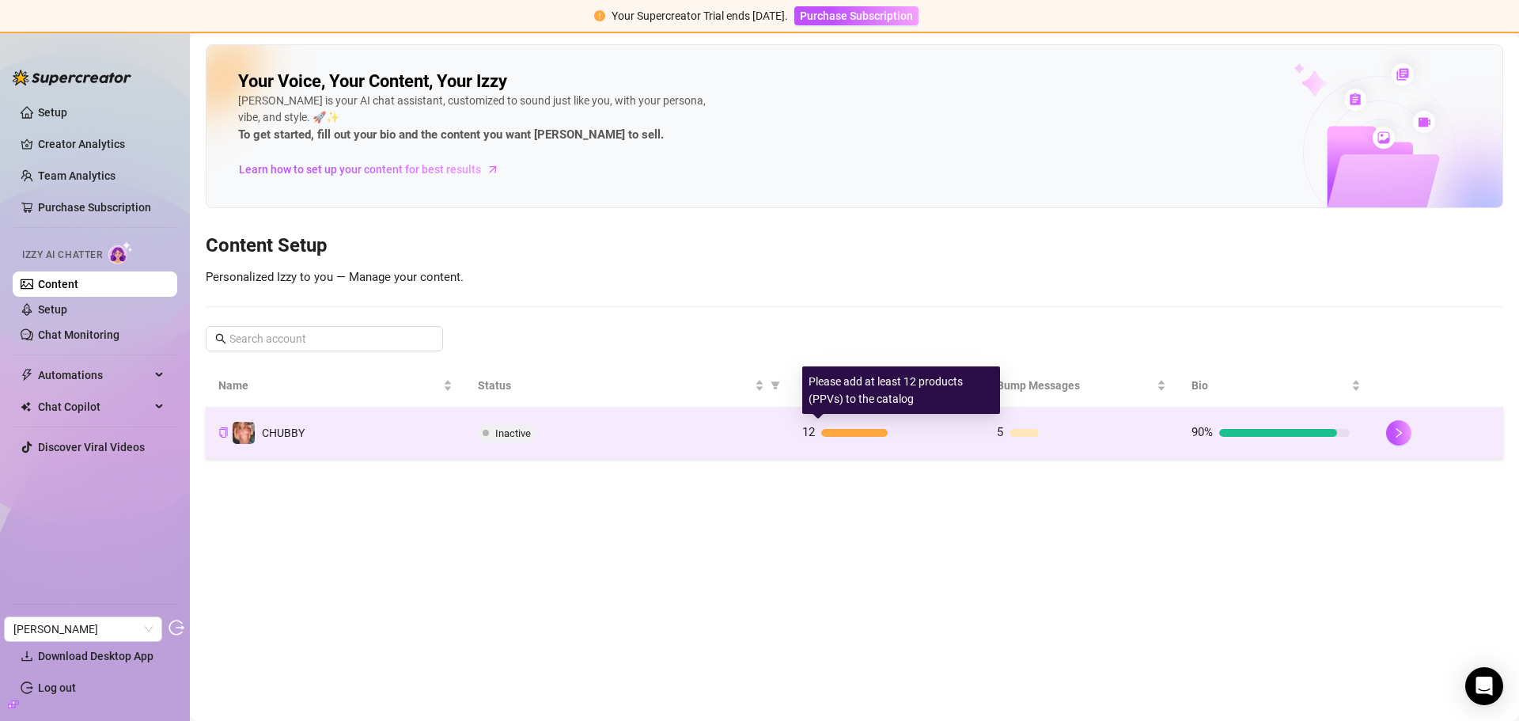
click at [959, 441] on div "12" at bounding box center [881, 432] width 158 height 19
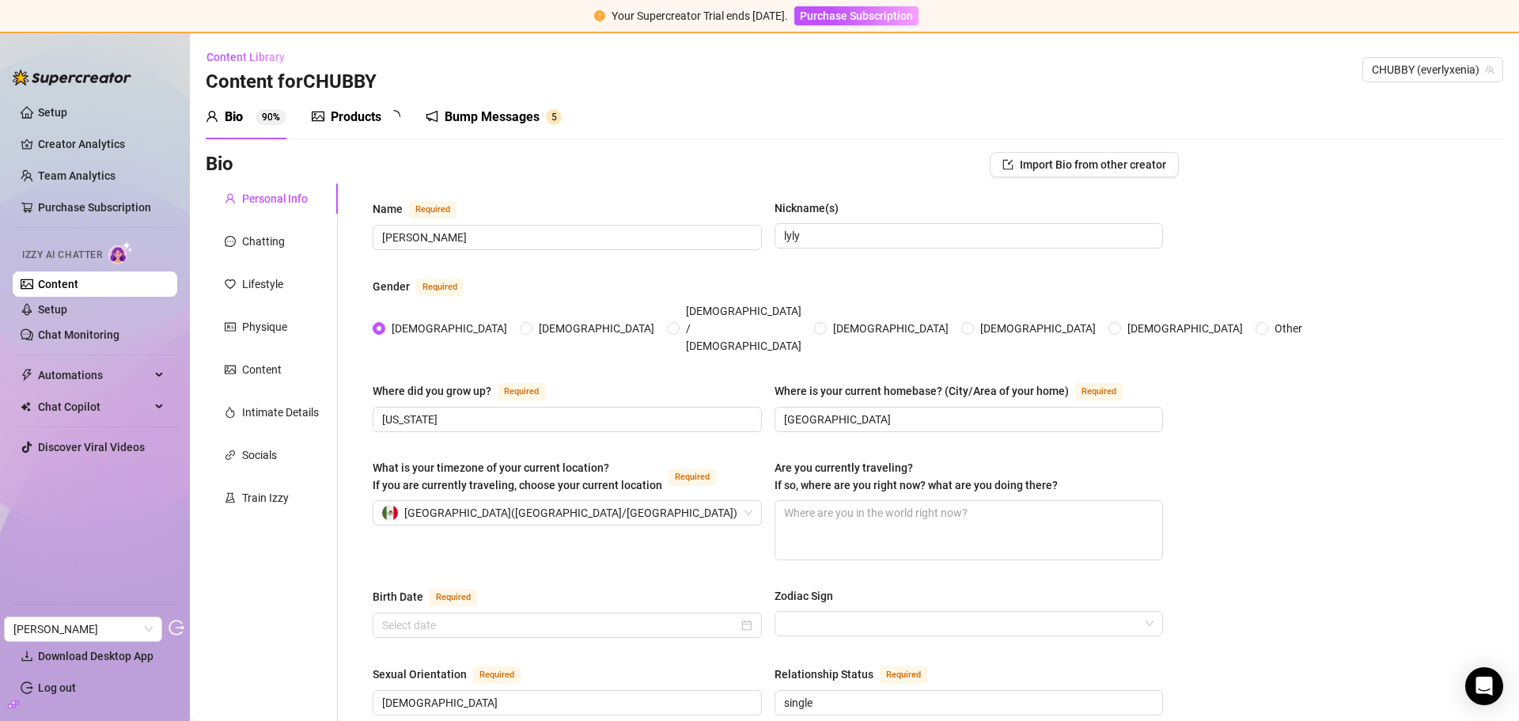
radio input "true"
type input "[DATE]"
click at [281, 237] on div "Chatting" at bounding box center [263, 241] width 43 height 17
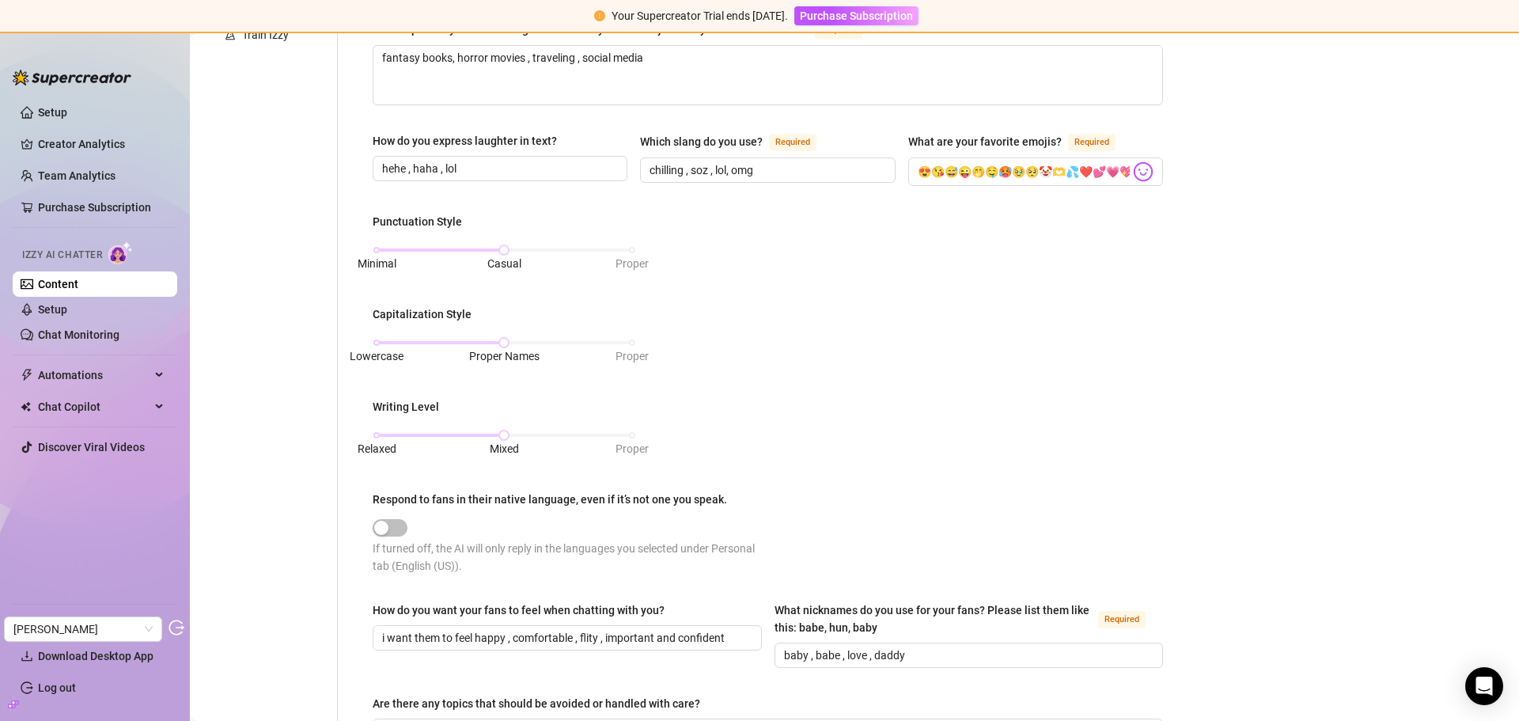
scroll to position [67, 0]
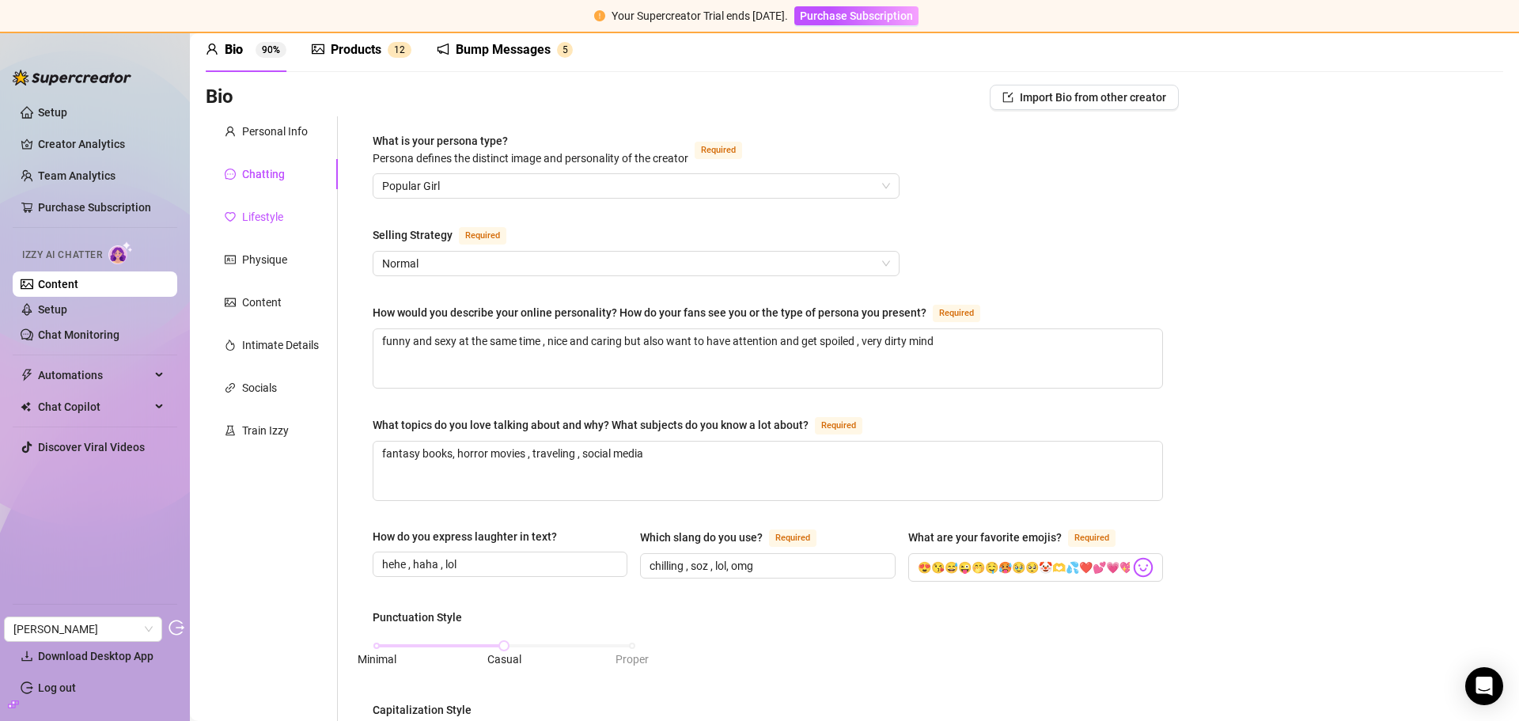
click at [266, 221] on div "Lifestyle" at bounding box center [262, 216] width 41 height 17
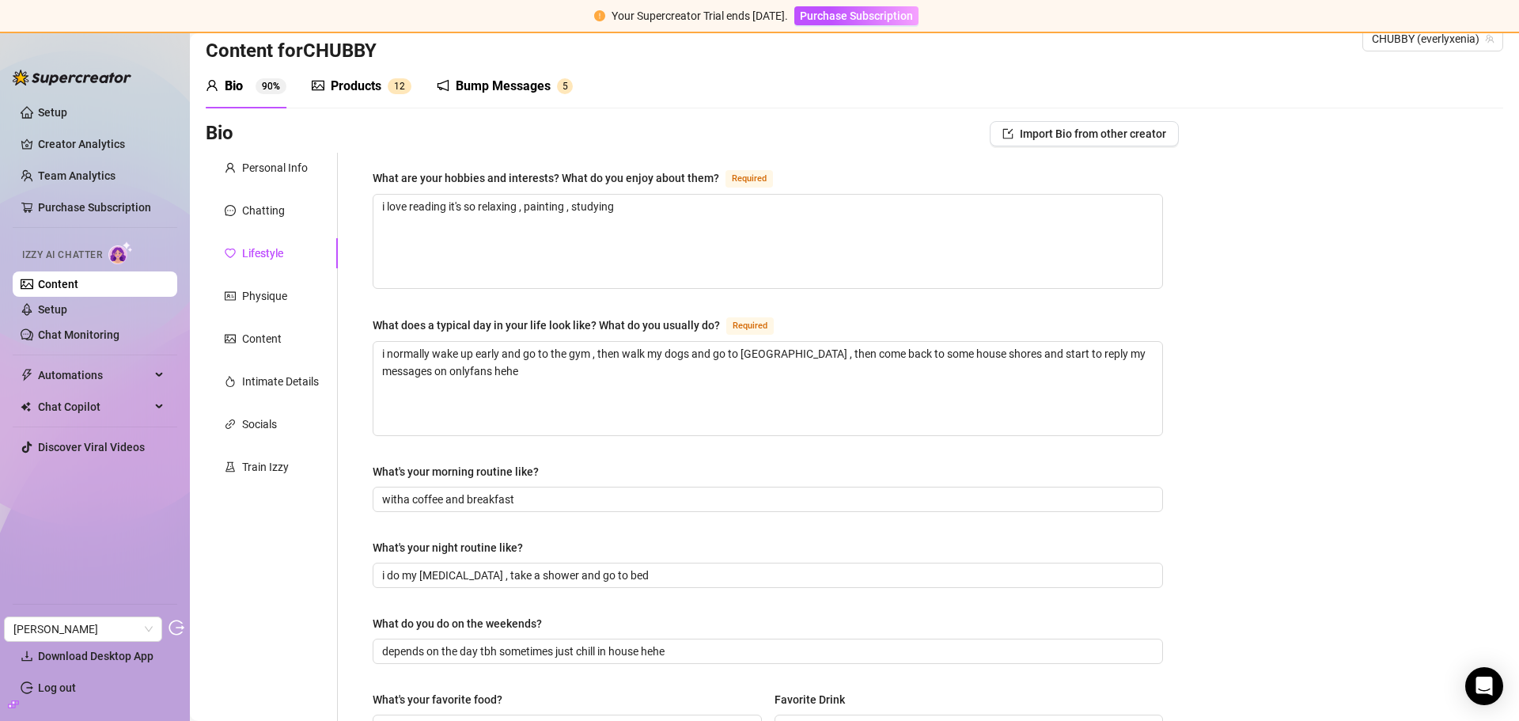
scroll to position [0, 0]
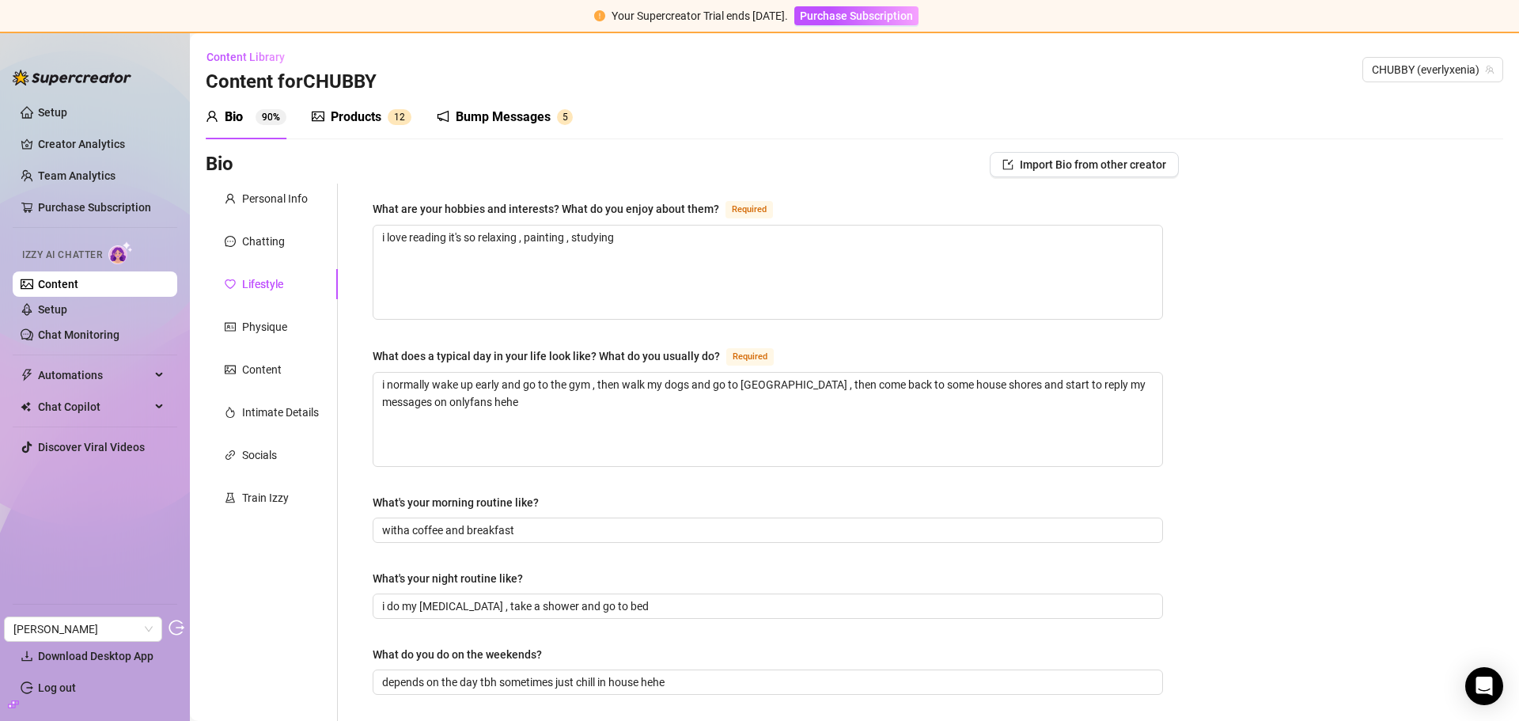
click at [377, 126] on div "Products" at bounding box center [356, 117] width 51 height 19
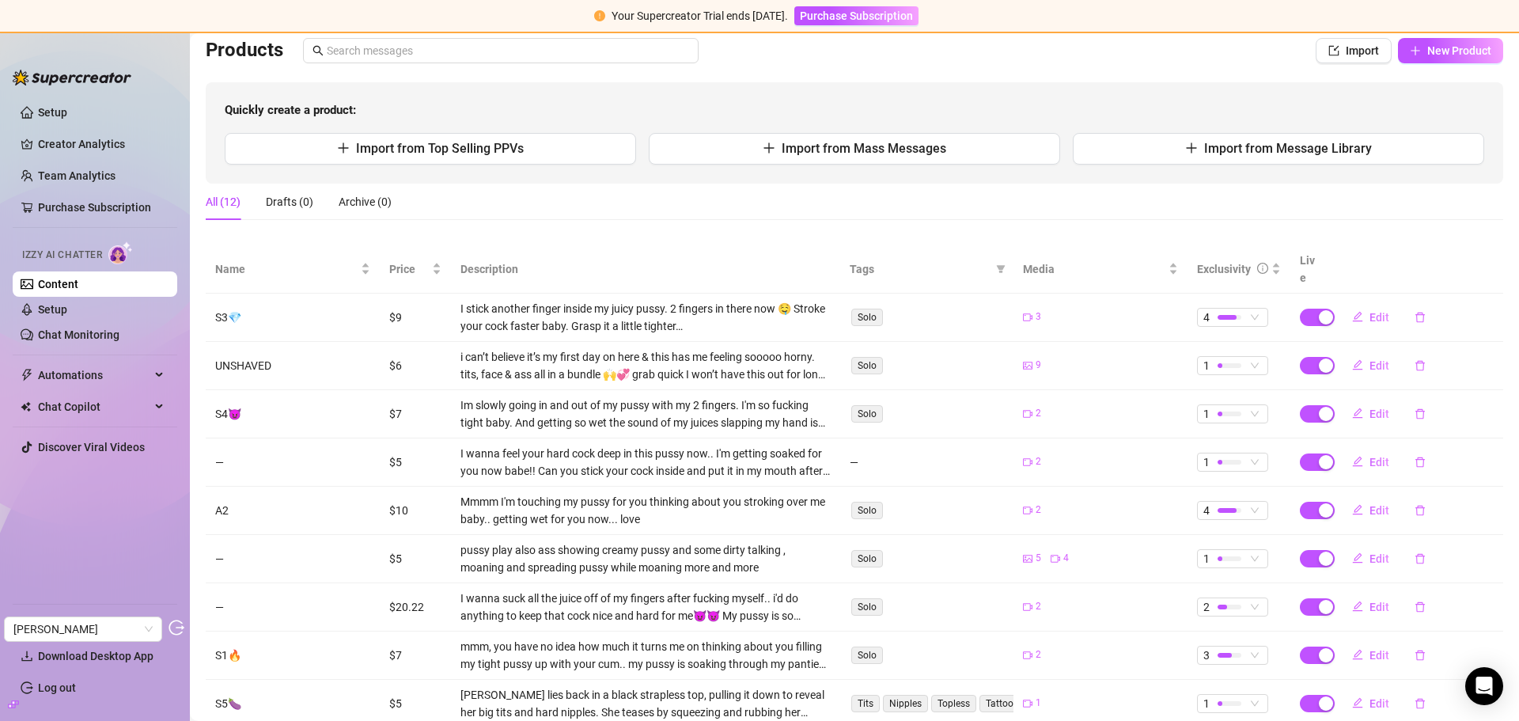
scroll to position [244, 0]
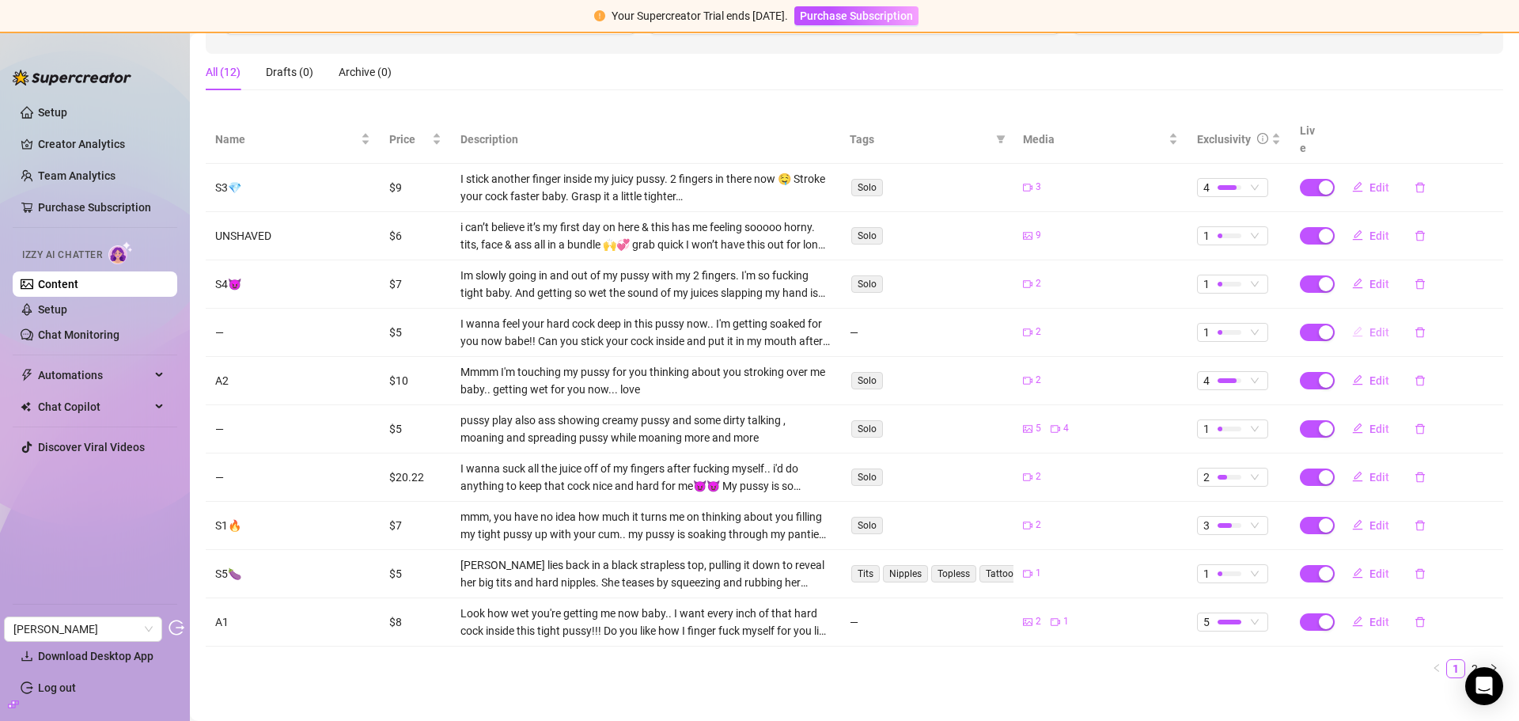
click at [1369, 326] on span "Edit" at bounding box center [1379, 332] width 20 height 13
type textarea "I wanna feel your hard cock deep in this pussy now.. I'm getting soaked for you…"
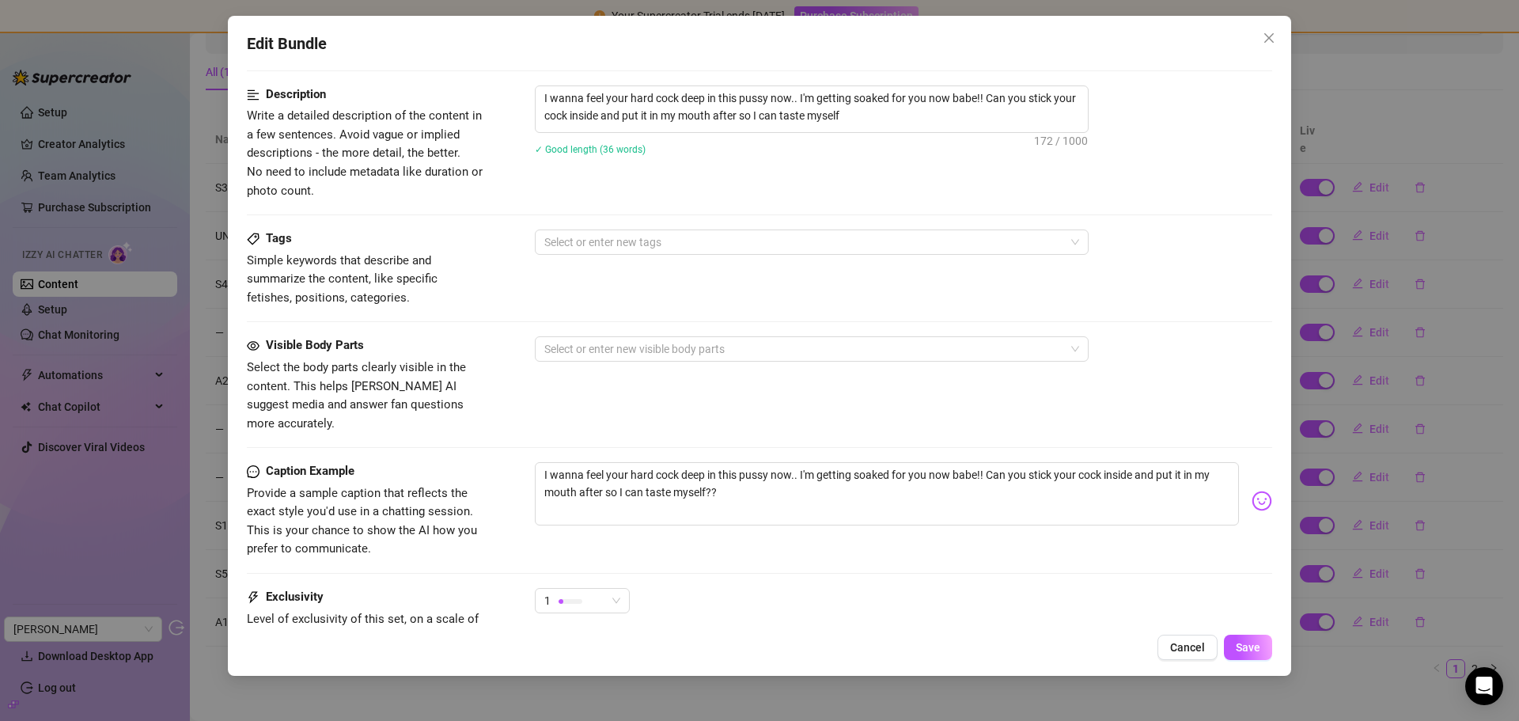
scroll to position [633, 0]
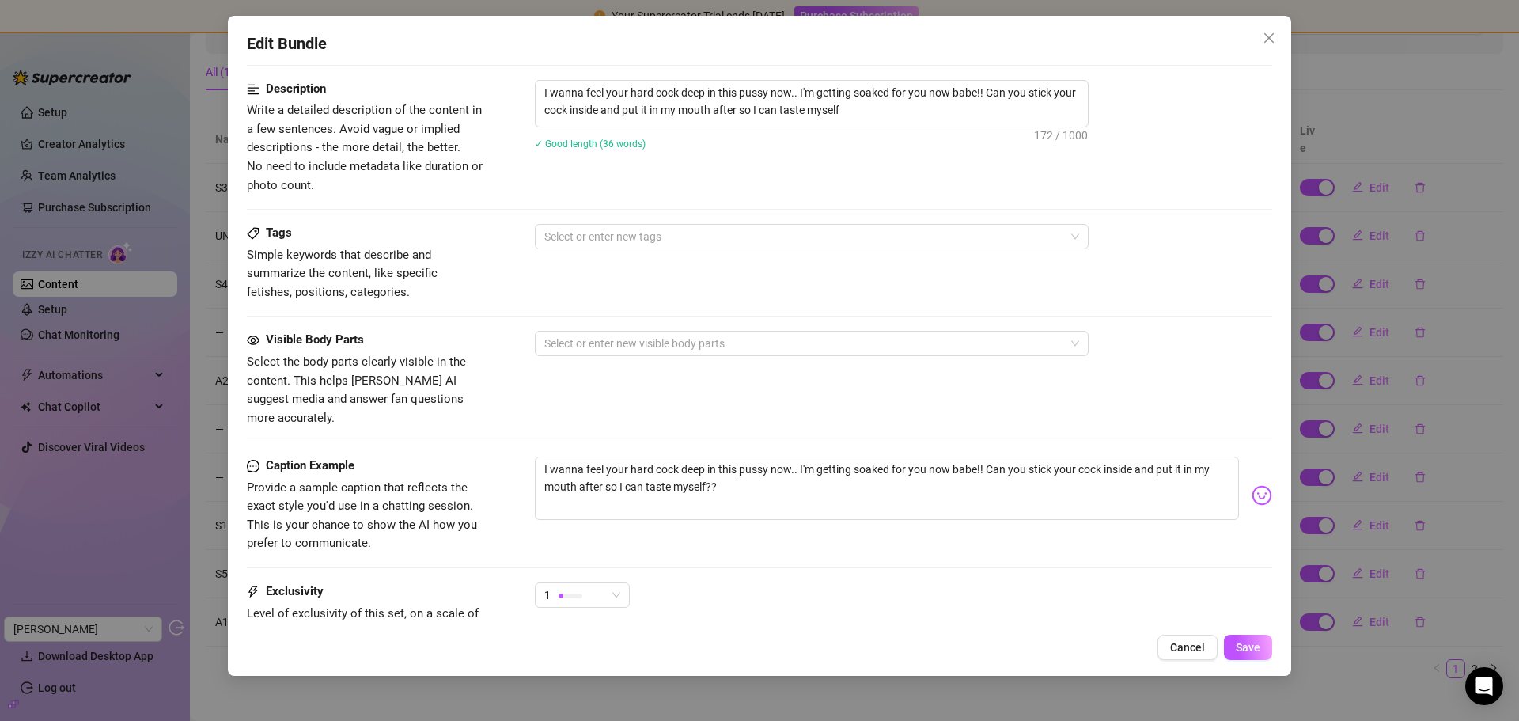
click at [1271, 38] on icon "close" at bounding box center [1268, 38] width 13 height 13
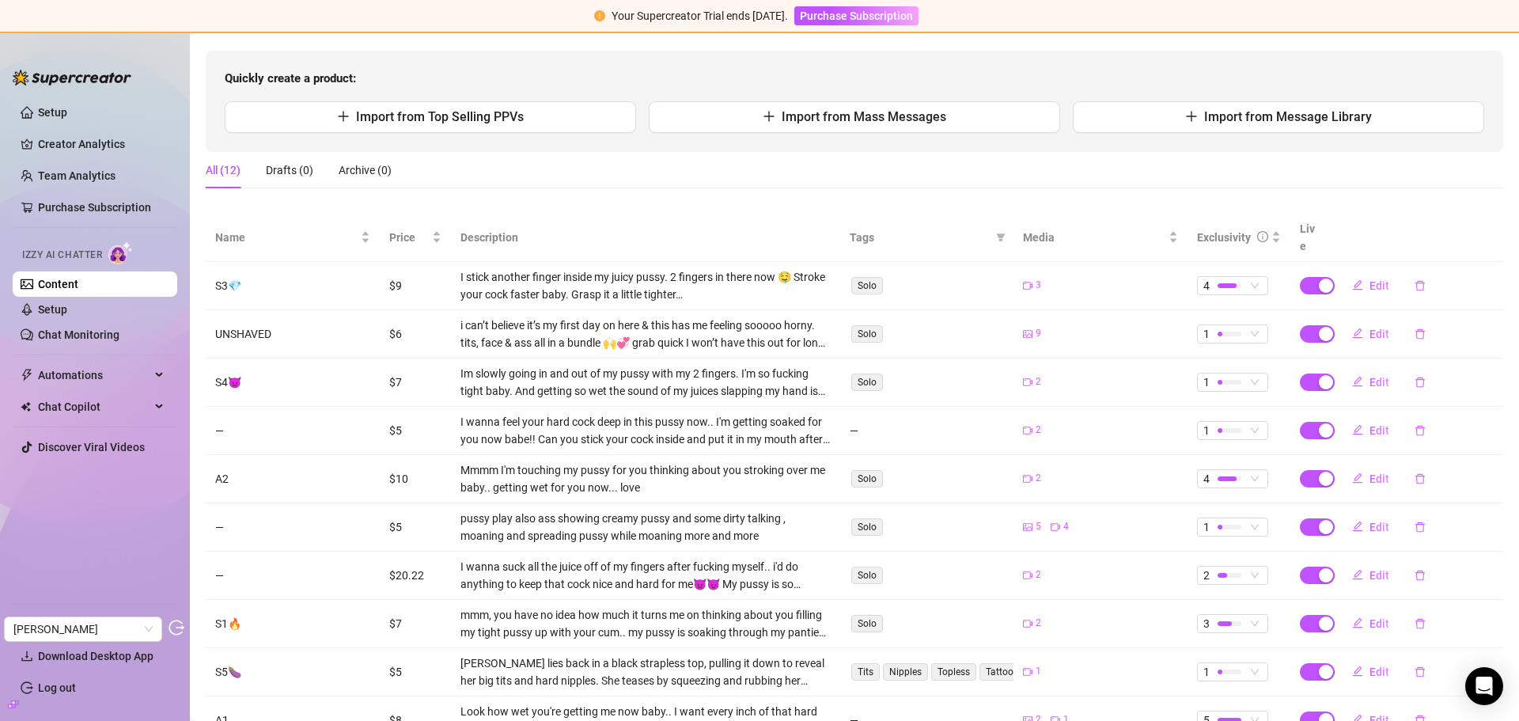
scroll to position [0, 0]
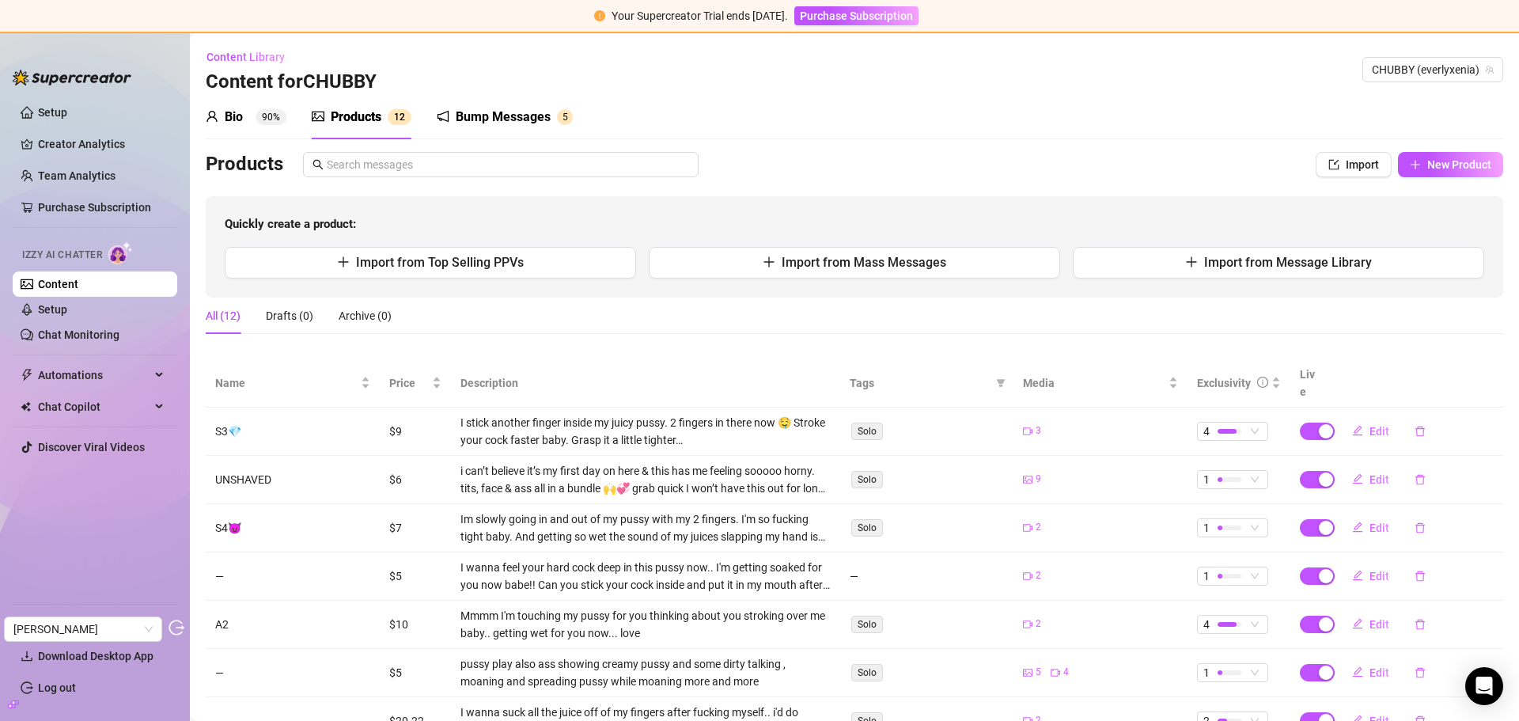
click at [483, 118] on div "Bump Messages" at bounding box center [503, 117] width 95 height 19
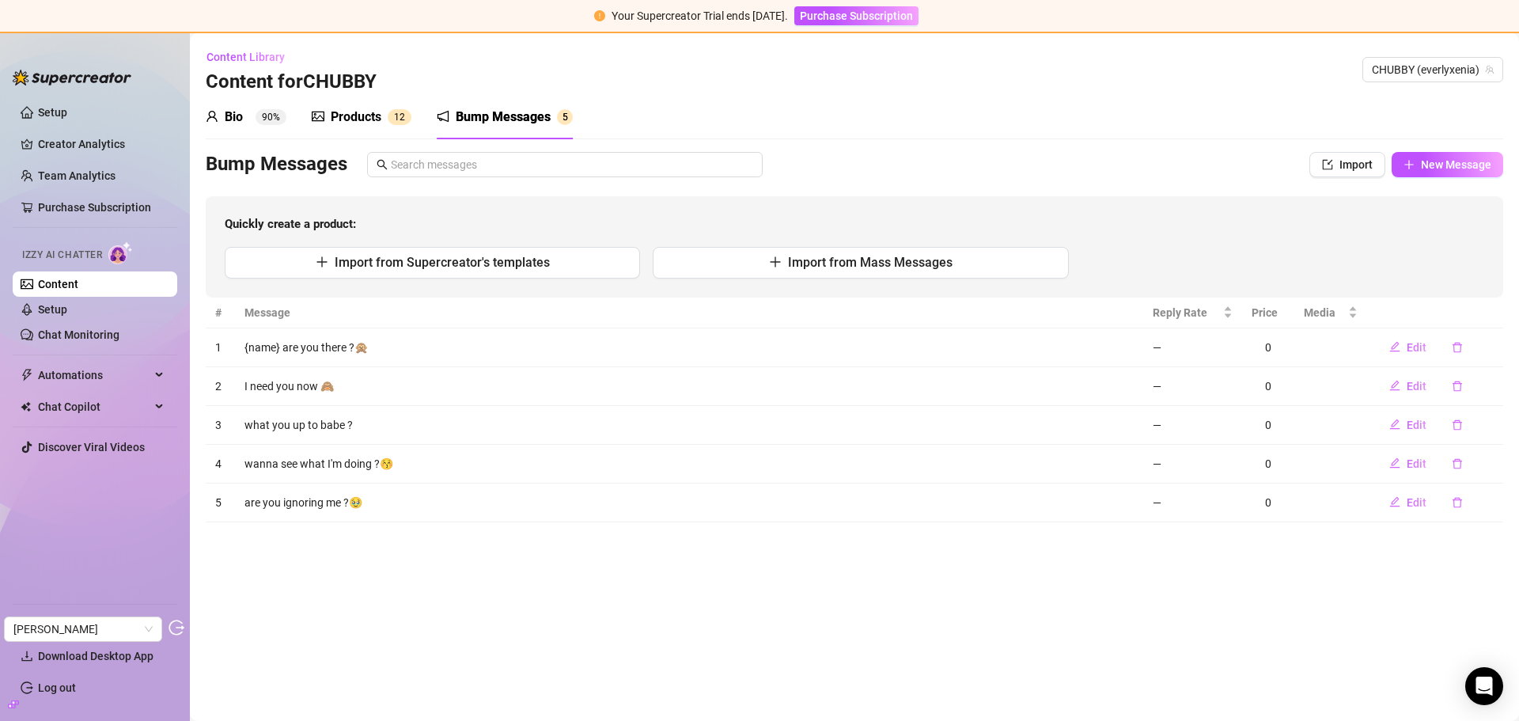
click at [353, 120] on div "Products" at bounding box center [356, 117] width 51 height 19
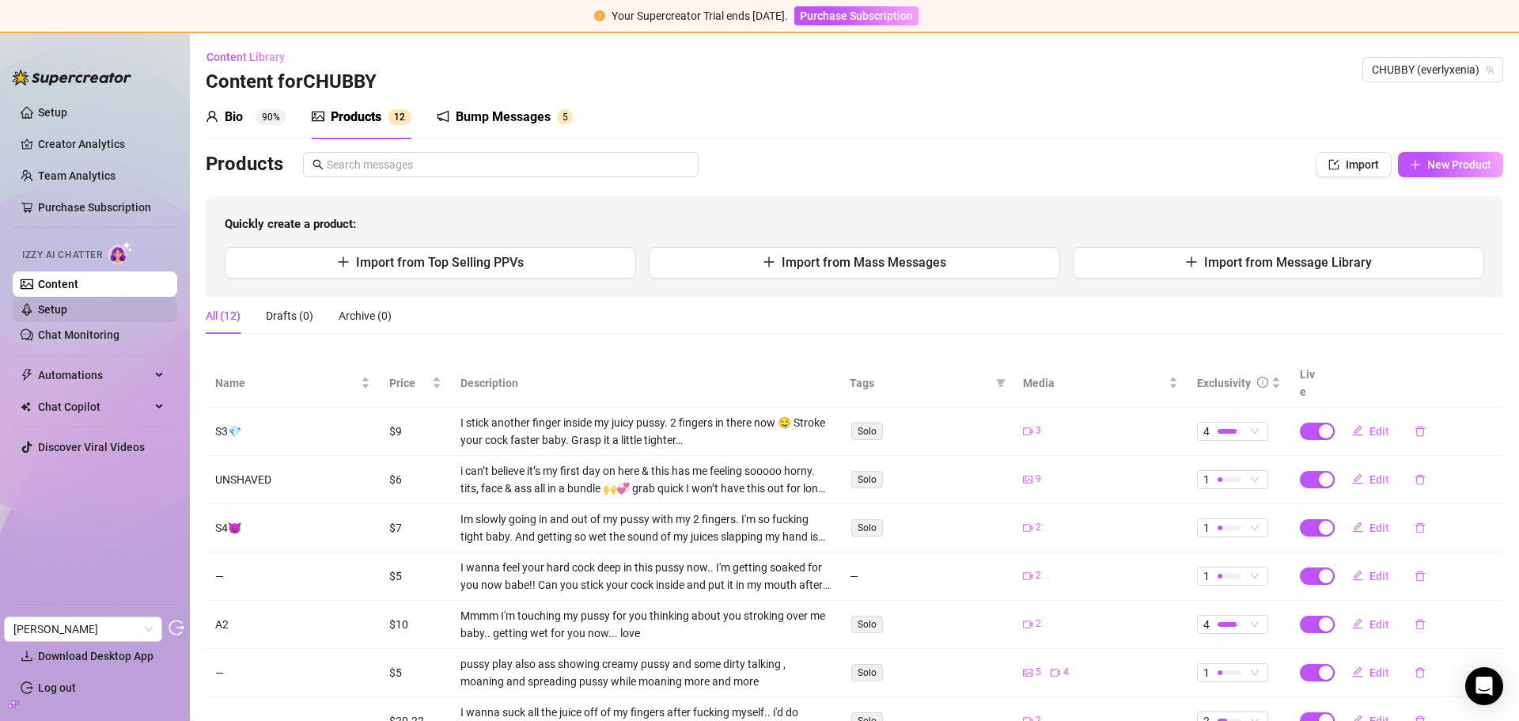
click at [67, 312] on link "Setup" at bounding box center [52, 309] width 29 height 13
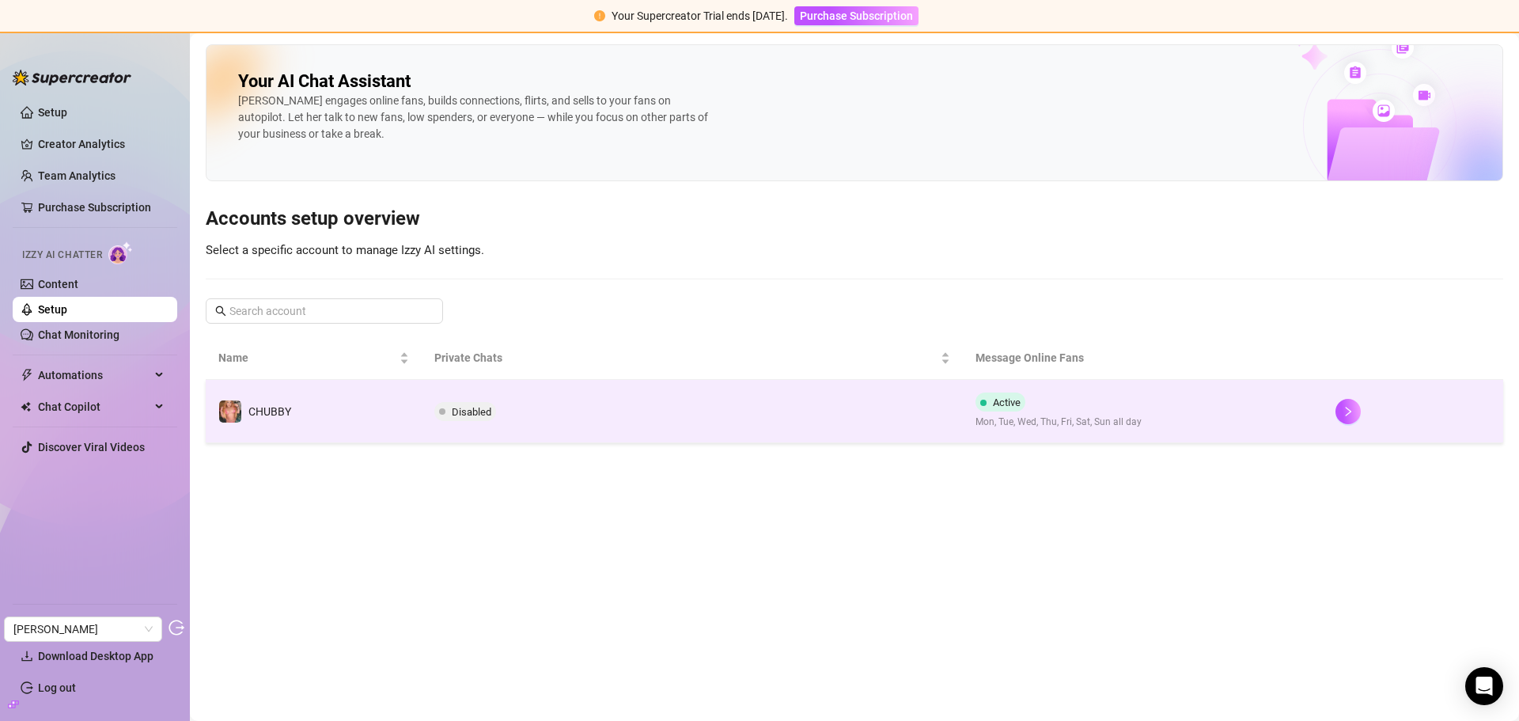
click at [811, 411] on td "Disabled" at bounding box center [692, 411] width 540 height 63
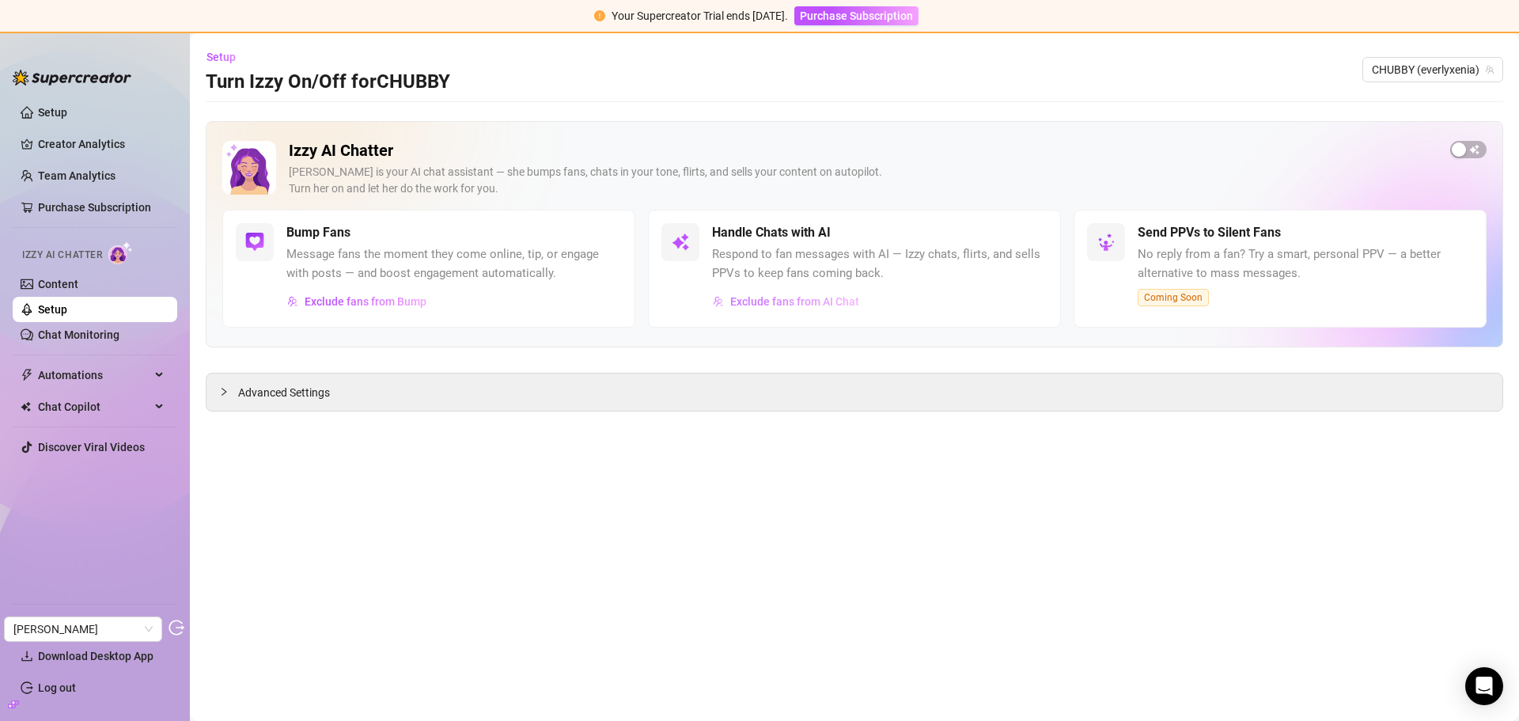
click at [808, 295] on span "Exclude fans from AI Chat" at bounding box center [794, 301] width 129 height 13
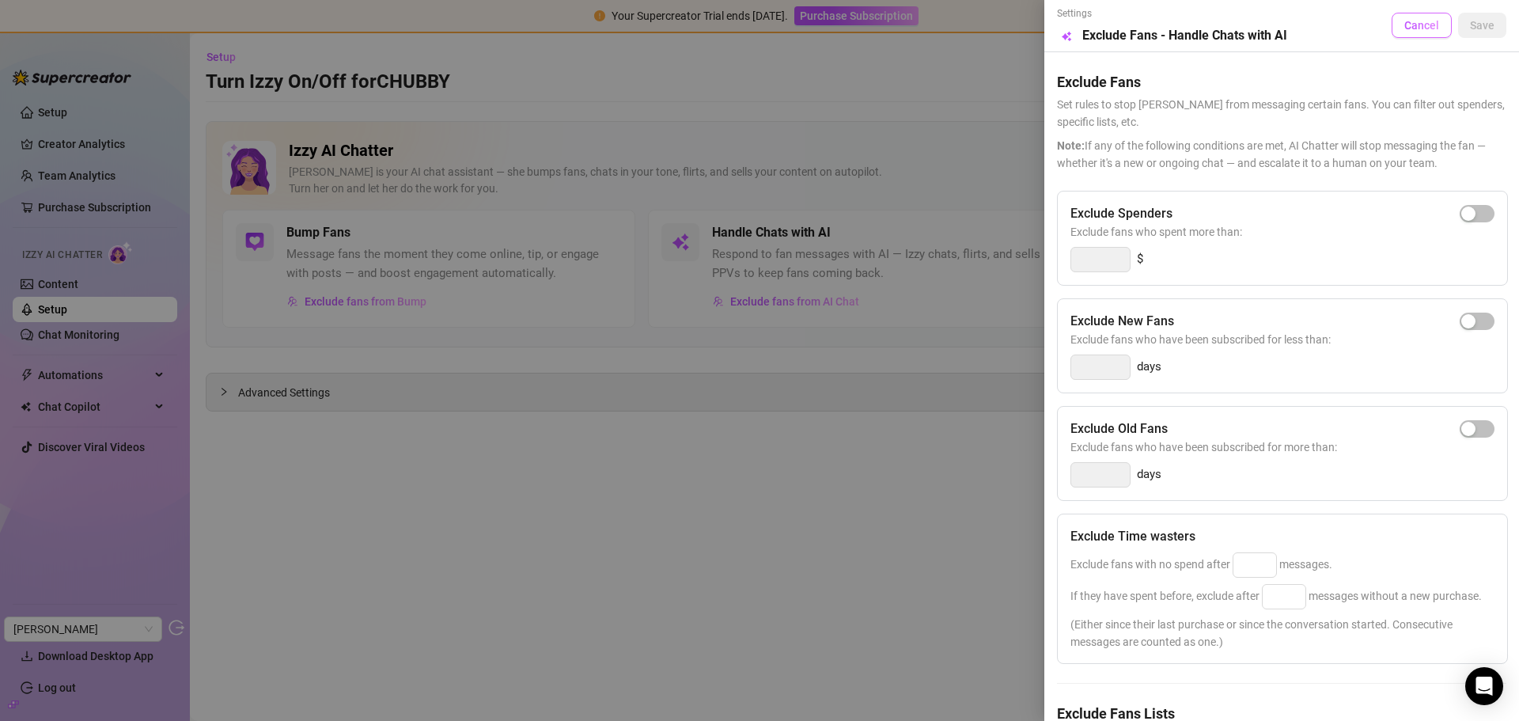
click at [1404, 28] on span "Cancel" at bounding box center [1421, 25] width 35 height 13
